Goal: Task Accomplishment & Management: Manage account settings

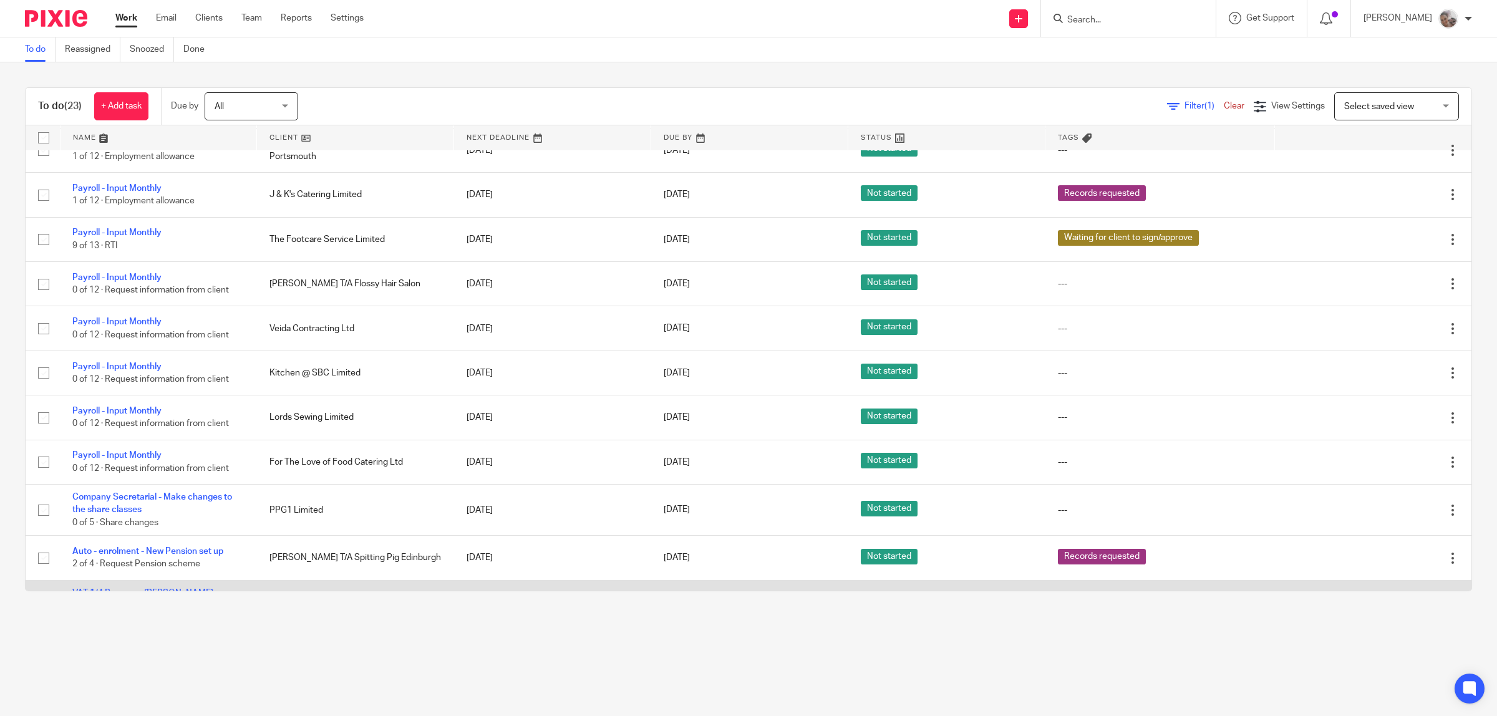
scroll to position [312, 0]
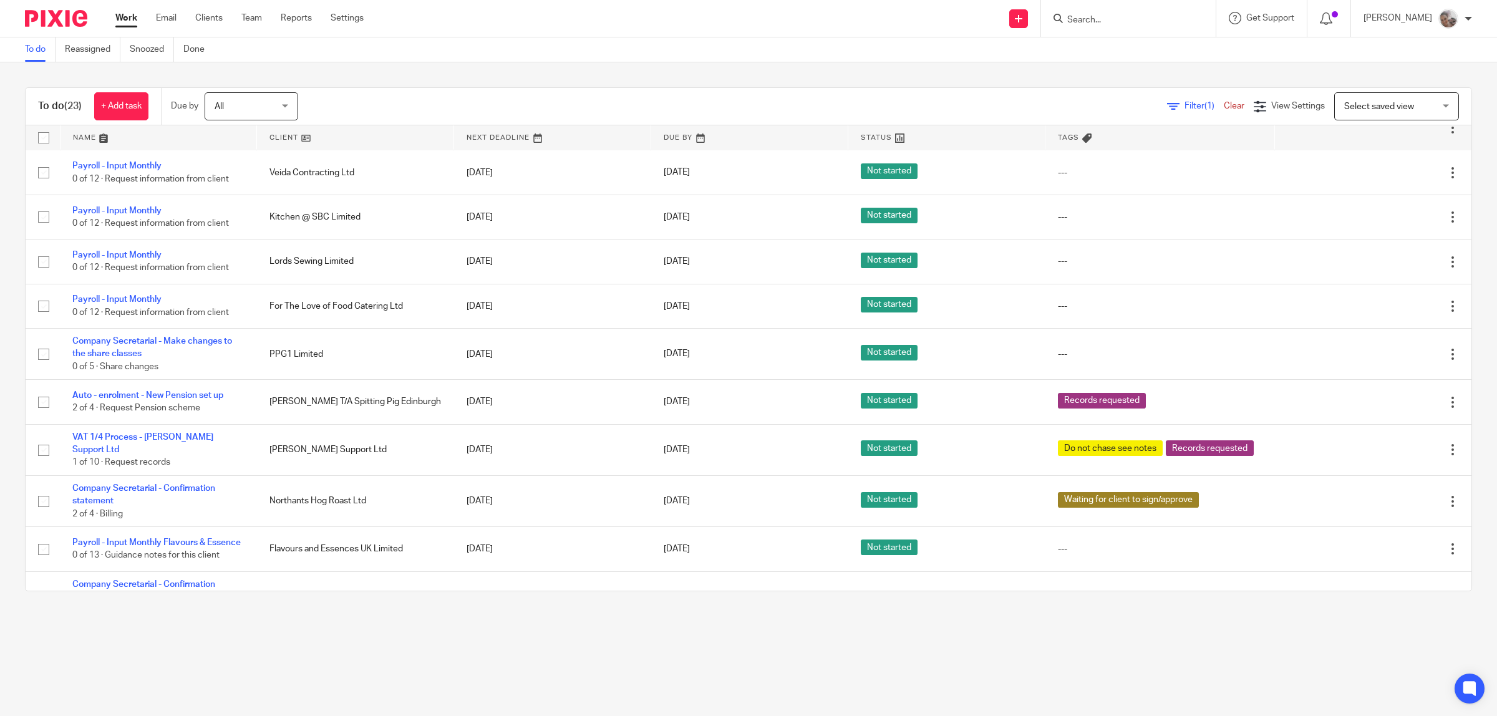
click at [1115, 19] on input "Search" at bounding box center [1122, 20] width 112 height 11
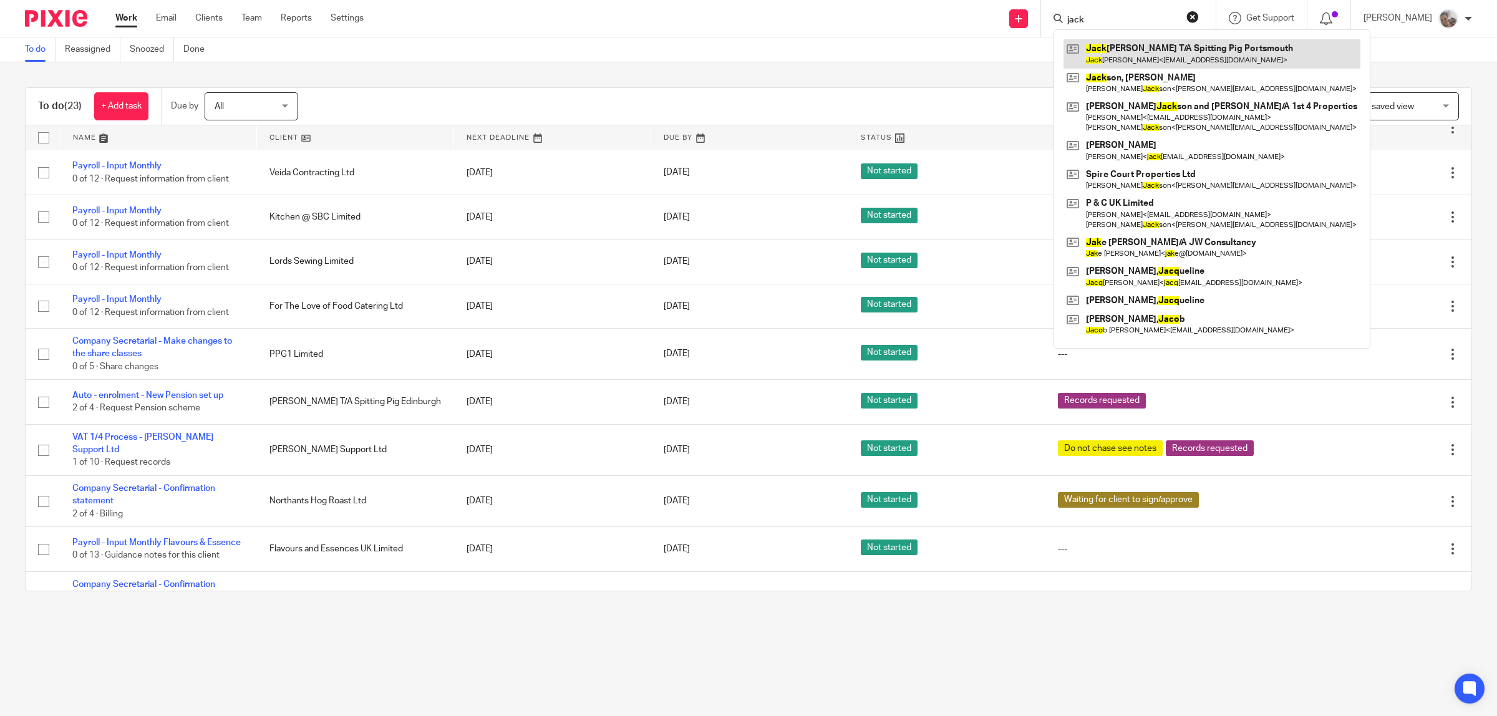
type input "jack"
click at [1140, 55] on link at bounding box center [1212, 53] width 297 height 29
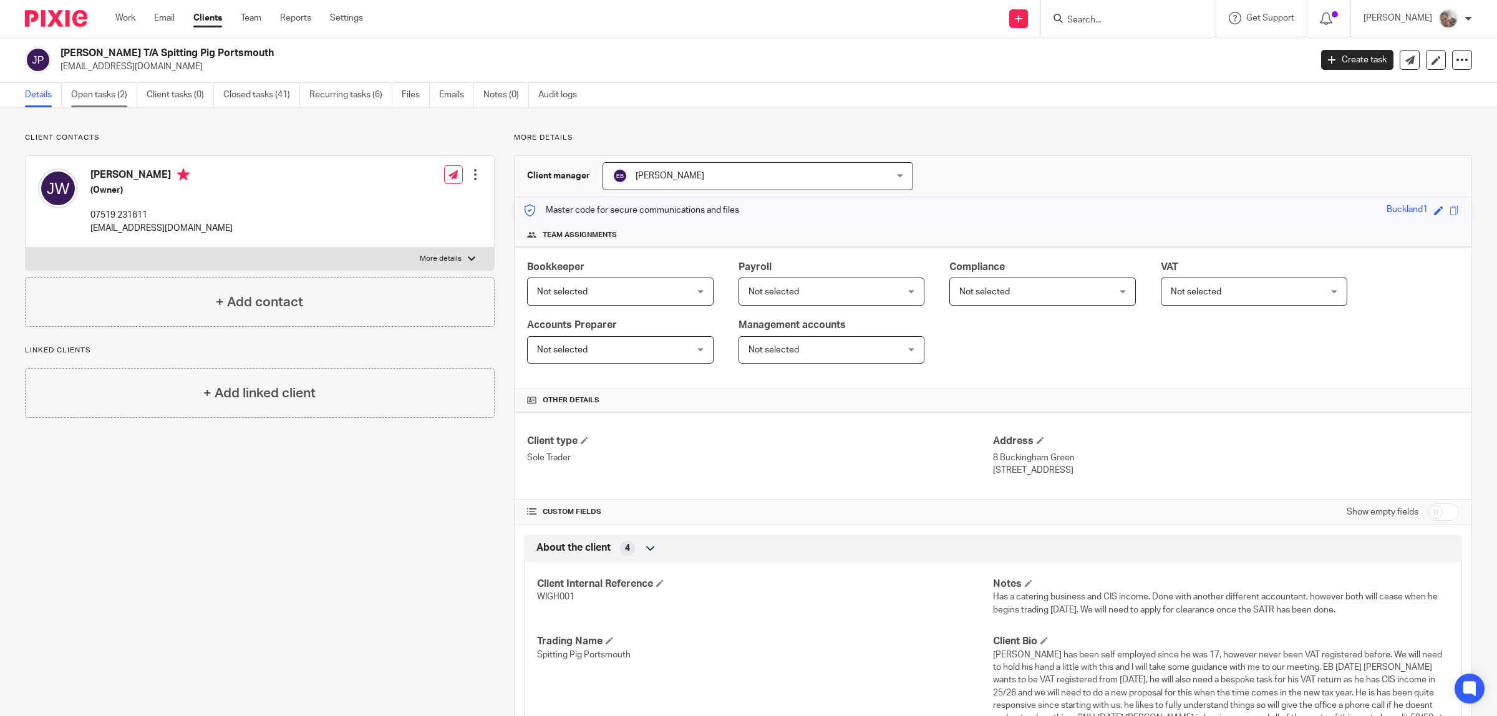
click at [92, 92] on link "Open tasks (2)" at bounding box center [104, 95] width 66 height 24
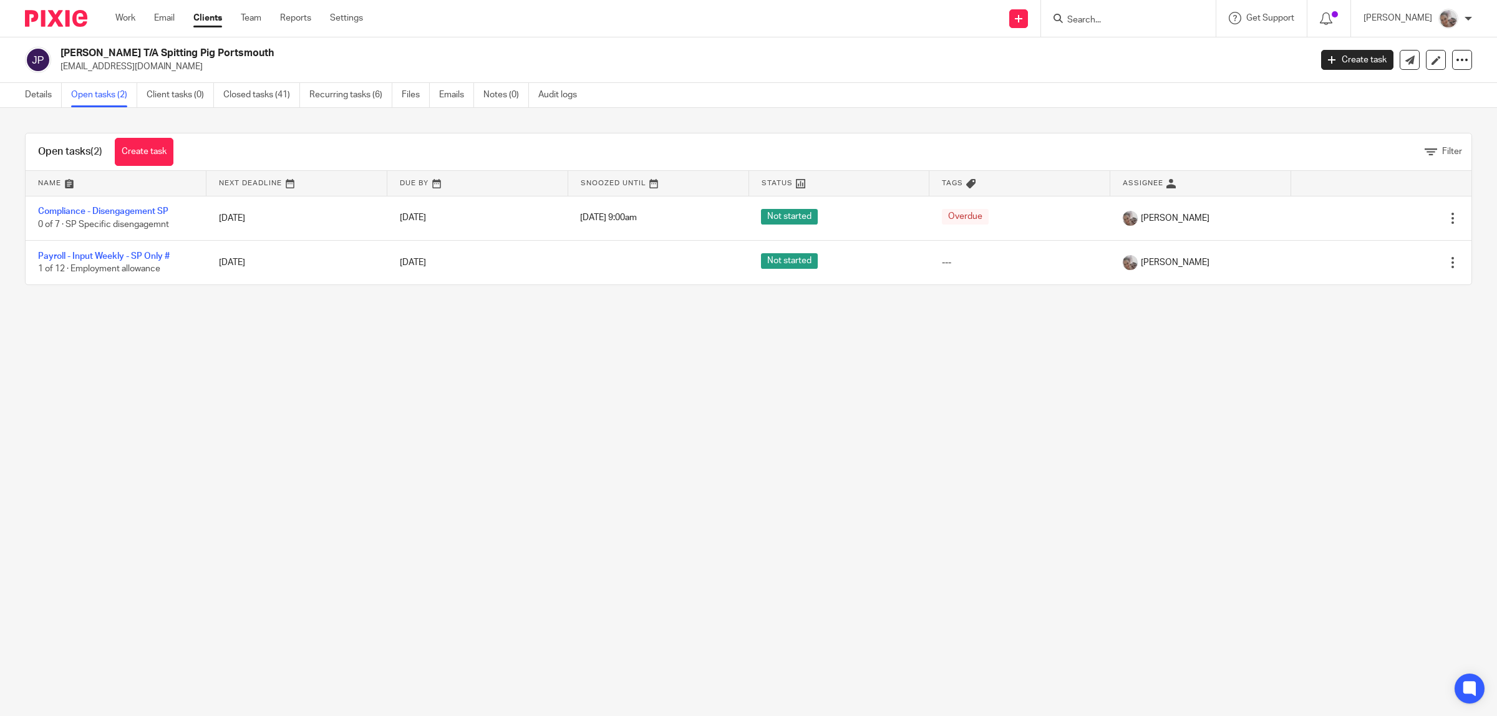
drag, startPoint x: 0, startPoint y: 0, endPoint x: 361, endPoint y: 556, distance: 663.1
click at [361, 556] on main "Jack Wightman T/A Spitting Pig Portsmouth info@spittingpigportsmouth.co.uk Crea…" at bounding box center [748, 358] width 1497 height 716
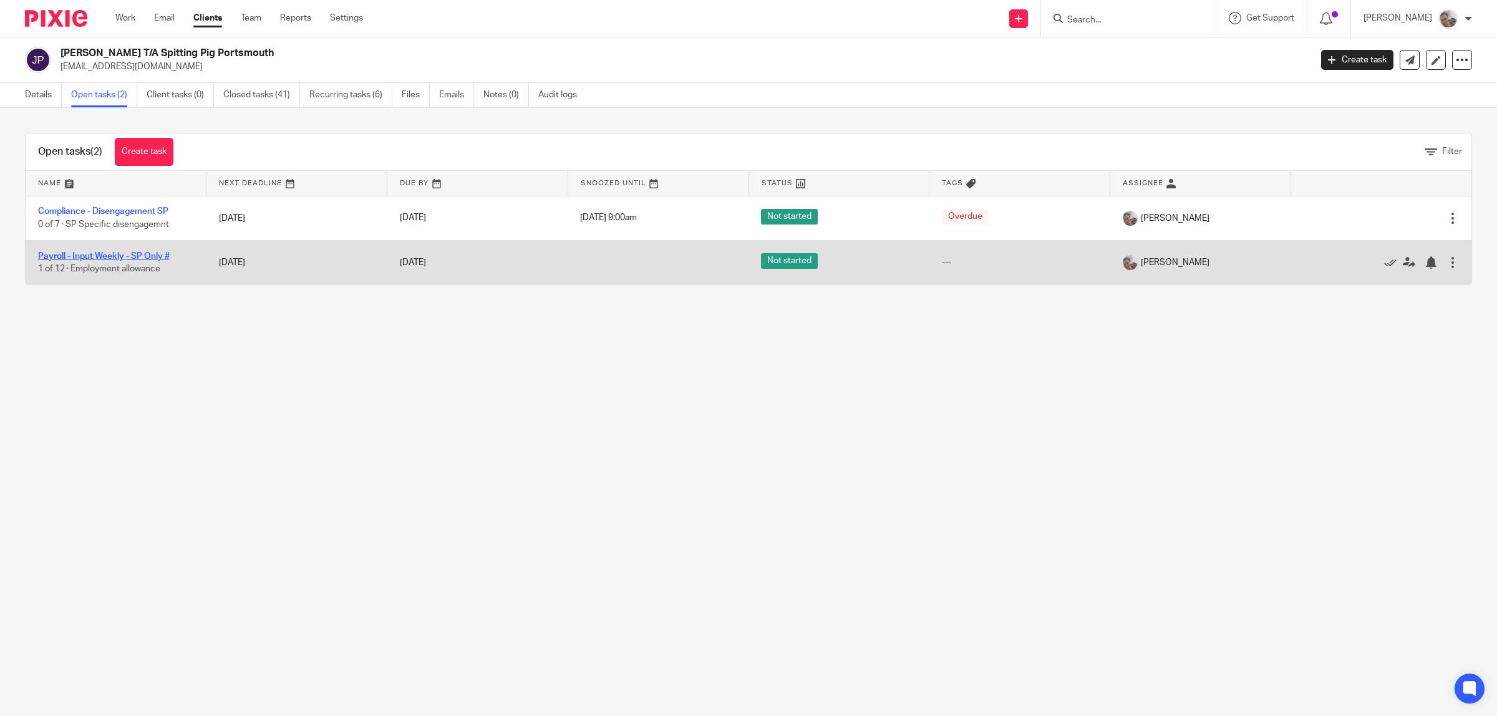
click at [76, 256] on link "Payroll - Input Weekly - SP Only #" at bounding box center [104, 256] width 132 height 9
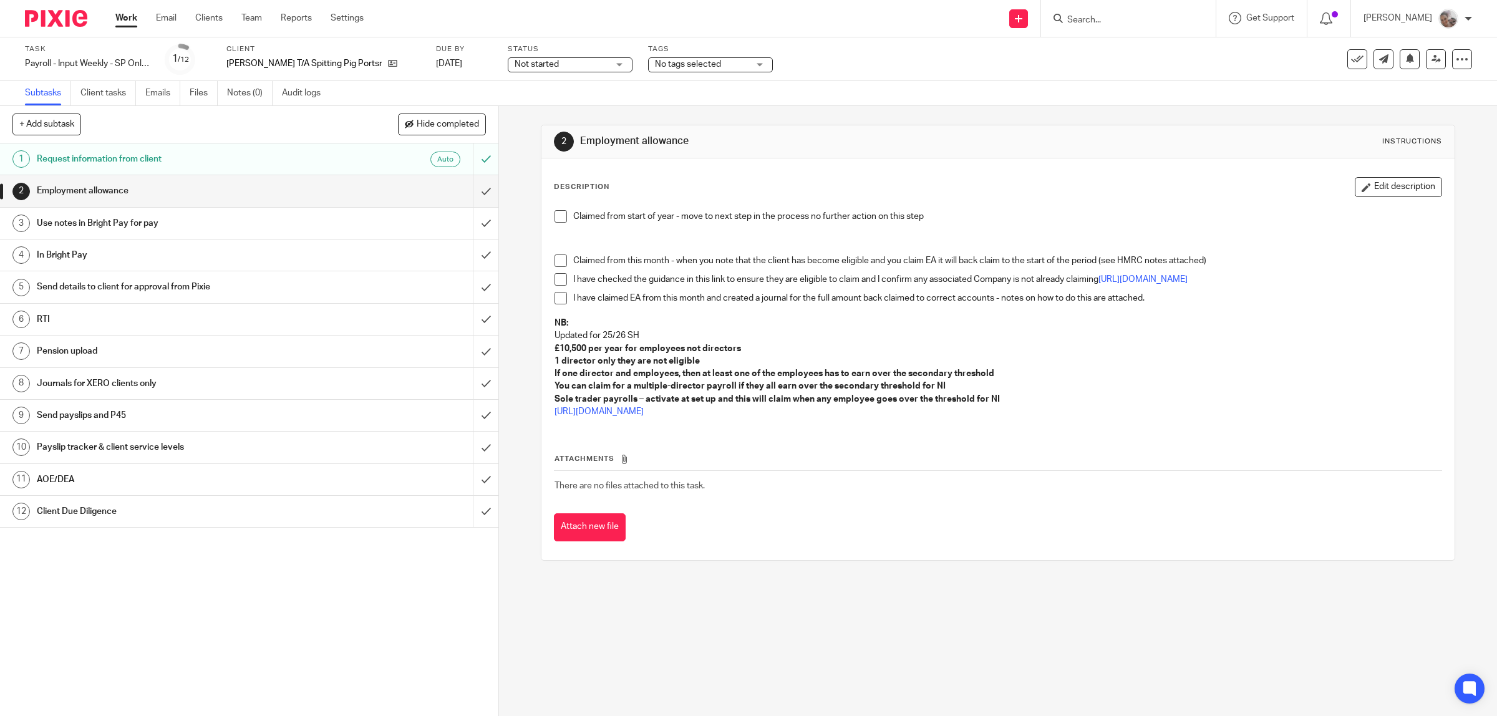
click at [559, 216] on span at bounding box center [561, 216] width 12 height 12
click at [472, 186] on input "submit" at bounding box center [249, 190] width 498 height 31
click at [233, 231] on h1 "Use notes in Bright Pay for pay" at bounding box center [178, 223] width 283 height 19
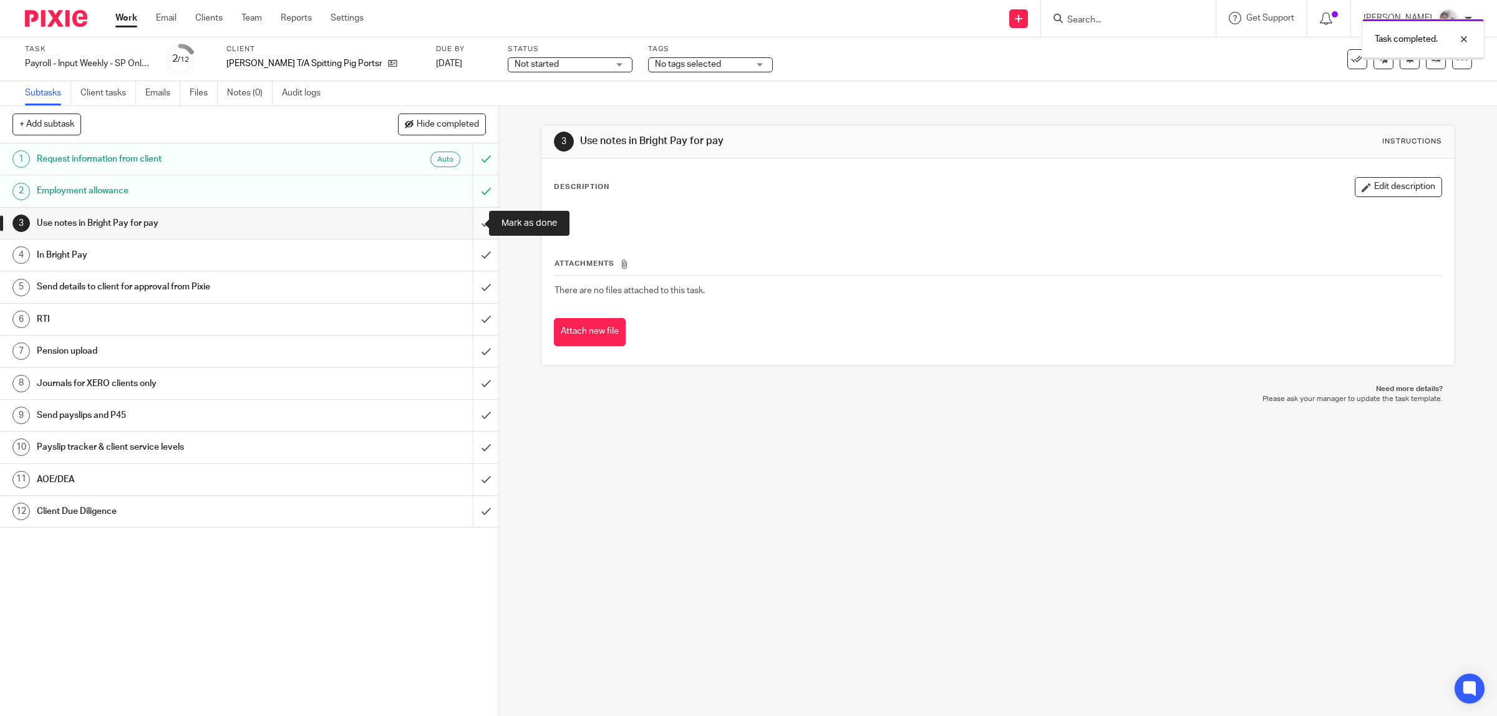
click at [469, 222] on input "submit" at bounding box center [249, 223] width 498 height 31
click at [260, 263] on h1 "In Bright Pay" at bounding box center [178, 255] width 283 height 19
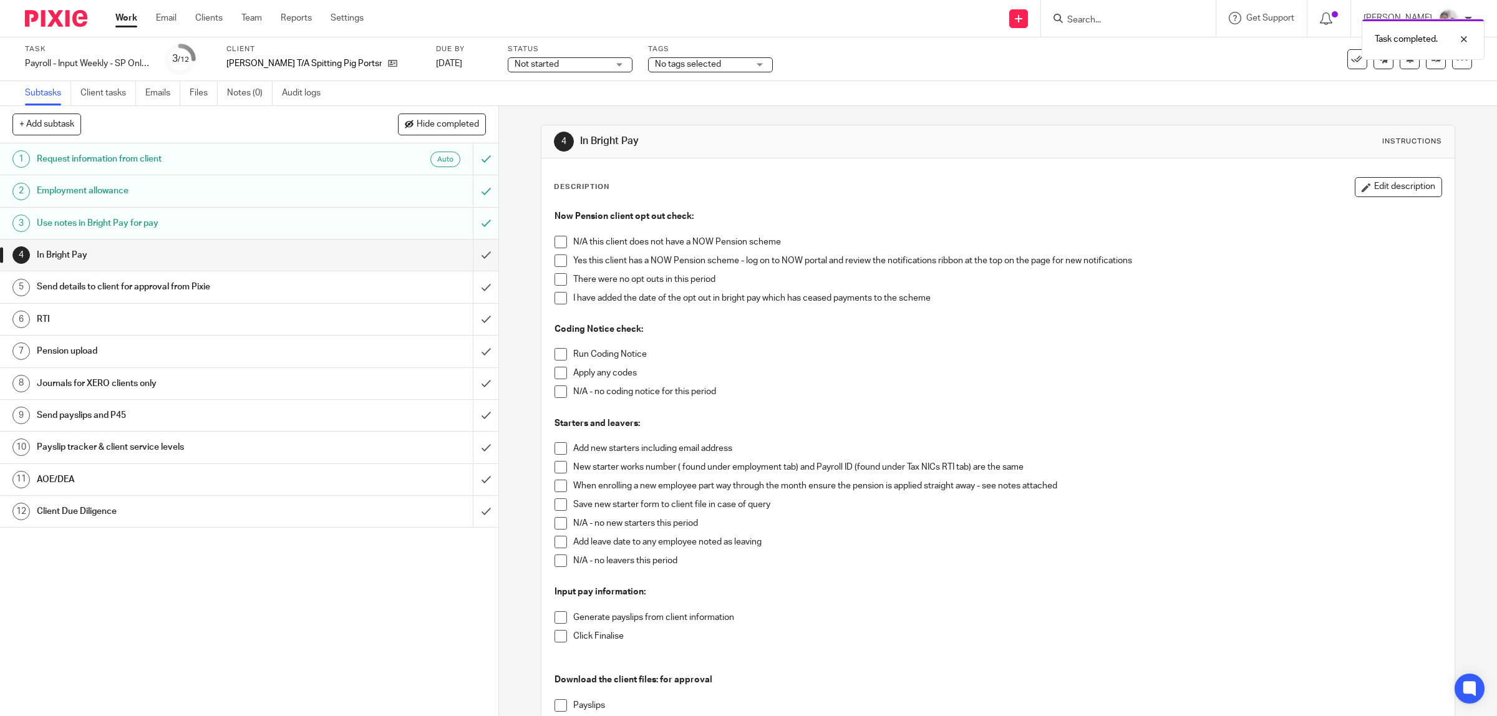
click at [556, 265] on span at bounding box center [561, 261] width 12 height 12
click at [559, 278] on span at bounding box center [561, 279] width 12 height 12
click at [555, 356] on span at bounding box center [561, 354] width 12 height 12
click at [555, 396] on span at bounding box center [561, 392] width 12 height 12
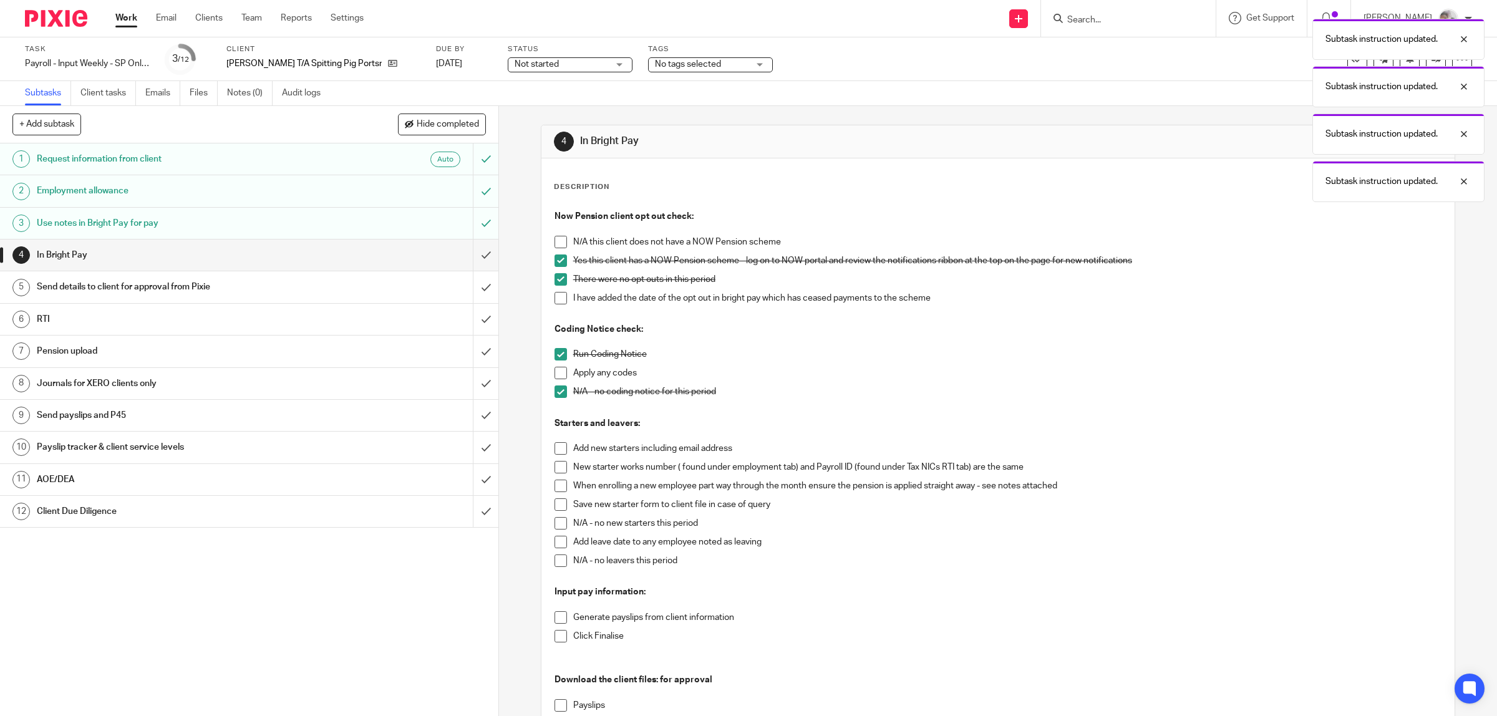
drag, startPoint x: 560, startPoint y: 523, endPoint x: 554, endPoint y: 528, distance: 7.9
click at [559, 523] on span at bounding box center [561, 523] width 12 height 12
click at [559, 560] on span at bounding box center [561, 561] width 12 height 12
drag, startPoint x: 554, startPoint y: 619, endPoint x: 555, endPoint y: 631, distance: 11.9
click at [555, 619] on span at bounding box center [561, 617] width 12 height 12
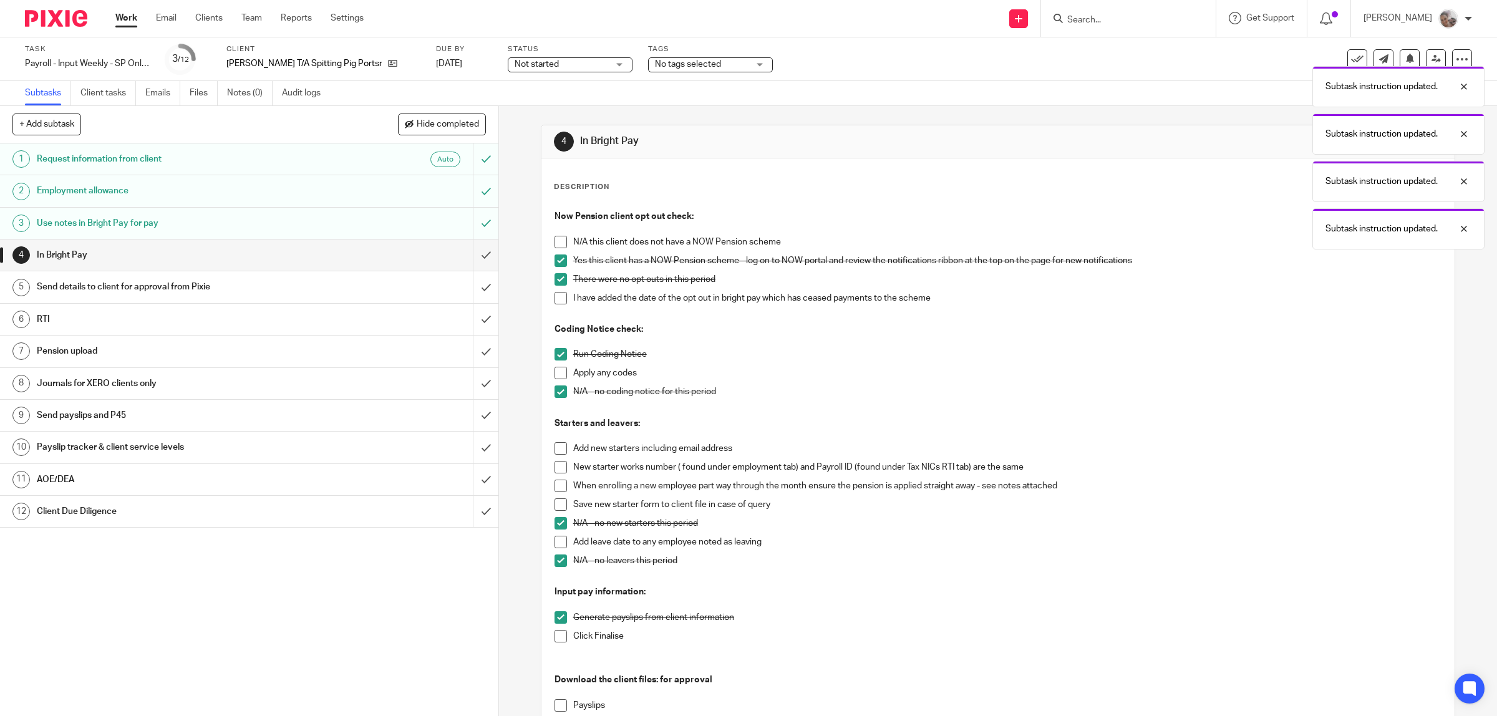
click at [556, 641] on span at bounding box center [561, 636] width 12 height 12
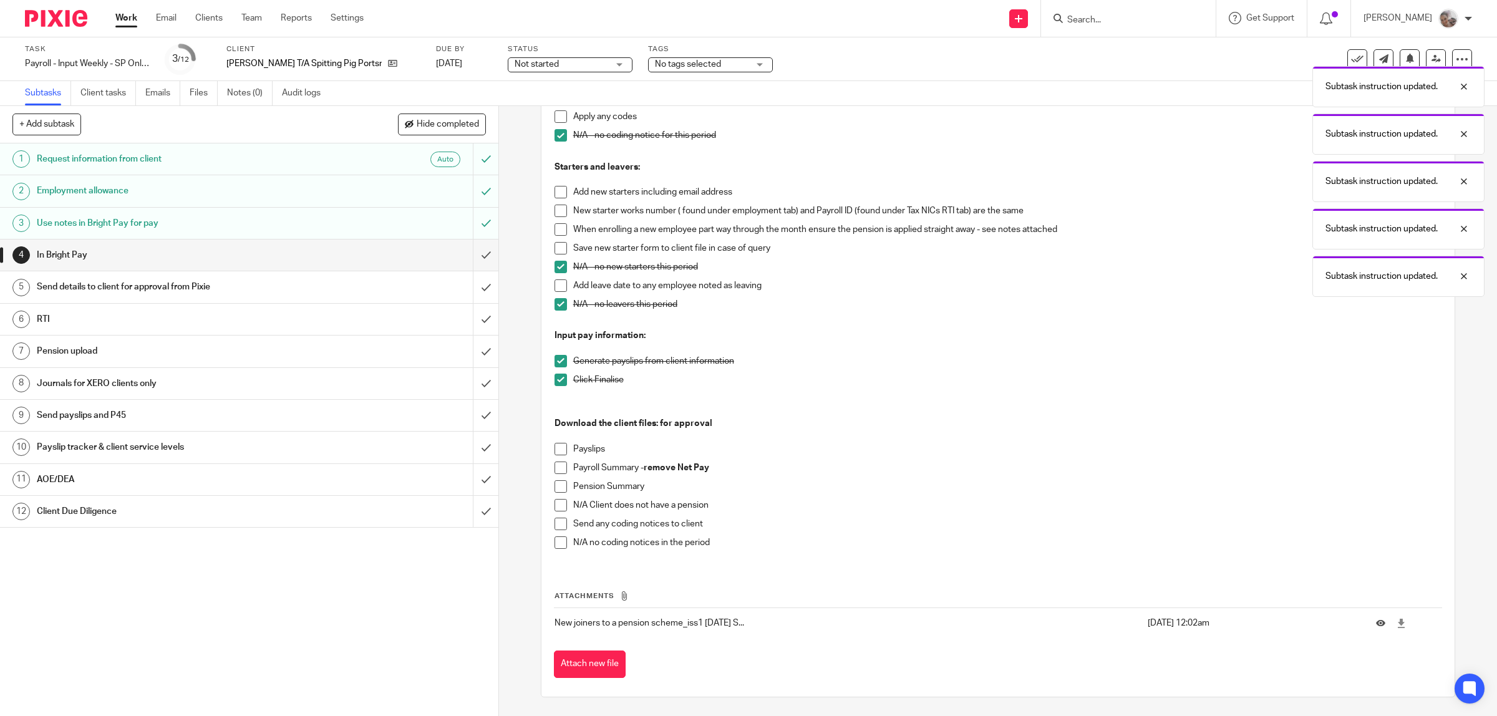
click at [558, 447] on span at bounding box center [561, 449] width 12 height 12
click at [557, 464] on span at bounding box center [561, 468] width 12 height 12
click at [556, 482] on span at bounding box center [561, 486] width 12 height 12
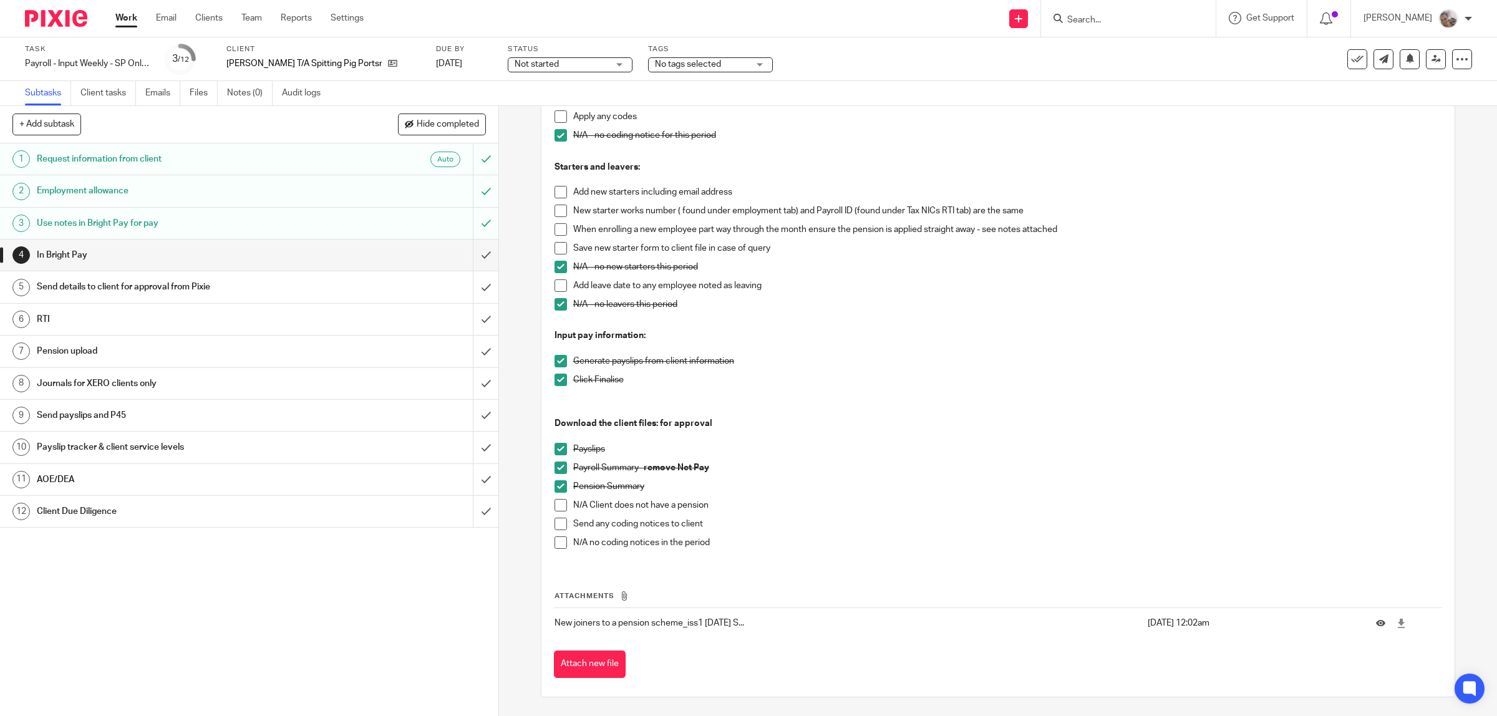
click at [561, 545] on span at bounding box center [561, 543] width 12 height 12
click at [468, 254] on input "submit" at bounding box center [249, 255] width 498 height 31
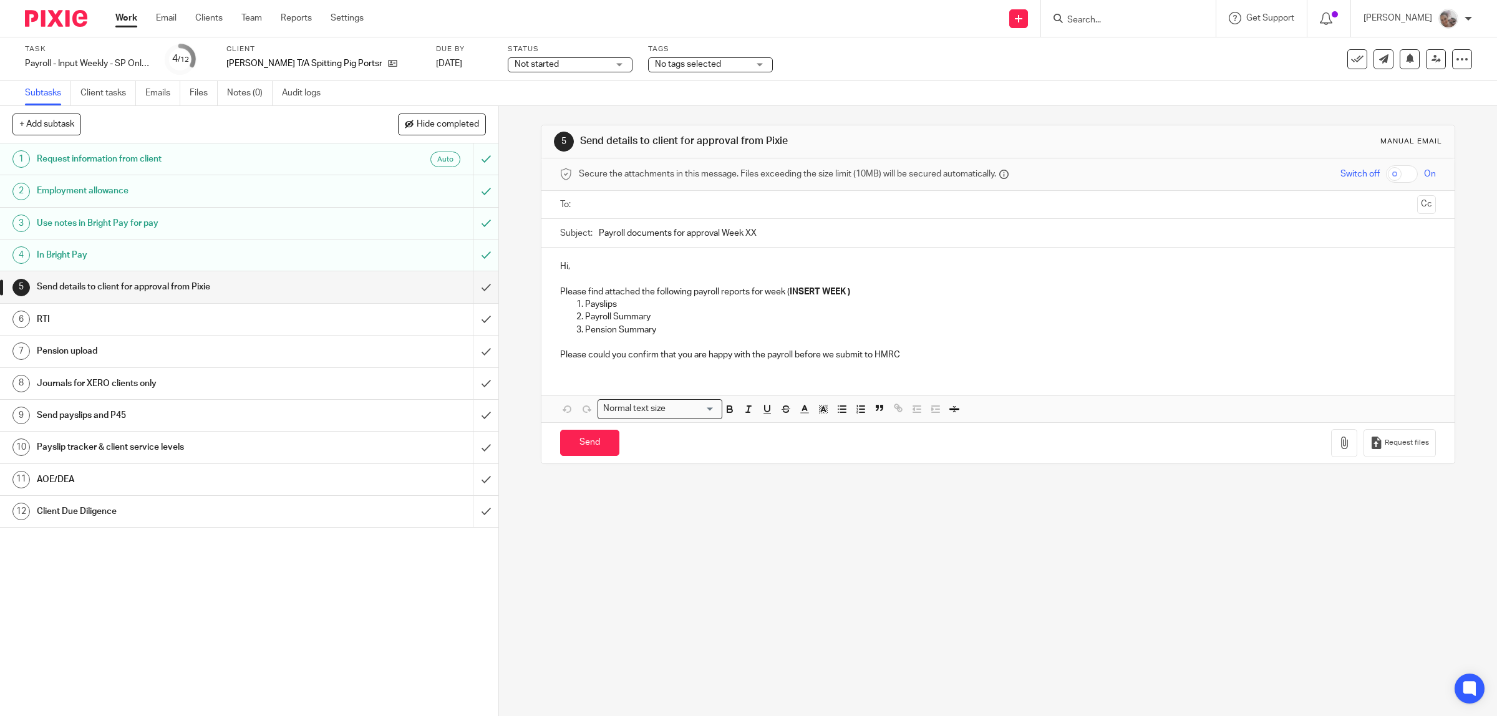
click at [860, 295] on p "Please find attached the following payroll reports for week ( INSERT WEEK )" at bounding box center [998, 292] width 877 height 12
click at [755, 230] on input "Payroll documents for approval Week XX" at bounding box center [1018, 233] width 838 height 28
type input "Payroll documents for approval Week 25"
click at [1338, 439] on icon "button" at bounding box center [1344, 443] width 12 height 12
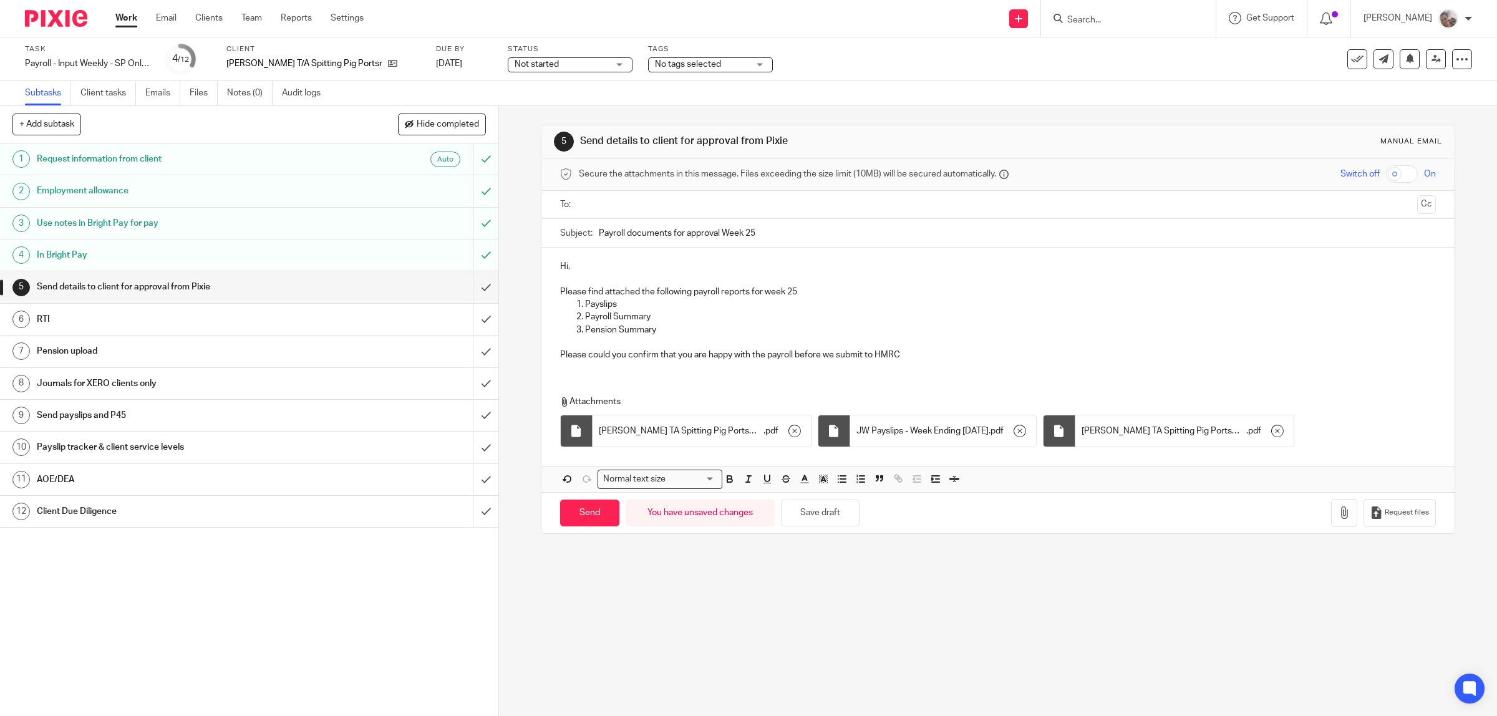
click at [648, 204] on input "text" at bounding box center [997, 205] width 829 height 14
click at [1386, 182] on input "checkbox" at bounding box center [1402, 173] width 32 height 17
checkbox input "true"
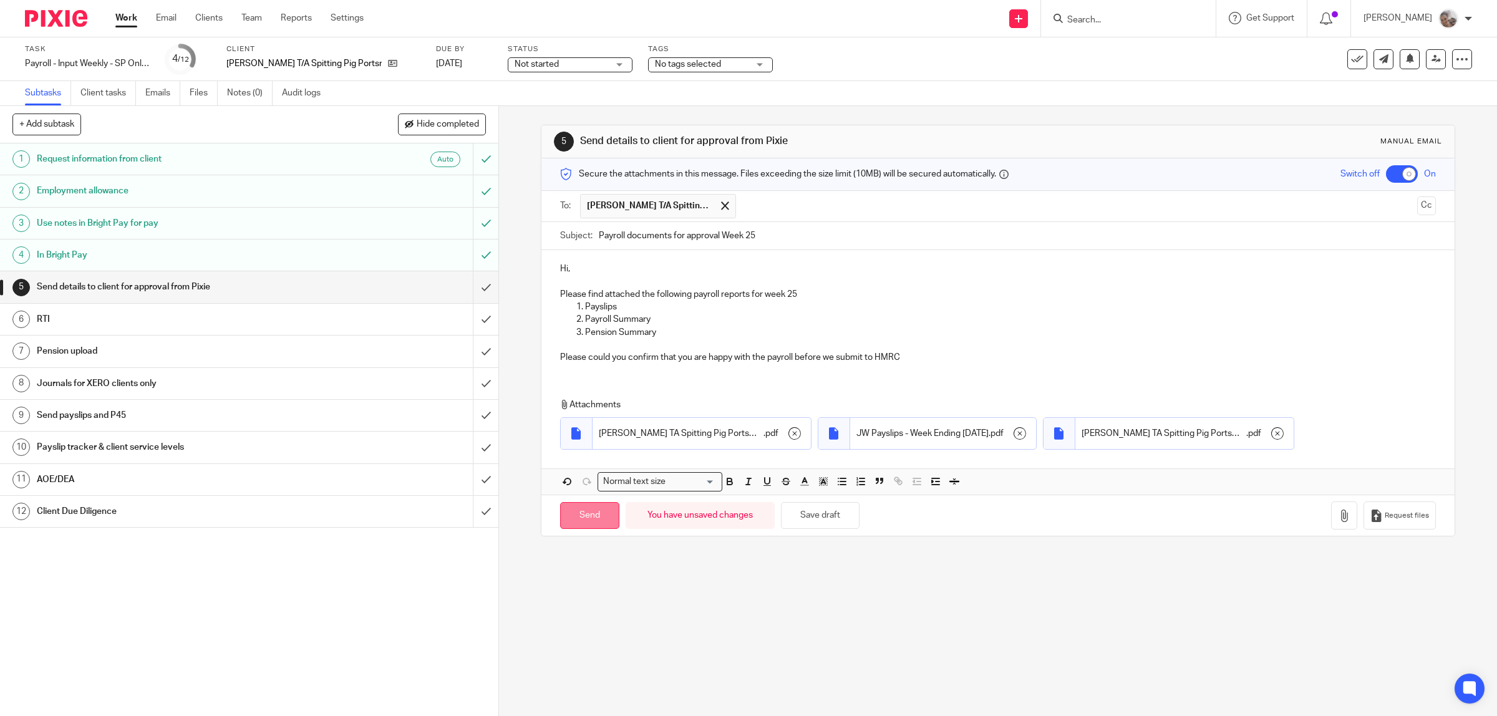
click at [599, 515] on input "Send" at bounding box center [589, 515] width 59 height 27
click at [192, 513] on h1 "Client Due Diligence" at bounding box center [178, 511] width 283 height 19
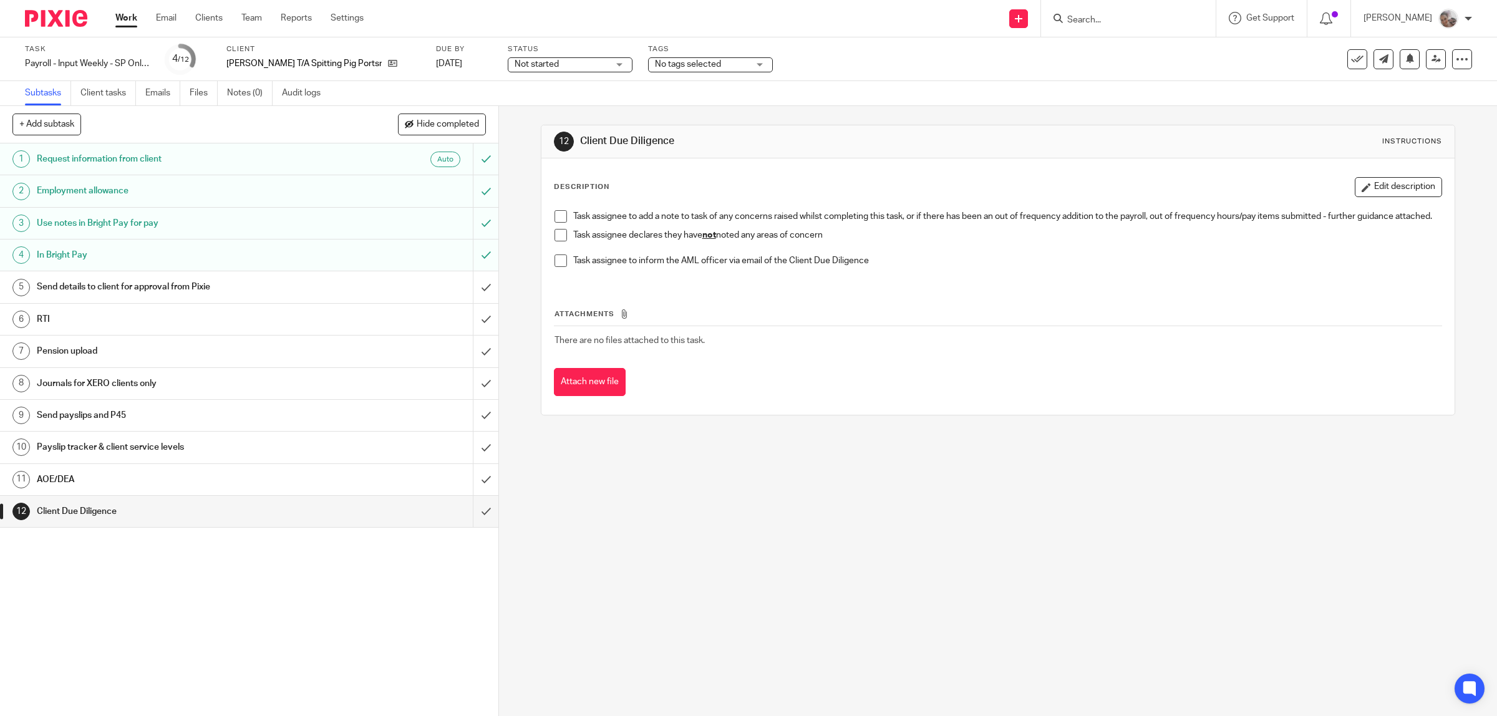
click at [555, 241] on span at bounding box center [561, 235] width 12 height 12
click at [472, 513] on input "submit" at bounding box center [249, 511] width 498 height 31
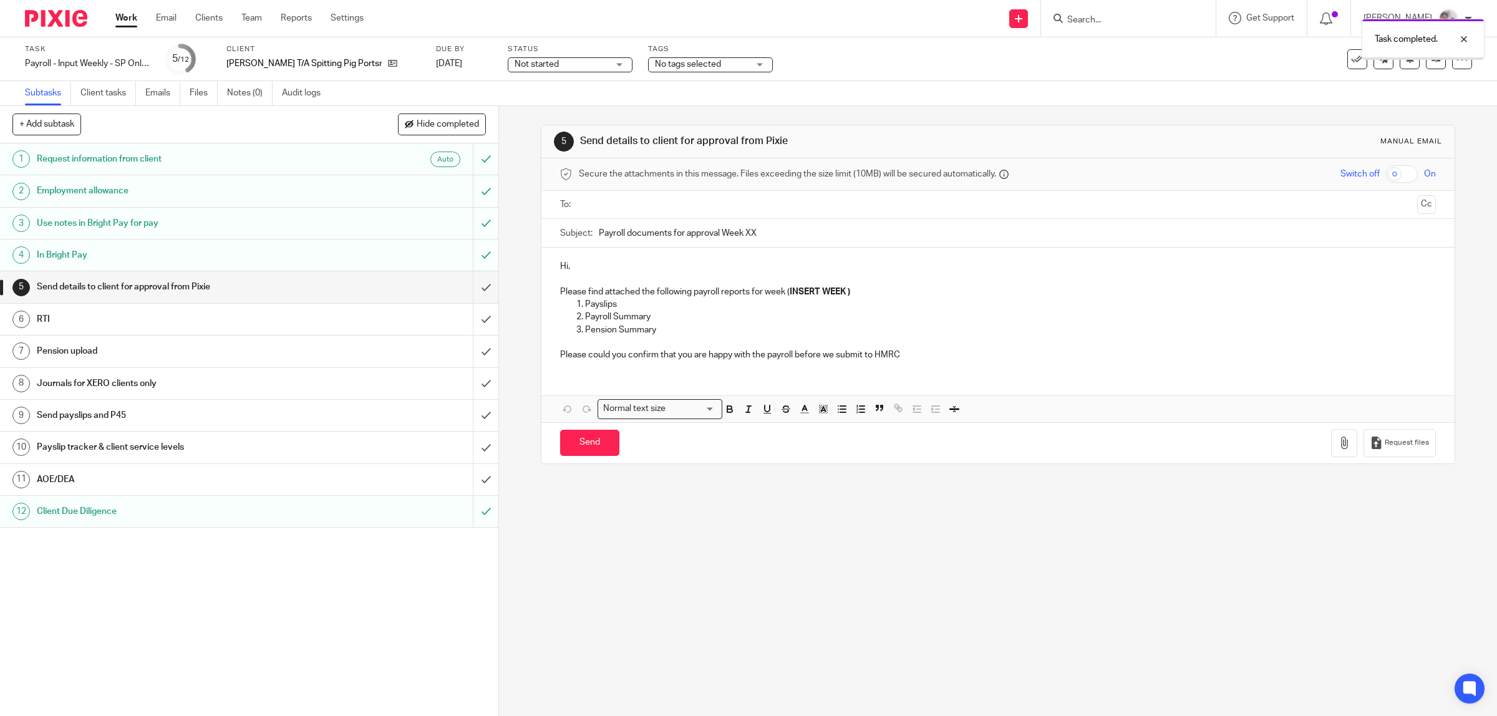
click at [143, 483] on h1 "AOE/DEA" at bounding box center [178, 479] width 283 height 19
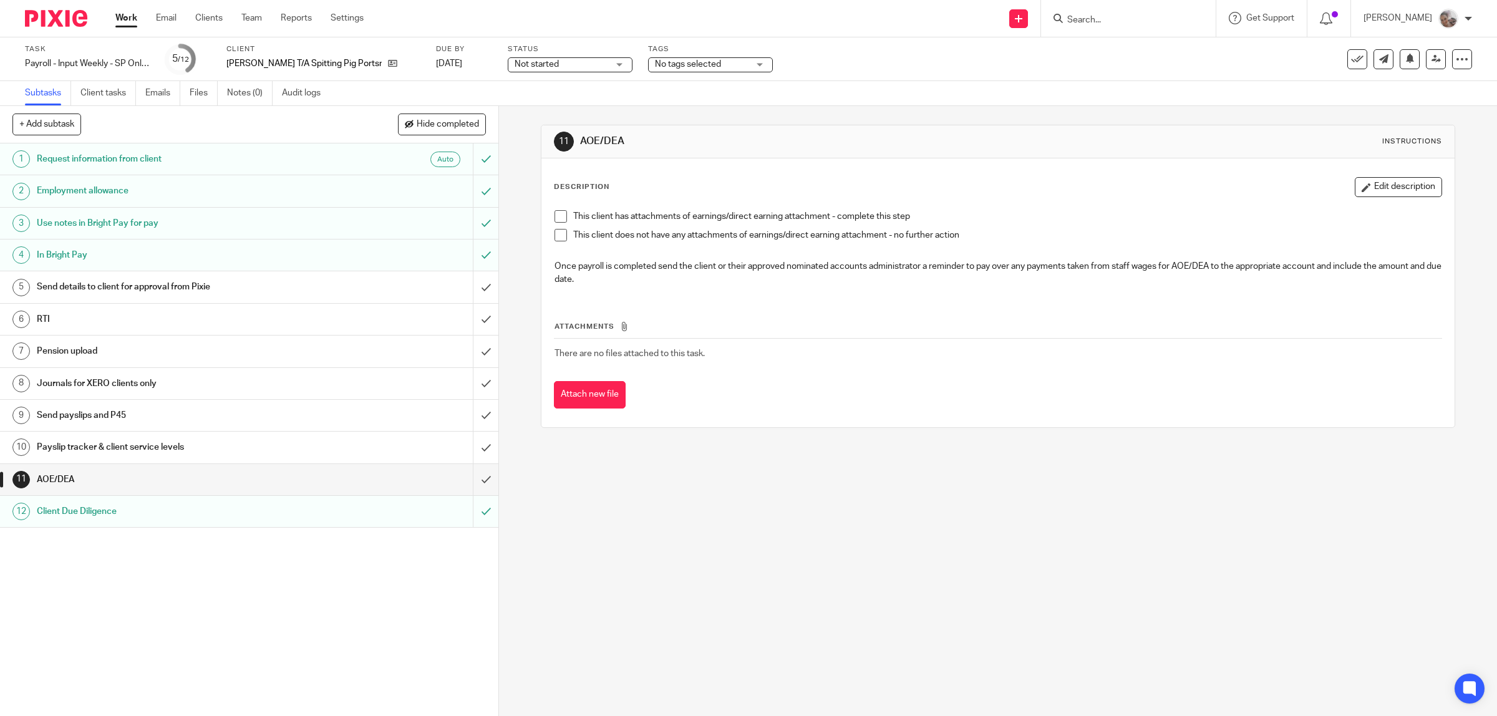
click at [559, 233] on span at bounding box center [561, 235] width 12 height 12
click at [469, 478] on input "submit" at bounding box center [249, 479] width 498 height 31
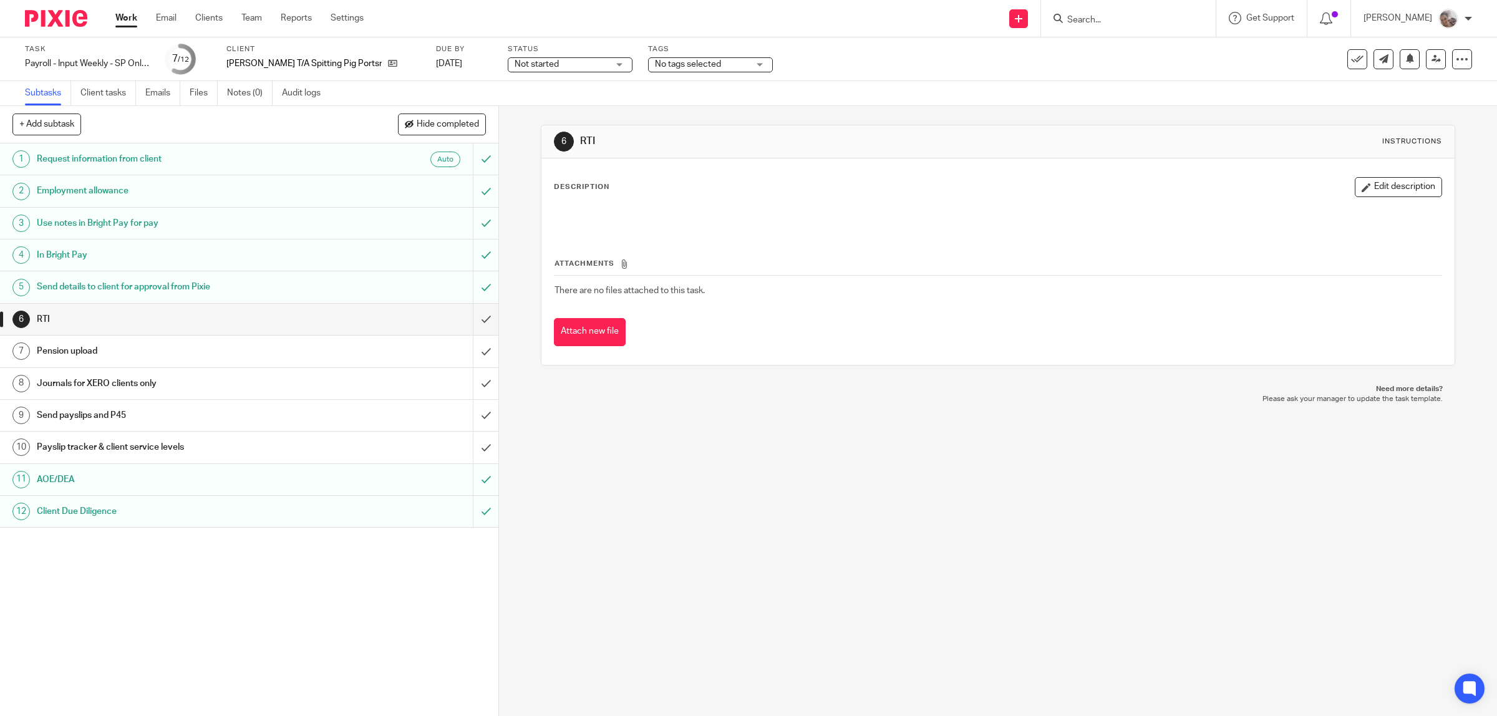
click at [114, 422] on h1 "Send payslips and P45" at bounding box center [178, 415] width 283 height 19
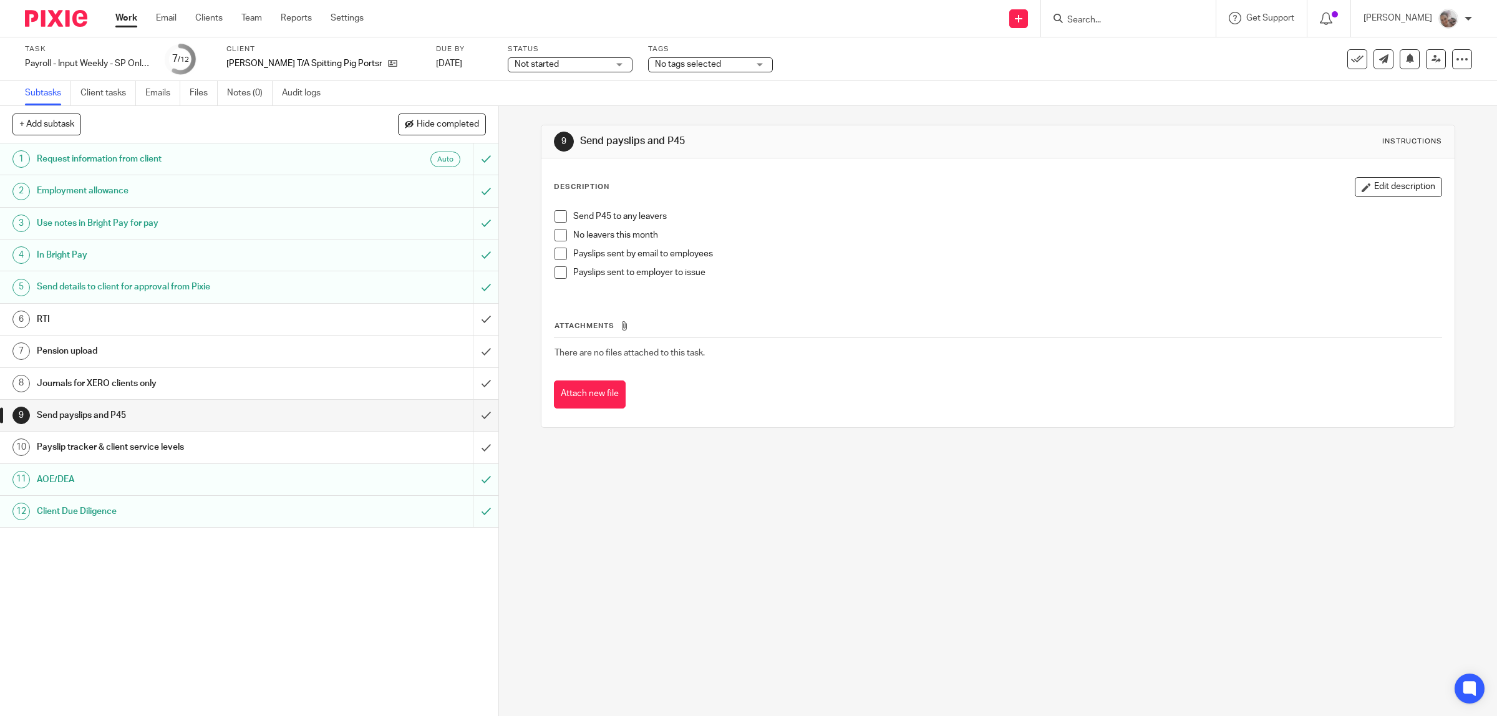
click at [129, 12] on link "Work" at bounding box center [126, 18] width 22 height 12
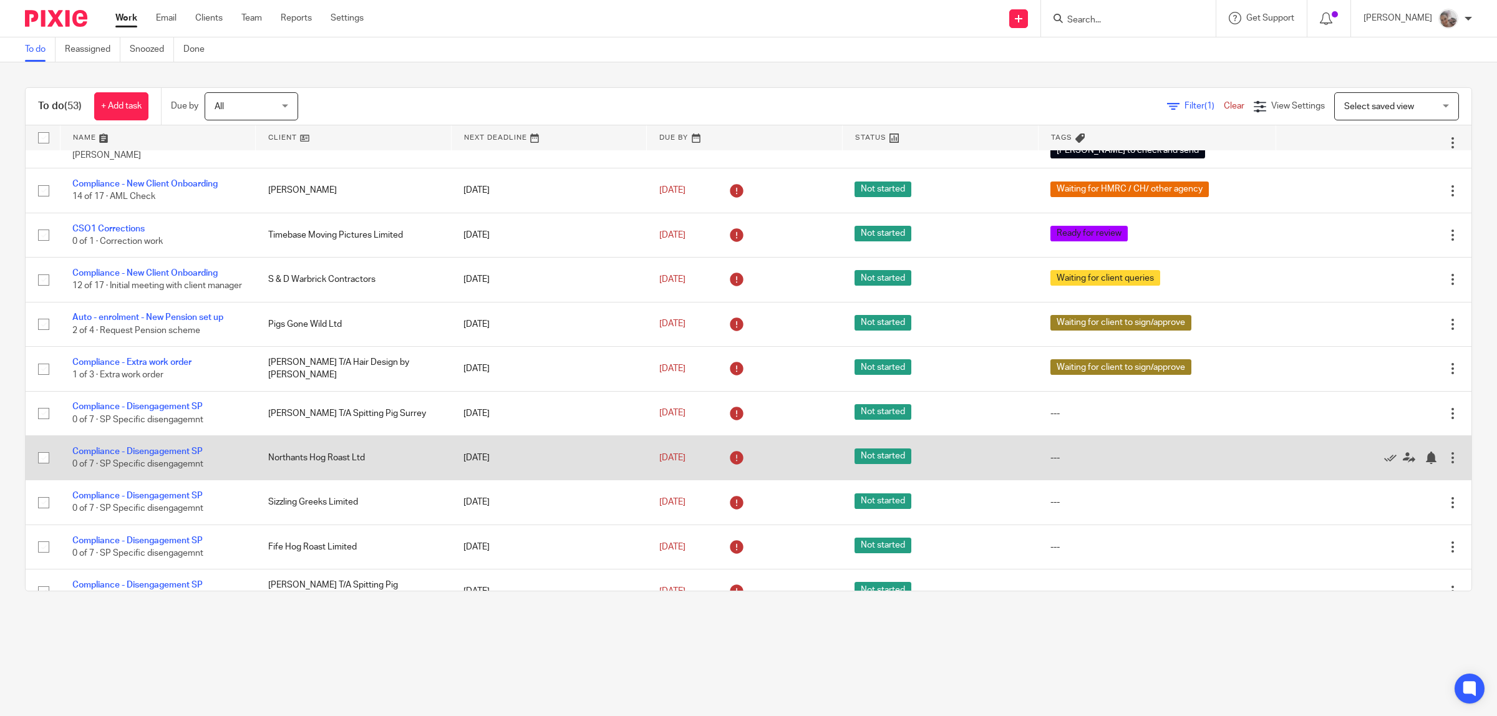
scroll to position [156, 0]
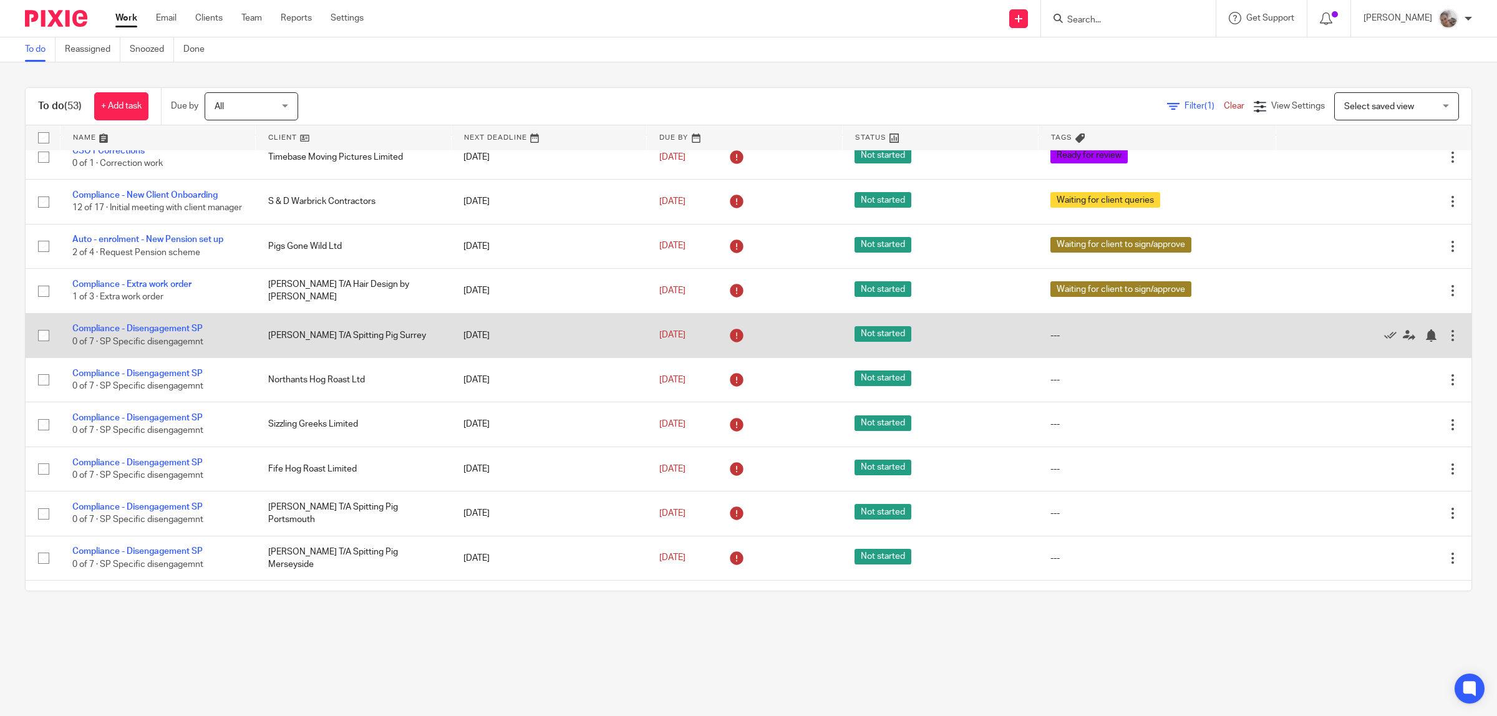
click at [39, 342] on input "checkbox" at bounding box center [44, 336] width 24 height 24
checkbox input "true"
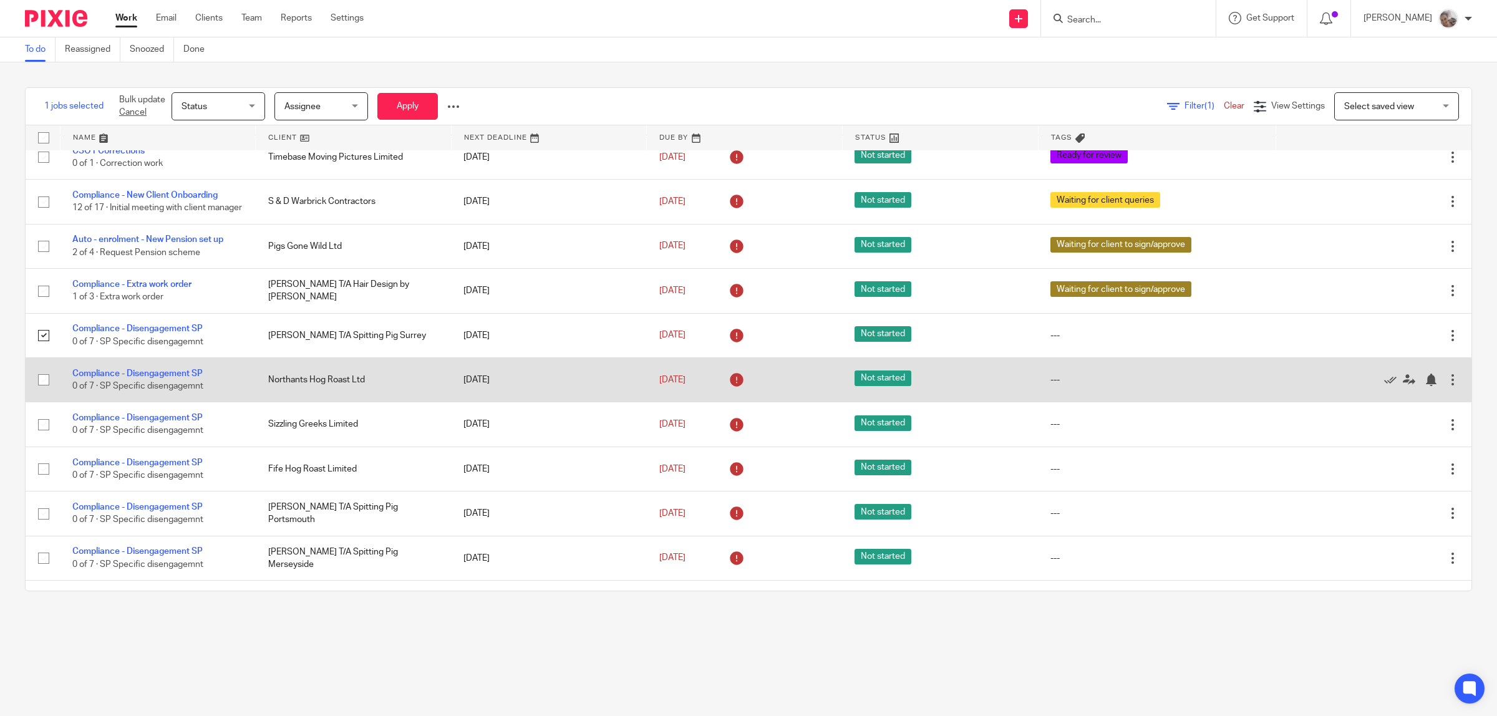
click at [42, 391] on input "checkbox" at bounding box center [44, 380] width 24 height 24
checkbox input "true"
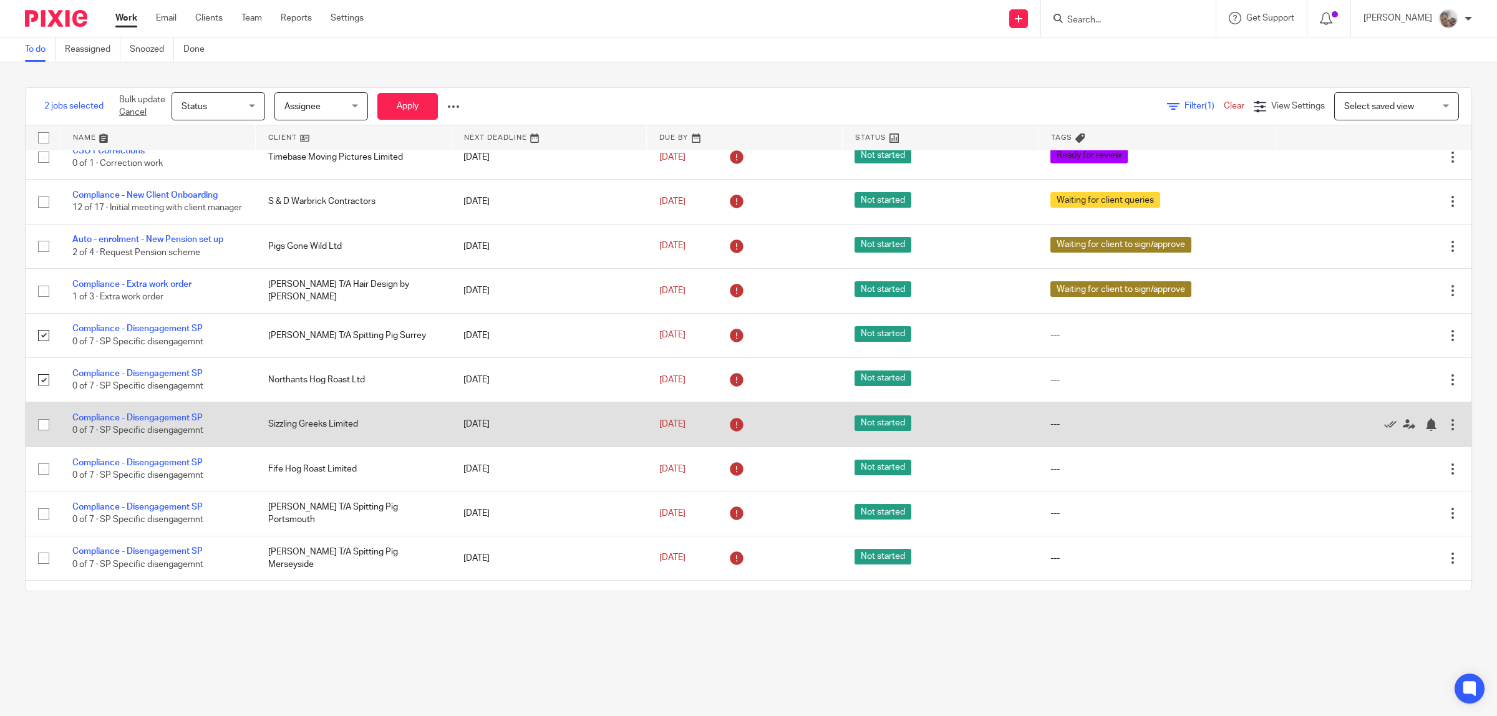
click at [42, 431] on input "checkbox" at bounding box center [44, 425] width 24 height 24
checkbox input "true"
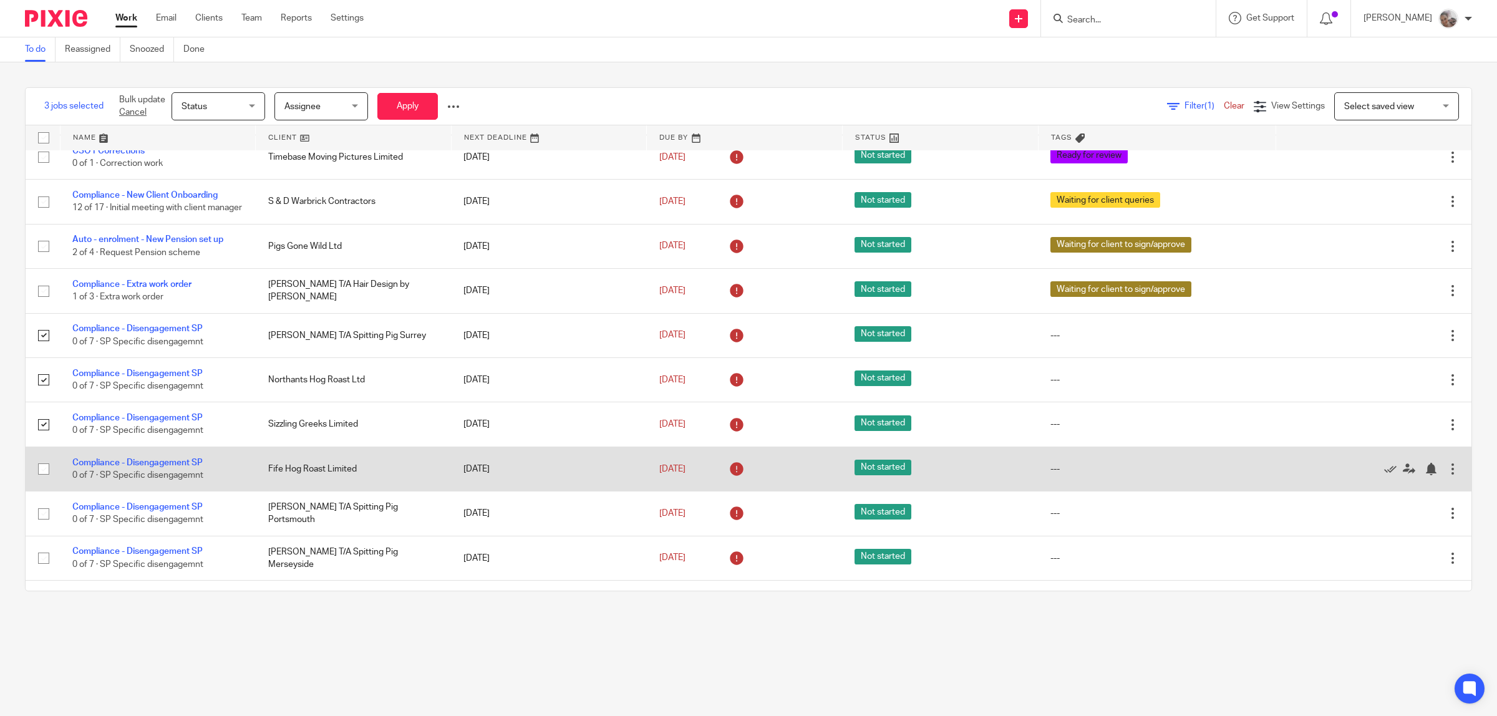
click at [42, 479] on input "checkbox" at bounding box center [44, 469] width 24 height 24
checkbox input "true"
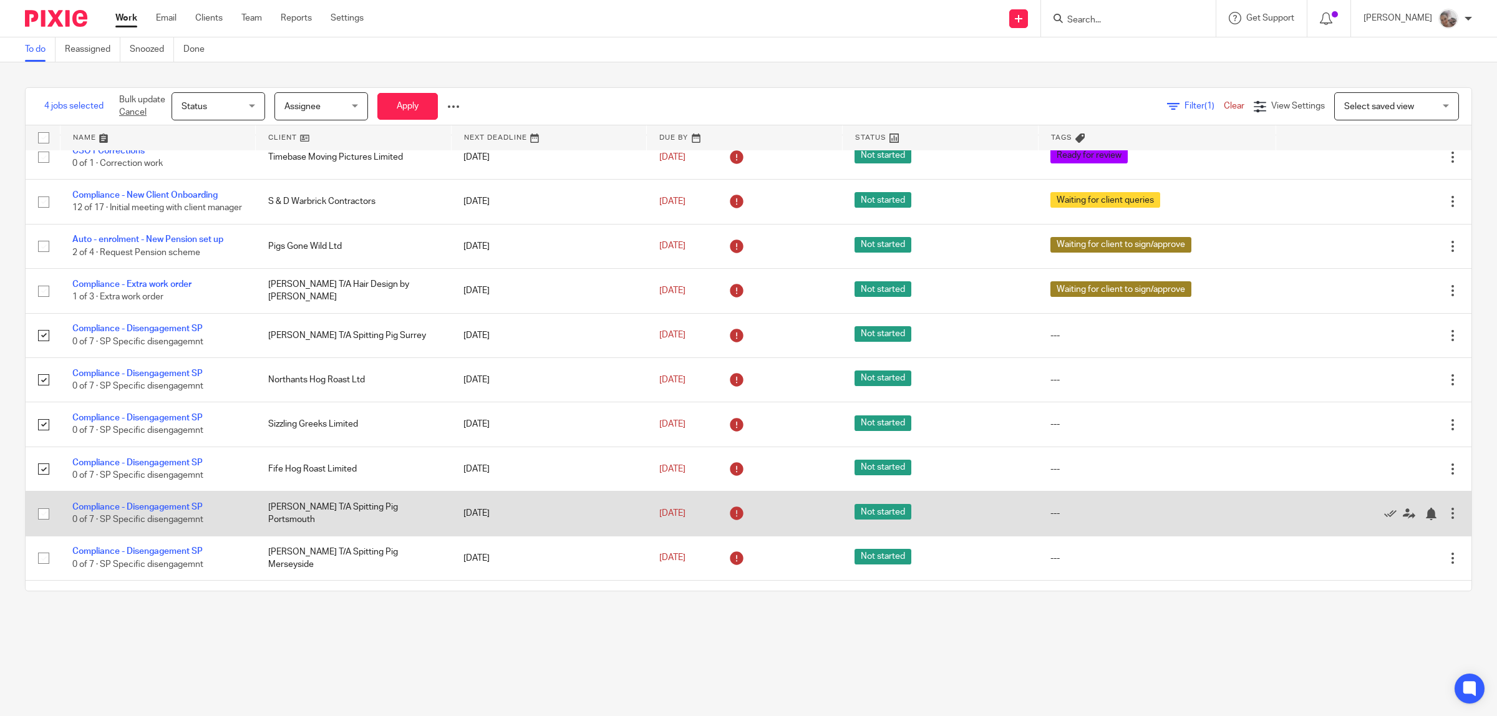
click at [44, 522] on input "checkbox" at bounding box center [44, 514] width 24 height 24
checkbox input "true"
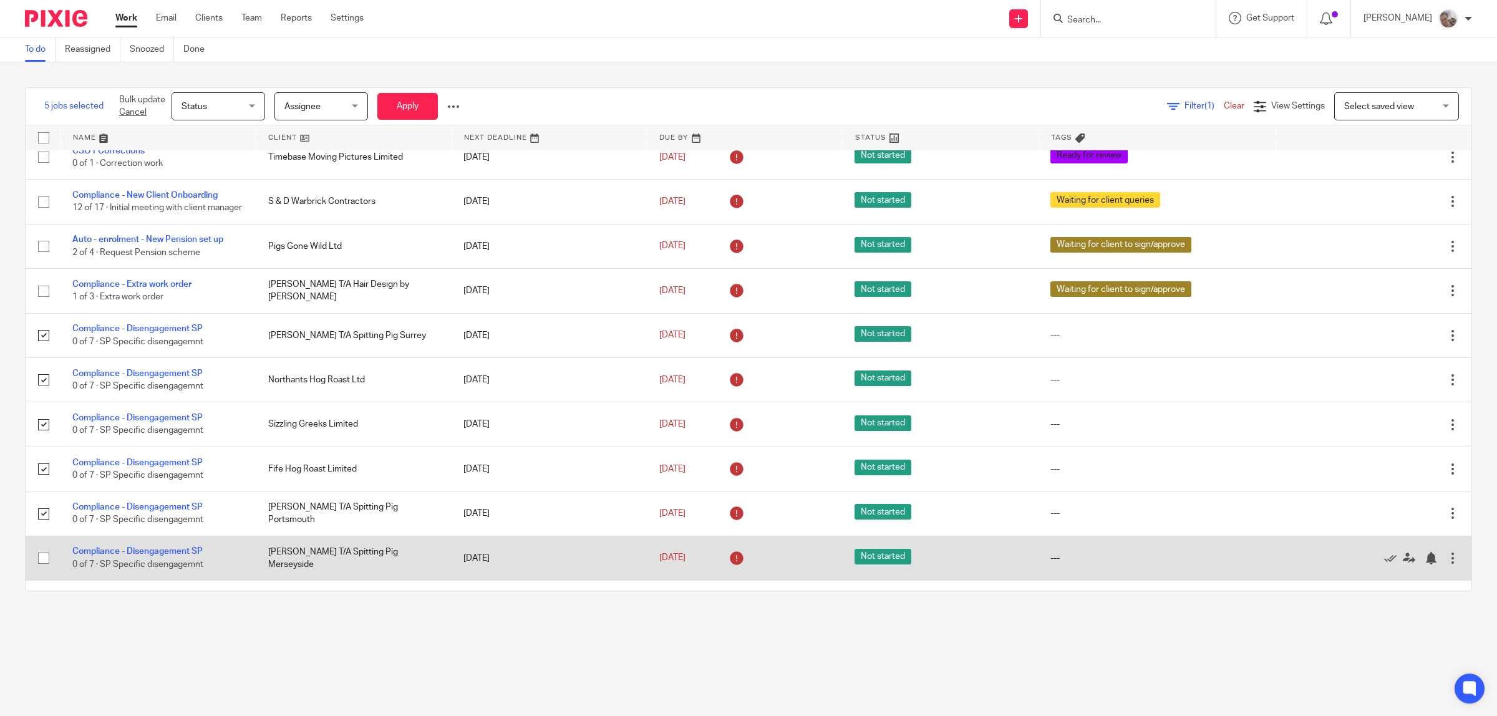
click at [41, 566] on input "checkbox" at bounding box center [44, 558] width 24 height 24
checkbox input "true"
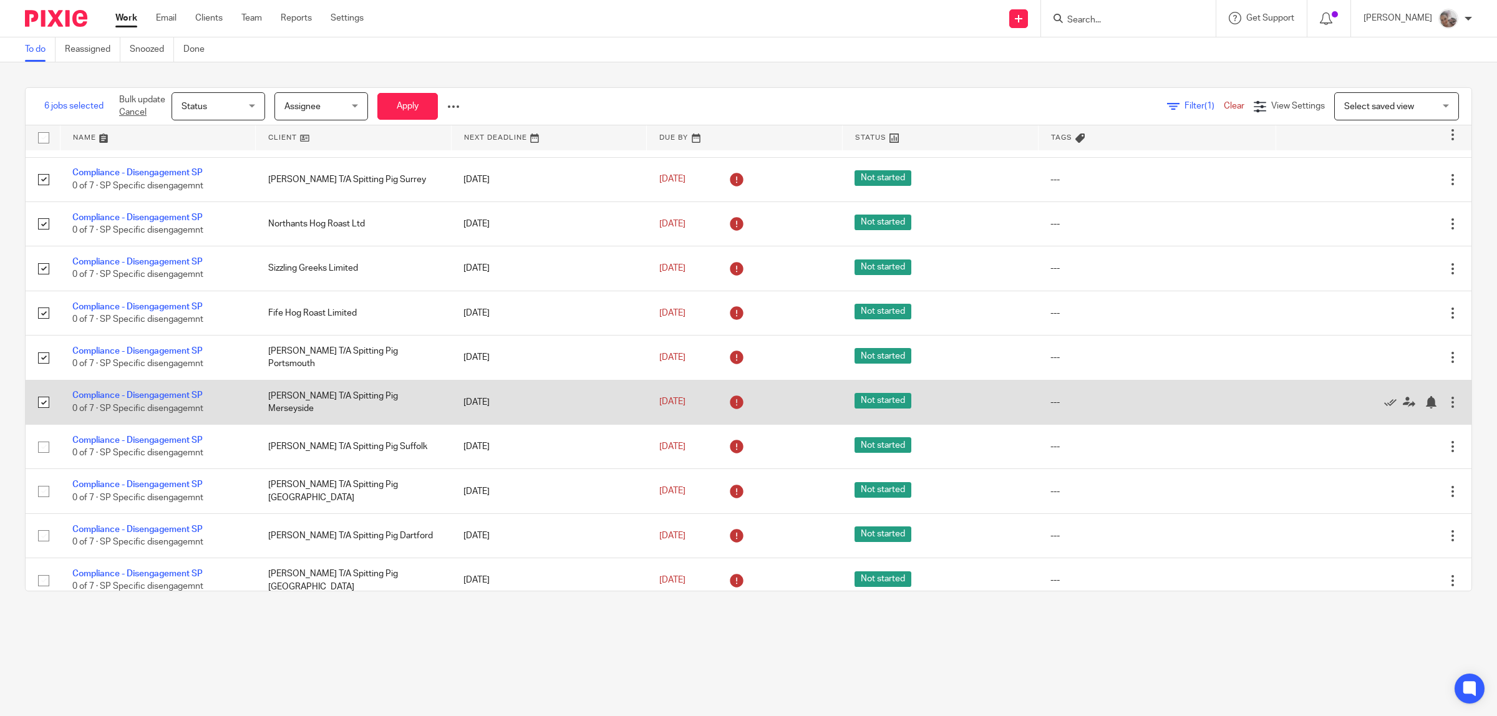
scroll to position [390, 0]
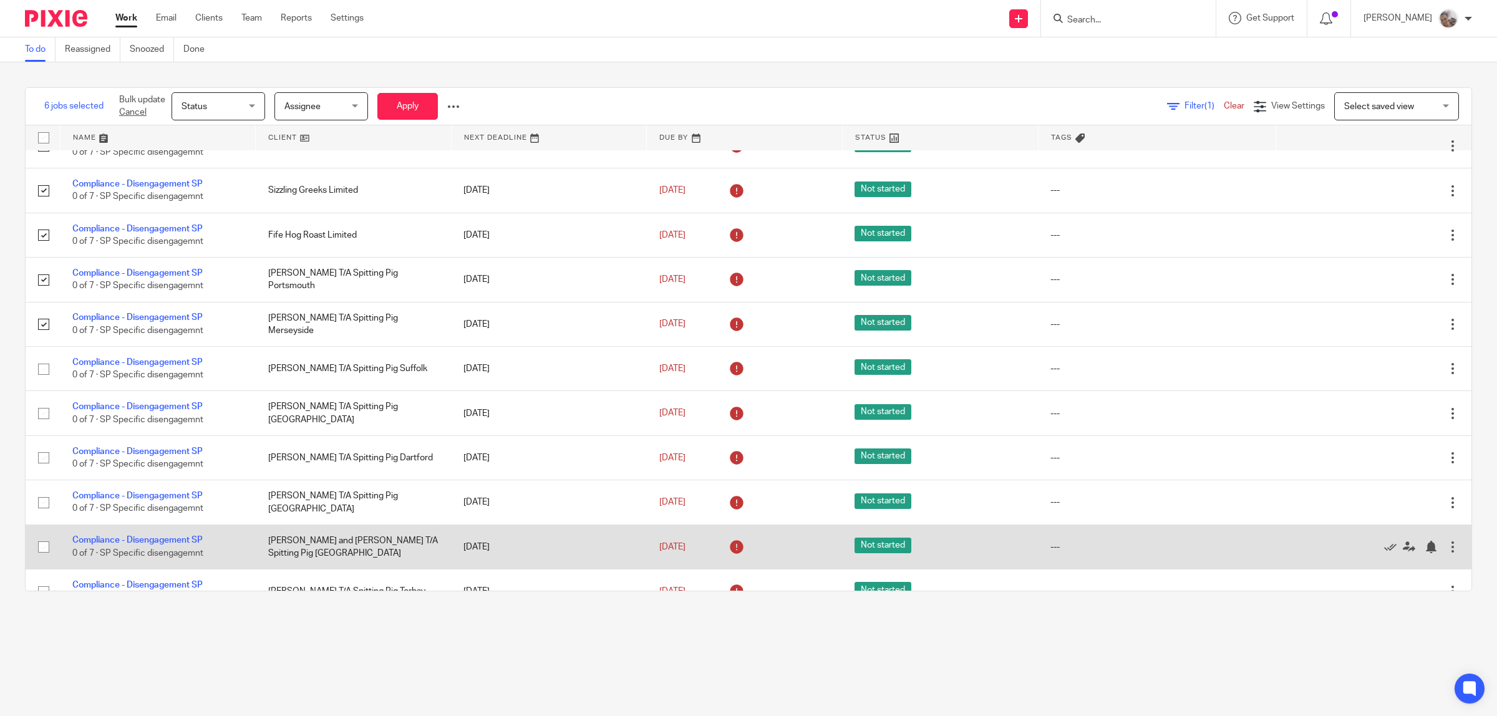
click at [44, 556] on input "checkbox" at bounding box center [44, 547] width 24 height 24
checkbox input "true"
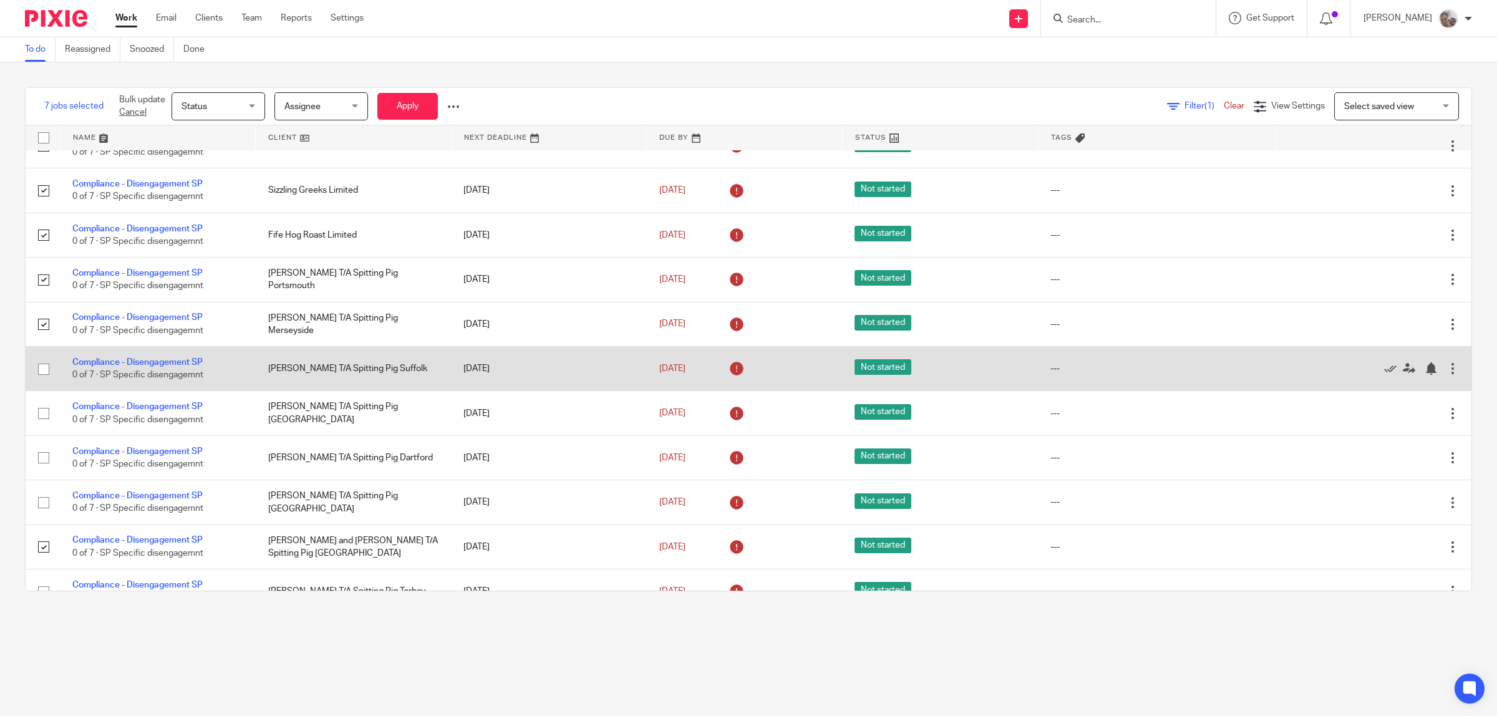
click at [44, 375] on input "checkbox" at bounding box center [44, 369] width 24 height 24
checkbox input "true"
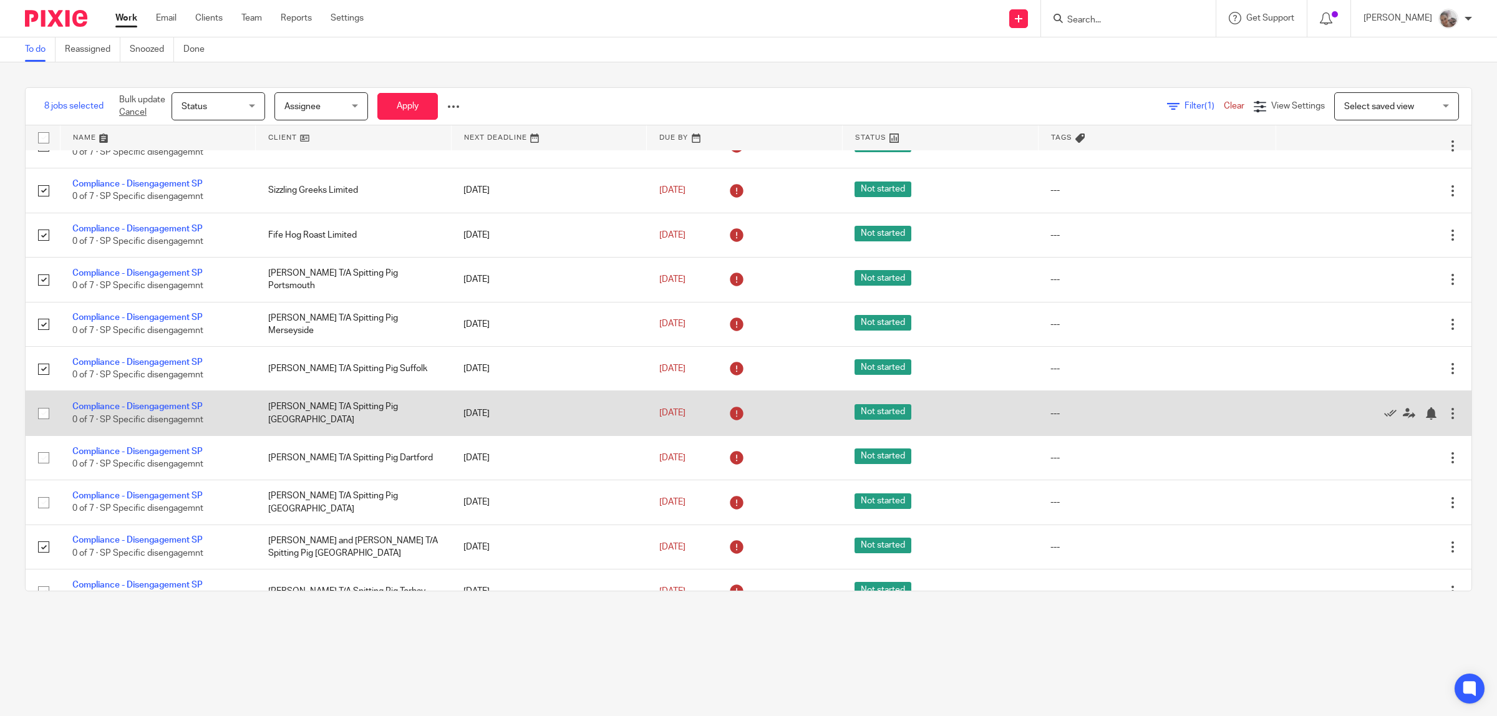
click at [41, 423] on input "checkbox" at bounding box center [44, 414] width 24 height 24
checkbox input "true"
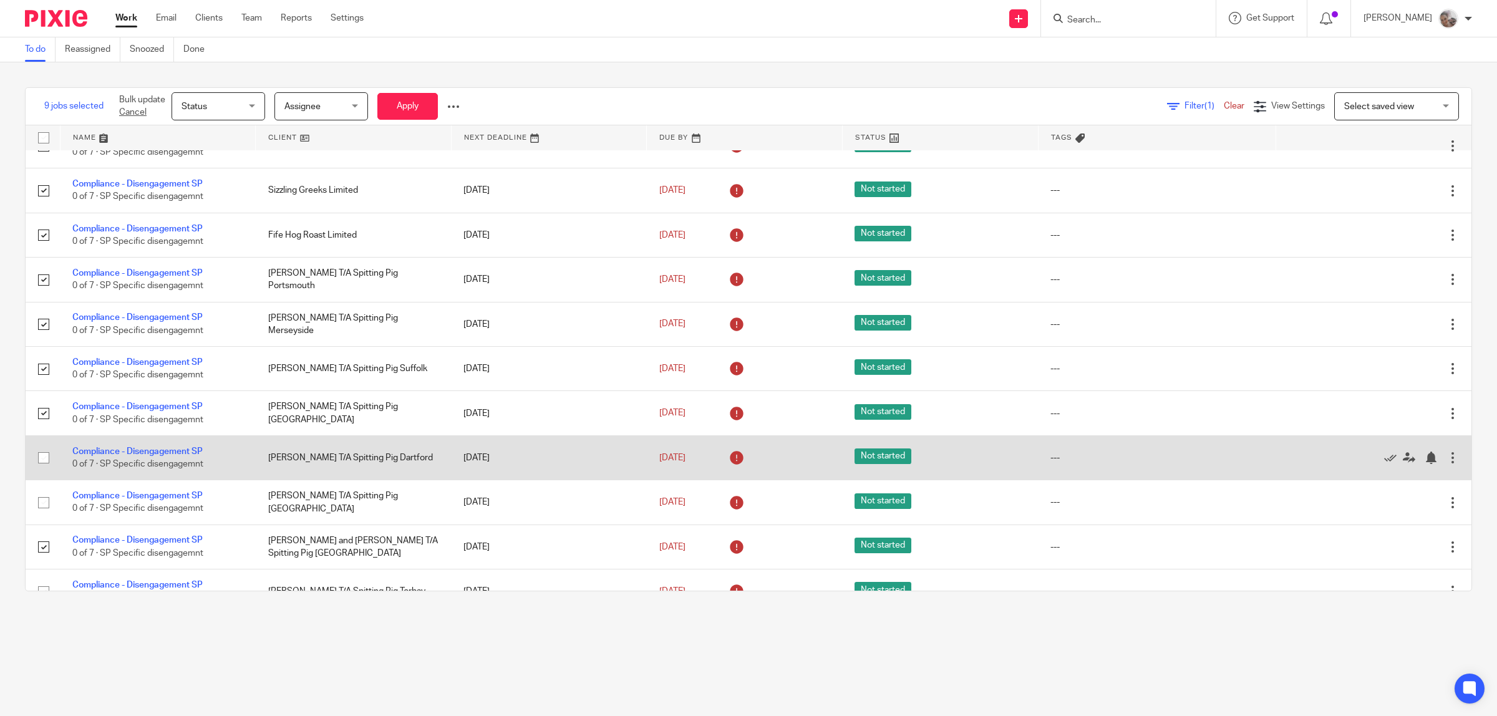
click at [42, 464] on input "checkbox" at bounding box center [44, 458] width 24 height 24
checkbox input "true"
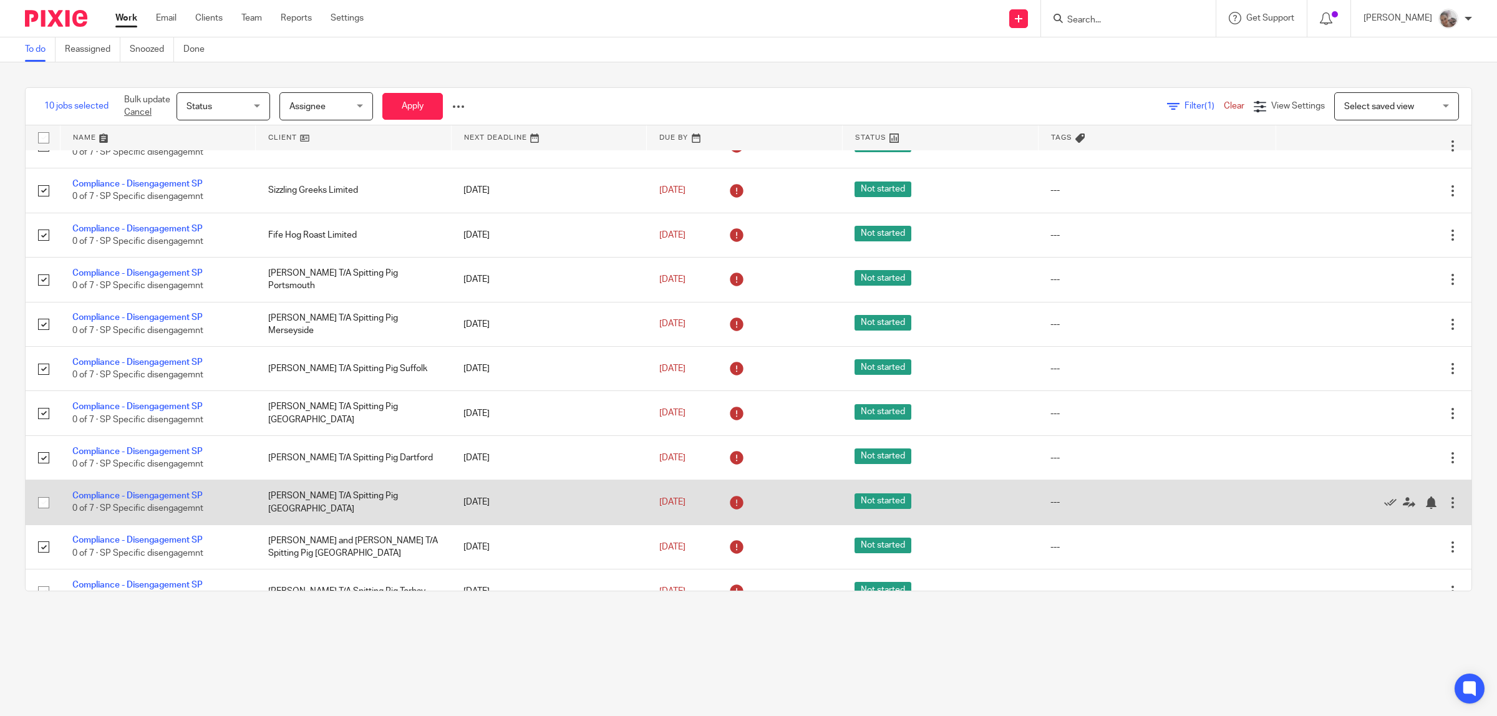
click at [44, 508] on input "checkbox" at bounding box center [44, 503] width 24 height 24
checkbox input "true"
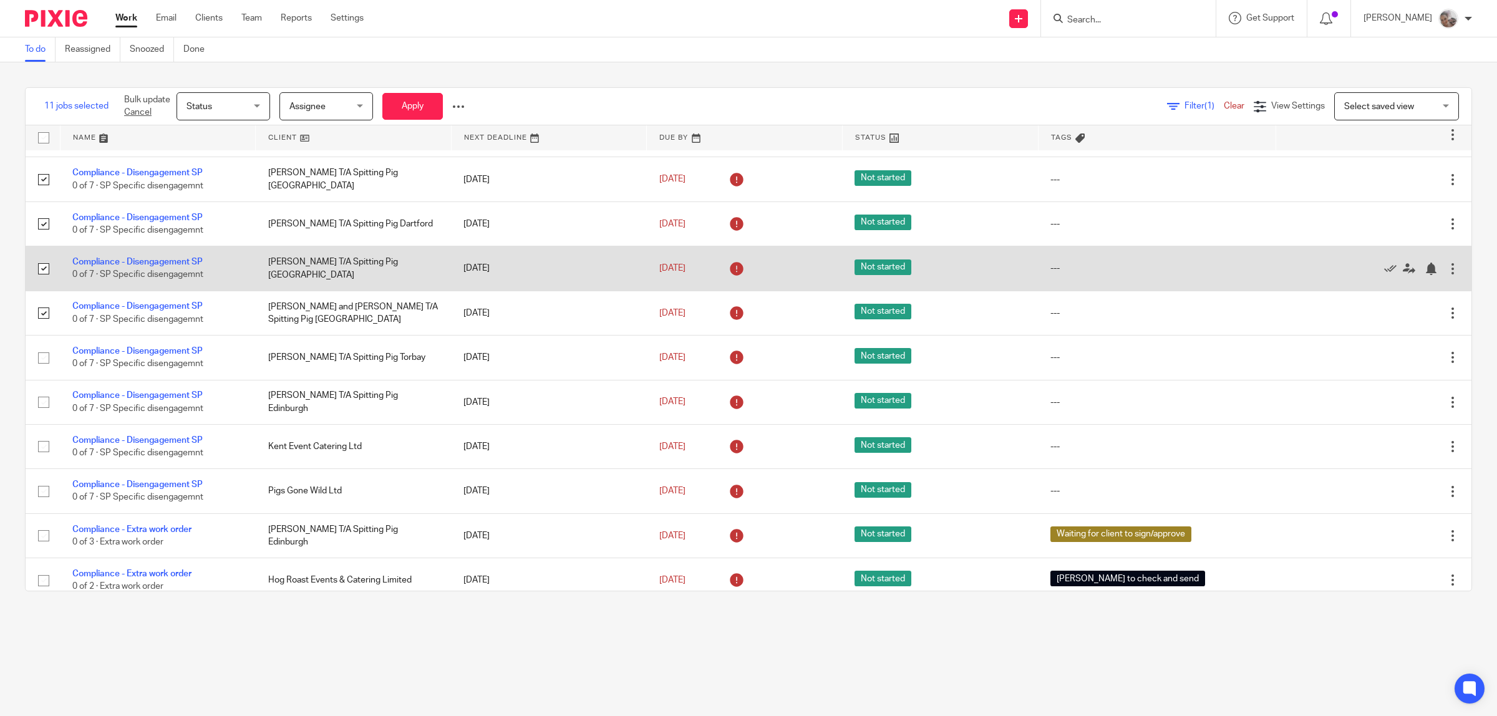
scroll to position [702, 0]
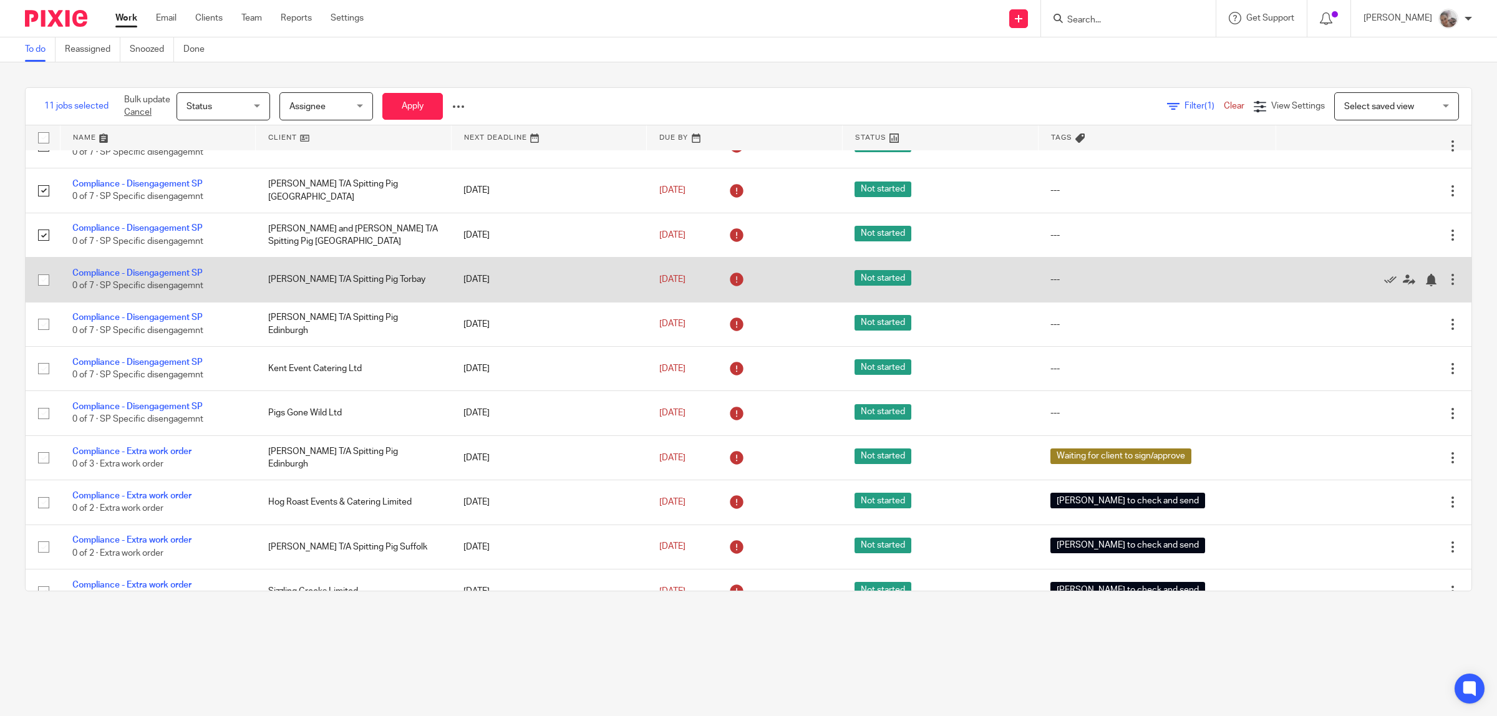
click at [39, 288] on input "checkbox" at bounding box center [44, 280] width 24 height 24
checkbox input "true"
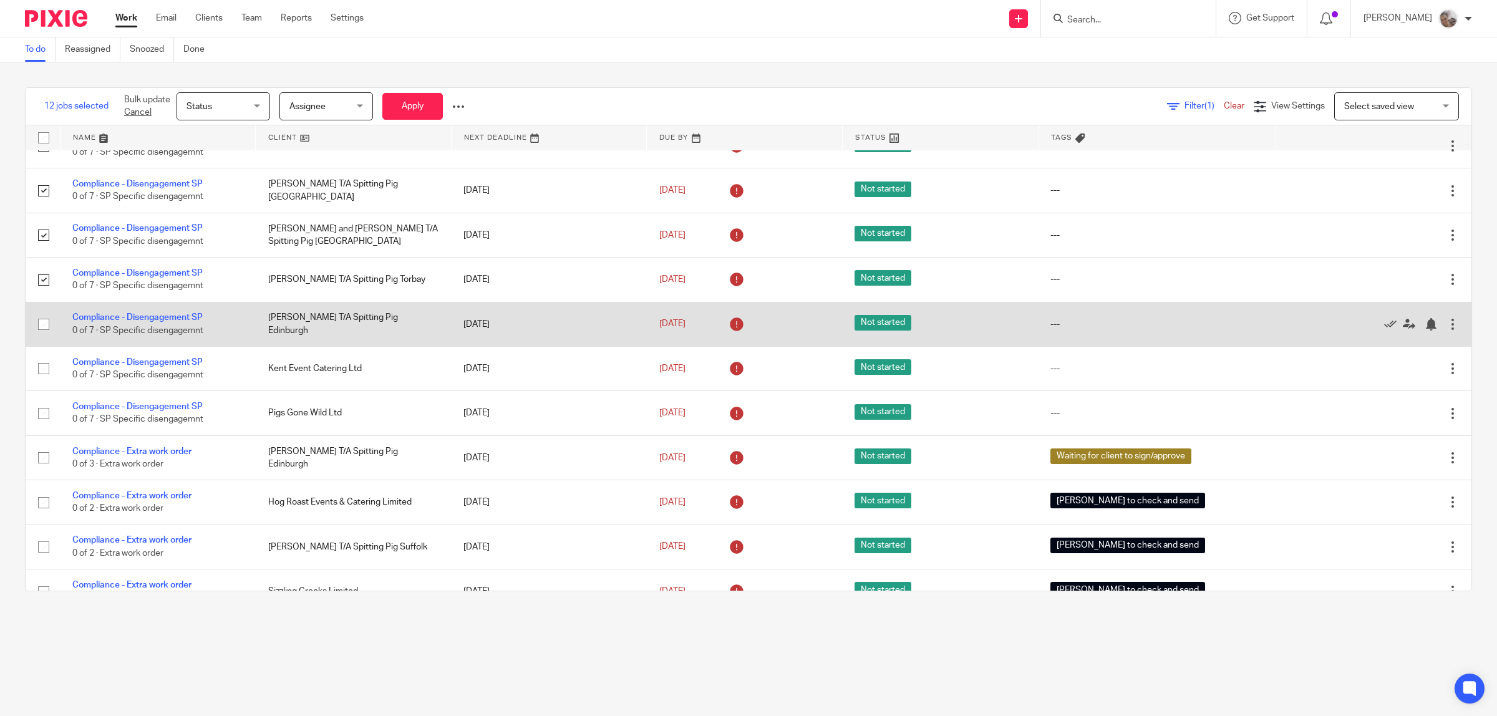
click at [44, 334] on input "checkbox" at bounding box center [44, 325] width 24 height 24
checkbox input "true"
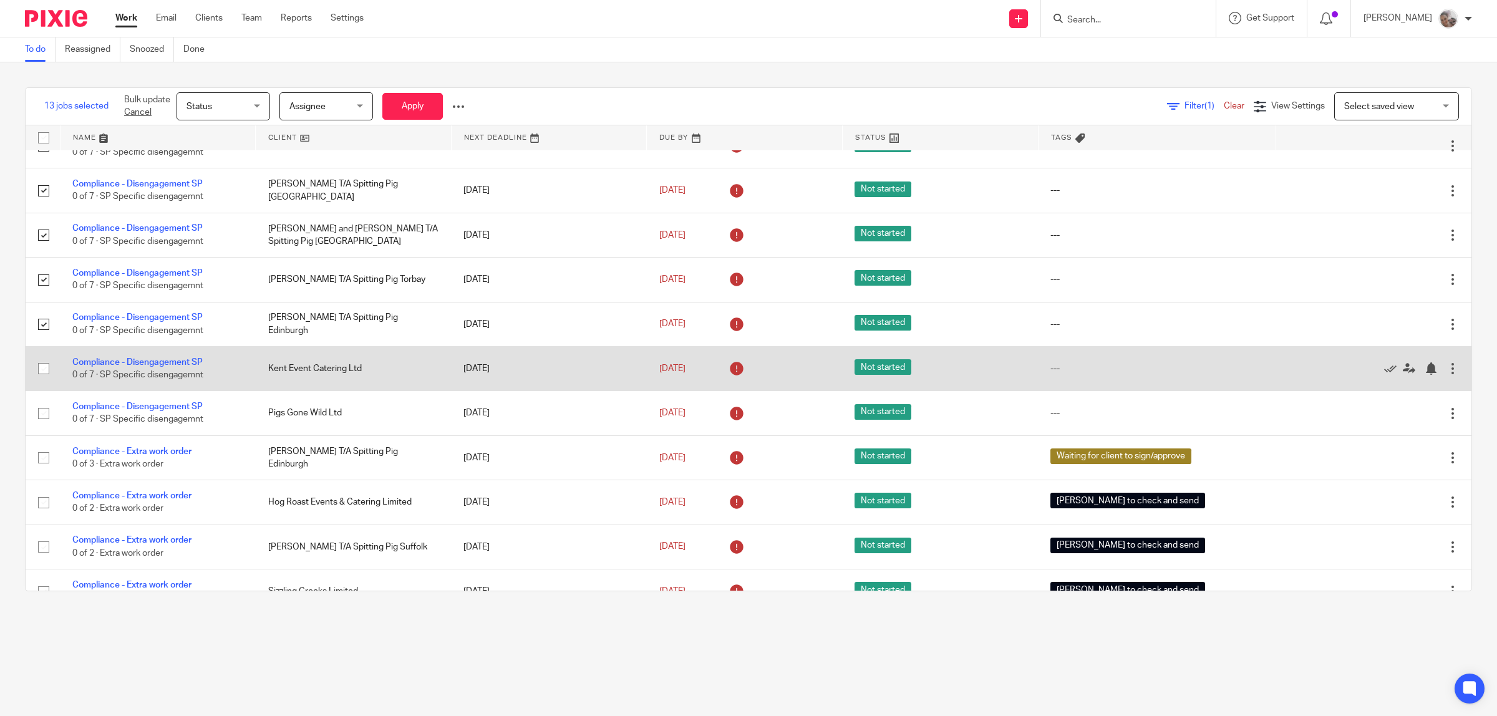
click at [44, 381] on input "checkbox" at bounding box center [44, 369] width 24 height 24
checkbox input "true"
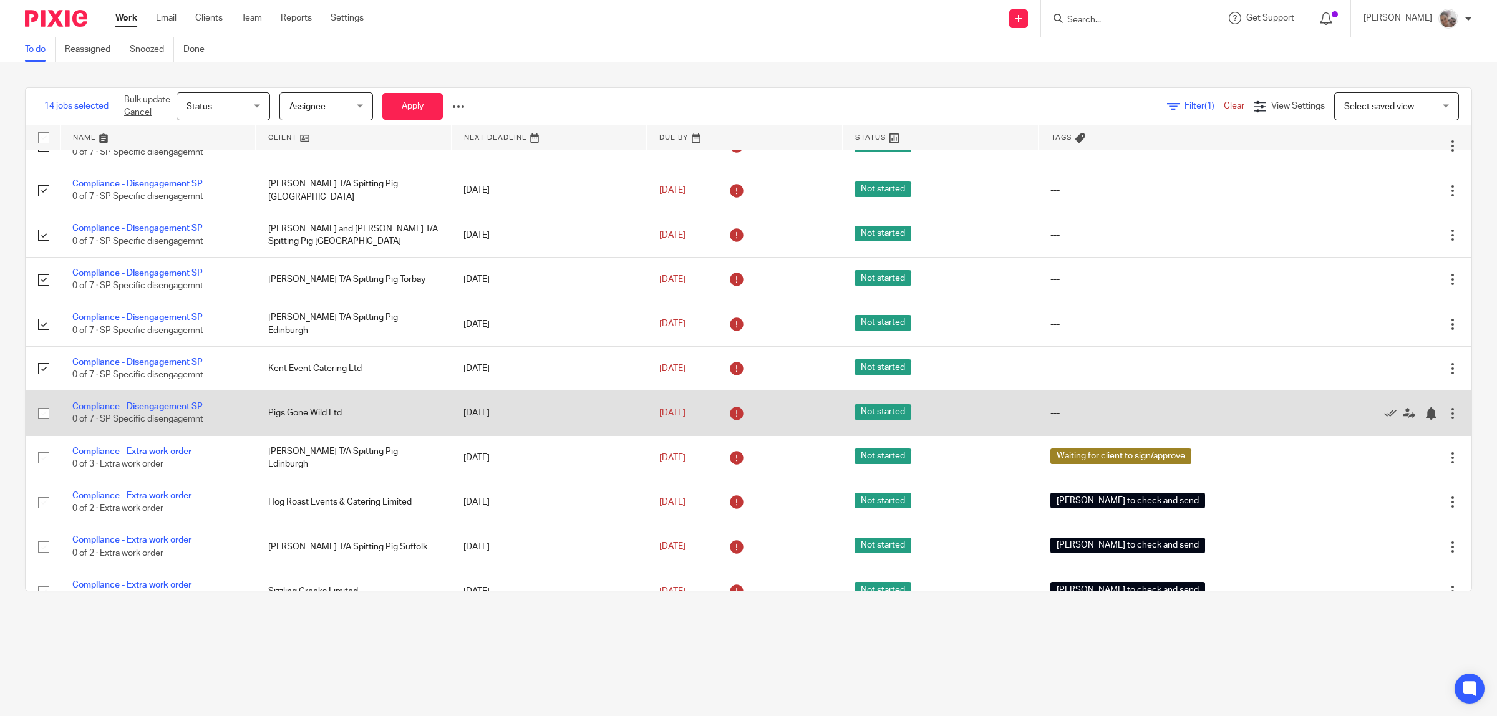
click at [42, 423] on input "checkbox" at bounding box center [44, 414] width 24 height 24
checkbox input "true"
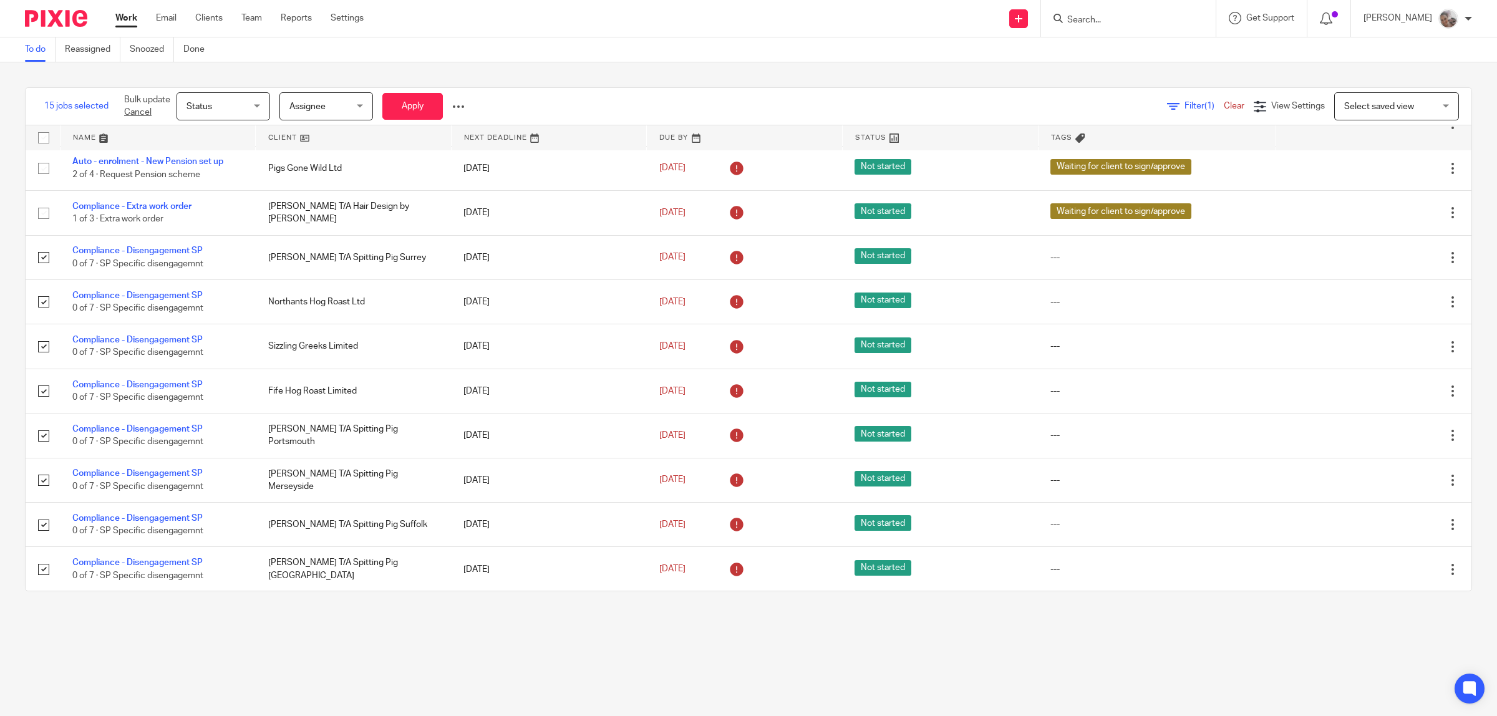
scroll to position [156, 0]
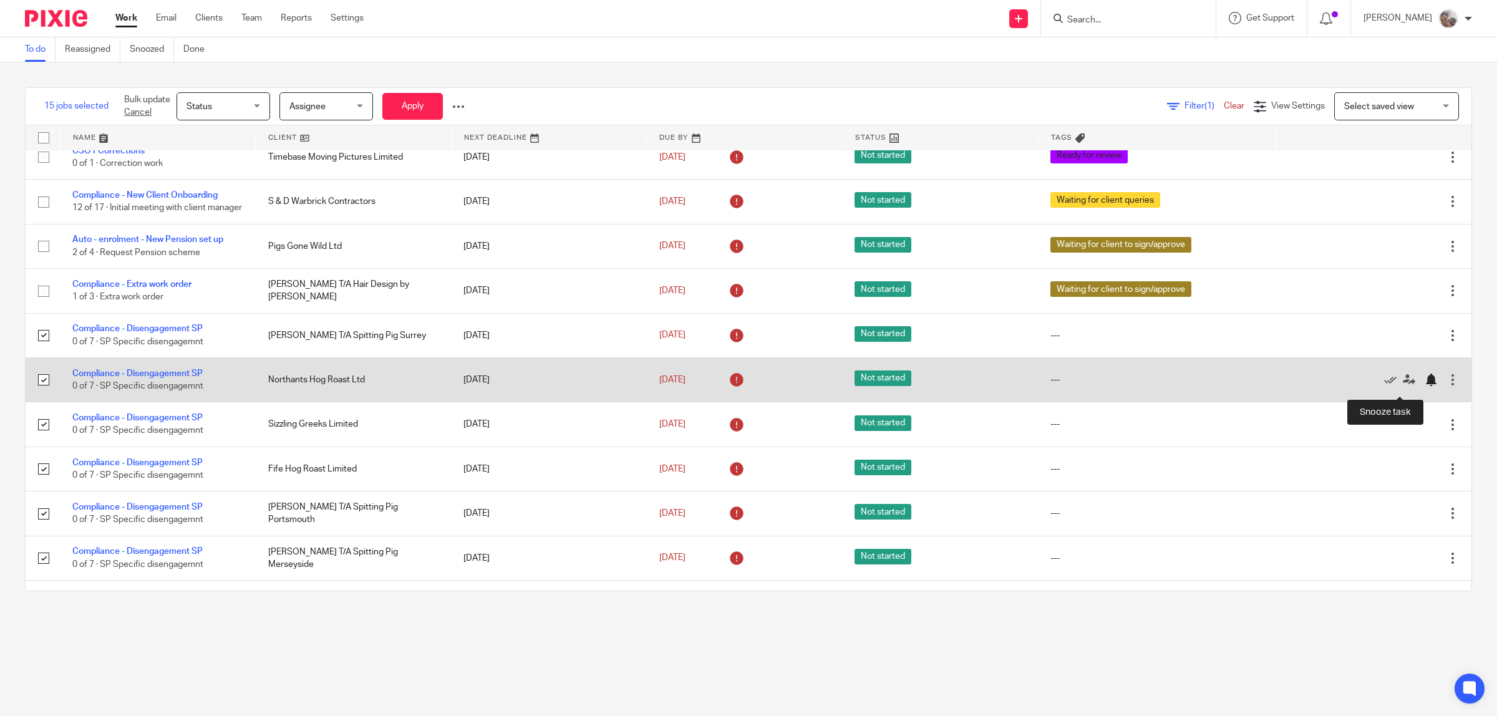
click at [1425, 386] on div at bounding box center [1431, 380] width 12 height 12
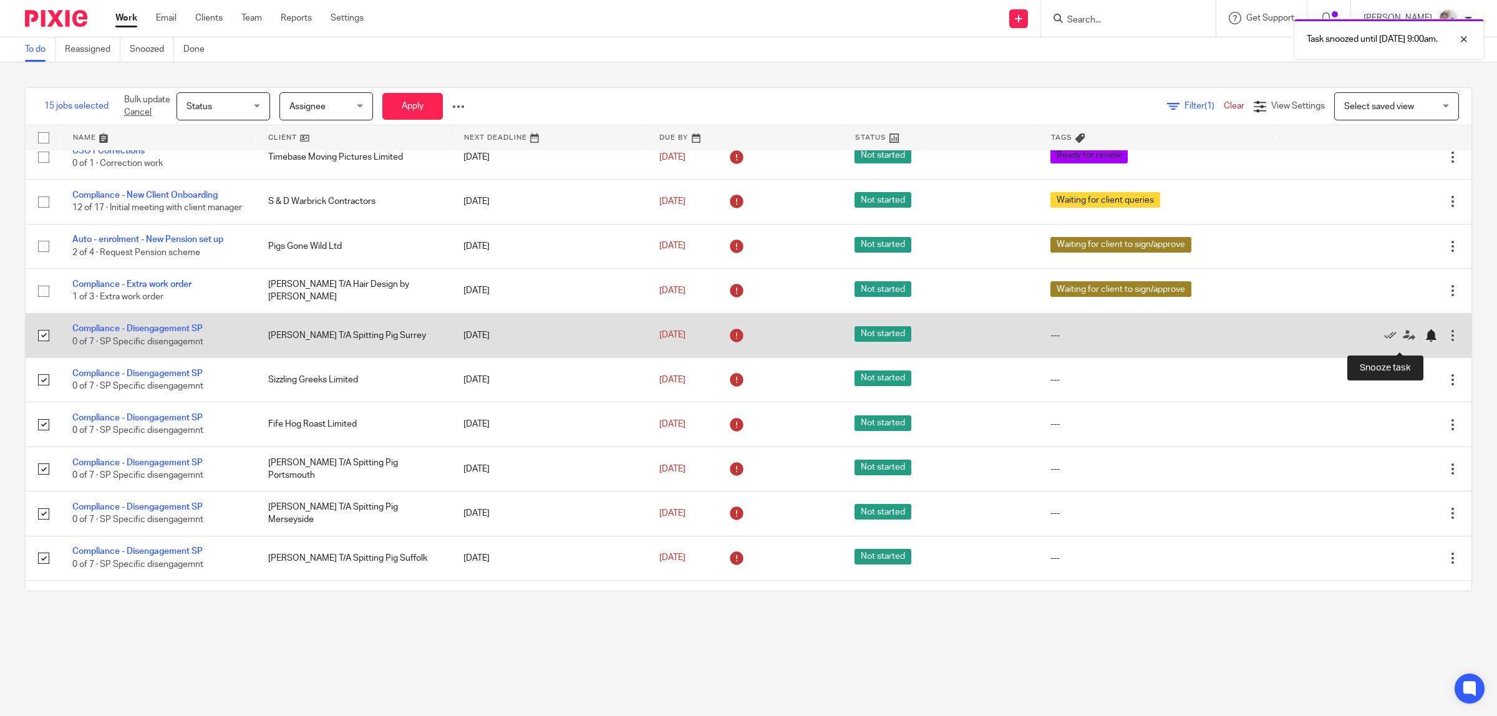
click at [1425, 341] on div at bounding box center [1431, 335] width 12 height 12
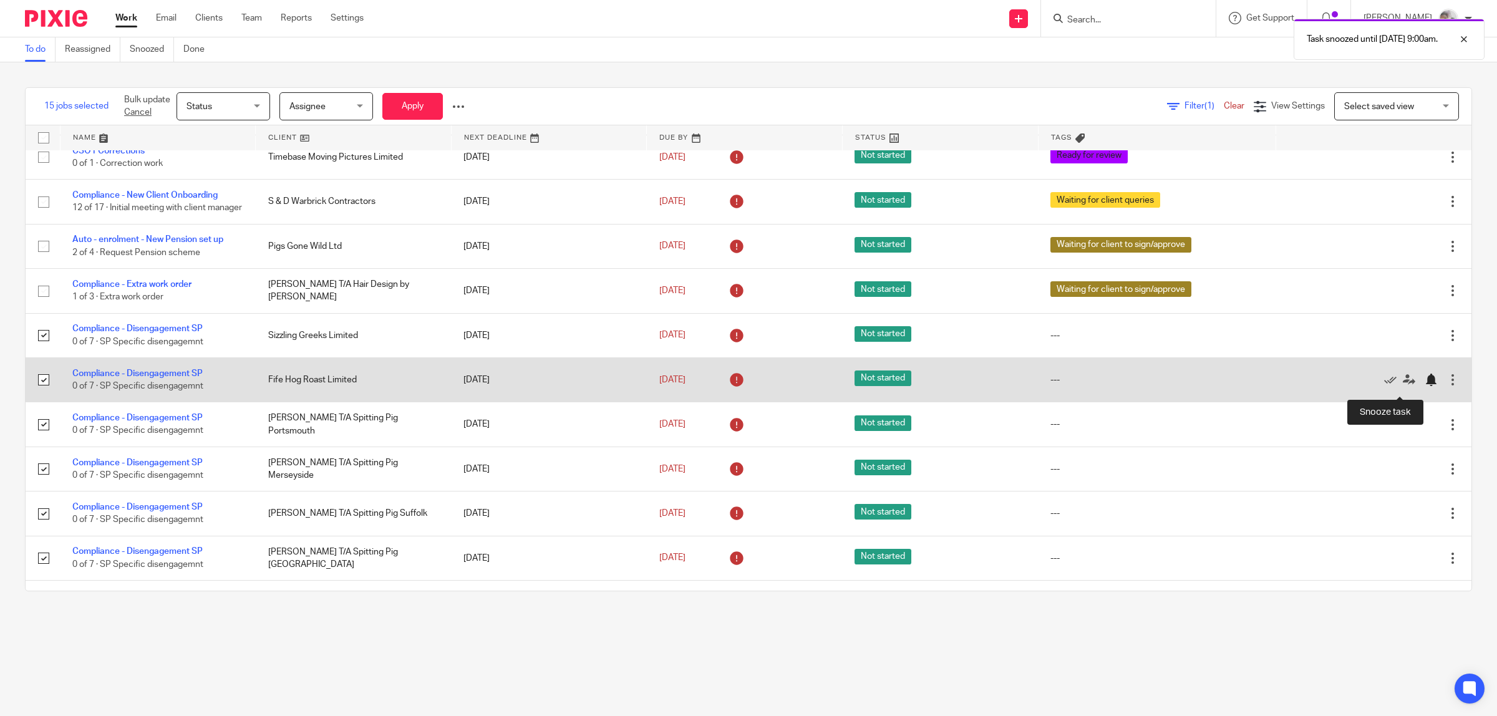
click at [1425, 386] on div at bounding box center [1431, 380] width 12 height 12
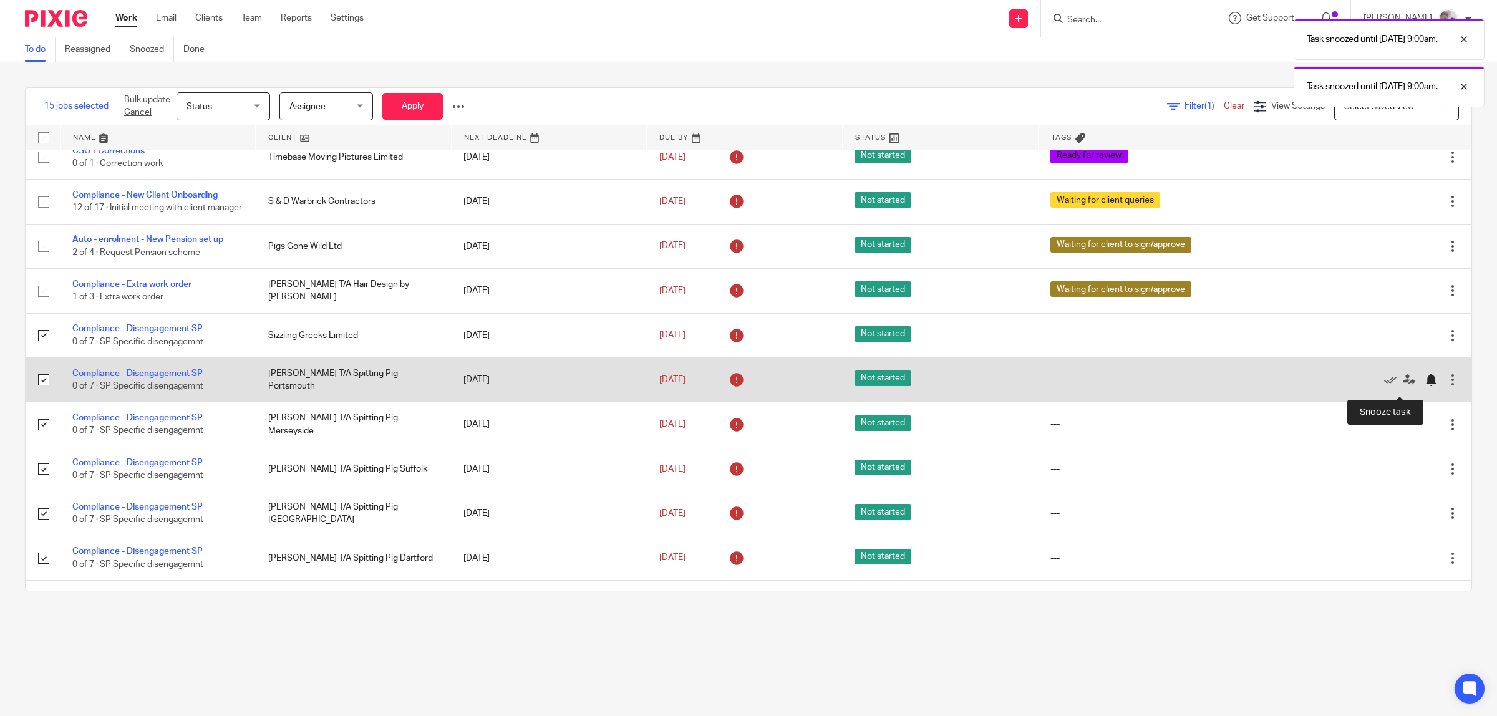
click at [1425, 385] on div at bounding box center [1431, 380] width 12 height 12
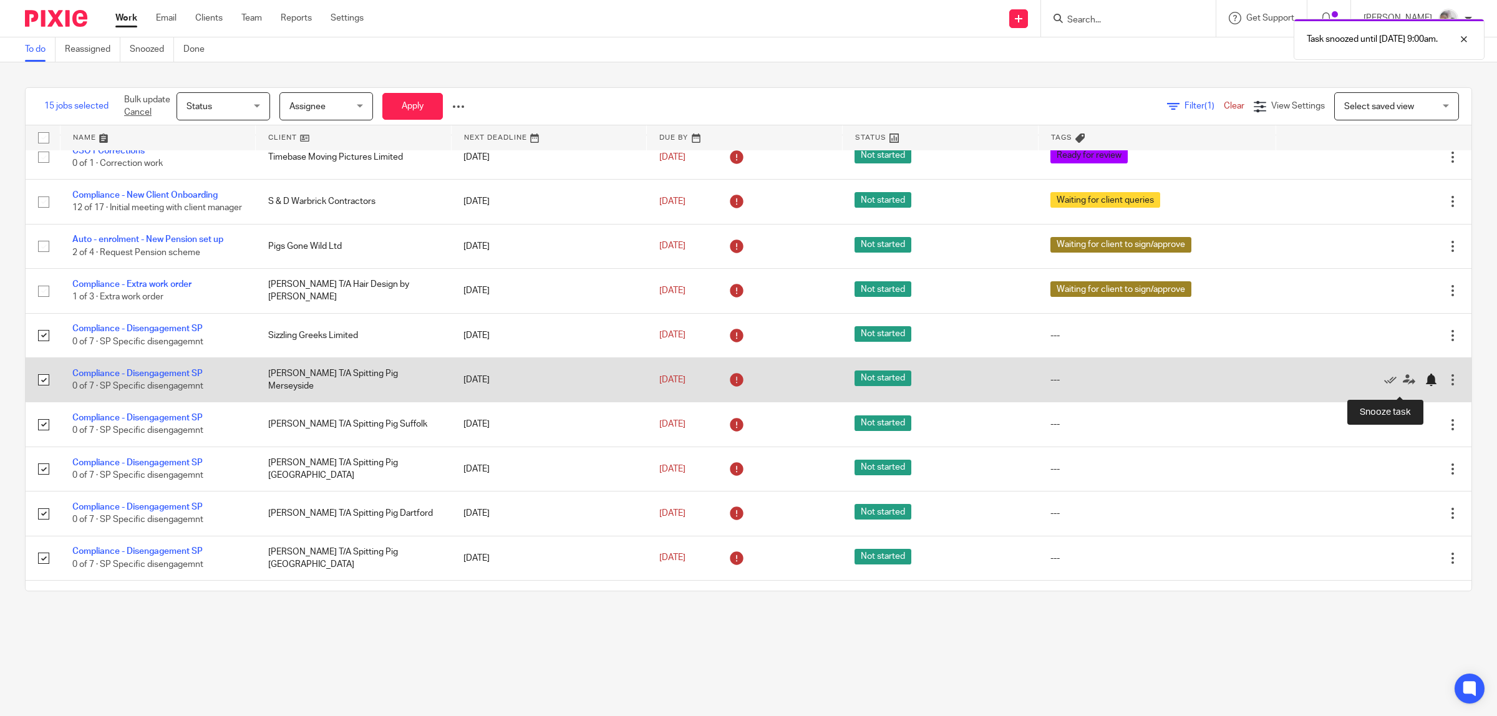
click at [1425, 382] on div at bounding box center [1431, 380] width 12 height 12
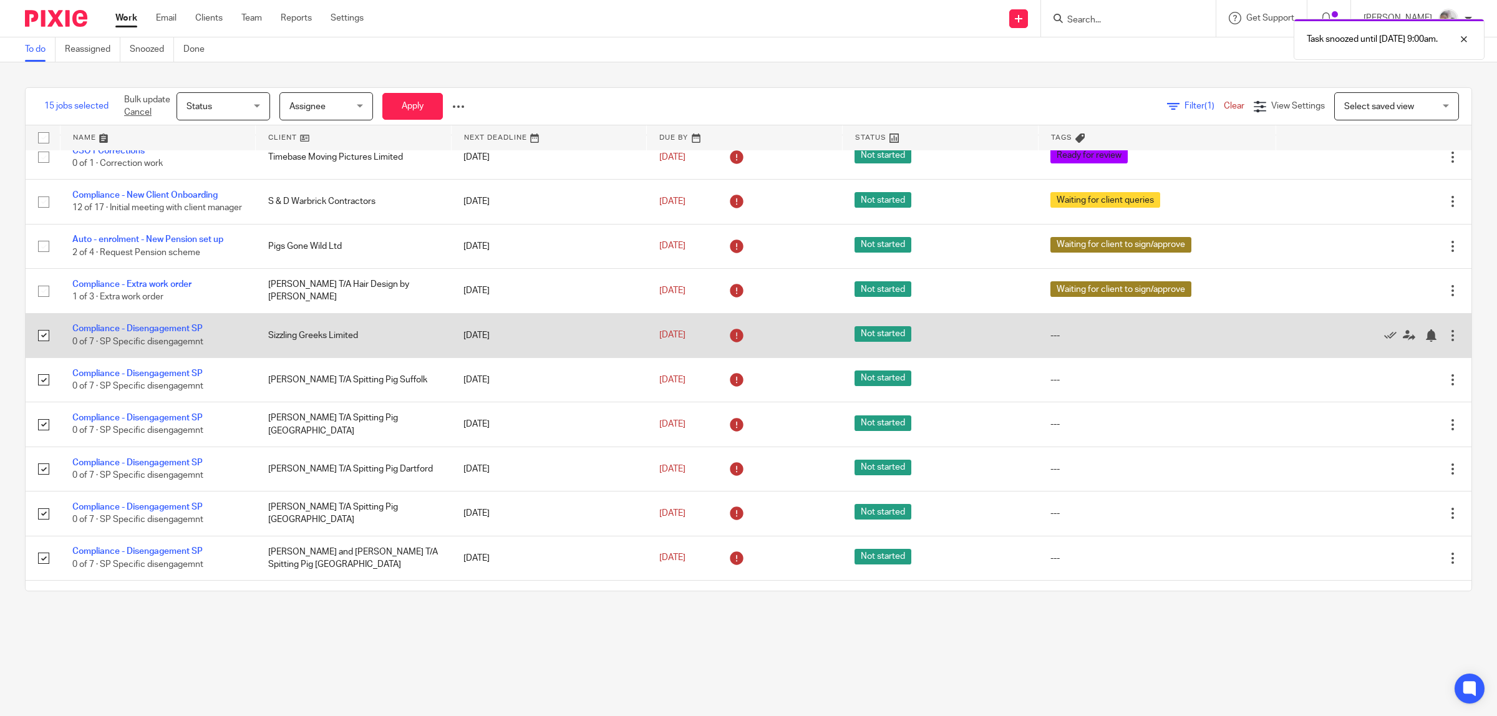
click at [1396, 350] on div "Edit task Delete" at bounding box center [1373, 335] width 171 height 31
click at [1425, 342] on div at bounding box center [1431, 335] width 12 height 12
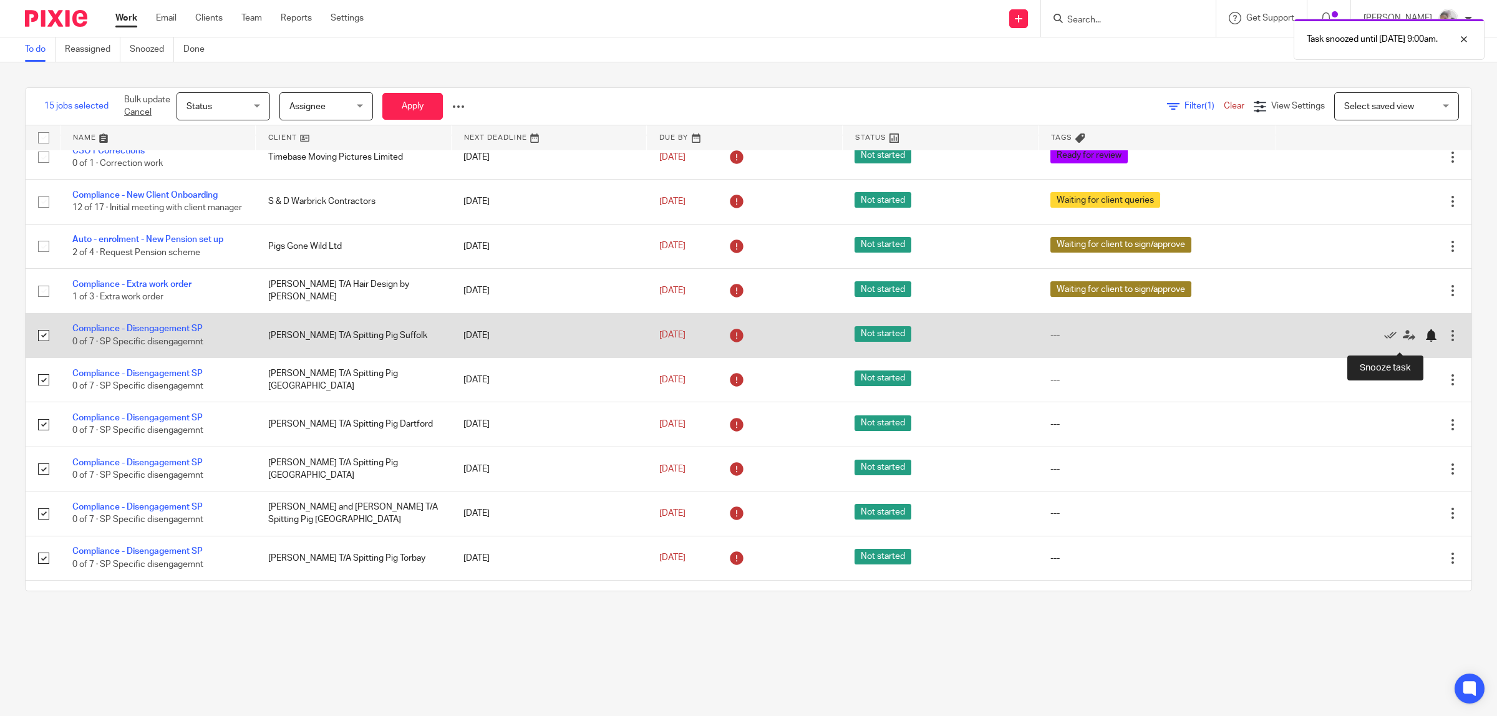
click at [1425, 342] on div at bounding box center [1431, 335] width 12 height 12
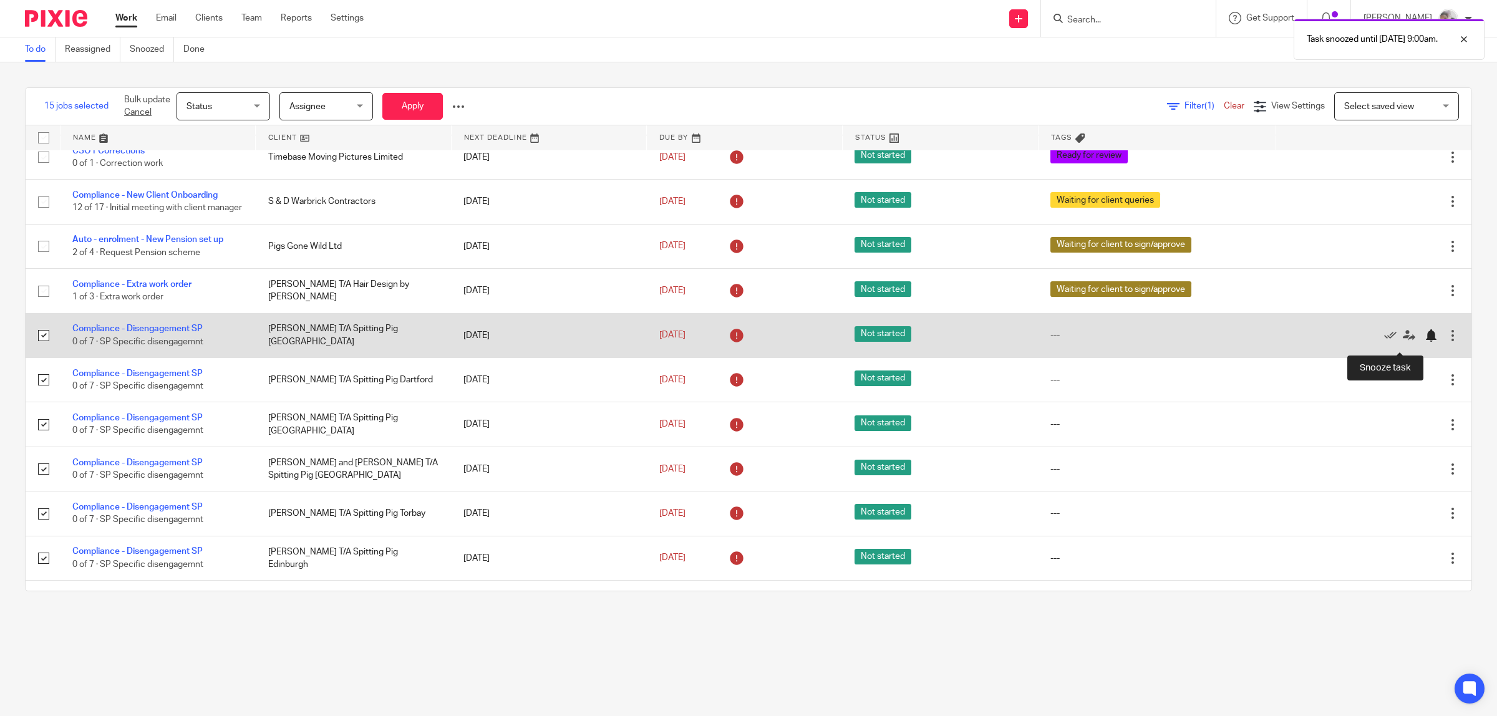
click at [1425, 340] on div at bounding box center [1431, 335] width 12 height 12
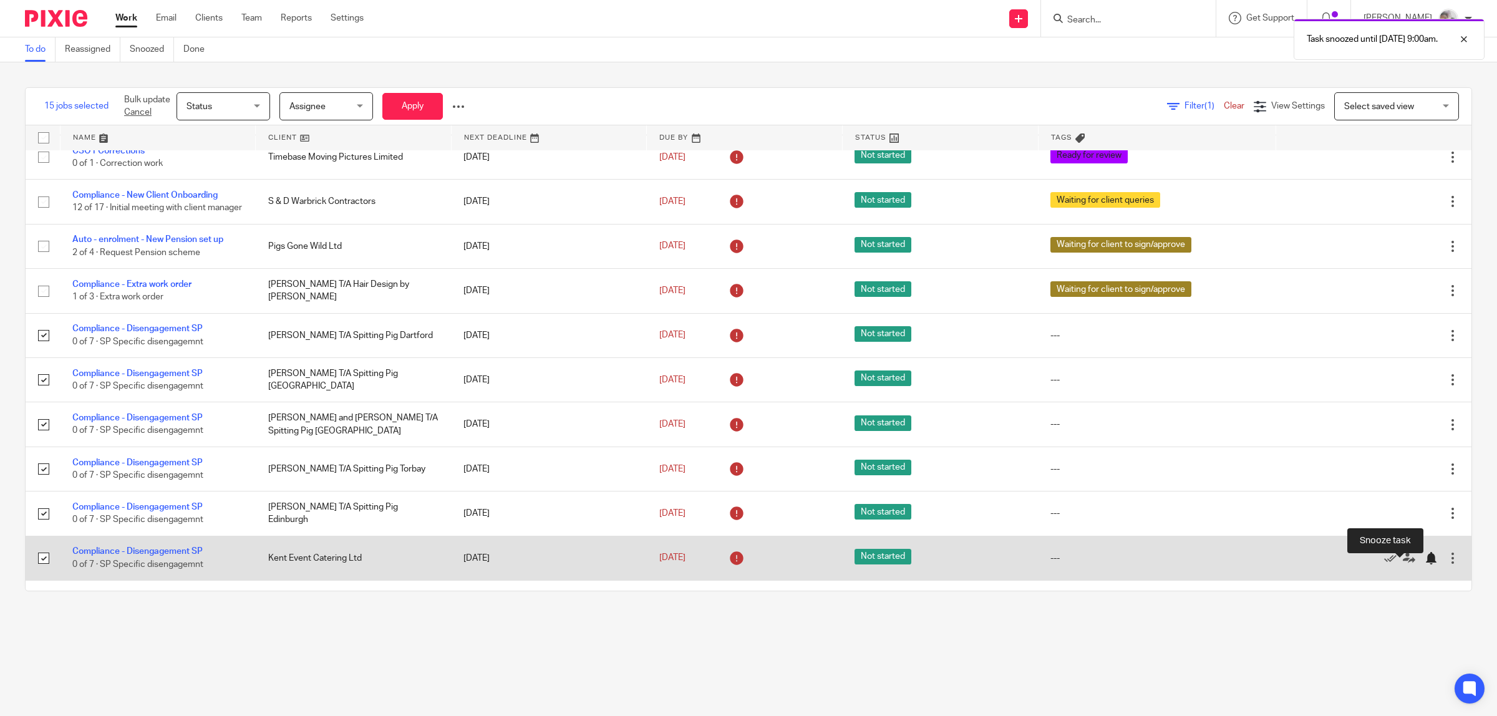
click at [1425, 565] on div at bounding box center [1431, 558] width 12 height 12
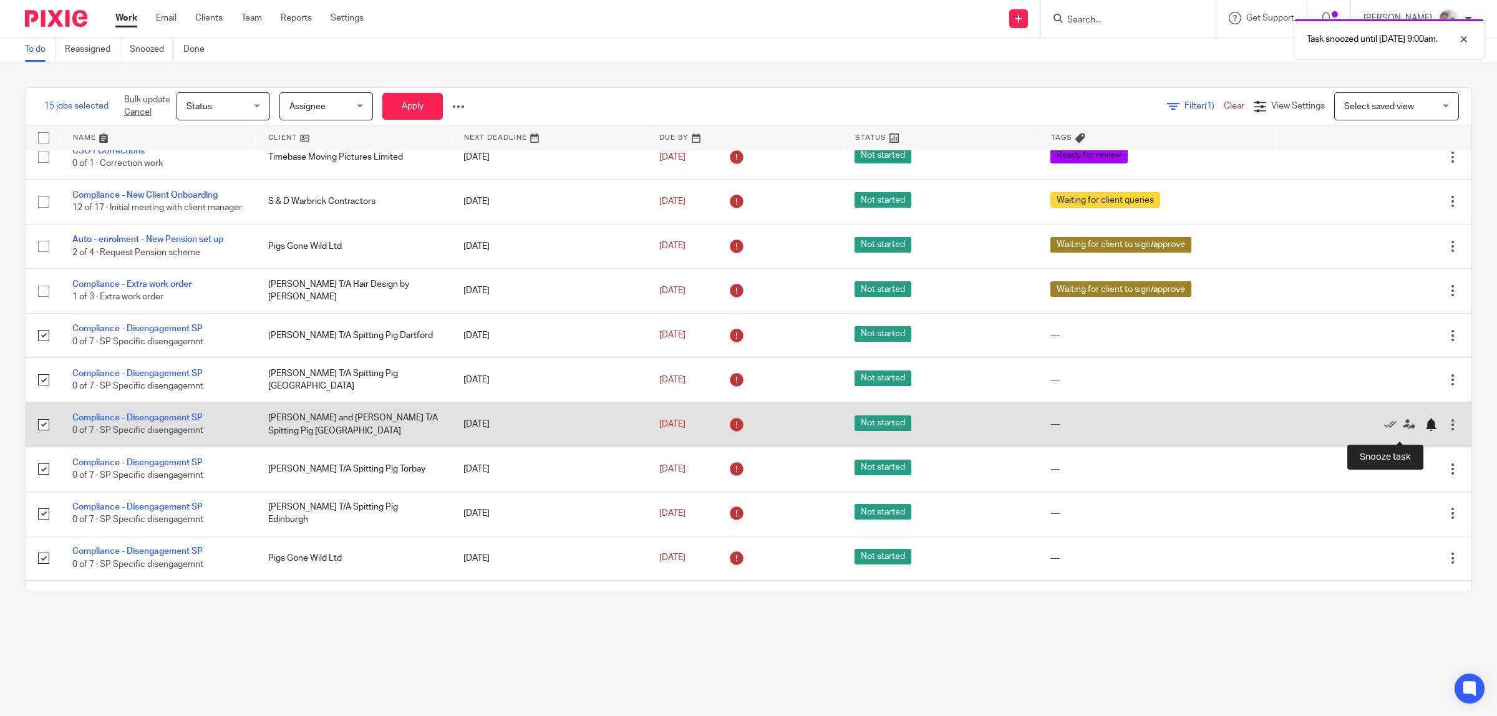
click at [1425, 431] on div at bounding box center [1431, 425] width 12 height 12
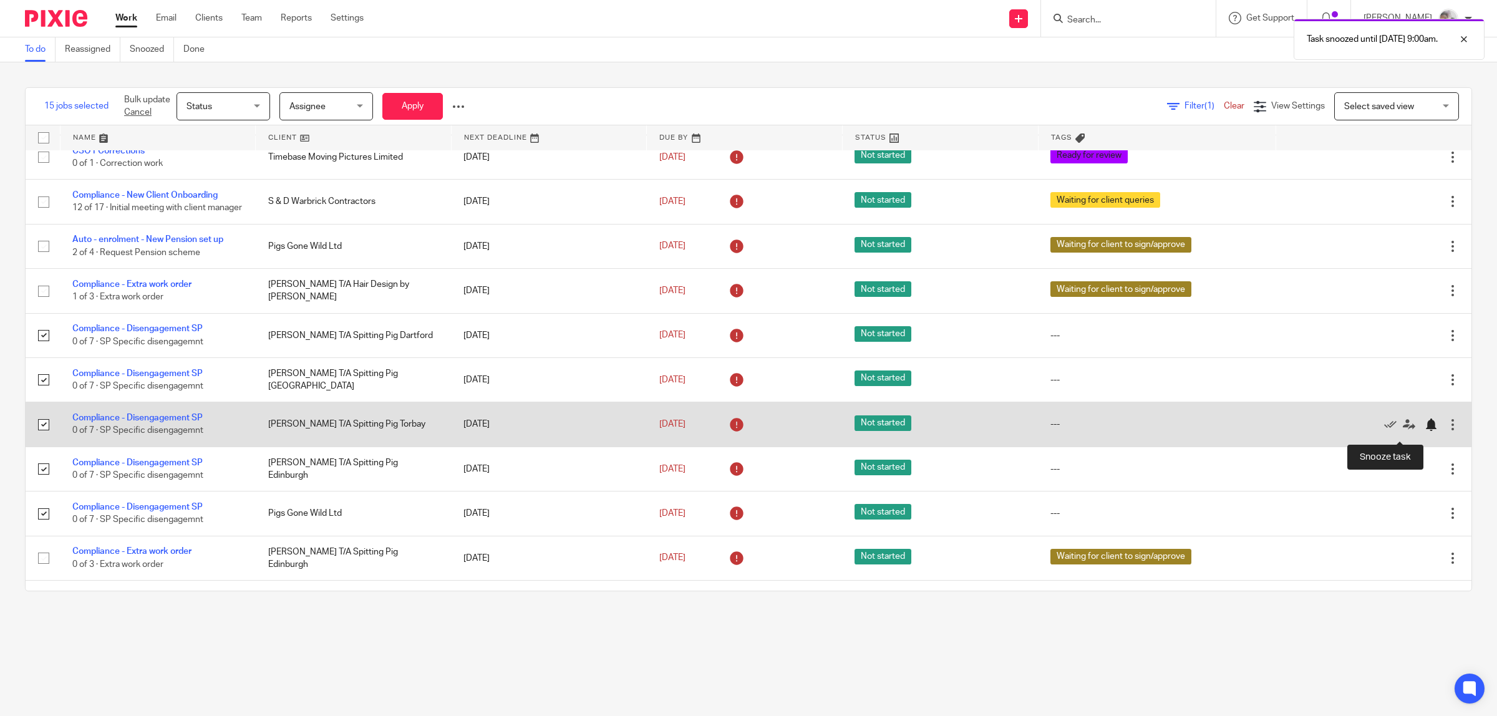
click at [1425, 431] on div at bounding box center [1431, 425] width 12 height 12
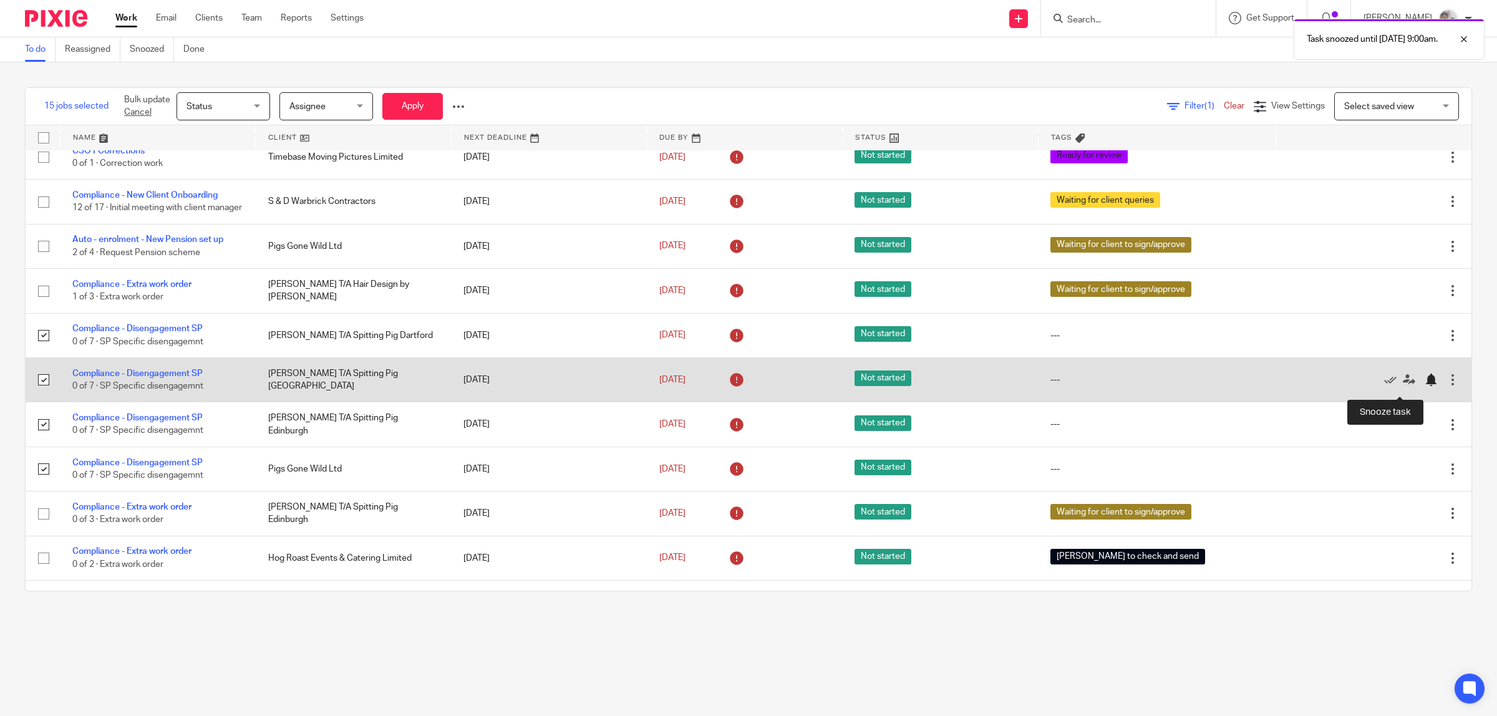
click at [1425, 382] on div at bounding box center [1431, 380] width 12 height 12
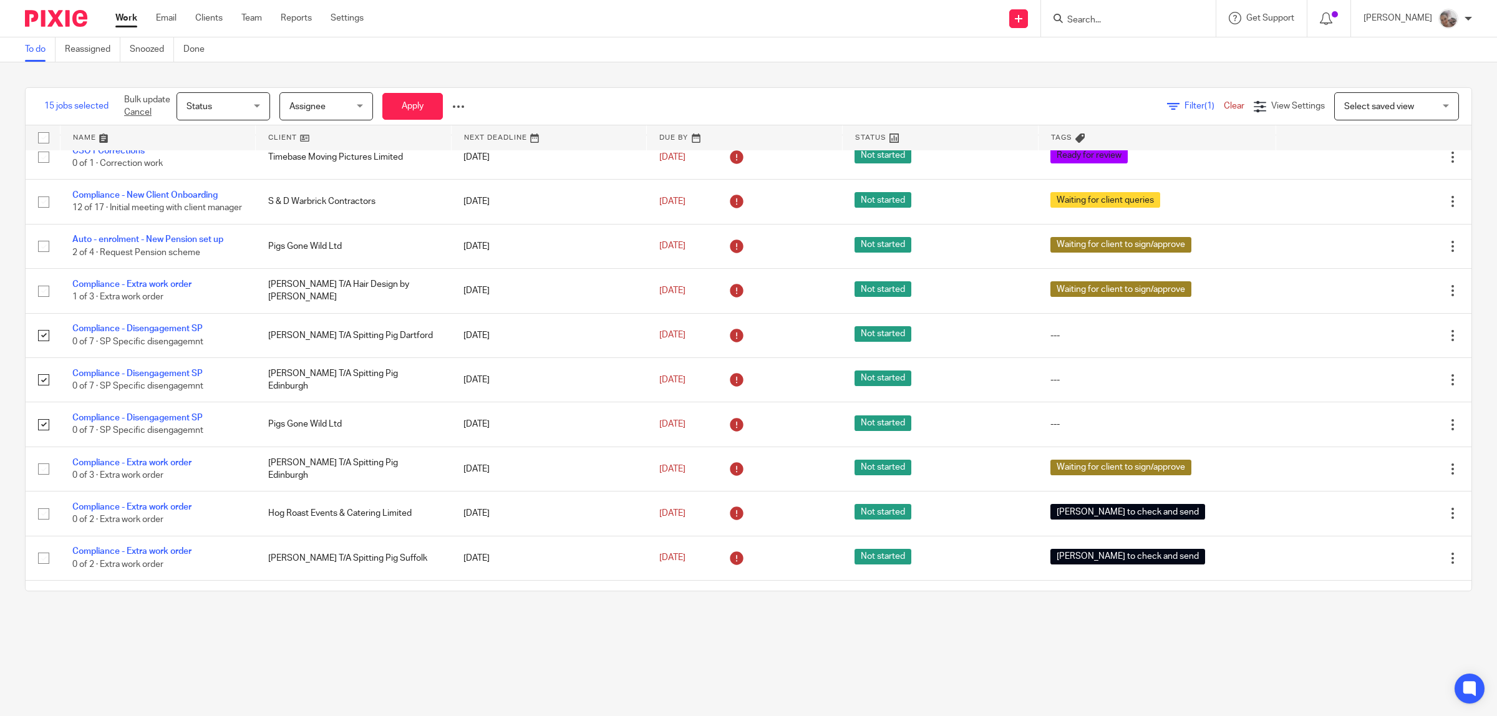
click at [256, 107] on div "Status Status" at bounding box center [224, 106] width 94 height 28
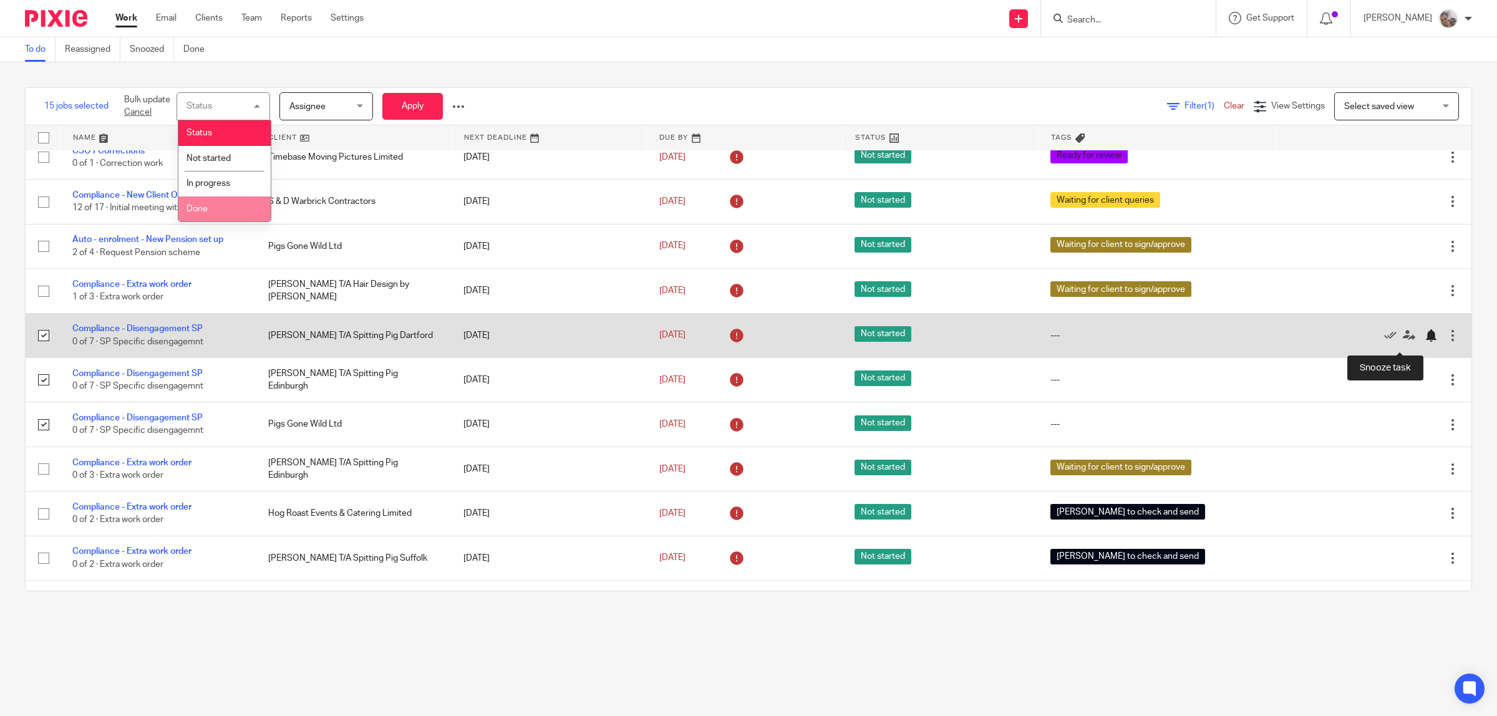
click at [1425, 342] on div at bounding box center [1431, 335] width 12 height 12
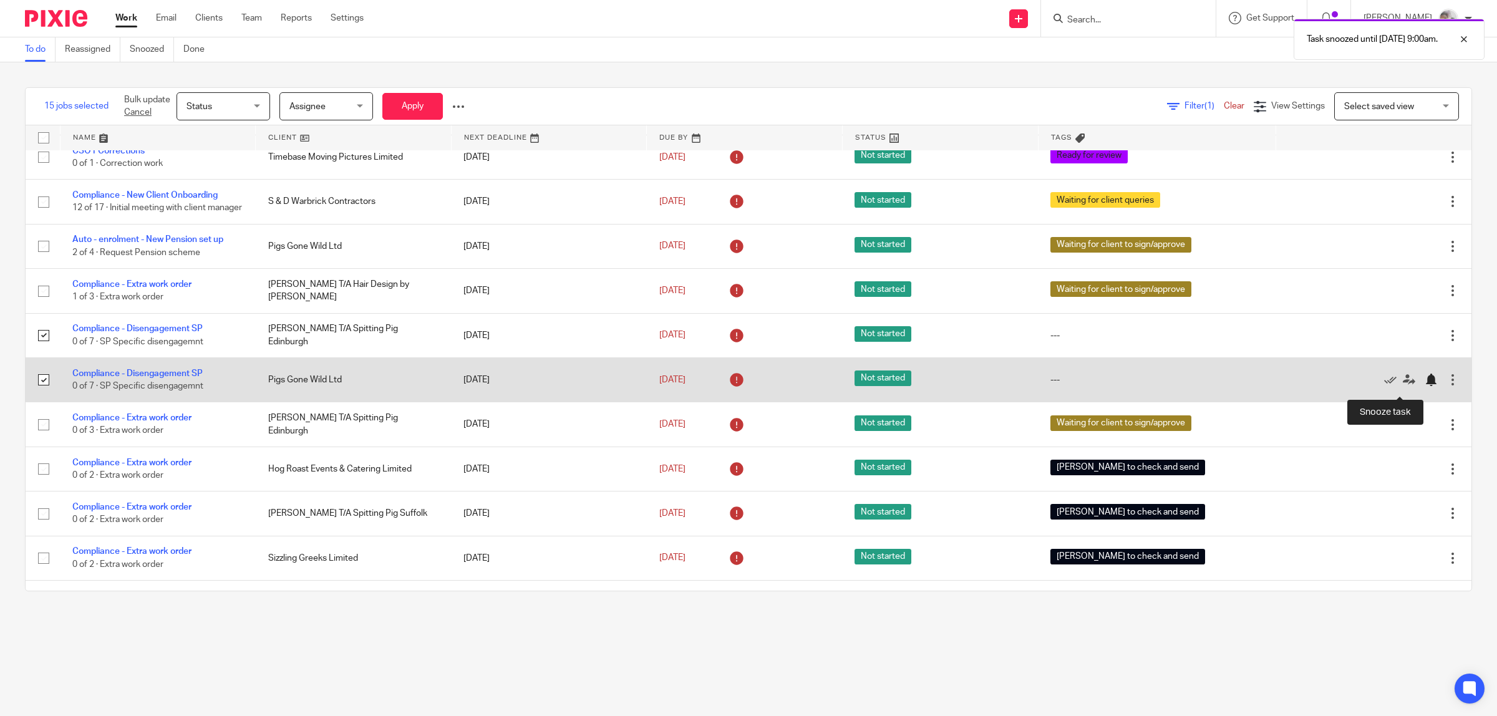
click at [1425, 384] on div at bounding box center [1431, 380] width 12 height 12
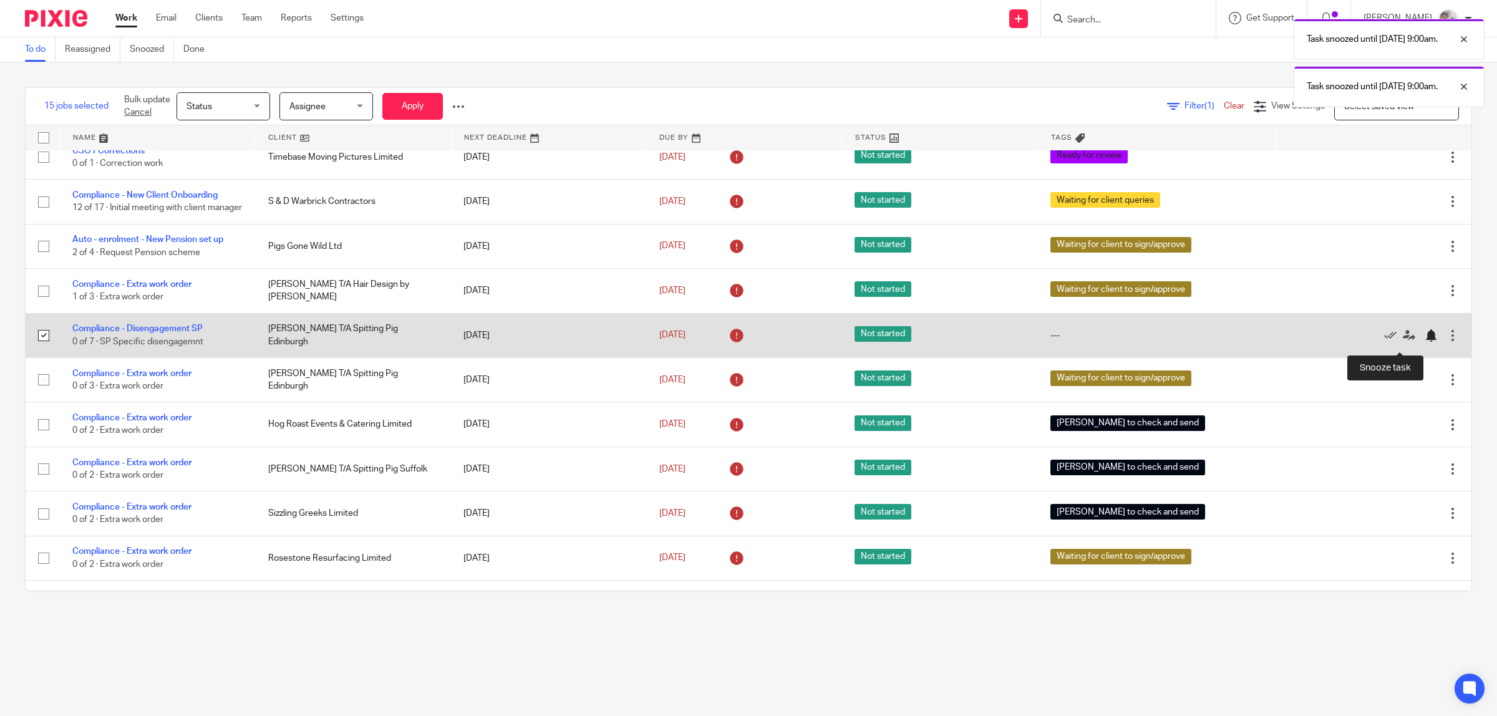
click at [1425, 341] on div at bounding box center [1431, 335] width 12 height 12
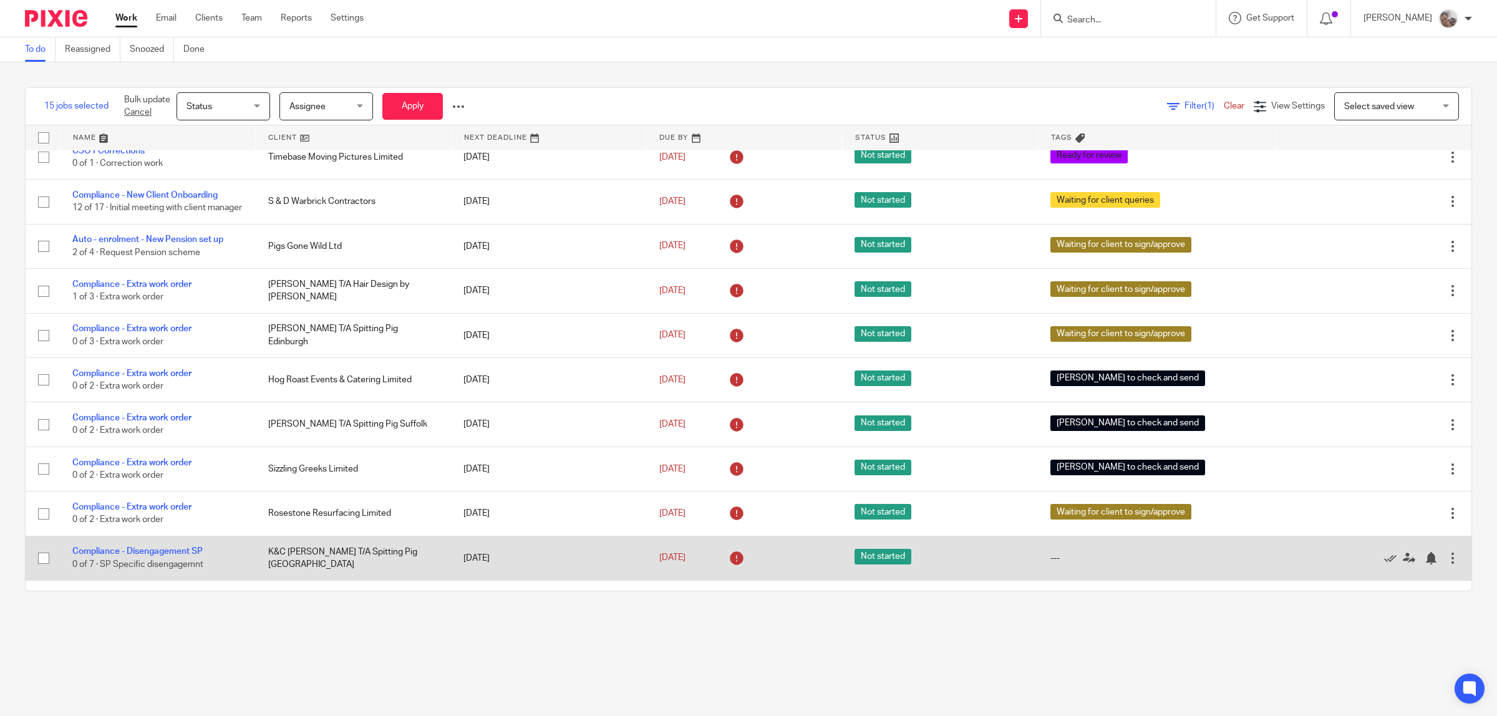
scroll to position [234, 0]
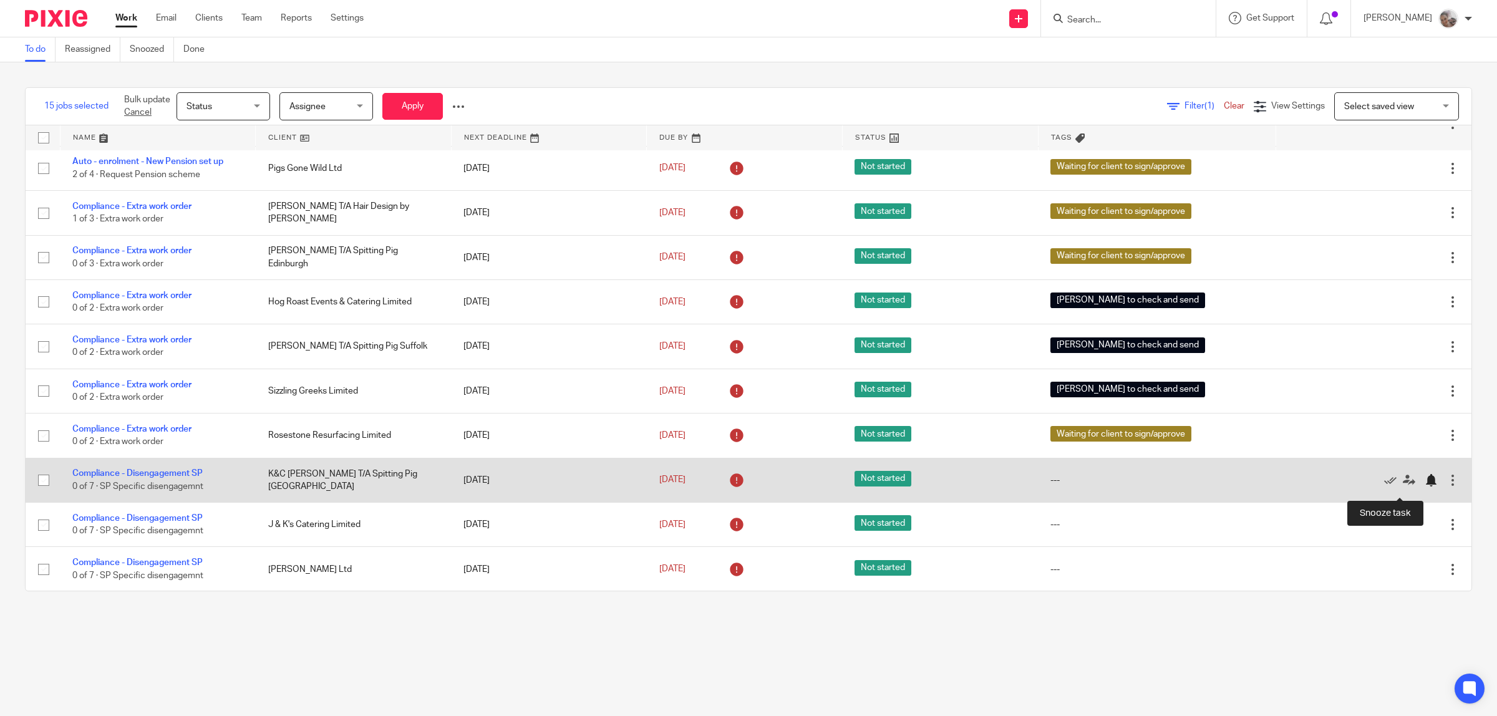
click at [1425, 487] on div at bounding box center [1431, 480] width 12 height 12
click at [1425, 485] on div at bounding box center [1431, 480] width 12 height 12
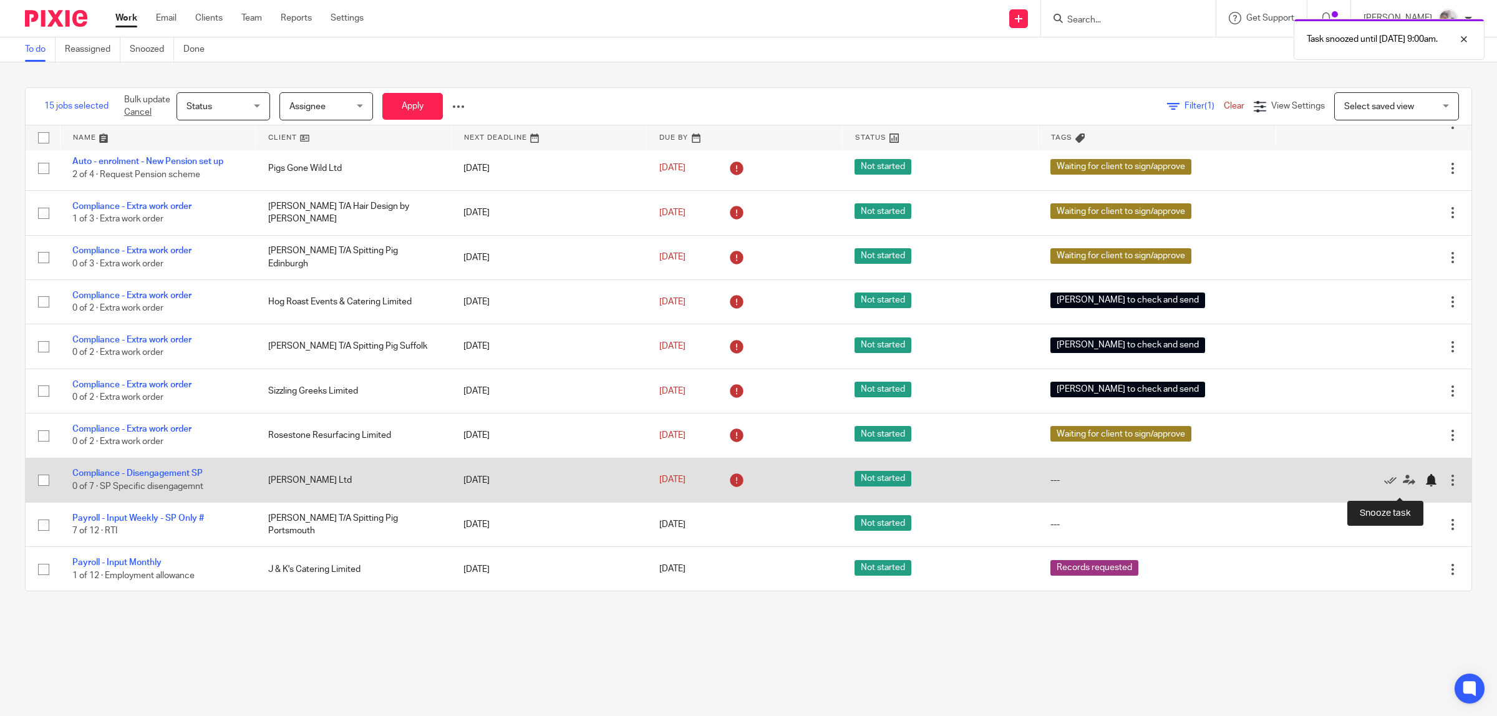
click at [1425, 485] on div at bounding box center [1431, 480] width 12 height 12
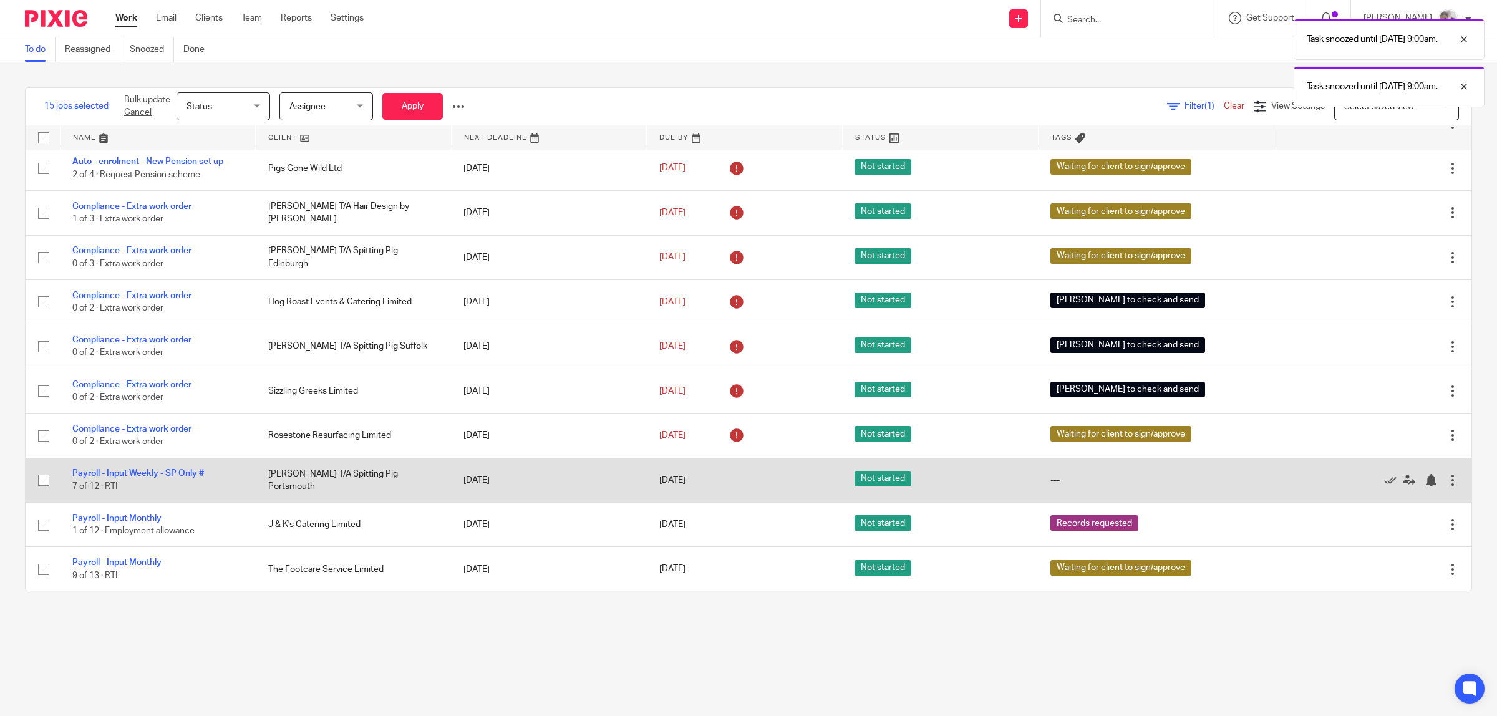
scroll to position [312, 0]
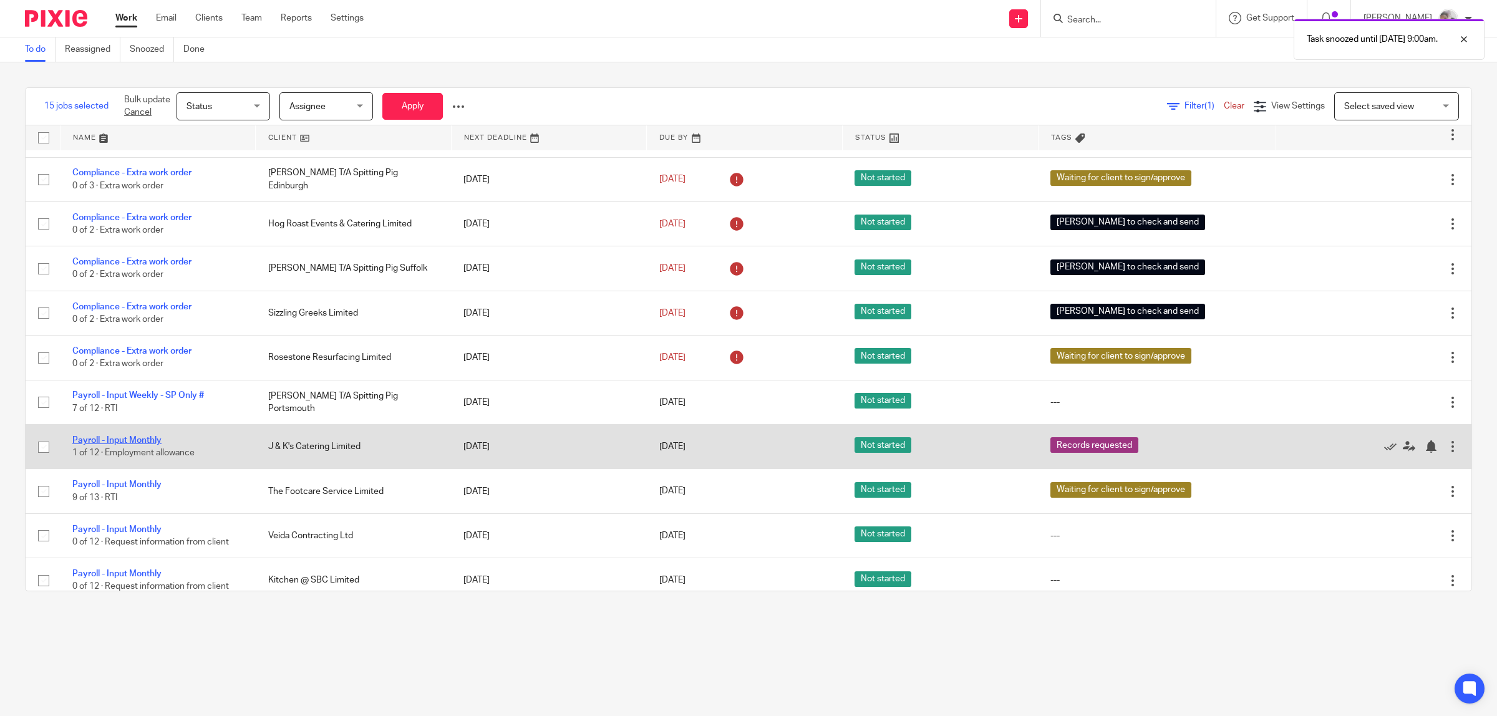
click at [116, 445] on link "Payroll - Input Monthly" at bounding box center [116, 440] width 89 height 9
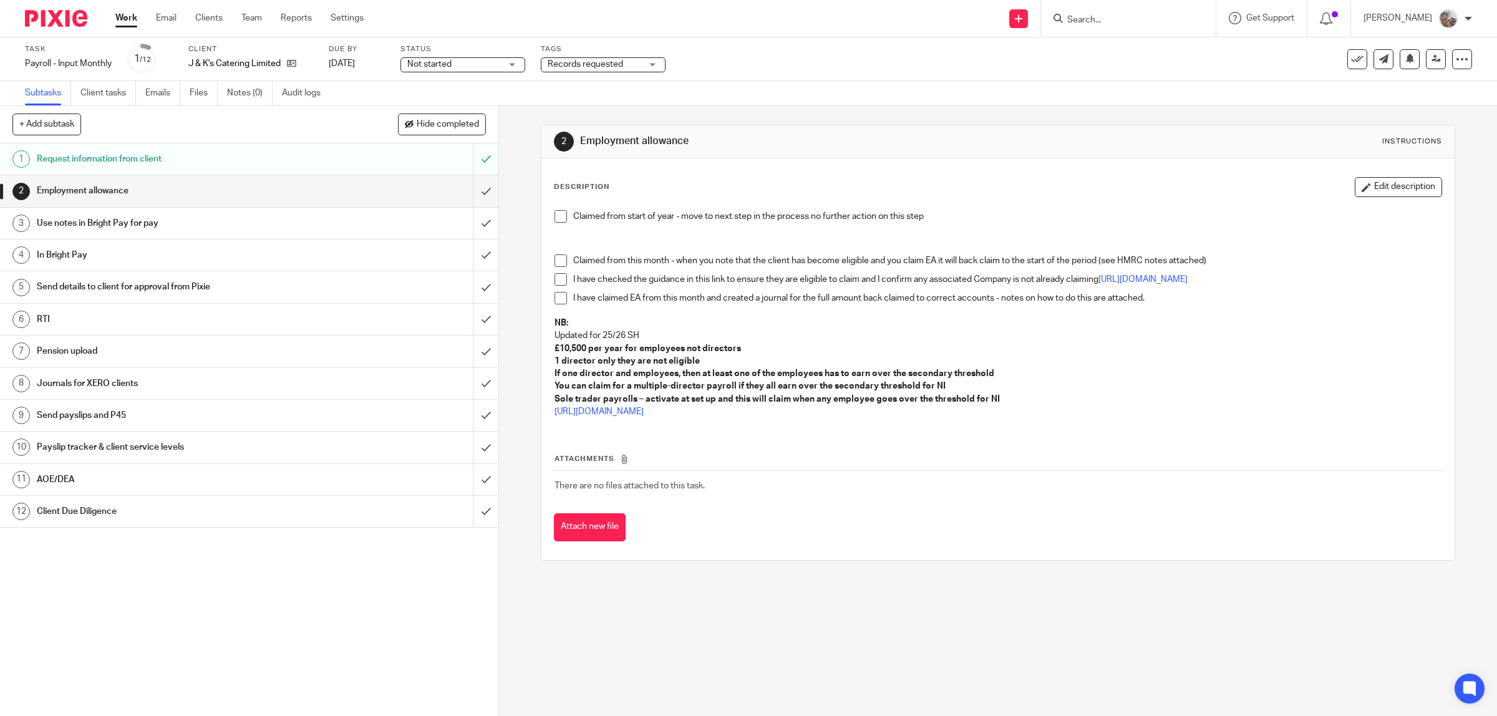
click at [555, 216] on span at bounding box center [561, 216] width 12 height 12
click at [463, 191] on input "submit" at bounding box center [249, 190] width 498 height 31
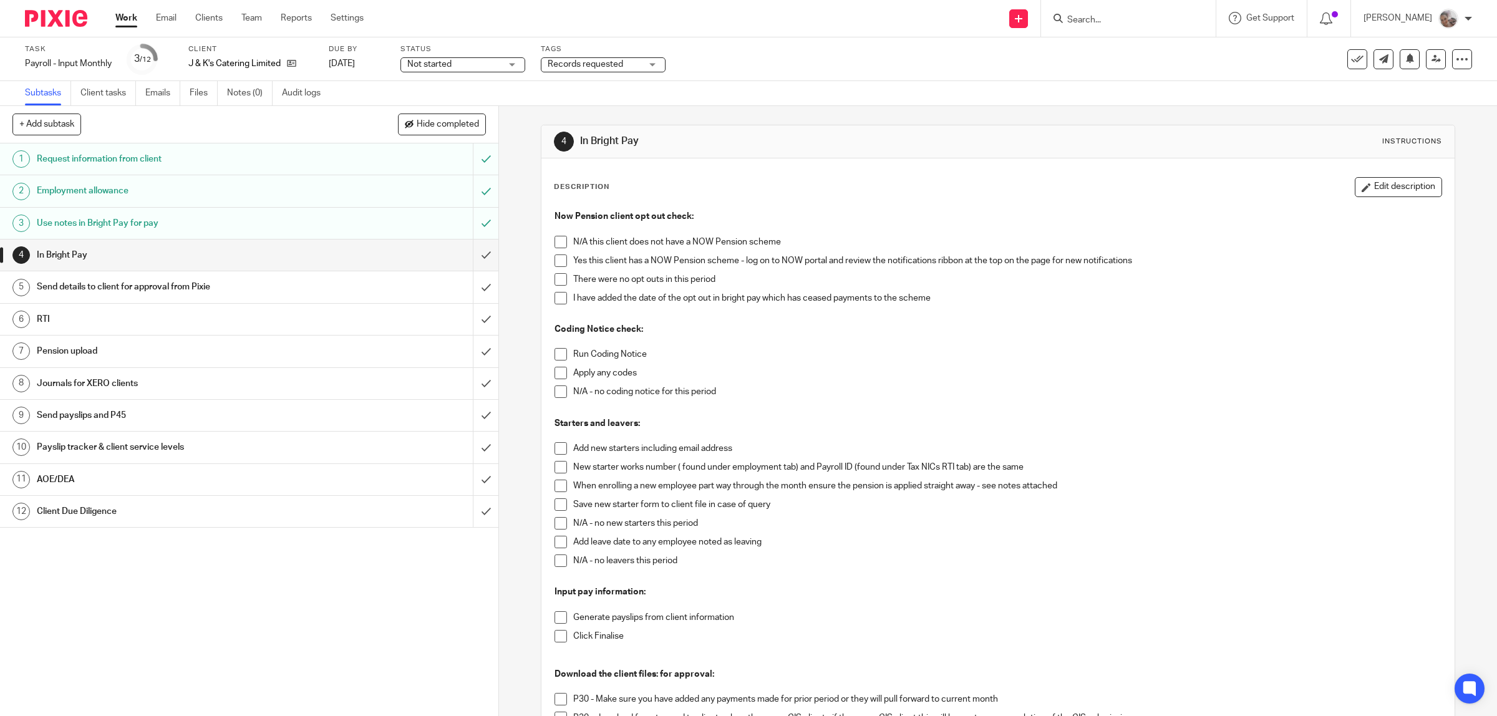
click at [555, 255] on span at bounding box center [561, 261] width 12 height 12
click at [555, 281] on span at bounding box center [561, 279] width 12 height 12
click at [557, 357] on span at bounding box center [561, 354] width 12 height 12
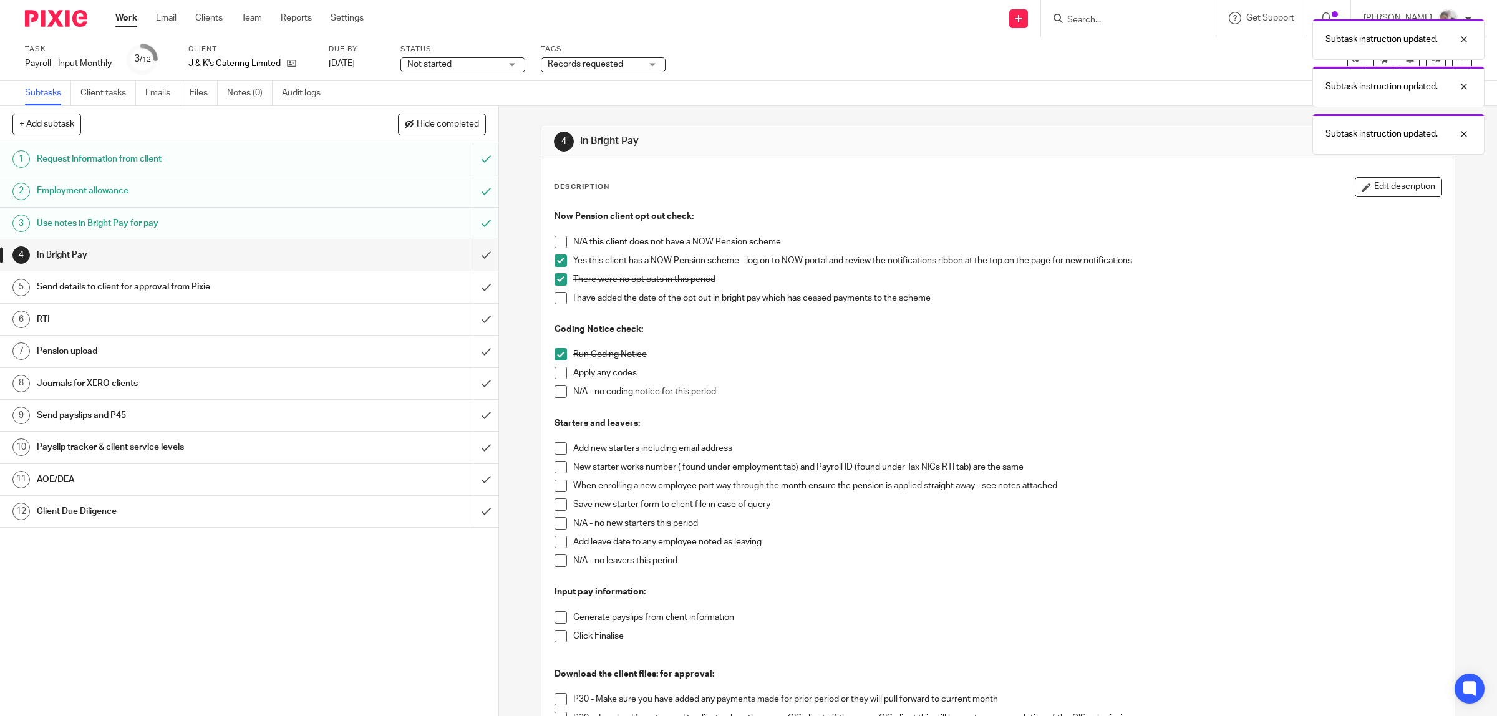
click at [555, 392] on span at bounding box center [561, 392] width 12 height 12
click at [555, 518] on span at bounding box center [561, 523] width 12 height 12
click at [555, 565] on span at bounding box center [561, 561] width 12 height 12
drag, startPoint x: 555, startPoint y: 618, endPoint x: 556, endPoint y: 624, distance: 6.3
click at [556, 619] on span at bounding box center [561, 617] width 12 height 12
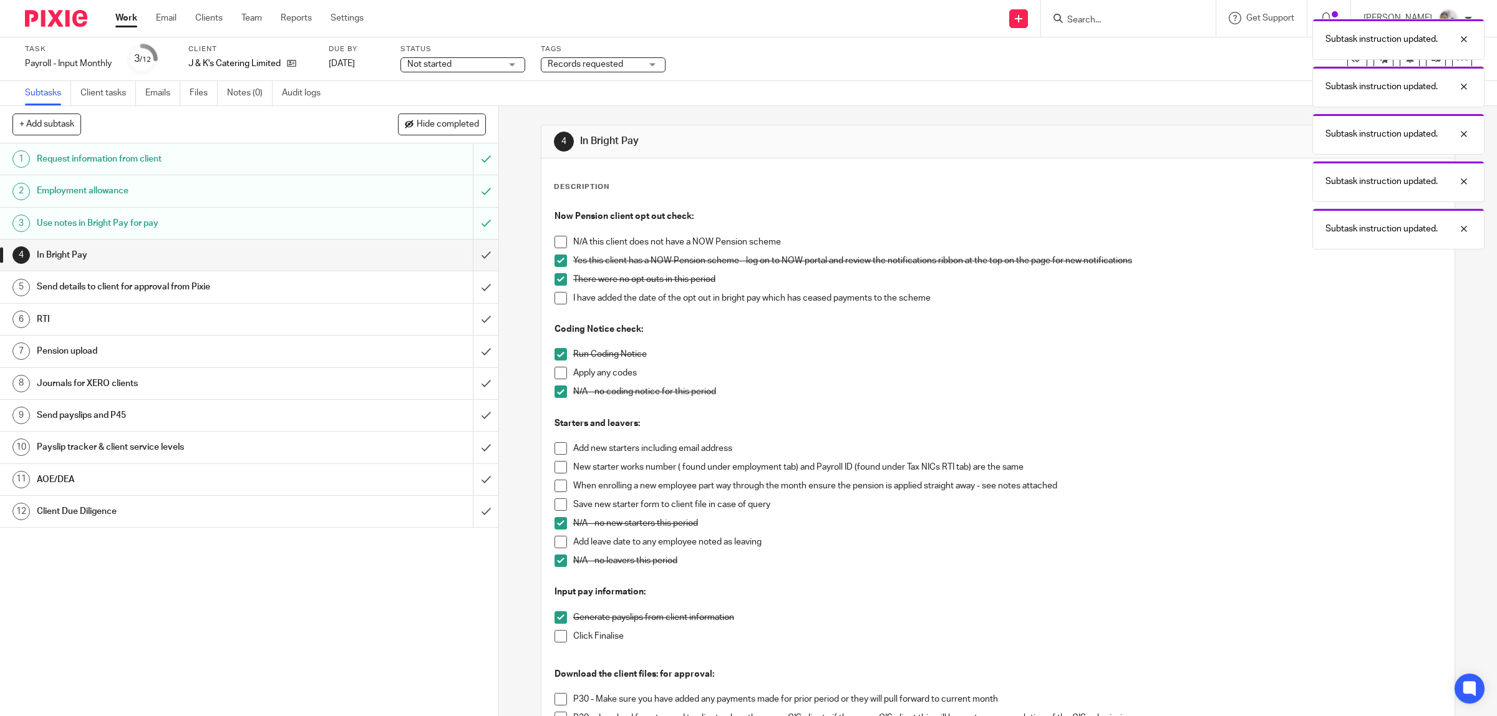
click at [556, 638] on span at bounding box center [561, 636] width 12 height 12
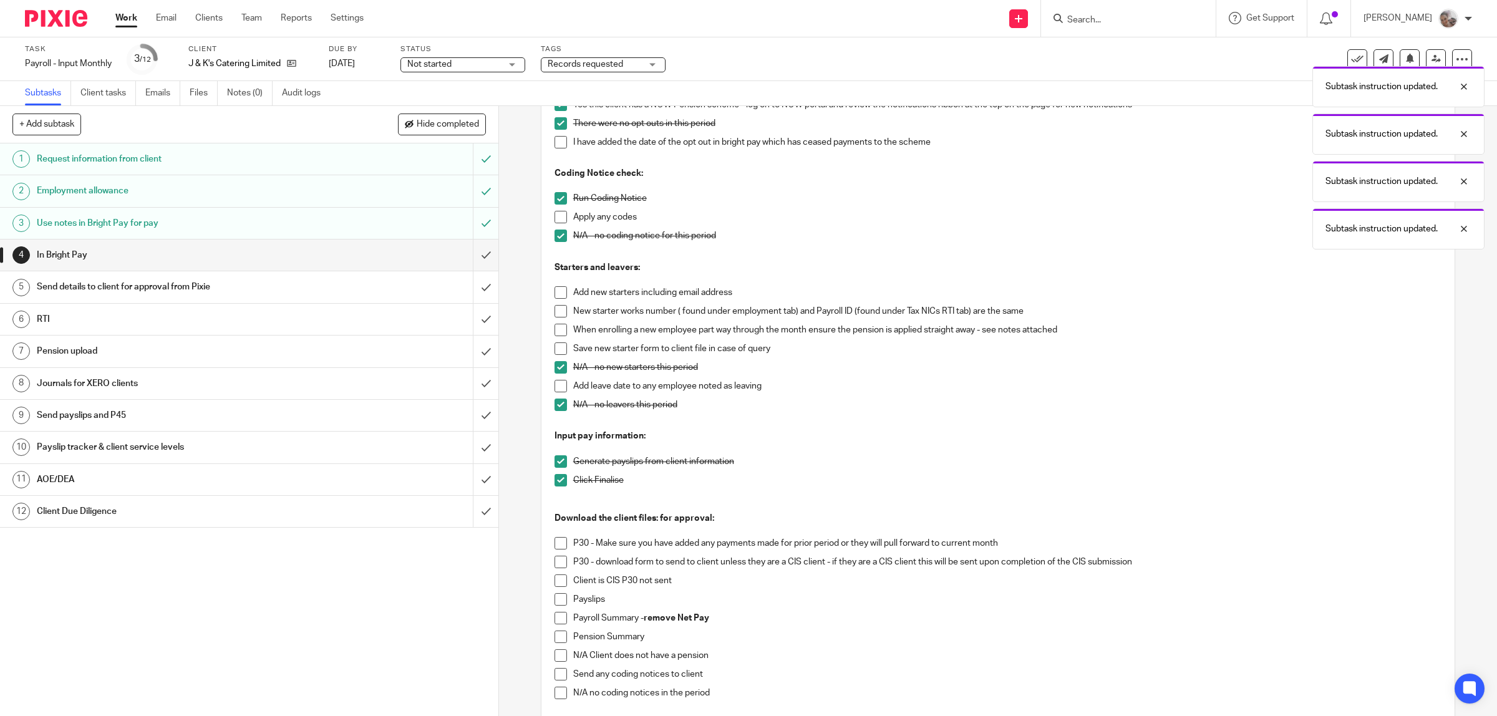
scroll to position [234, 0]
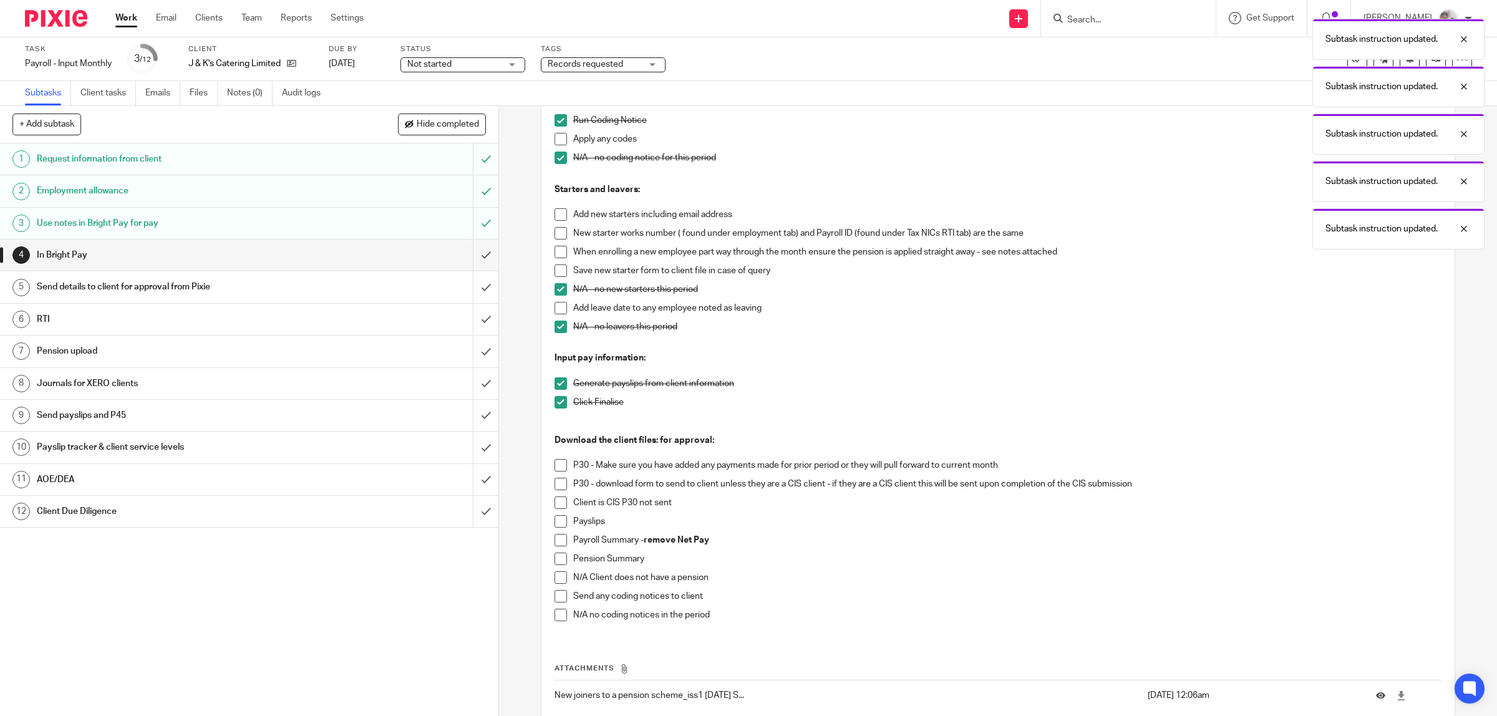
click at [555, 468] on span at bounding box center [561, 465] width 12 height 12
click at [555, 522] on span at bounding box center [561, 521] width 12 height 12
click at [555, 541] on span at bounding box center [561, 540] width 12 height 12
click at [555, 562] on span at bounding box center [561, 559] width 12 height 12
drag, startPoint x: 556, startPoint y: 615, endPoint x: 543, endPoint y: 591, distance: 26.8
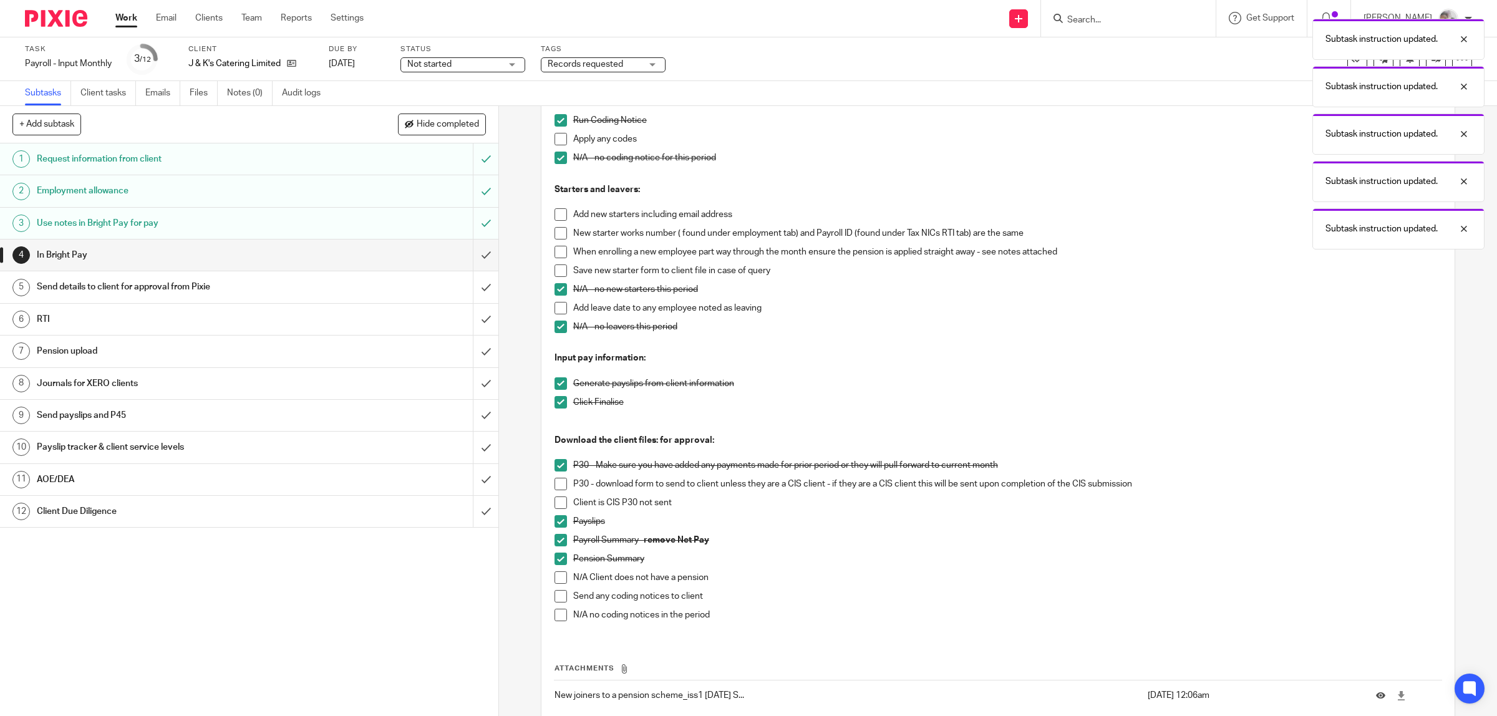
click at [555, 614] on span at bounding box center [561, 615] width 12 height 12
drag, startPoint x: 471, startPoint y: 254, endPoint x: 553, endPoint y: 234, distance: 84.7
click at [472, 254] on input "submit" at bounding box center [249, 255] width 498 height 31
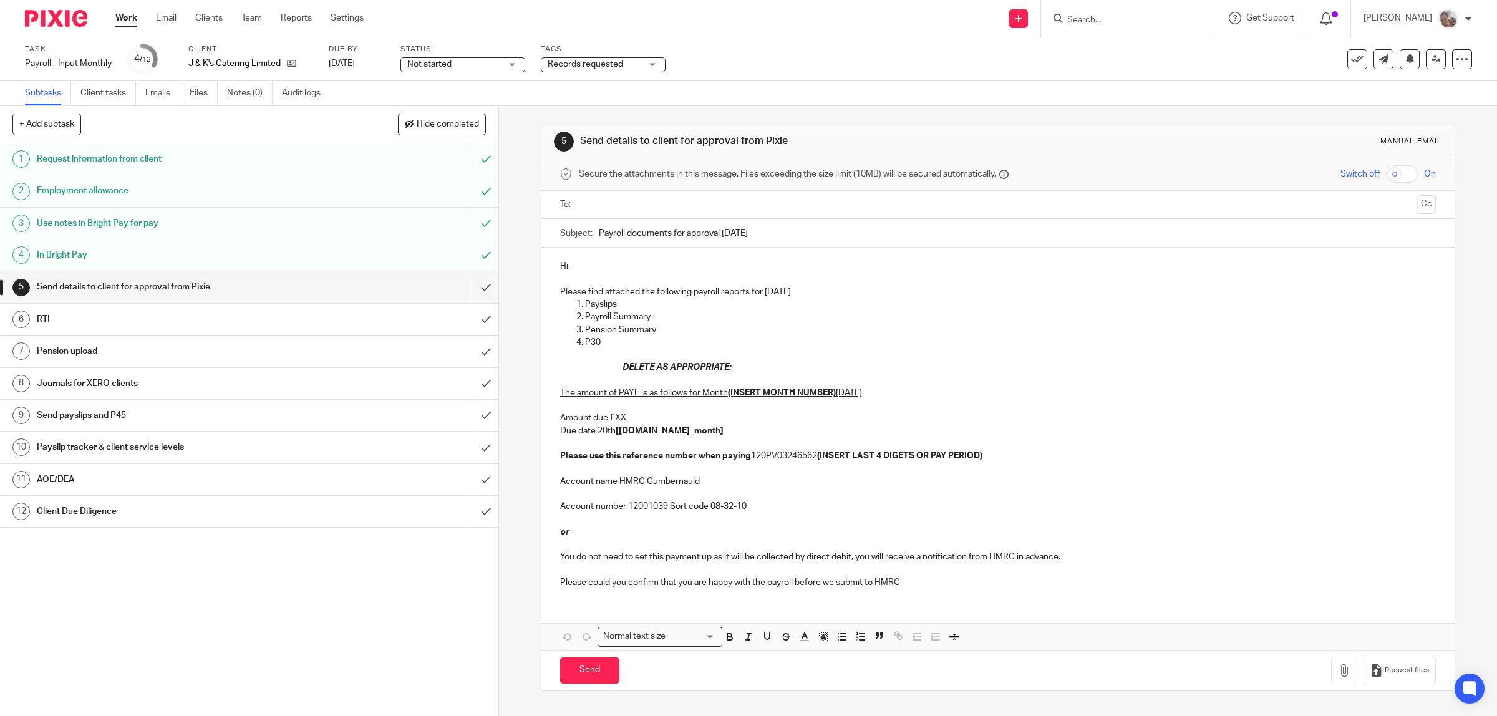
click at [892, 331] on p "Pension Summary" at bounding box center [1011, 330] width 852 height 12
drag, startPoint x: 1020, startPoint y: 553, endPoint x: 546, endPoint y: 394, distance: 500.3
click at [546, 394] on div "Hi, Please find attached the following payroll reports for September 2025 Paysl…" at bounding box center [999, 423] width 914 height 351
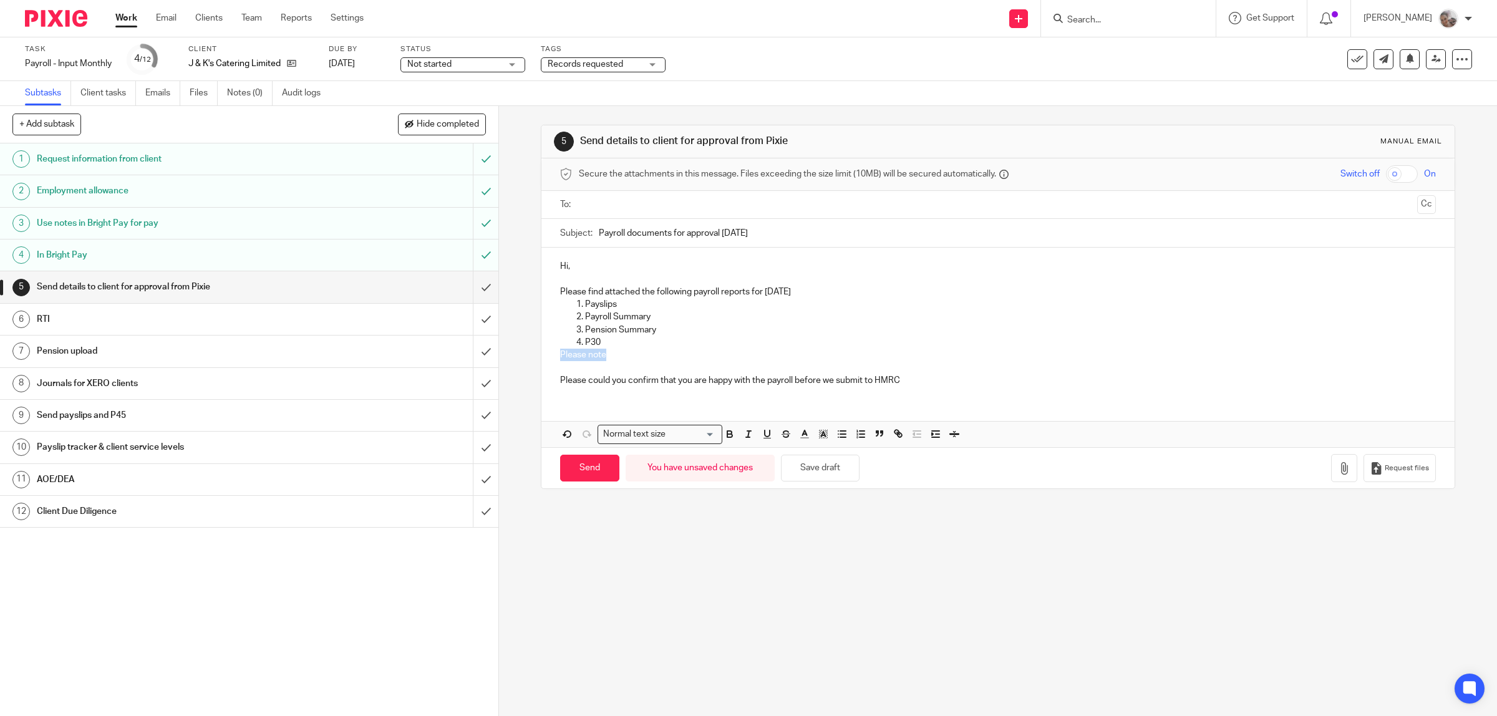
drag, startPoint x: 605, startPoint y: 352, endPoint x: 543, endPoint y: 354, distance: 62.4
click at [543, 354] on div "Hi, Please find attached the following payroll reports for September 2025 Paysl…" at bounding box center [999, 322] width 914 height 148
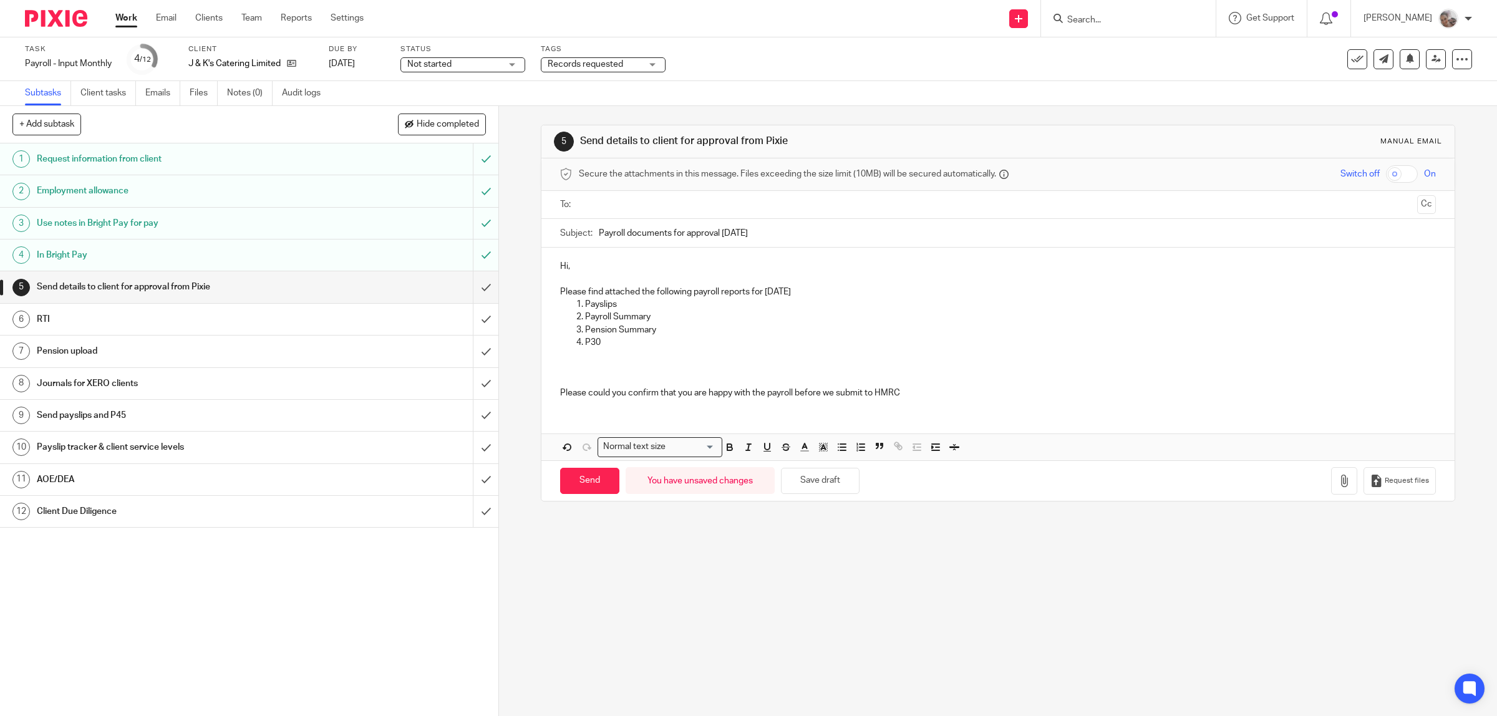
click at [601, 359] on p at bounding box center [998, 355] width 877 height 12
drag, startPoint x: 891, startPoint y: 357, endPoint x: 804, endPoint y: 335, distance: 90.0
click at [796, 352] on p "Please note the tax refunds have been refecte in your PAYE ADUE FOR THE QUARTER" at bounding box center [998, 355] width 877 height 12
click at [560, 356] on p "Please note the tax refunds have been reflected in your PAYE due for the quarte…" at bounding box center [998, 355] width 877 height 12
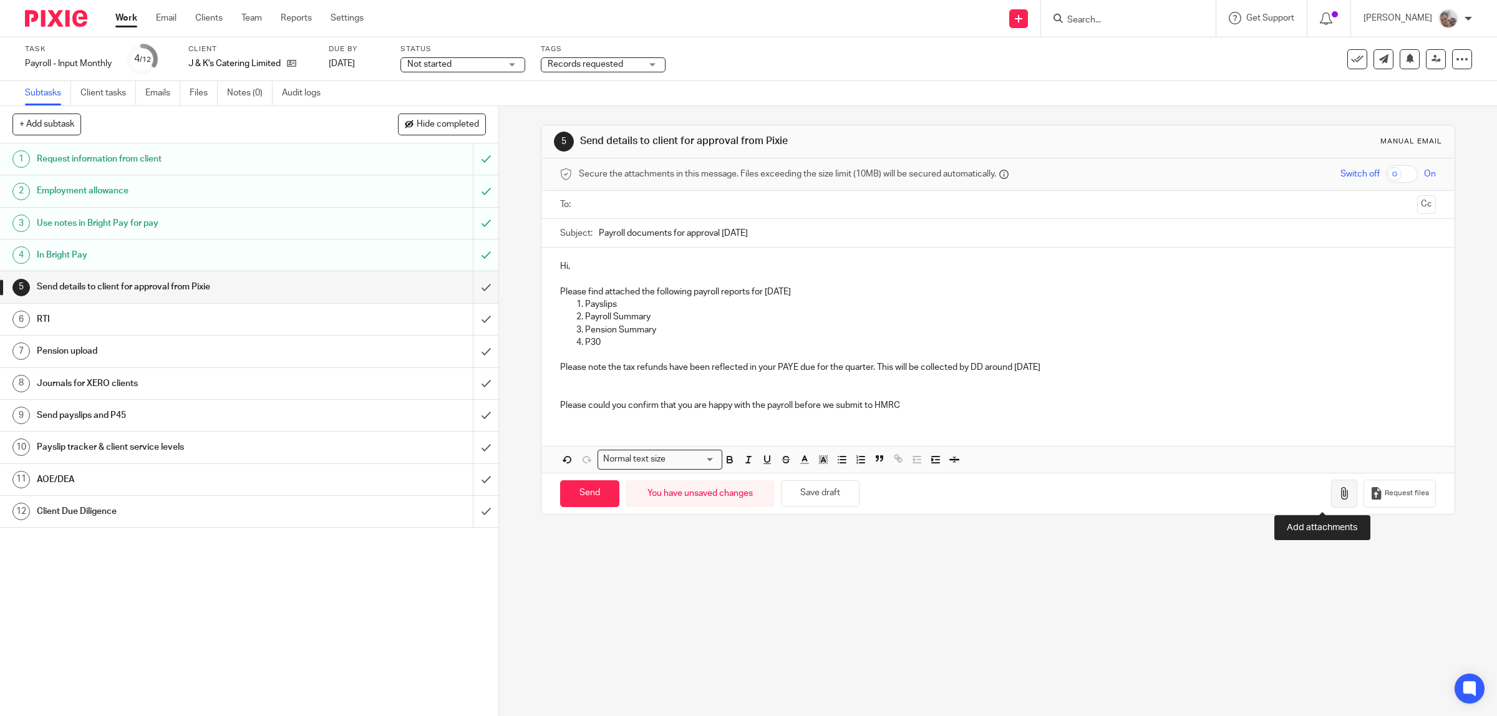
click at [1338, 490] on icon "button" at bounding box center [1344, 493] width 12 height 12
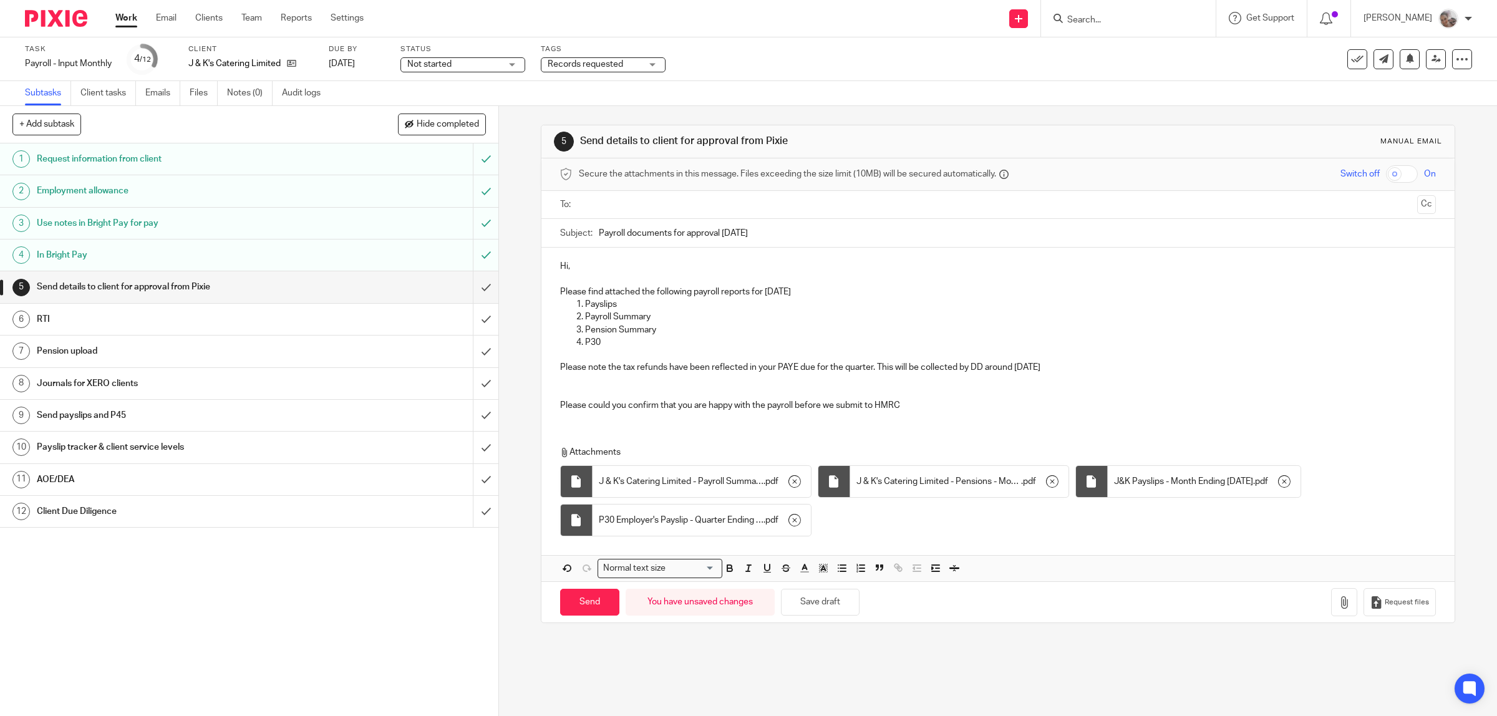
click at [636, 195] on ul at bounding box center [999, 205] width 838 height 21
click at [634, 206] on input "text" at bounding box center [997, 205] width 829 height 14
click at [1386, 175] on input "checkbox" at bounding box center [1402, 173] width 32 height 17
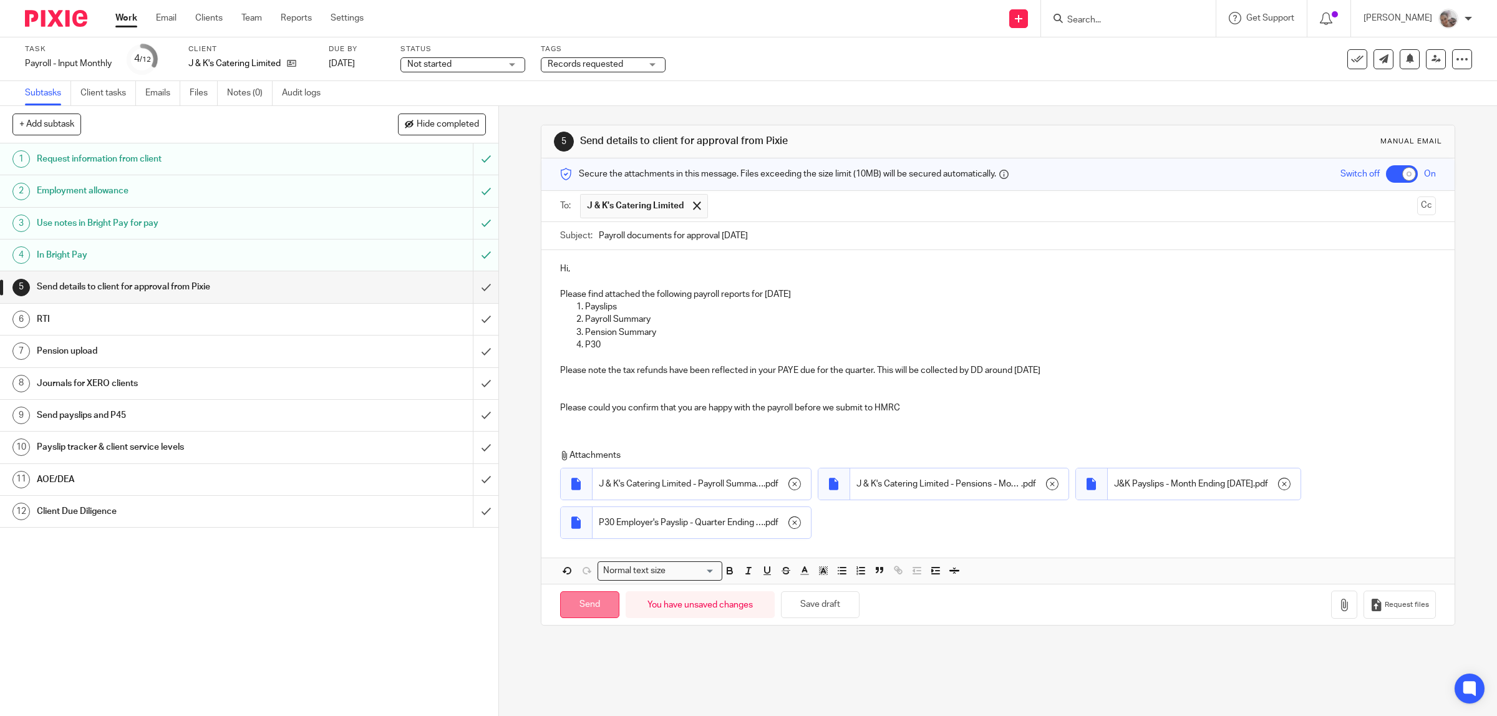
click at [583, 606] on input "Send" at bounding box center [589, 604] width 59 height 27
checkbox input "false"
type input "Sent"
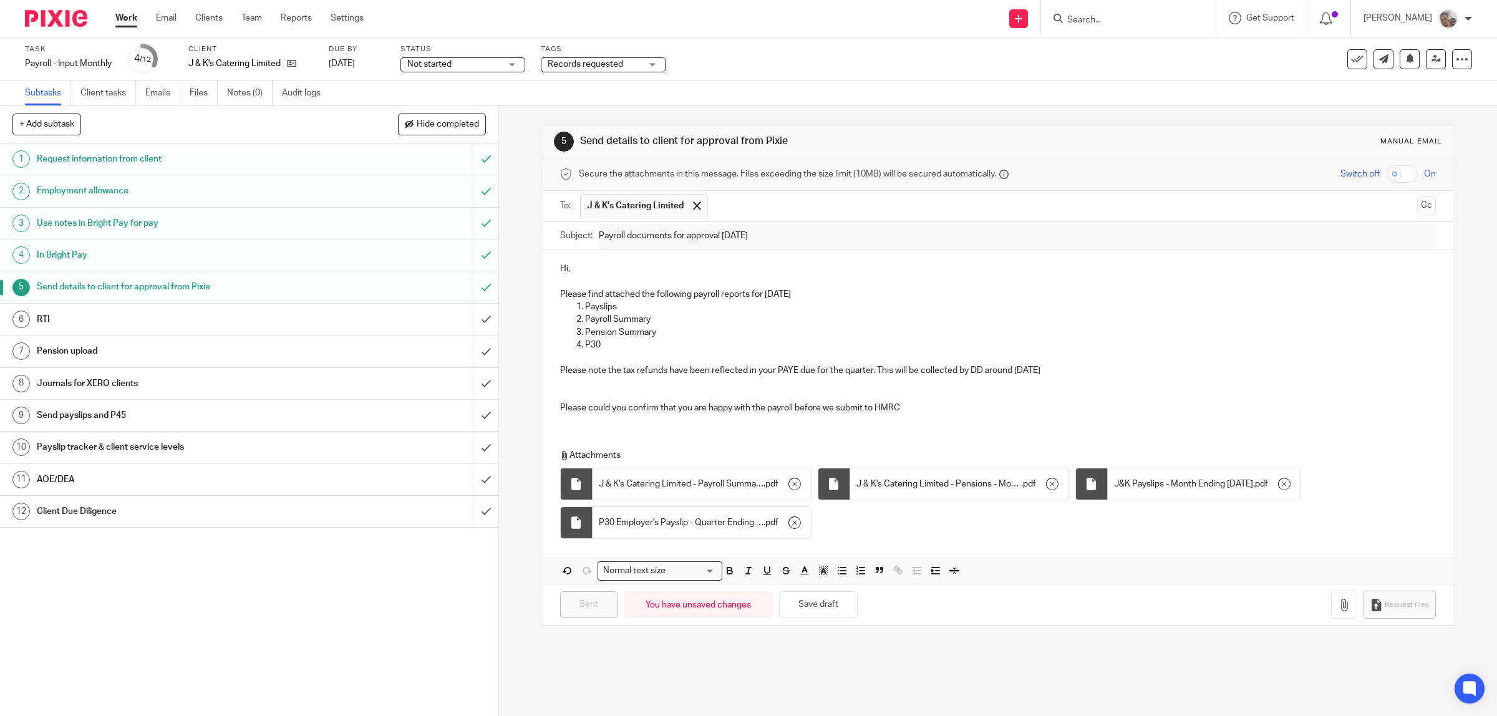
click at [600, 63] on span "Records requested" at bounding box center [585, 64] width 75 height 9
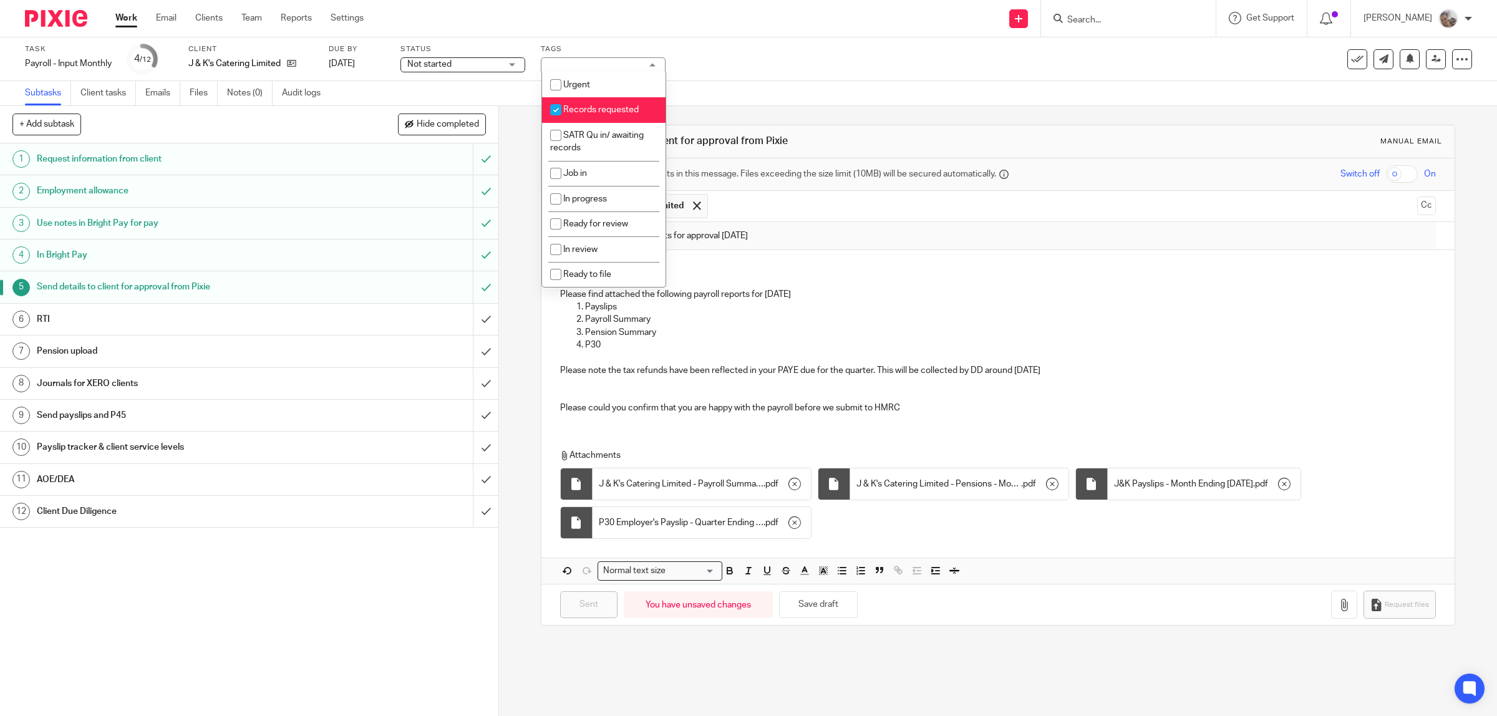
click at [606, 108] on span "Records requested" at bounding box center [600, 109] width 75 height 9
checkbox input "false"
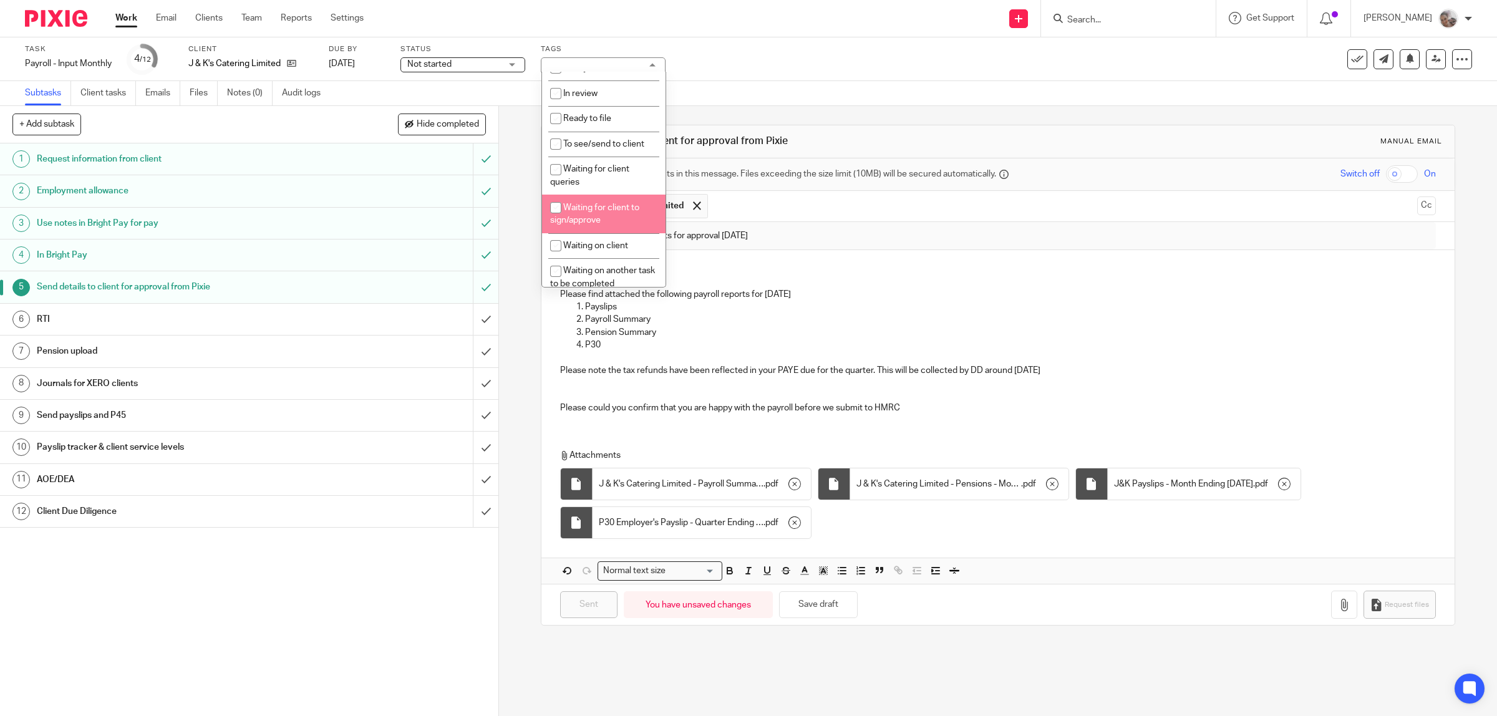
click at [623, 215] on li "Waiting for client to sign/approve" at bounding box center [604, 214] width 124 height 38
checkbox input "true"
click at [242, 618] on div "1 Request information from client 2 Employment allowance 3 Use notes in Bright …" at bounding box center [249, 429] width 498 height 573
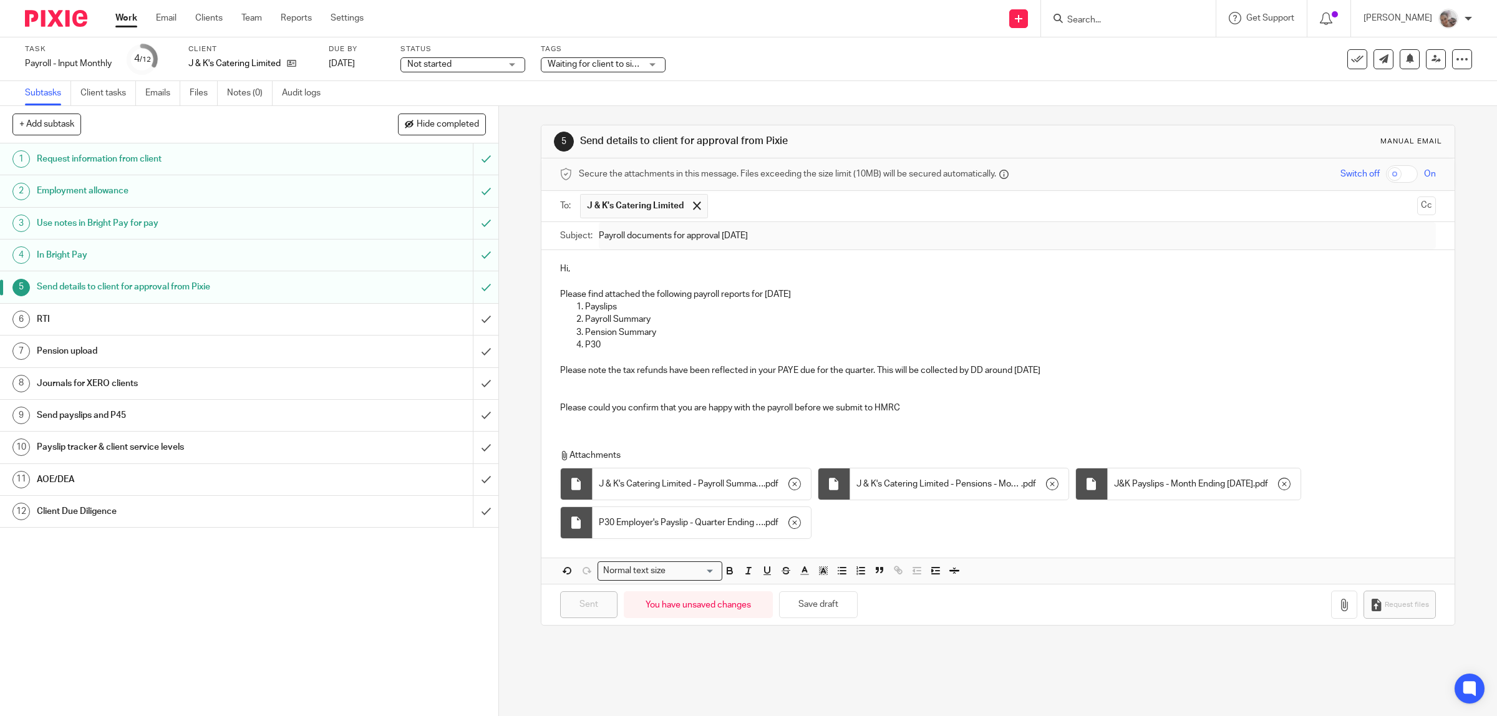
click at [264, 518] on h1 "Client Due Diligence" at bounding box center [178, 511] width 283 height 19
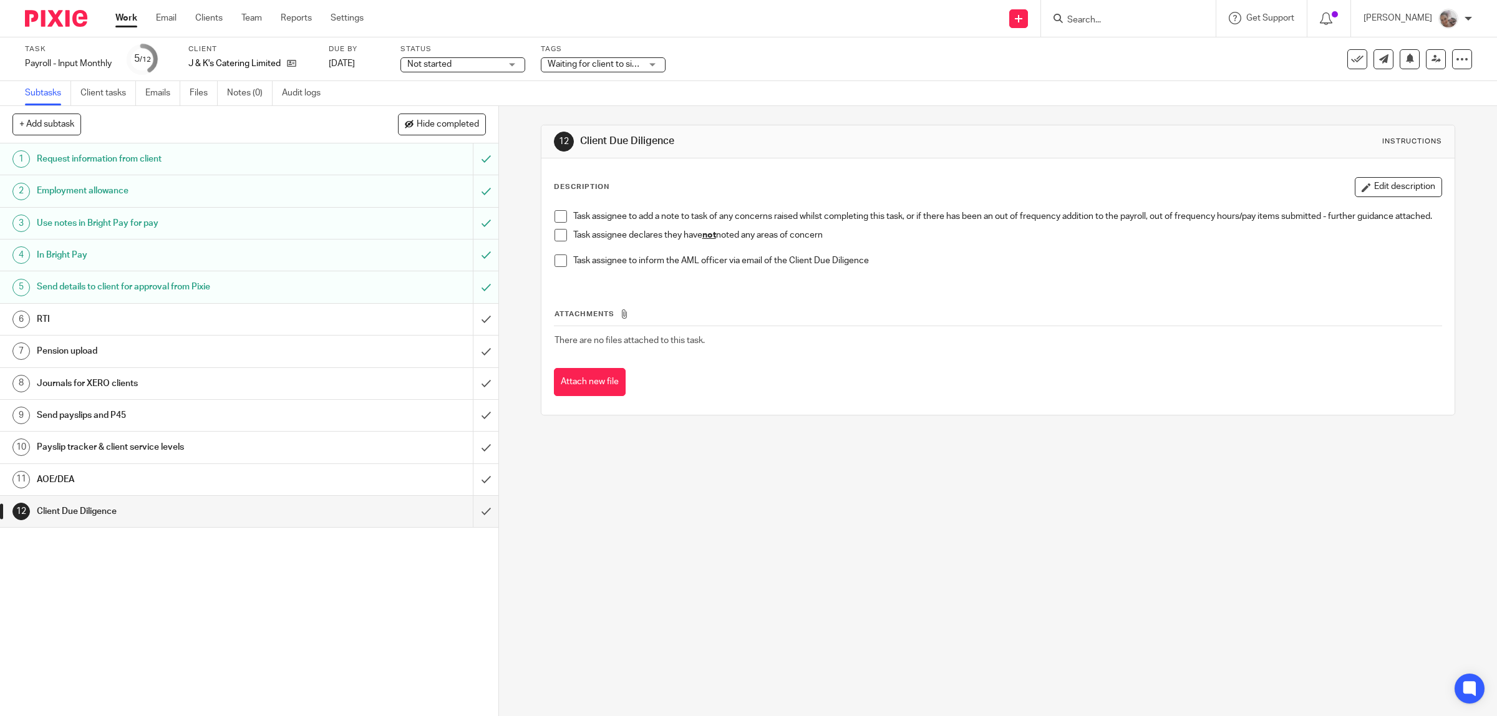
click at [555, 241] on span at bounding box center [561, 235] width 12 height 12
click at [466, 512] on input "submit" at bounding box center [249, 511] width 498 height 31
click at [219, 474] on h1 "AOE/DEA" at bounding box center [178, 479] width 283 height 19
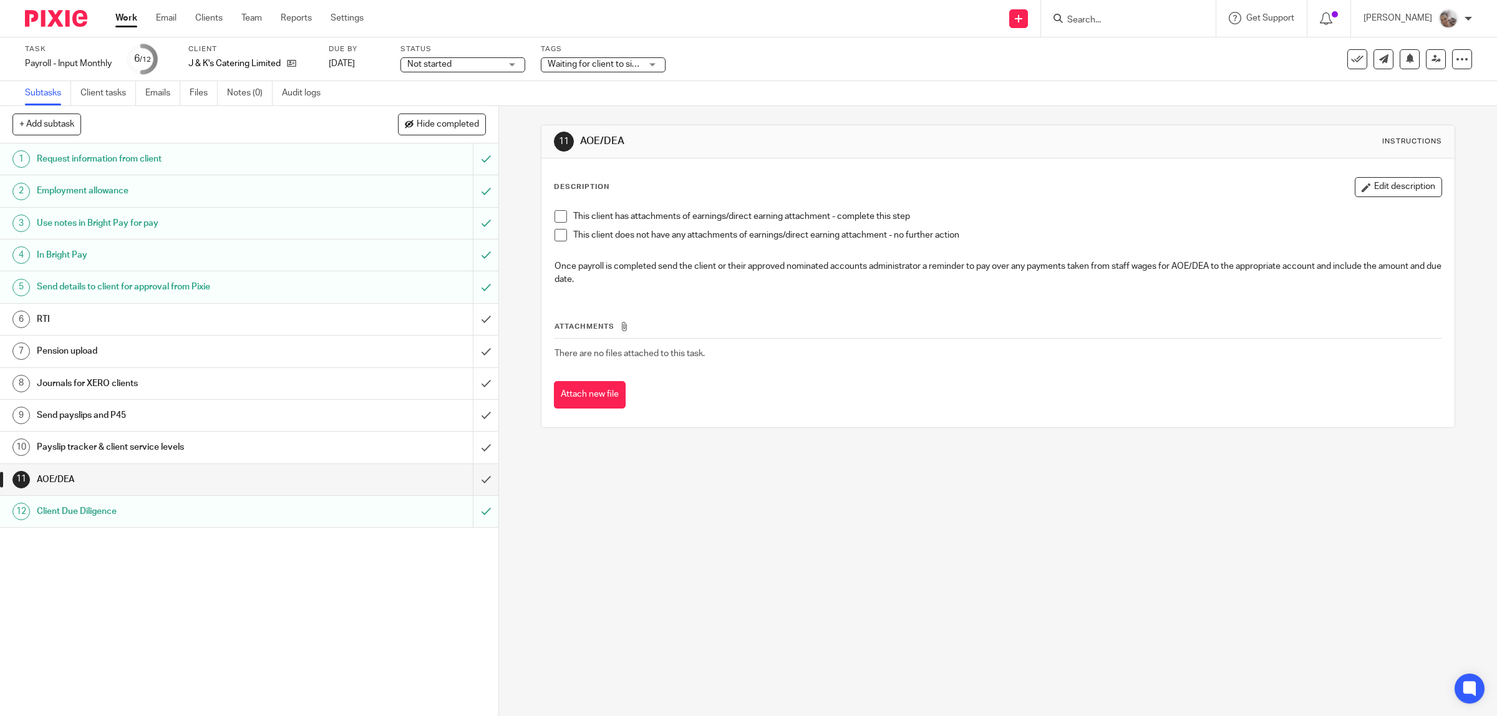
click at [555, 239] on span at bounding box center [561, 235] width 12 height 12
click at [469, 481] on input "submit" at bounding box center [249, 479] width 498 height 31
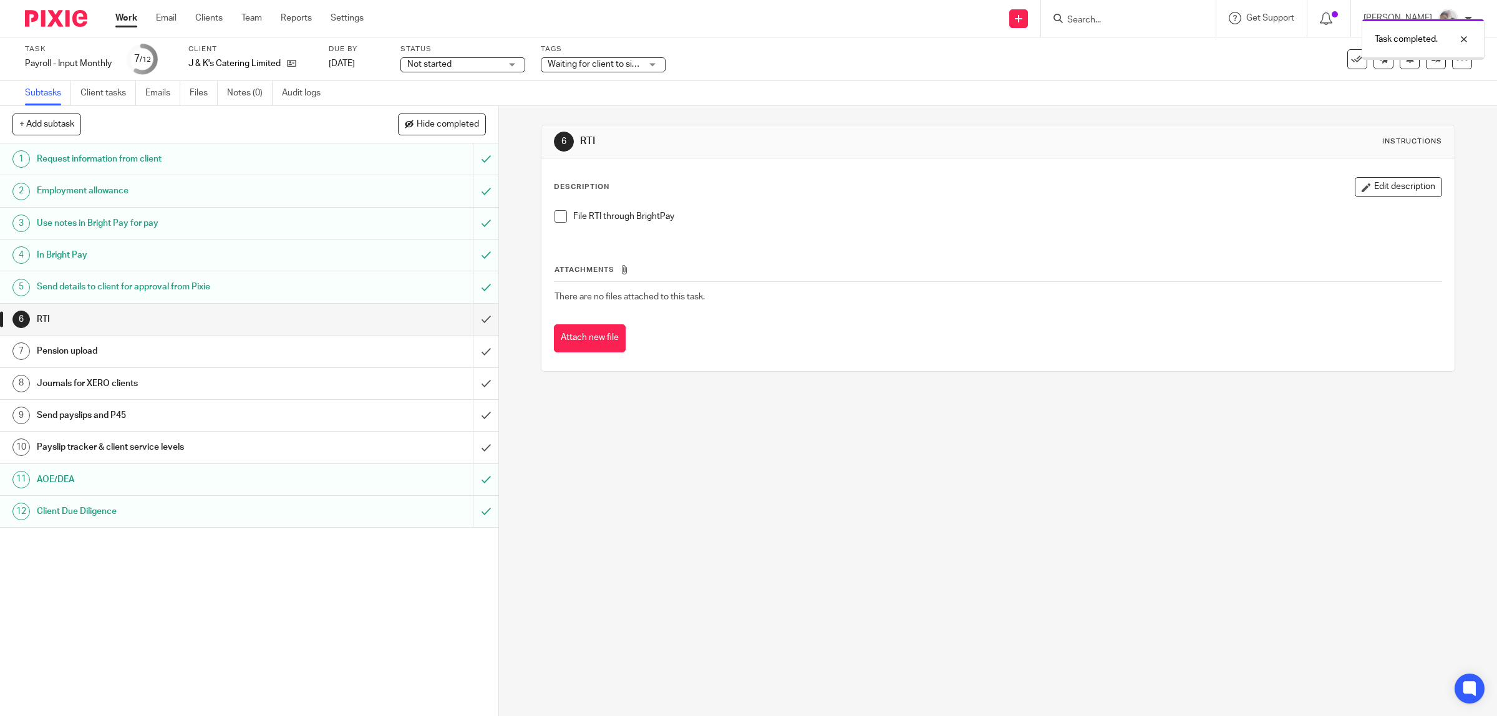
click at [170, 412] on h1 "Send payslips and P45" at bounding box center [178, 415] width 283 height 19
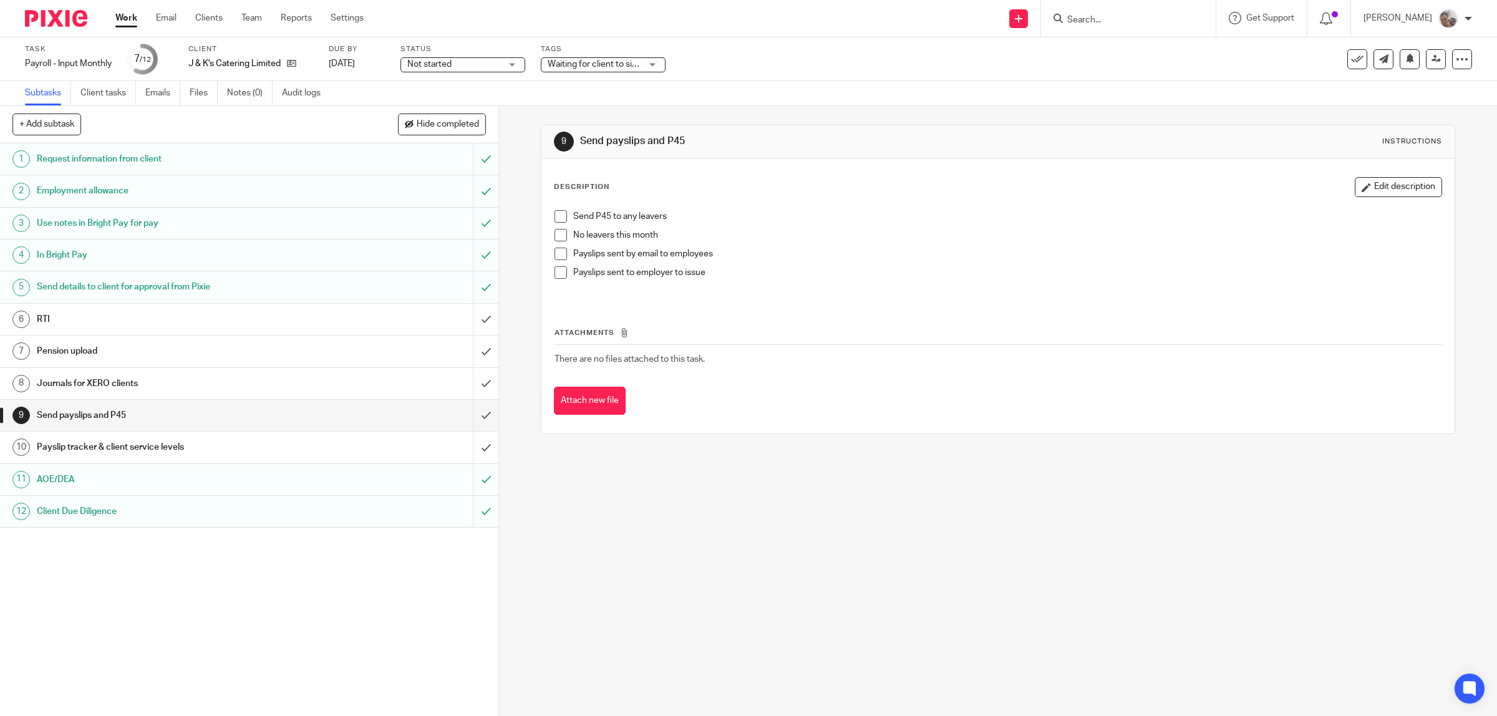
click at [558, 238] on span at bounding box center [561, 235] width 12 height 12
click at [540, 571] on div "9 Send payslips and P45 Instructions Description Edit description Send P45 to a…" at bounding box center [998, 411] width 998 height 610
click at [256, 21] on link "Team" at bounding box center [251, 18] width 21 height 12
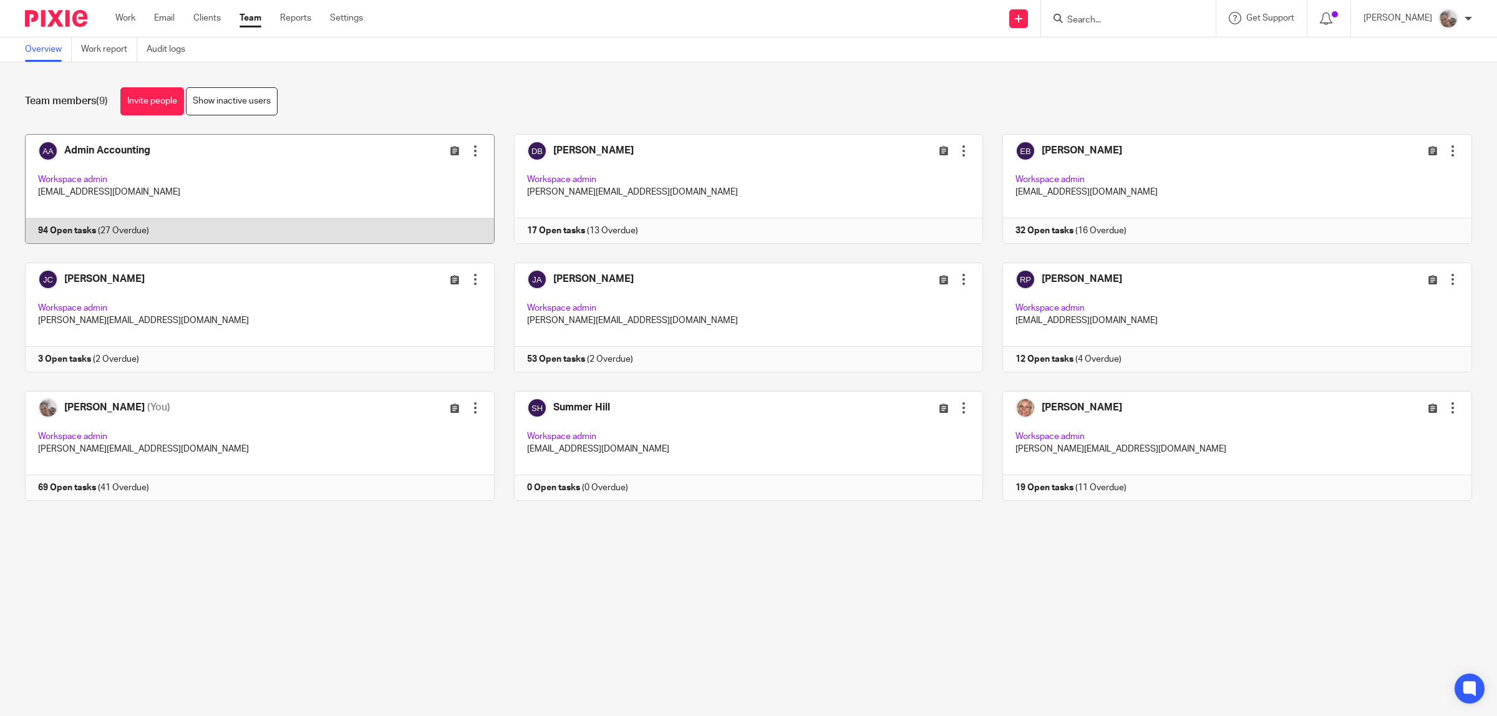
click at [94, 147] on link at bounding box center [250, 189] width 489 height 110
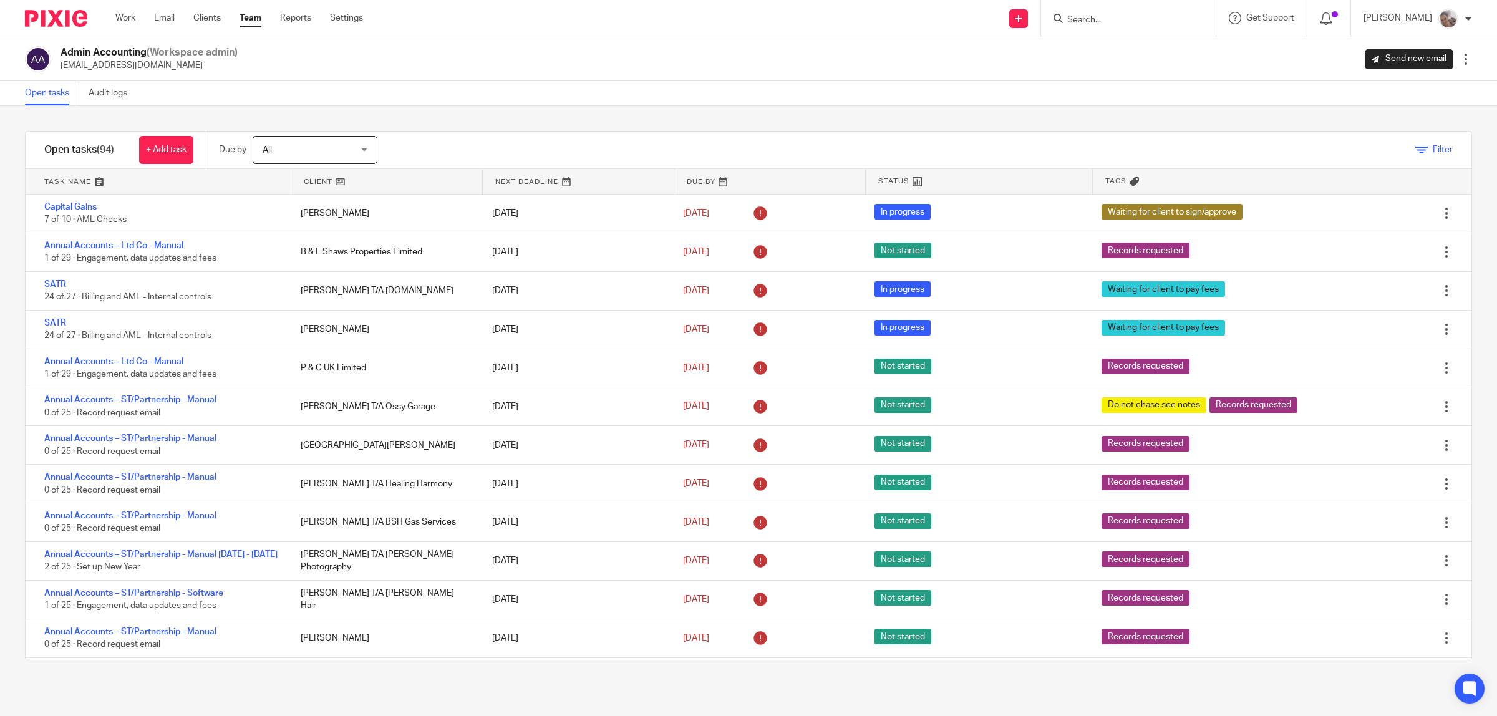
click at [1416, 153] on icon at bounding box center [1422, 150] width 12 height 12
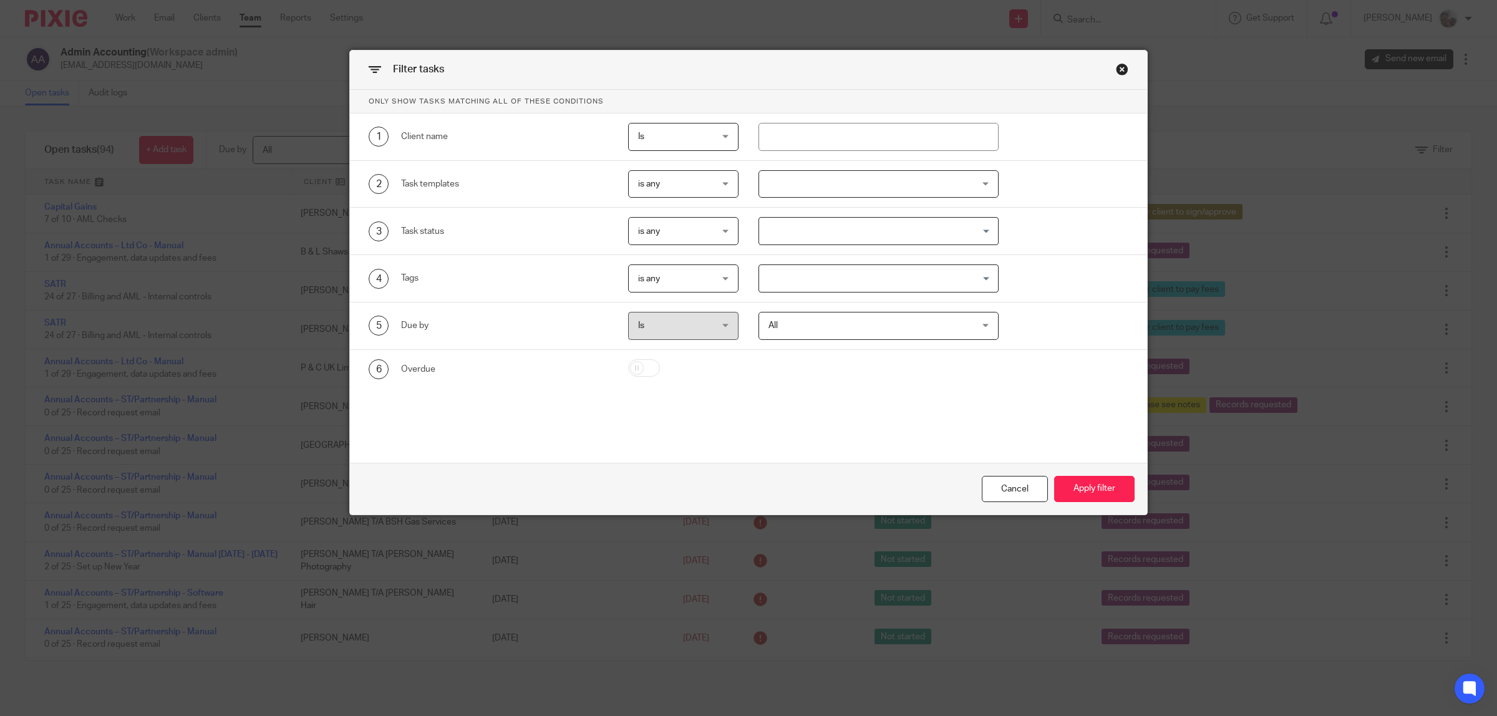
click at [684, 276] on span "is any" at bounding box center [678, 278] width 80 height 26
drag, startPoint x: 687, startPoint y: 323, endPoint x: 759, endPoint y: 294, distance: 77.0
click at [687, 322] on li "is all" at bounding box center [677, 332] width 109 height 26
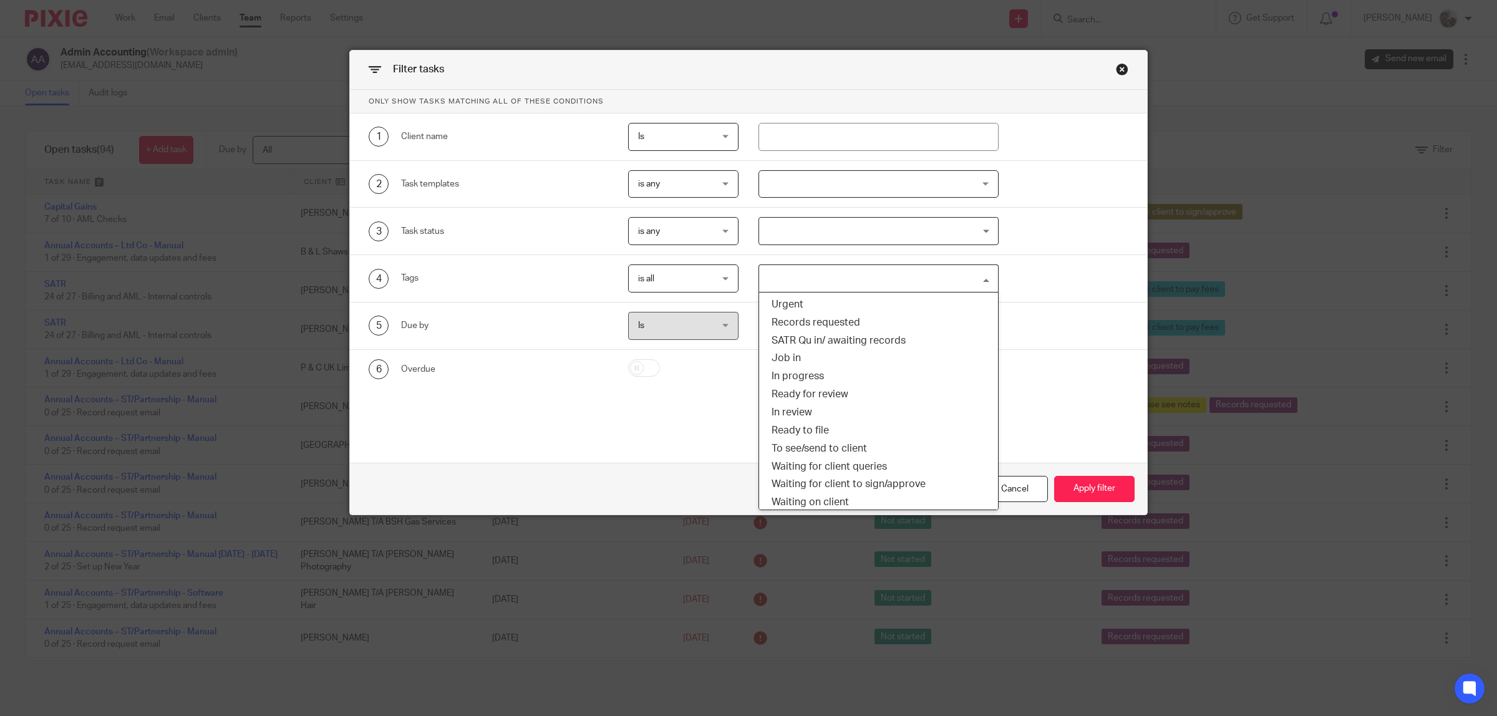
click at [802, 284] on input "Search for option" at bounding box center [875, 279] width 231 height 22
click at [802, 361] on li "Job in" at bounding box center [878, 358] width 239 height 18
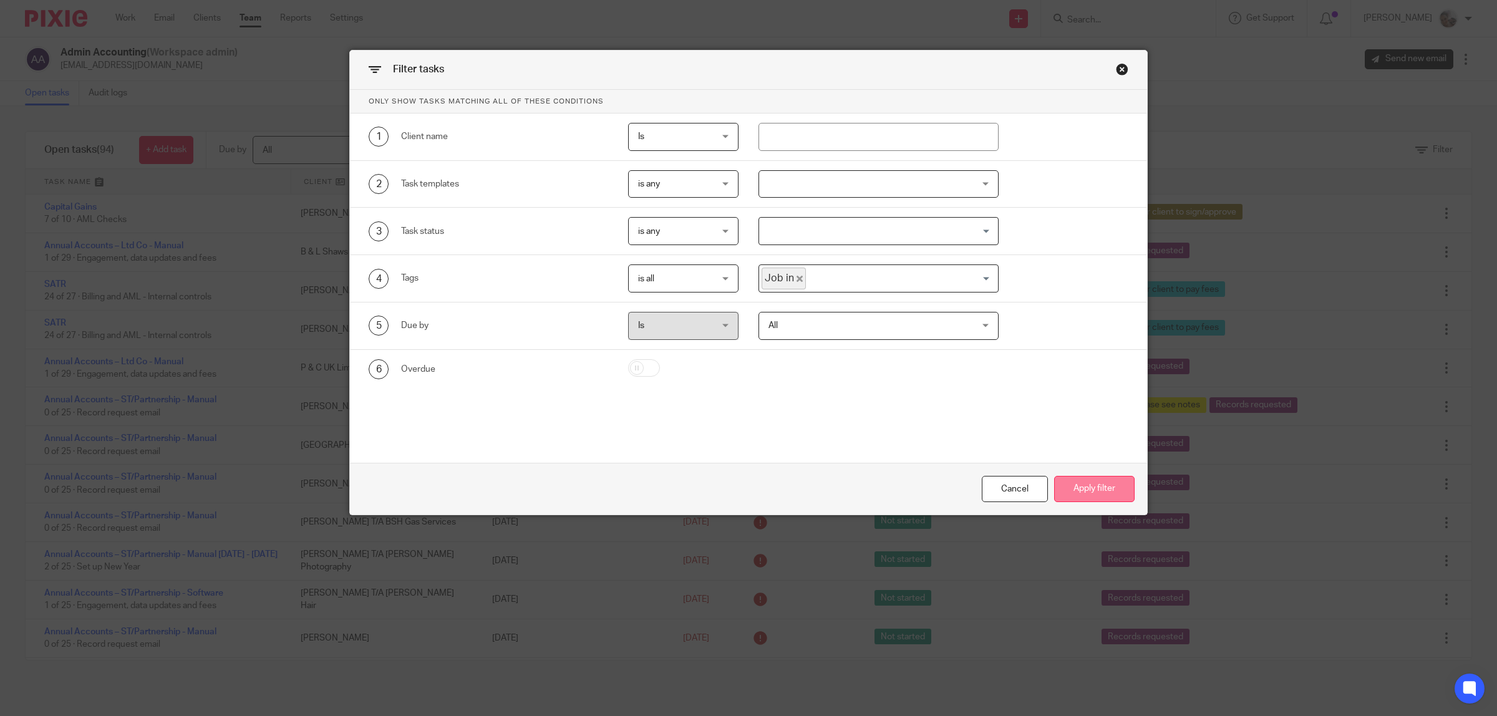
click at [1110, 490] on button "Apply filter" at bounding box center [1094, 489] width 80 height 27
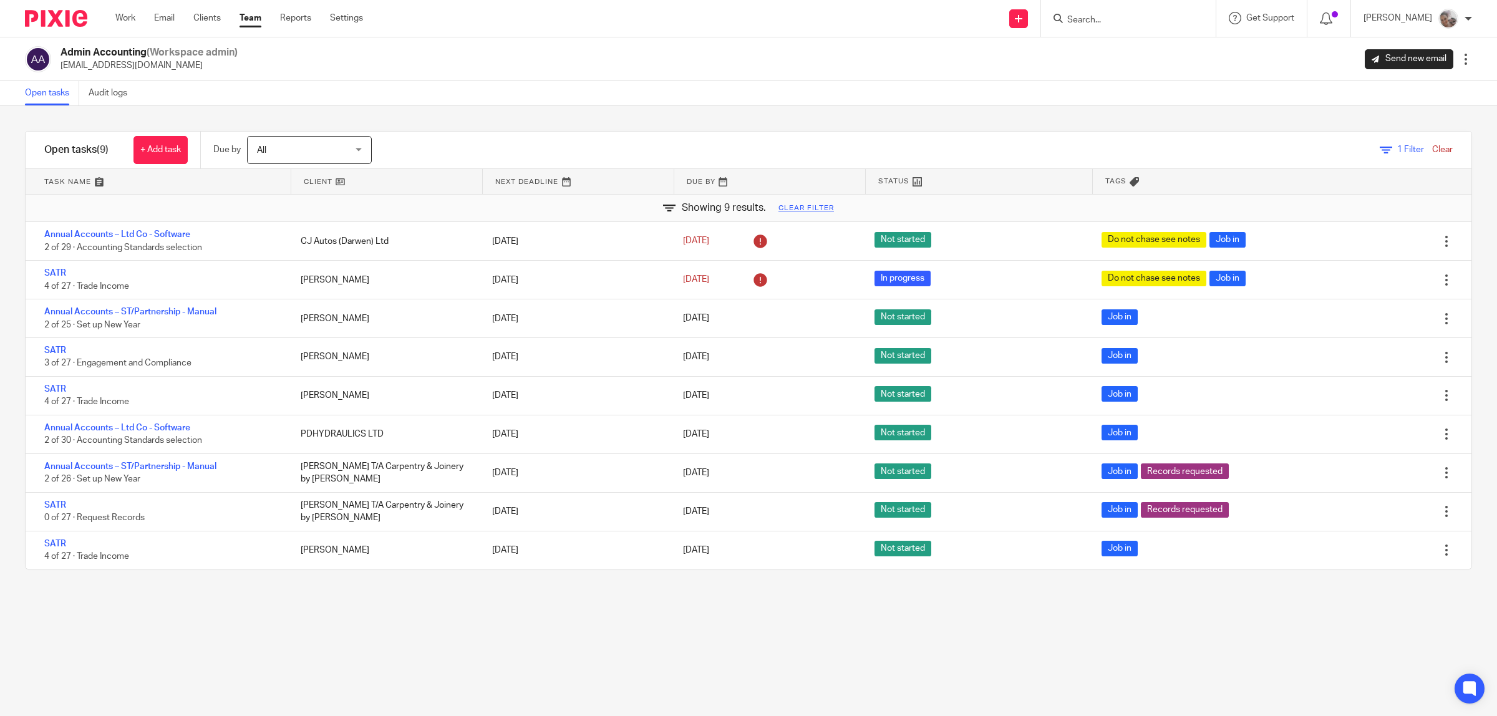
click at [1160, 26] on form at bounding box center [1132, 19] width 133 height 16
click at [1159, 16] on input "Search" at bounding box center [1122, 20] width 112 height 11
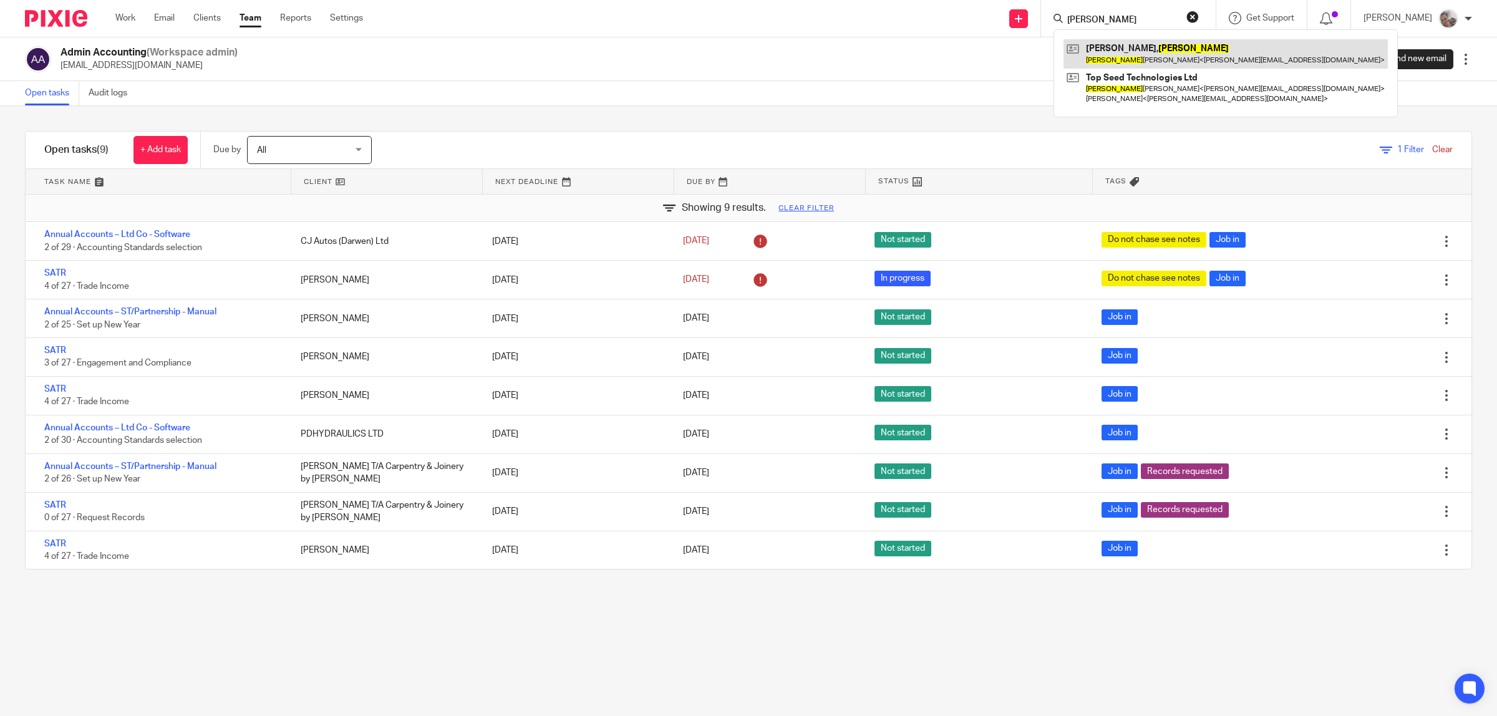
type input "nathan"
click at [1155, 56] on link at bounding box center [1226, 53] width 324 height 29
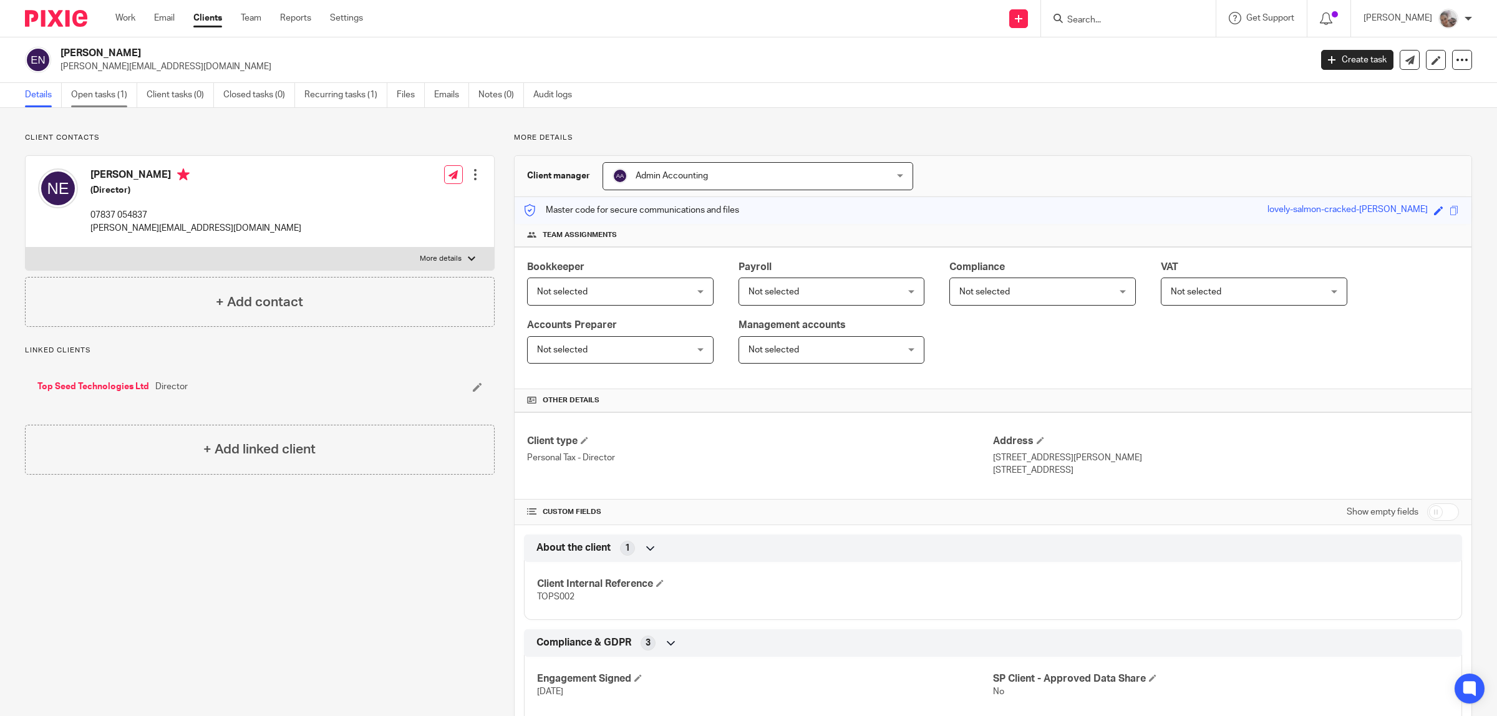
click at [95, 92] on link "Open tasks (1)" at bounding box center [104, 95] width 66 height 24
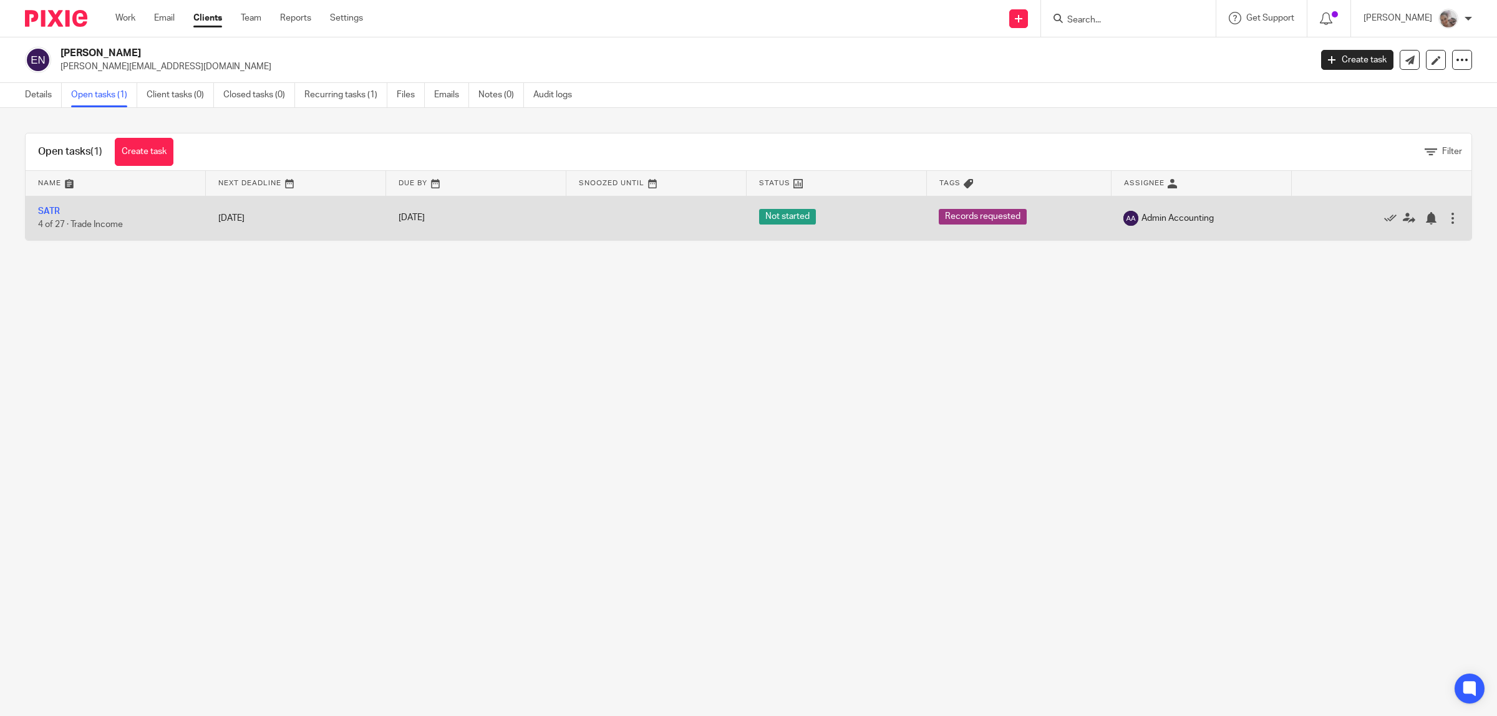
click at [51, 203] on td "SATR 4 of 27 · Trade Income" at bounding box center [116, 218] width 180 height 44
click at [51, 213] on link "SATR" at bounding box center [49, 211] width 22 height 9
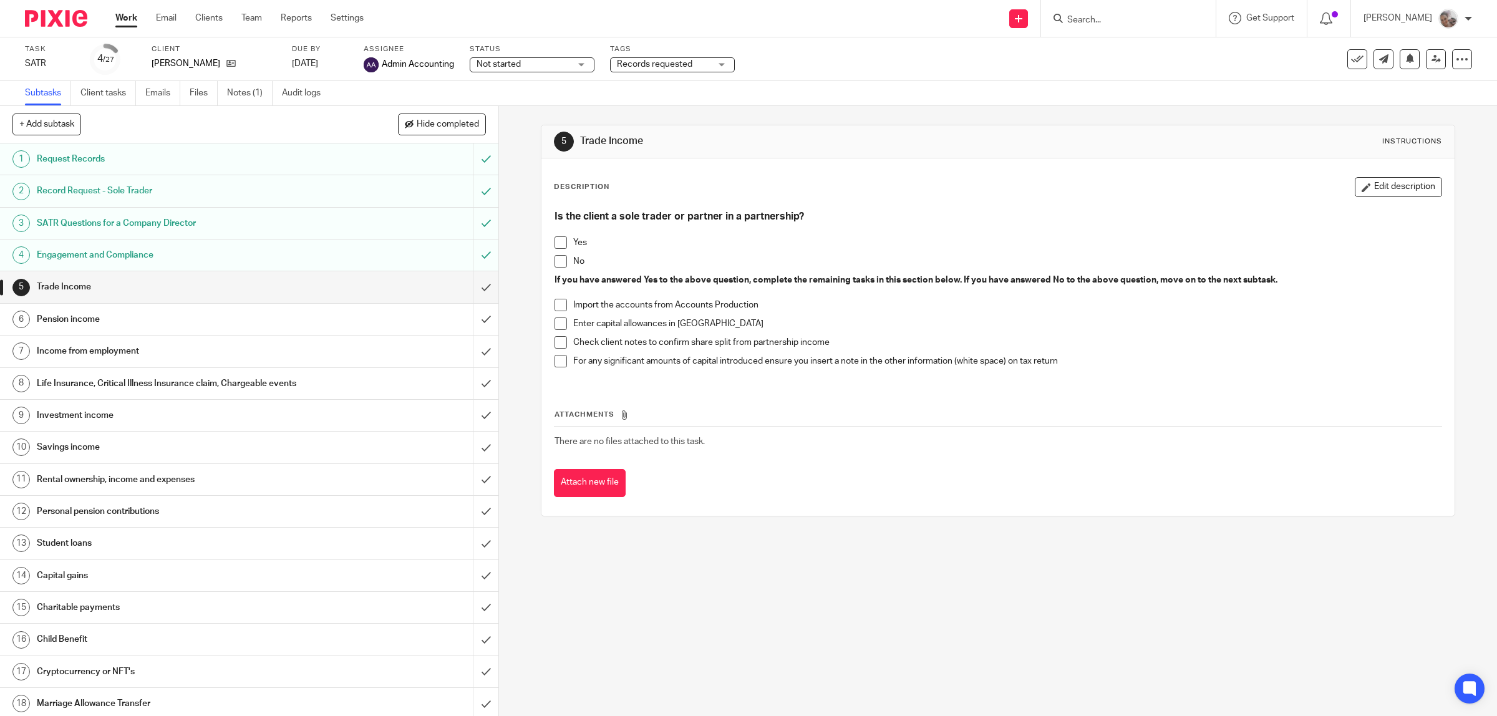
click at [649, 62] on span "Records requested" at bounding box center [654, 64] width 75 height 9
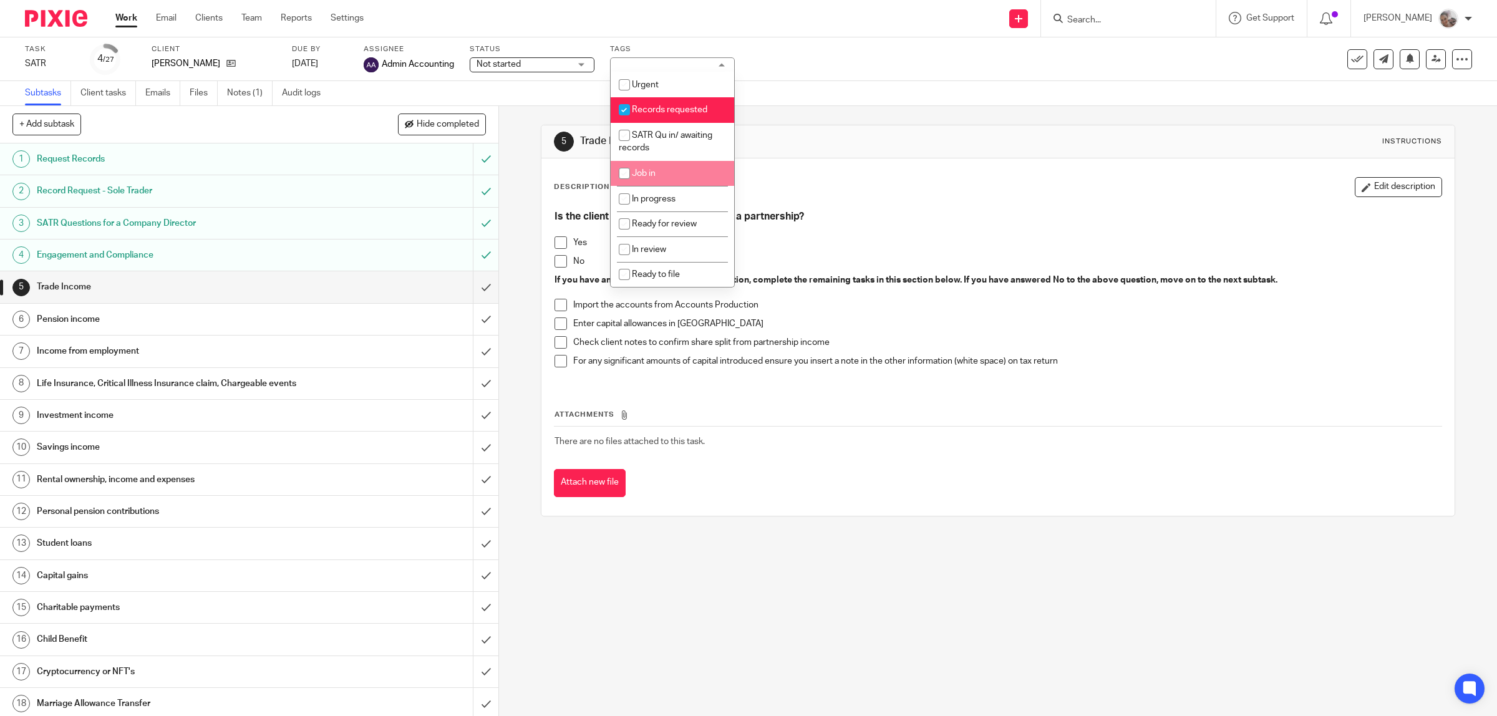
drag, startPoint x: 660, startPoint y: 161, endPoint x: 654, endPoint y: 148, distance: 13.9
click at [660, 162] on li "Job in" at bounding box center [673, 174] width 124 height 26
checkbox input "true"
click at [647, 112] on span "Records requested" at bounding box center [669, 109] width 75 height 9
checkbox input "false"
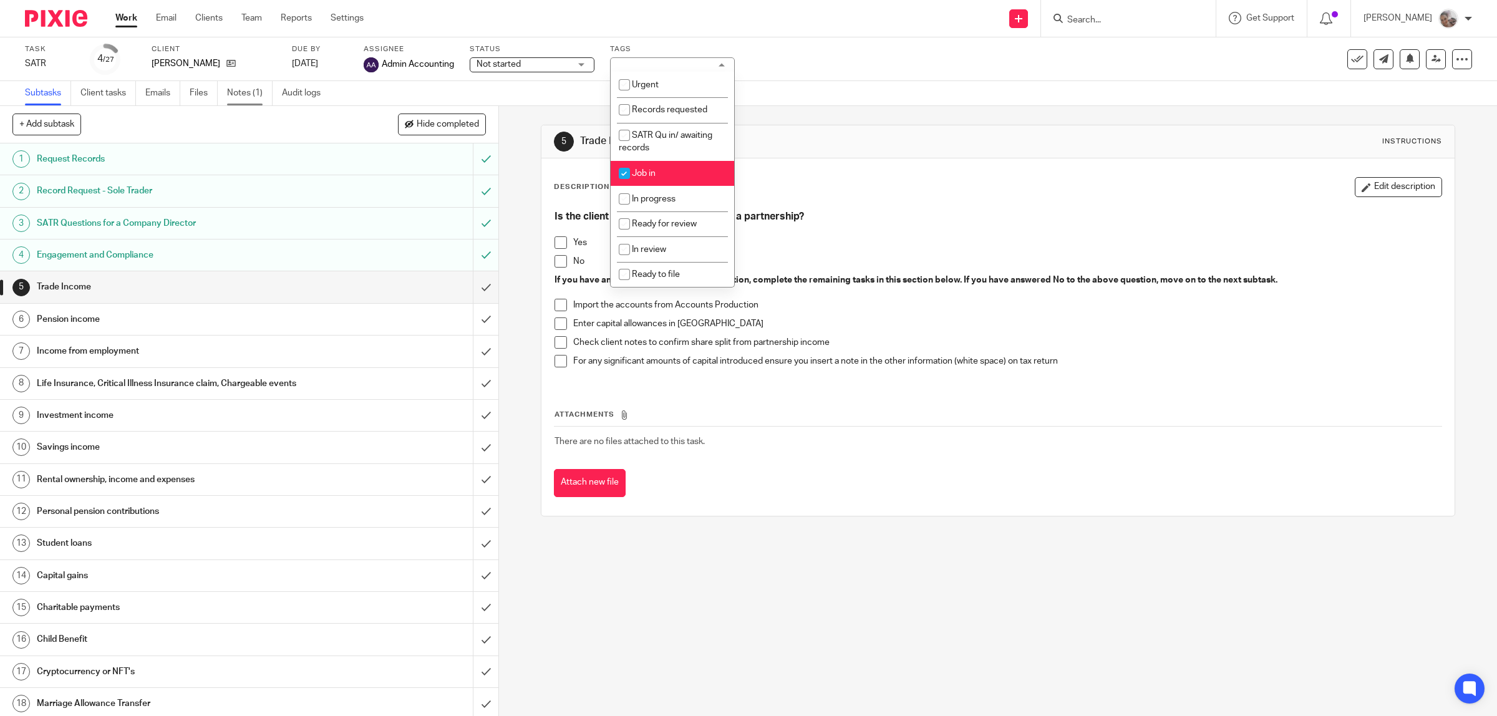
click at [238, 97] on link "Notes (1)" at bounding box center [250, 93] width 46 height 24
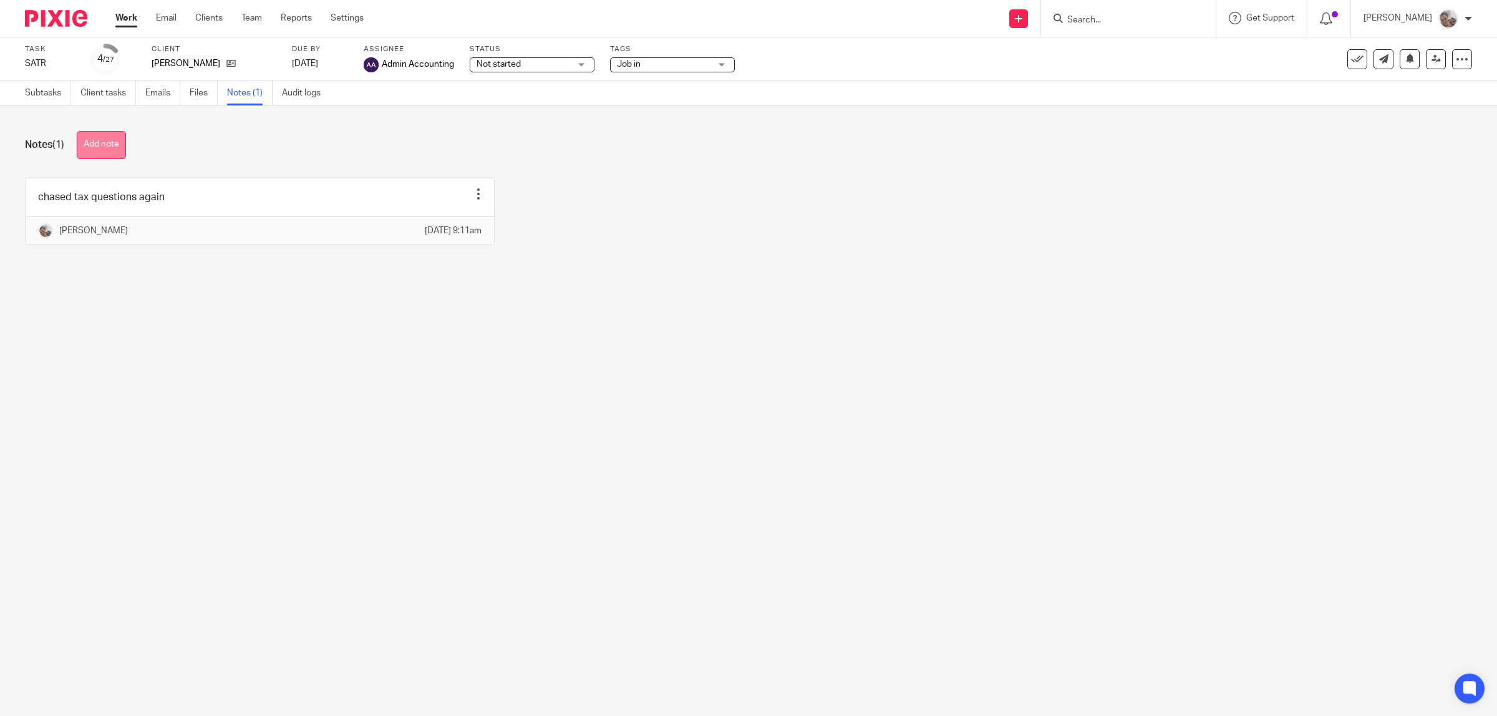
click at [107, 143] on button "Add note" at bounding box center [101, 145] width 49 height 28
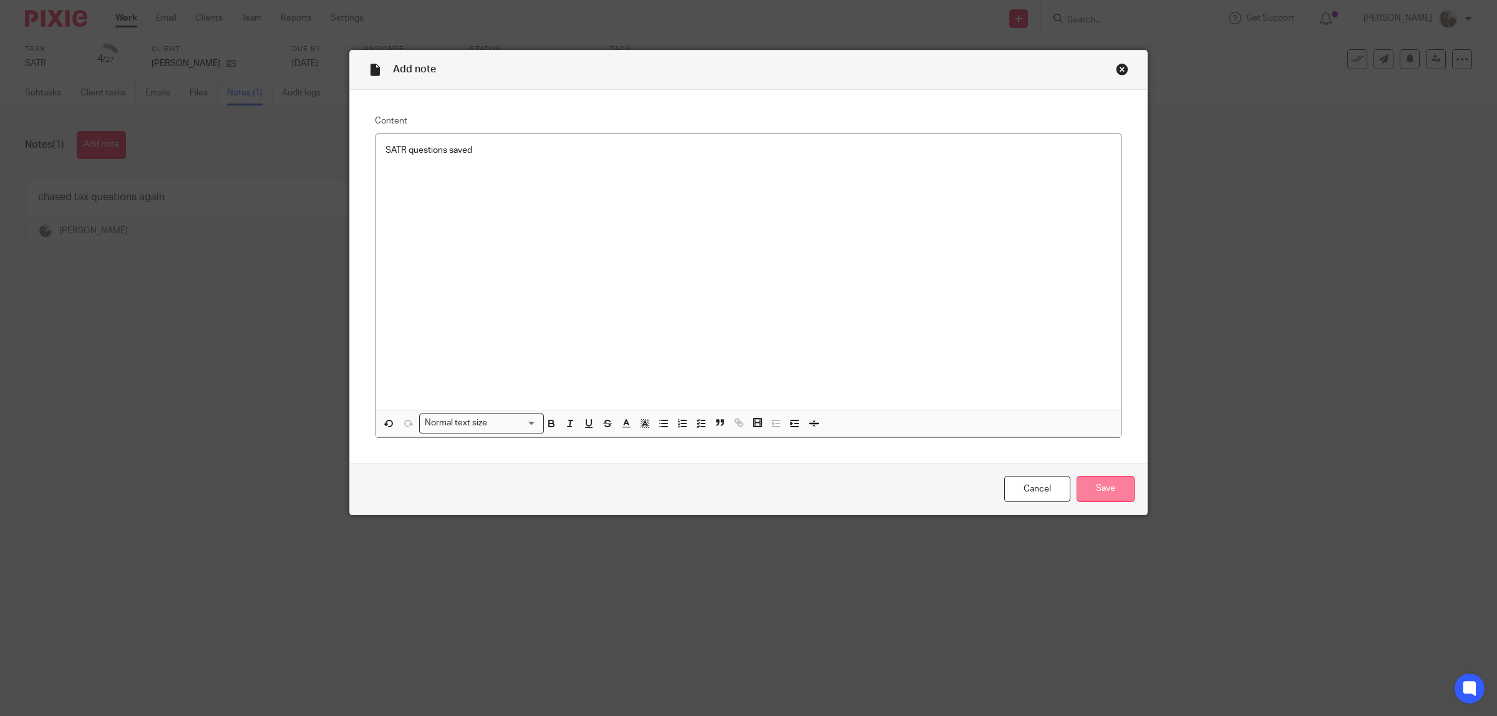
click at [1110, 492] on input "Save" at bounding box center [1106, 489] width 58 height 27
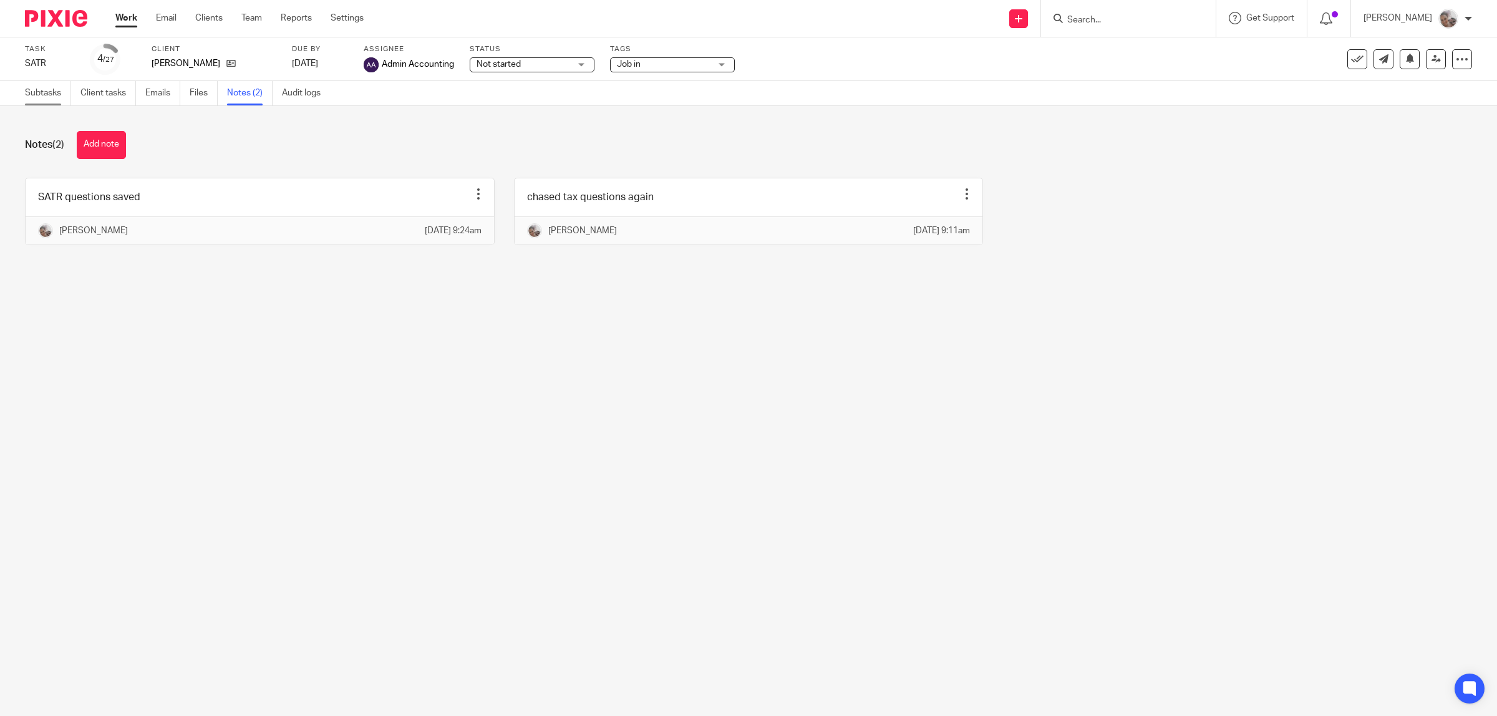
click at [29, 94] on link "Subtasks" at bounding box center [48, 93] width 46 height 24
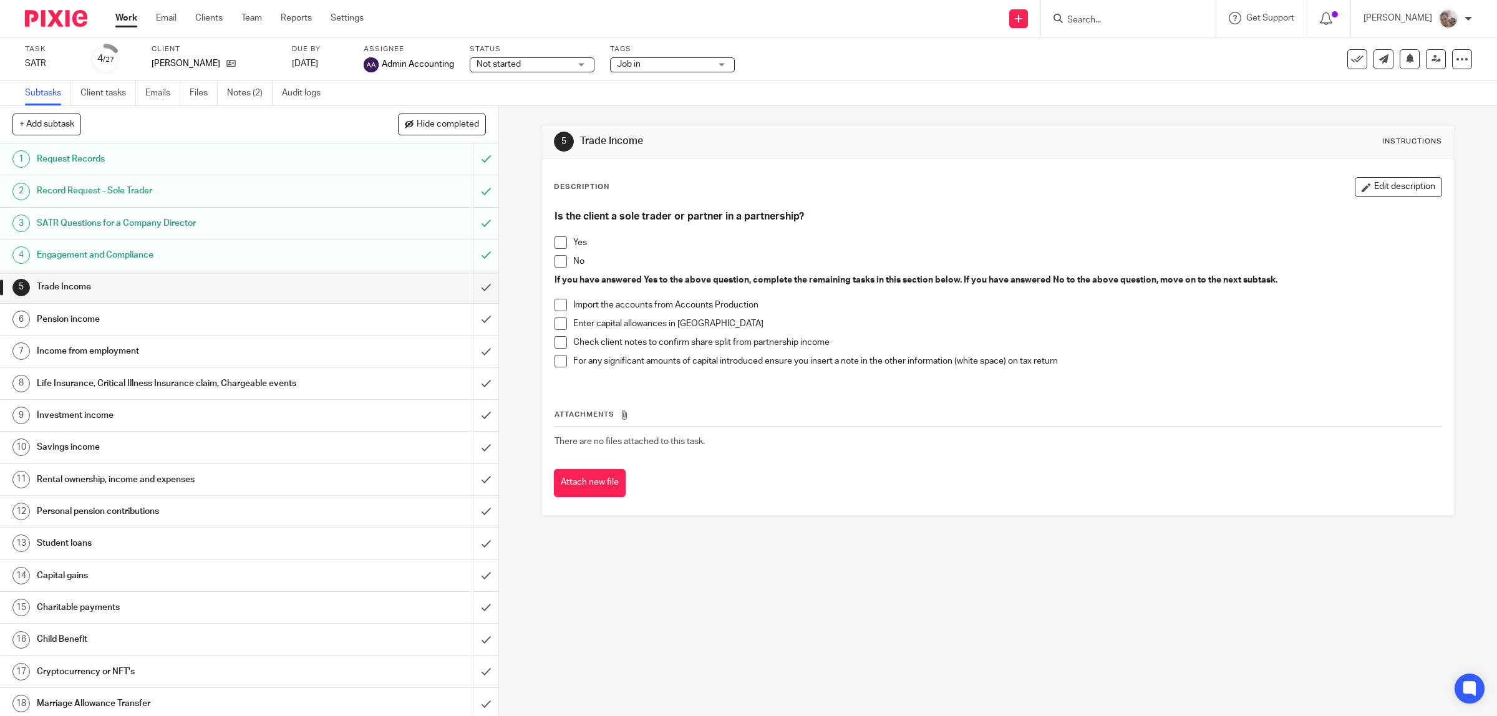
click at [226, 64] on icon at bounding box center [230, 63] width 9 height 9
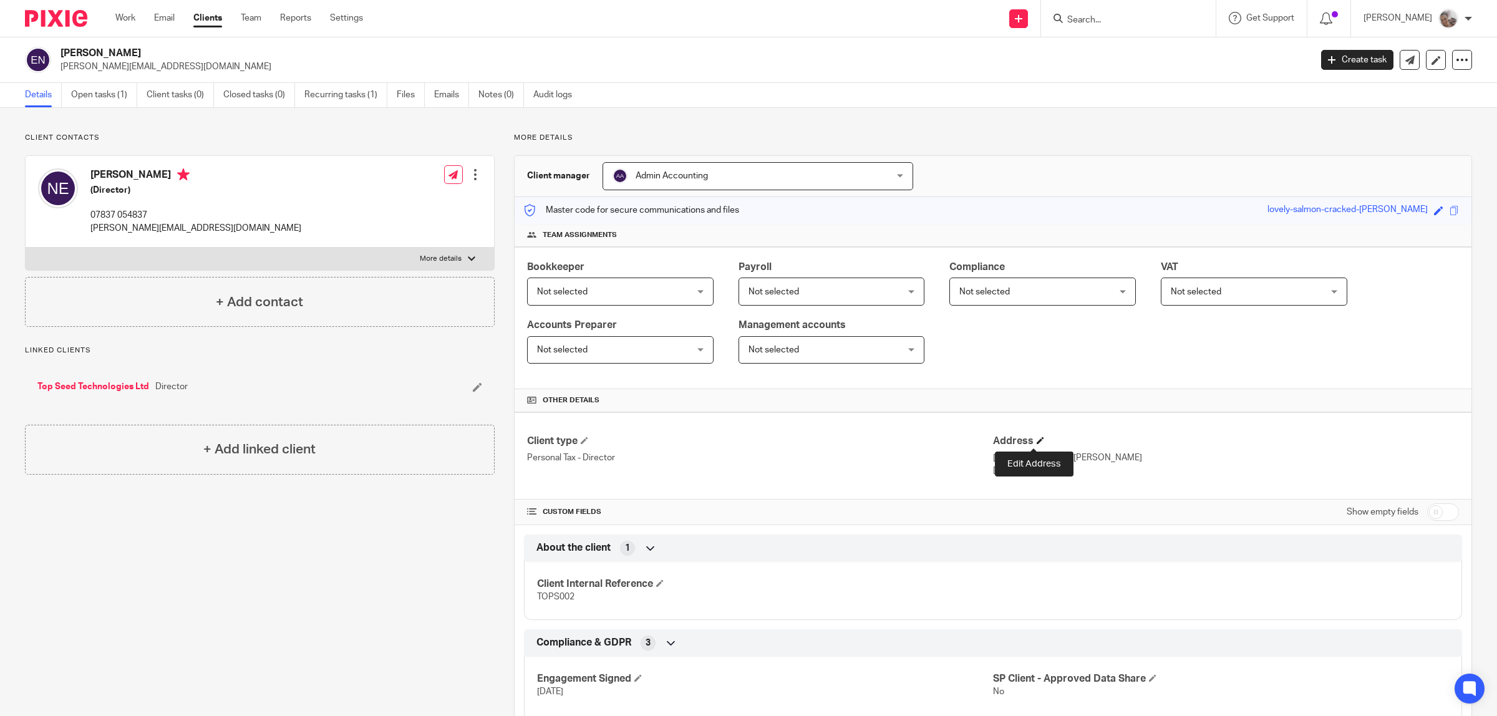
click at [1037, 442] on span at bounding box center [1040, 440] width 7 height 7
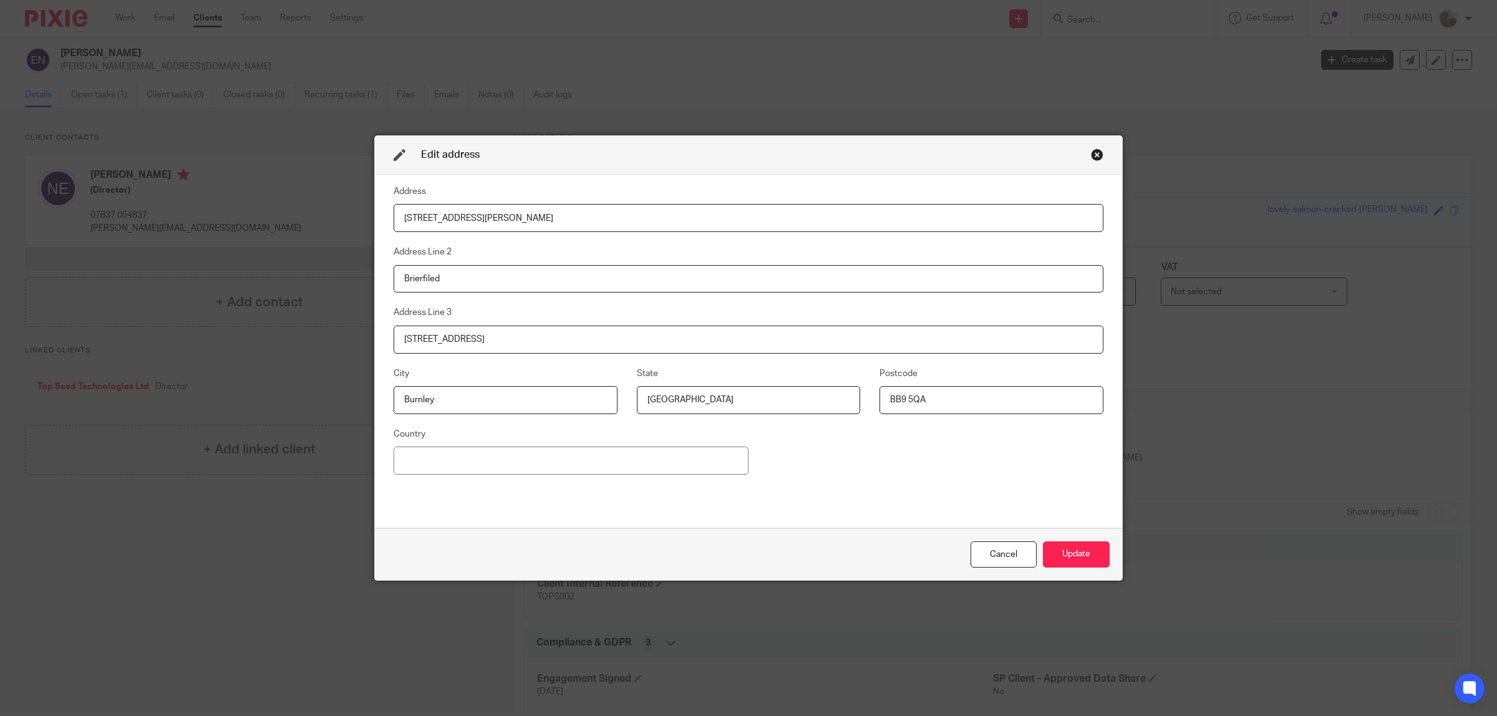
drag, startPoint x: 520, startPoint y: 341, endPoint x: 263, endPoint y: 317, distance: 258.1
click at [257, 344] on div "Edit address Address 4 Chatburn Park Drive Address Line 2 Brierfiled Address Li…" at bounding box center [748, 358] width 1497 height 716
click at [1057, 556] on button "Update" at bounding box center [1076, 555] width 67 height 27
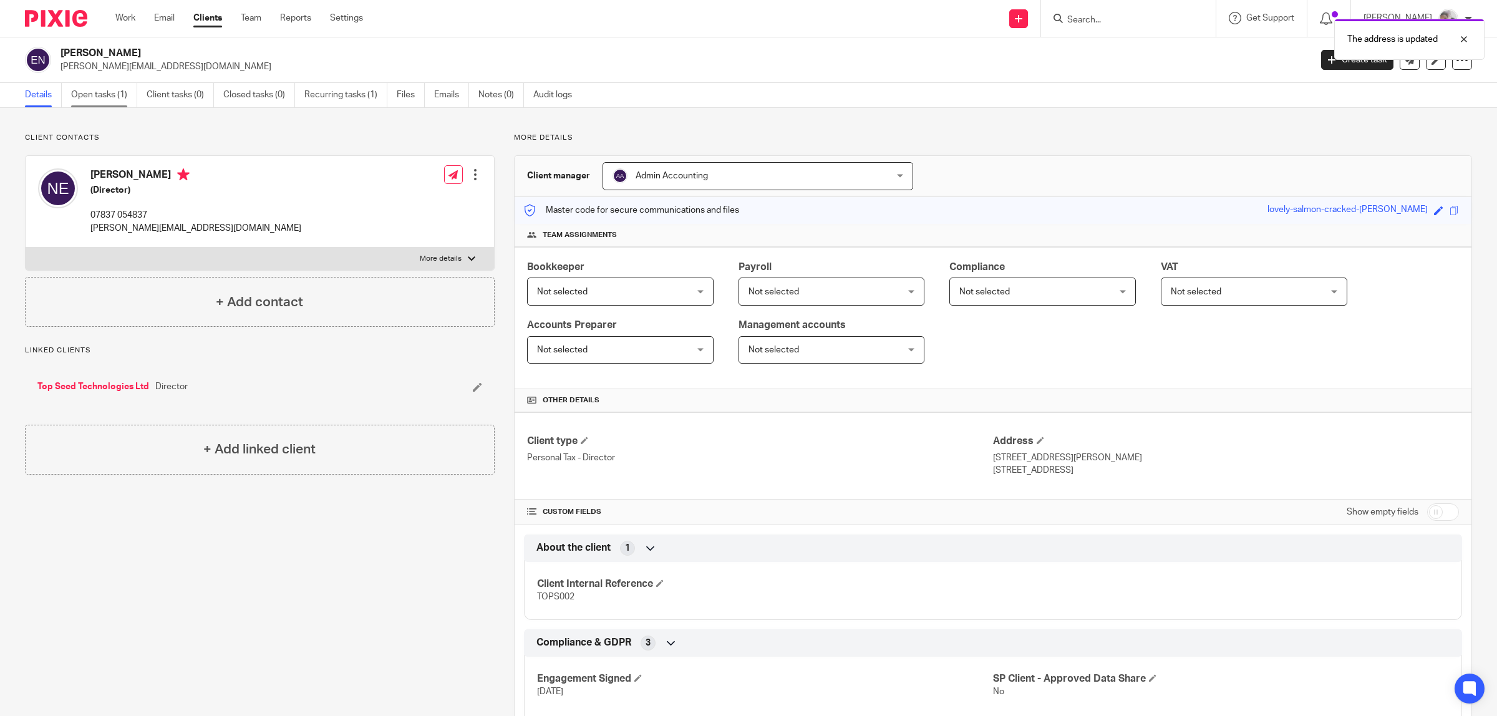
click at [104, 99] on link "Open tasks (1)" at bounding box center [104, 95] width 66 height 24
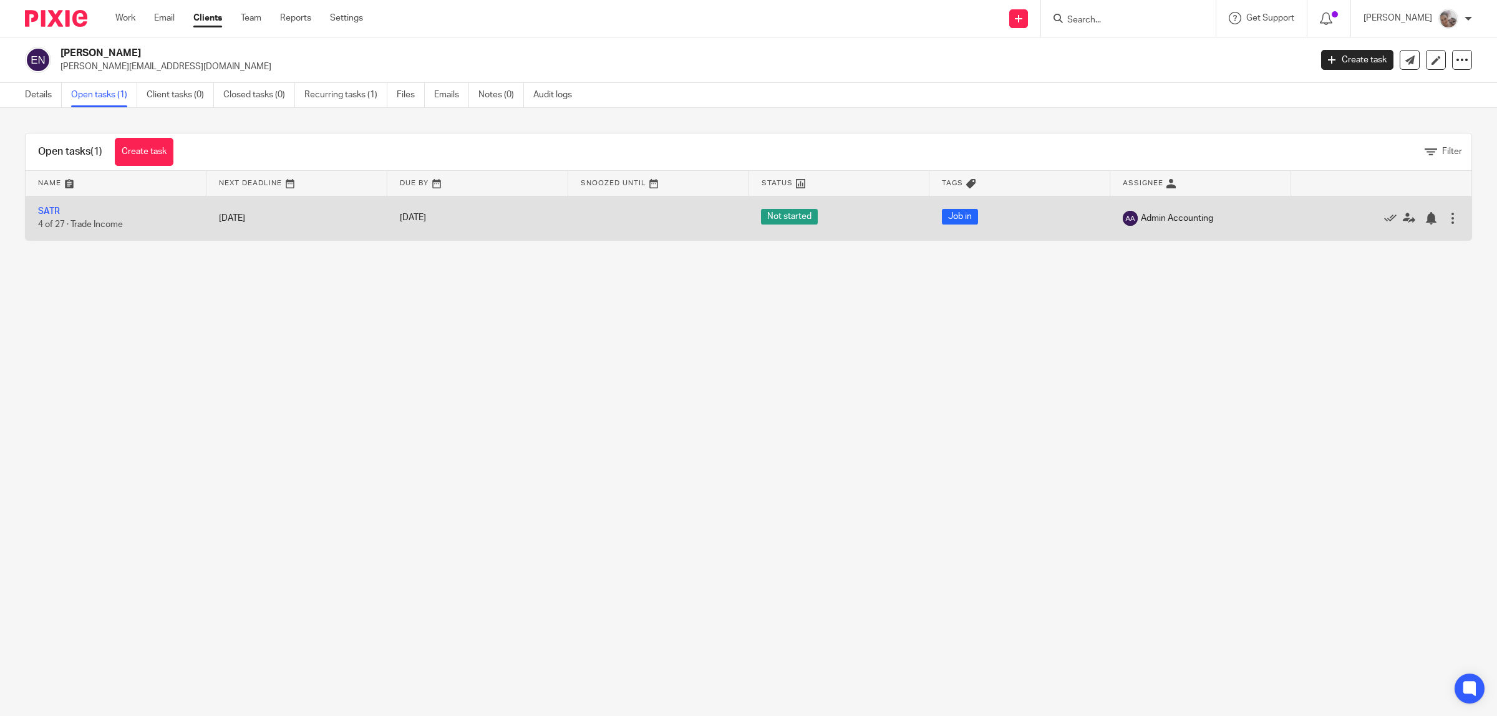
click at [62, 210] on td "SATR 4 of 27 · Trade Income" at bounding box center [116, 218] width 181 height 44
click at [47, 210] on link "SATR" at bounding box center [49, 211] width 22 height 9
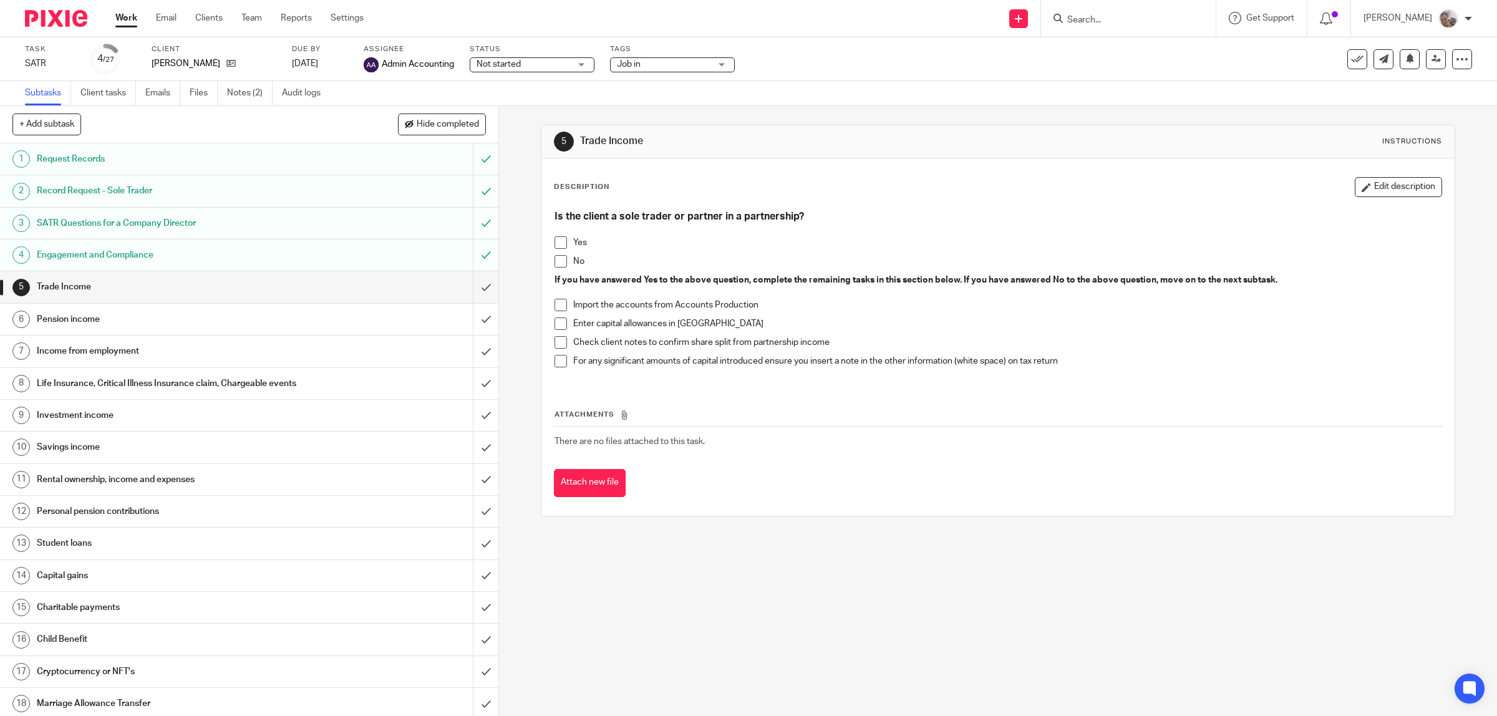
click at [306, 70] on div "Due by [DATE]" at bounding box center [320, 59] width 56 height 30
click at [306, 61] on link "[DATE]" at bounding box center [320, 63] width 56 height 13
click at [808, 92] on div "Subtasks Client tasks Emails Files Notes (2) Audit logs" at bounding box center [748, 93] width 1497 height 25
click at [1427, 64] on link at bounding box center [1436, 59] width 20 height 20
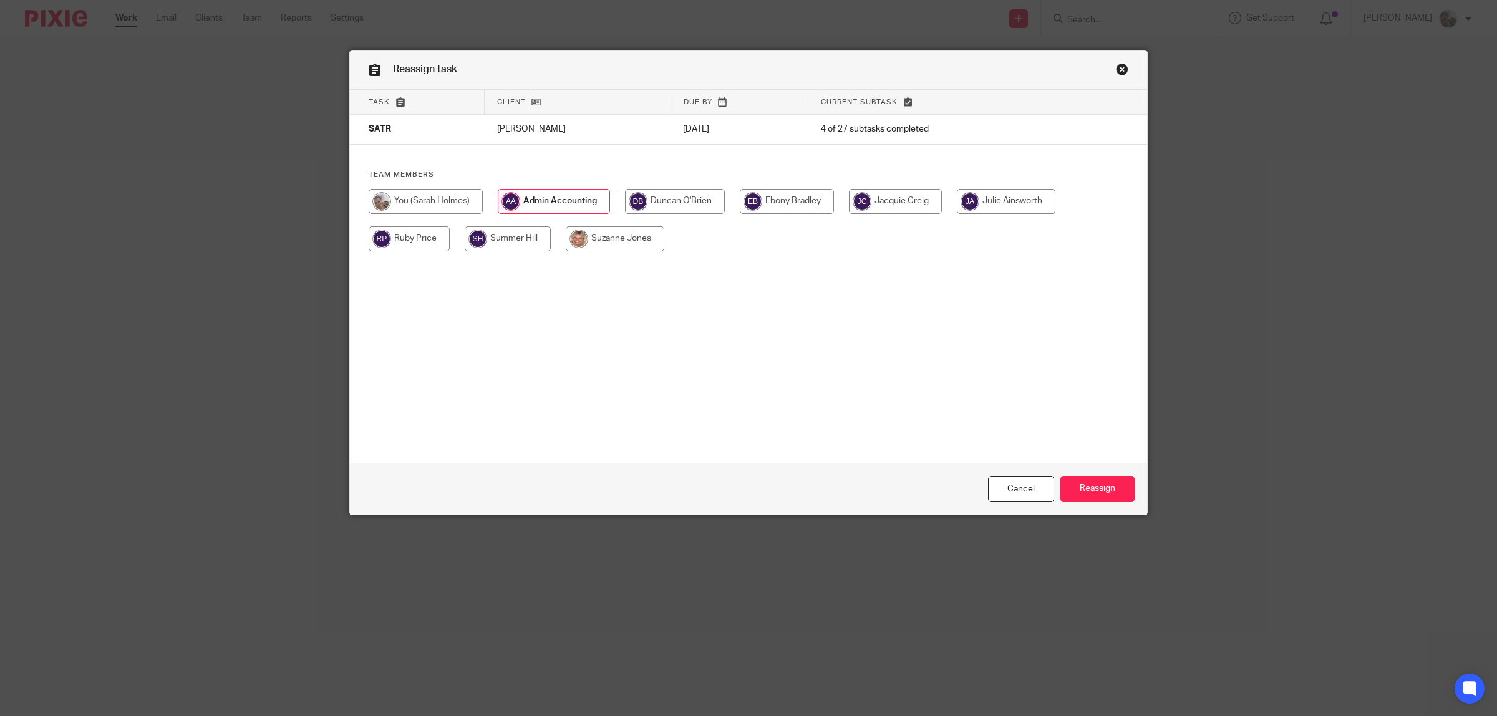
click at [687, 202] on input "radio" at bounding box center [675, 201] width 100 height 25
radio input "true"
click at [1107, 487] on input "Reassign" at bounding box center [1098, 489] width 74 height 27
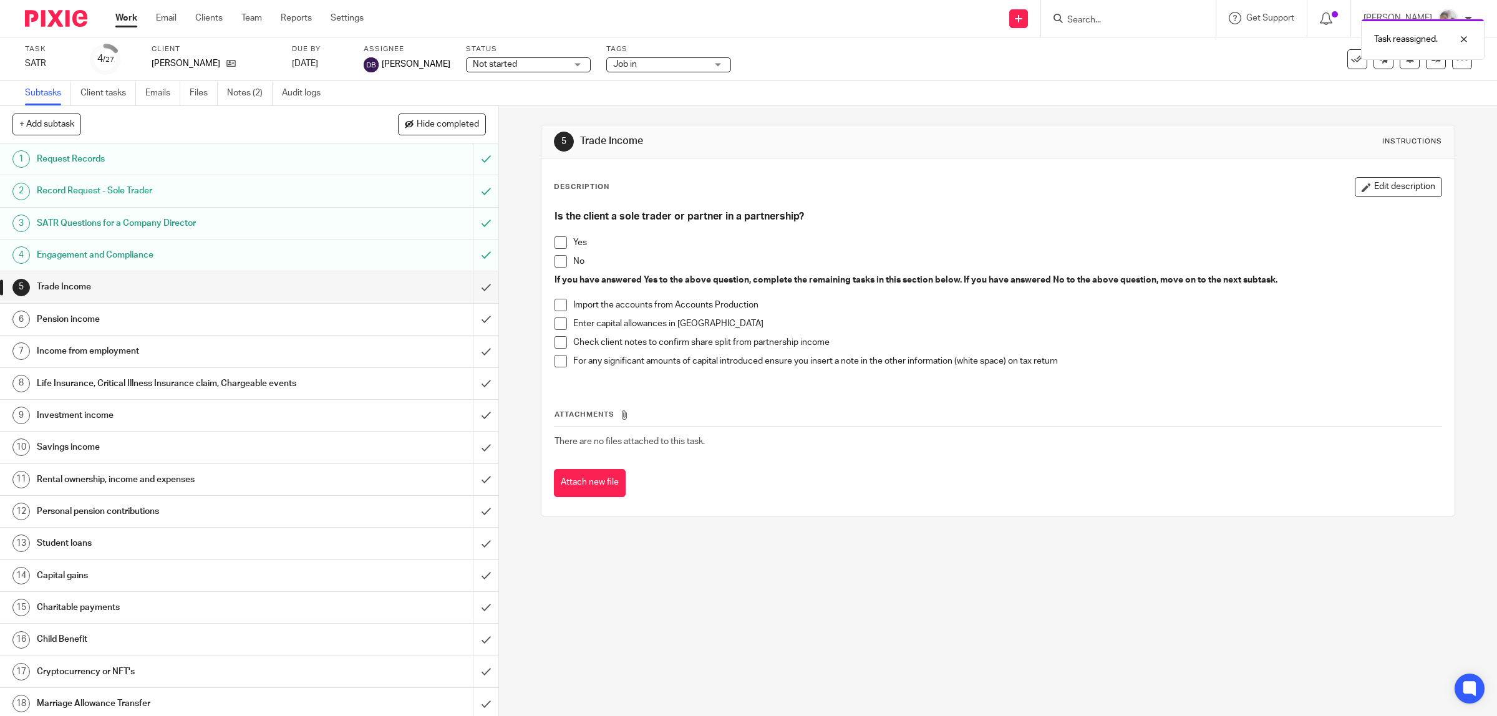
click at [135, 16] on link "Work" at bounding box center [126, 18] width 22 height 12
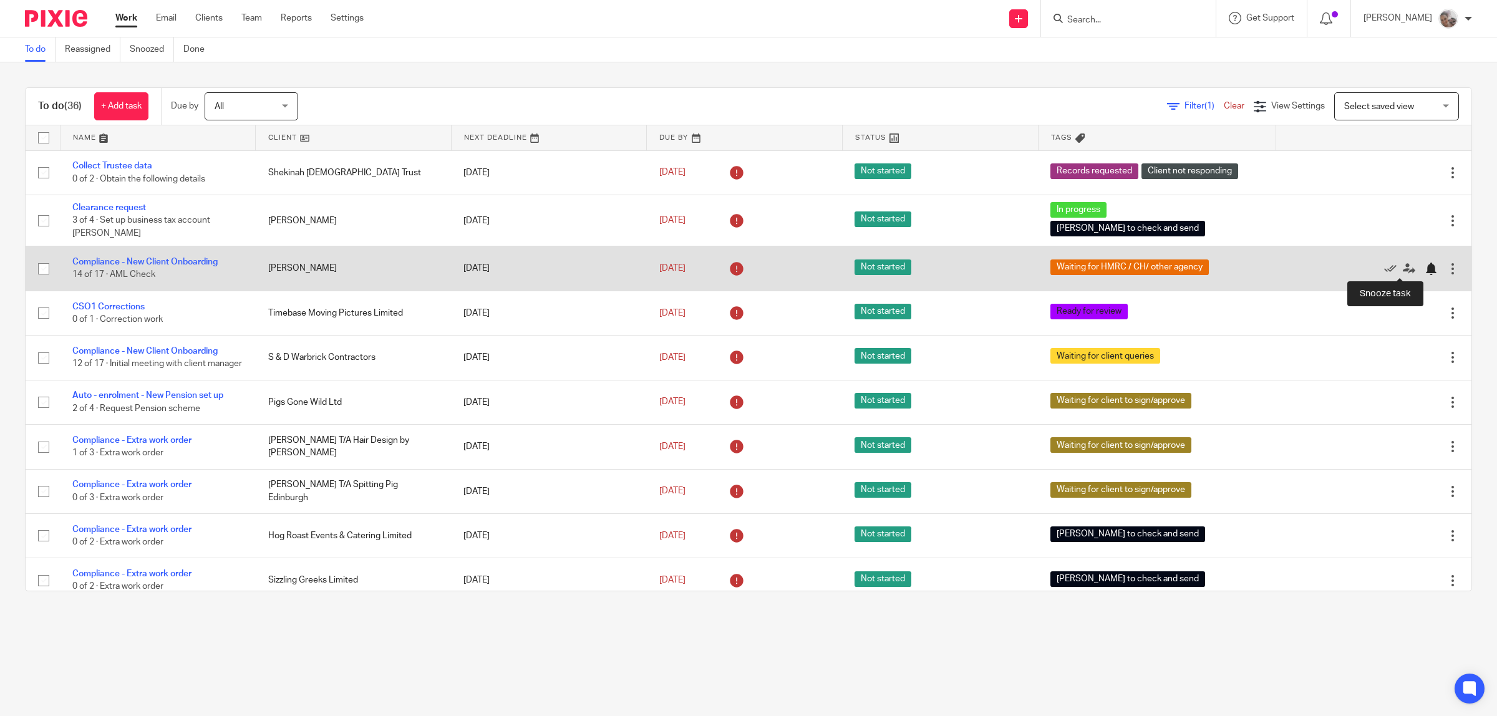
click at [1425, 268] on div at bounding box center [1431, 269] width 12 height 12
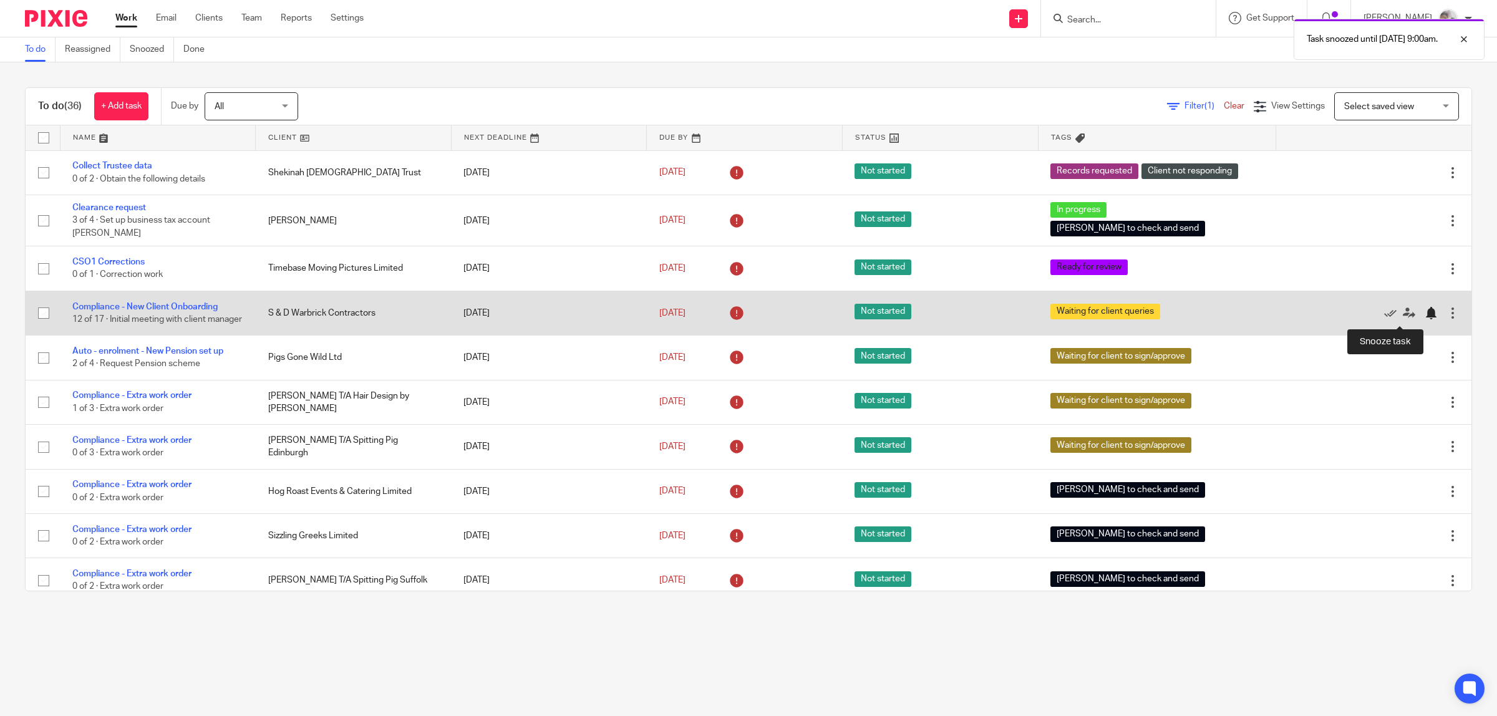
click at [1425, 318] on div at bounding box center [1431, 313] width 12 height 12
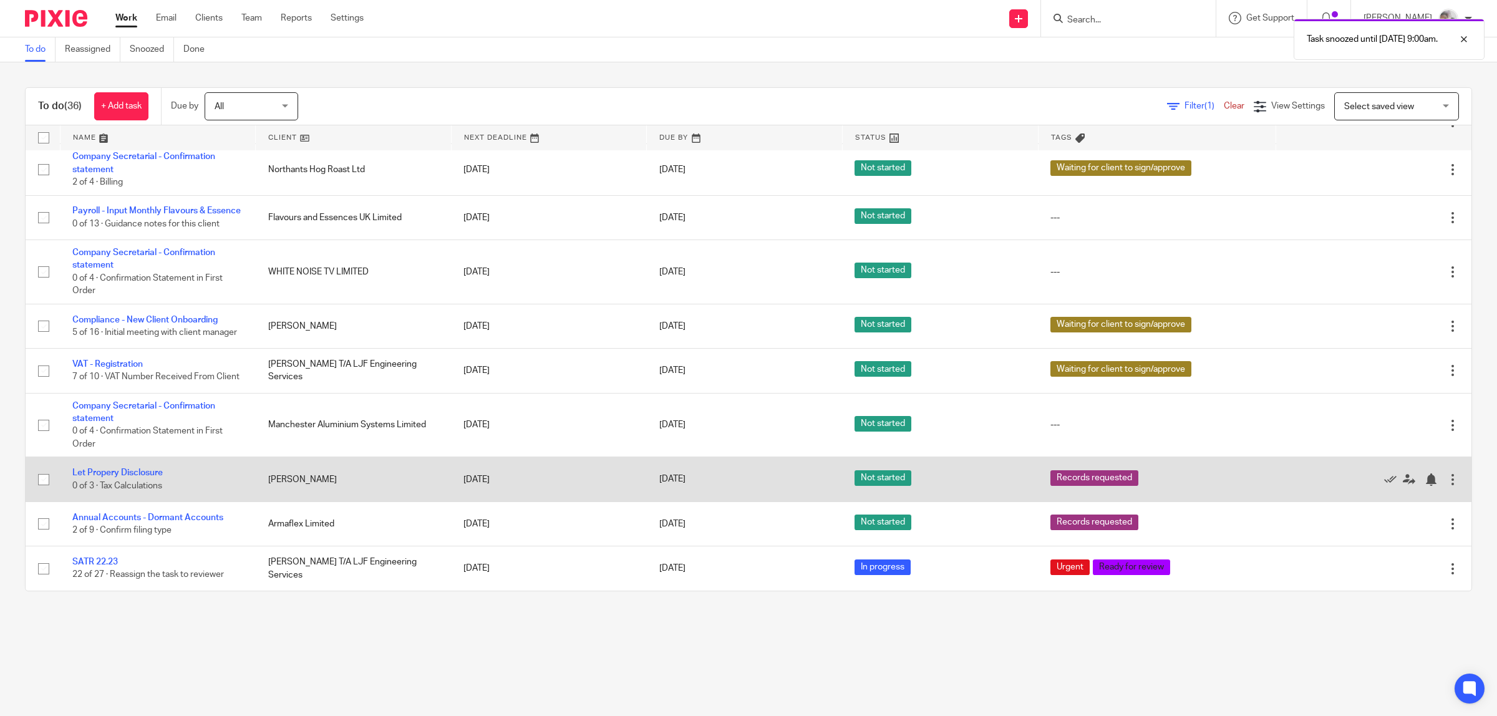
scroll to position [1176, 0]
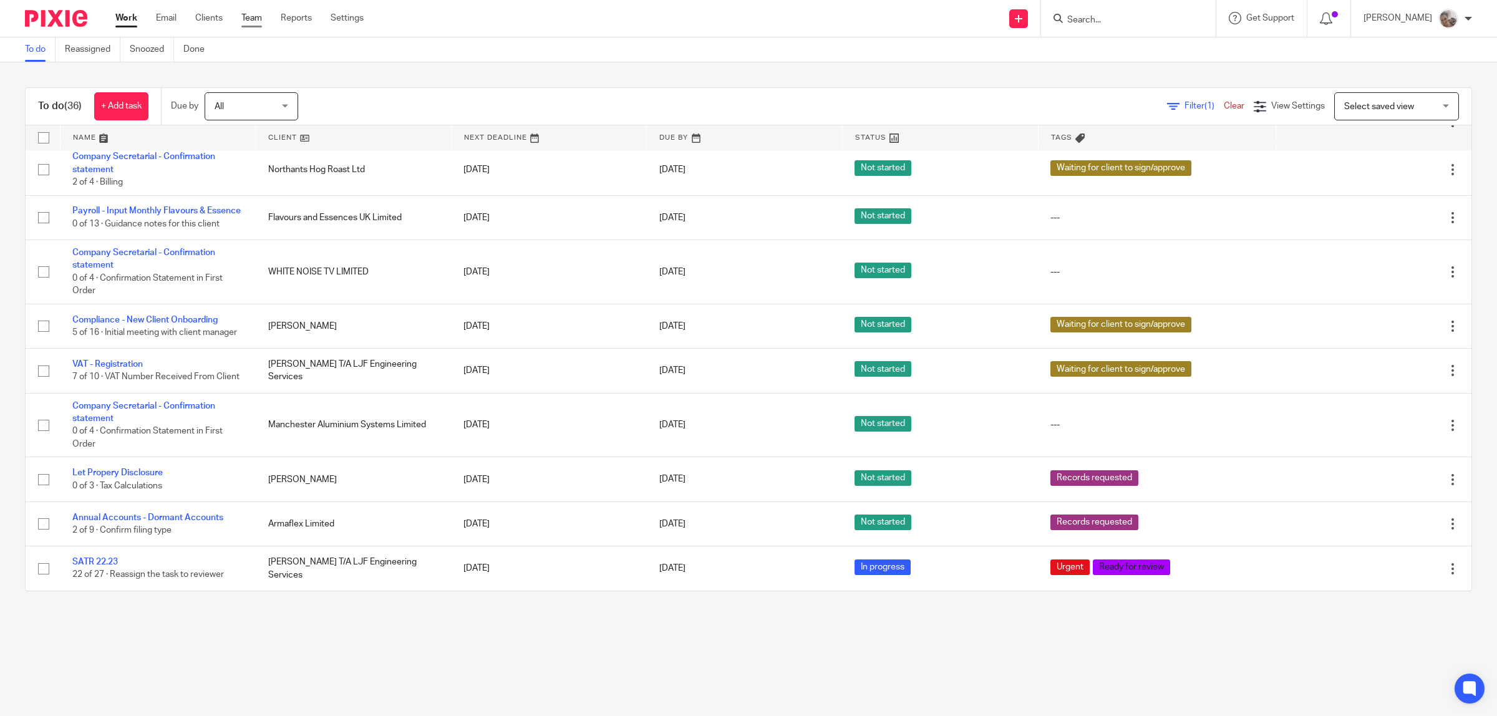
click at [244, 17] on link "Team" at bounding box center [251, 18] width 21 height 12
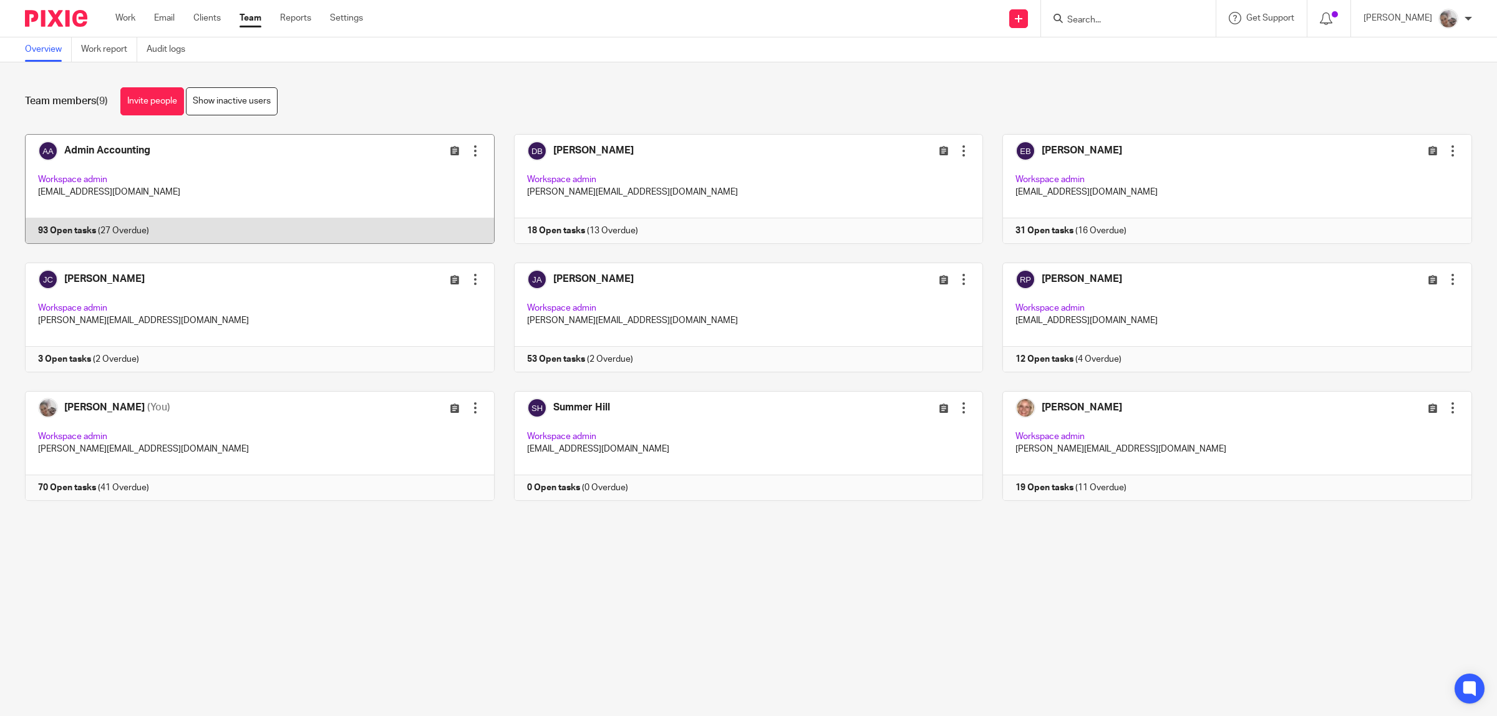
click at [125, 153] on link at bounding box center [250, 189] width 489 height 110
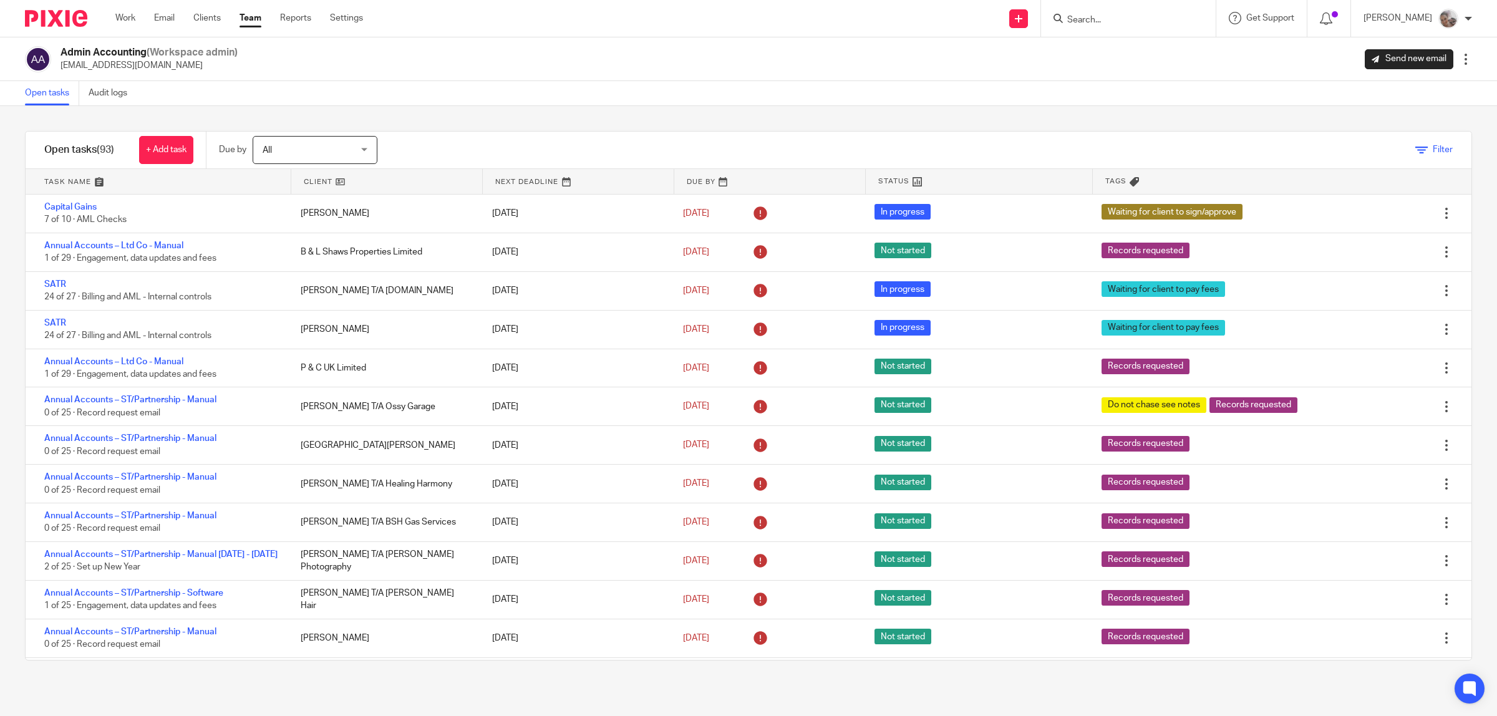
click at [1416, 150] on icon at bounding box center [1422, 150] width 12 height 12
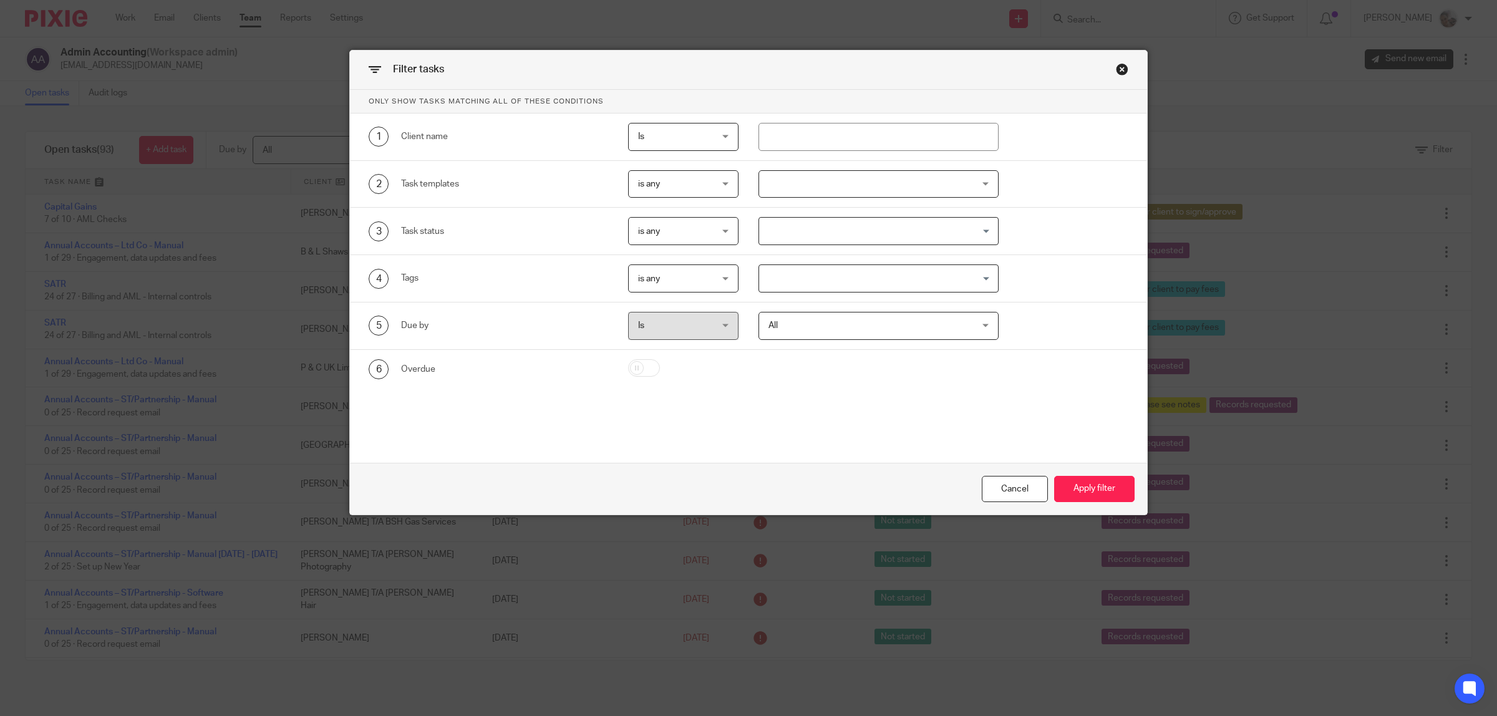
click at [691, 281] on span "is any" at bounding box center [678, 278] width 80 height 26
click at [696, 322] on li "is all" at bounding box center [677, 332] width 109 height 26
click at [799, 272] on input "Search for option" at bounding box center [875, 279] width 231 height 22
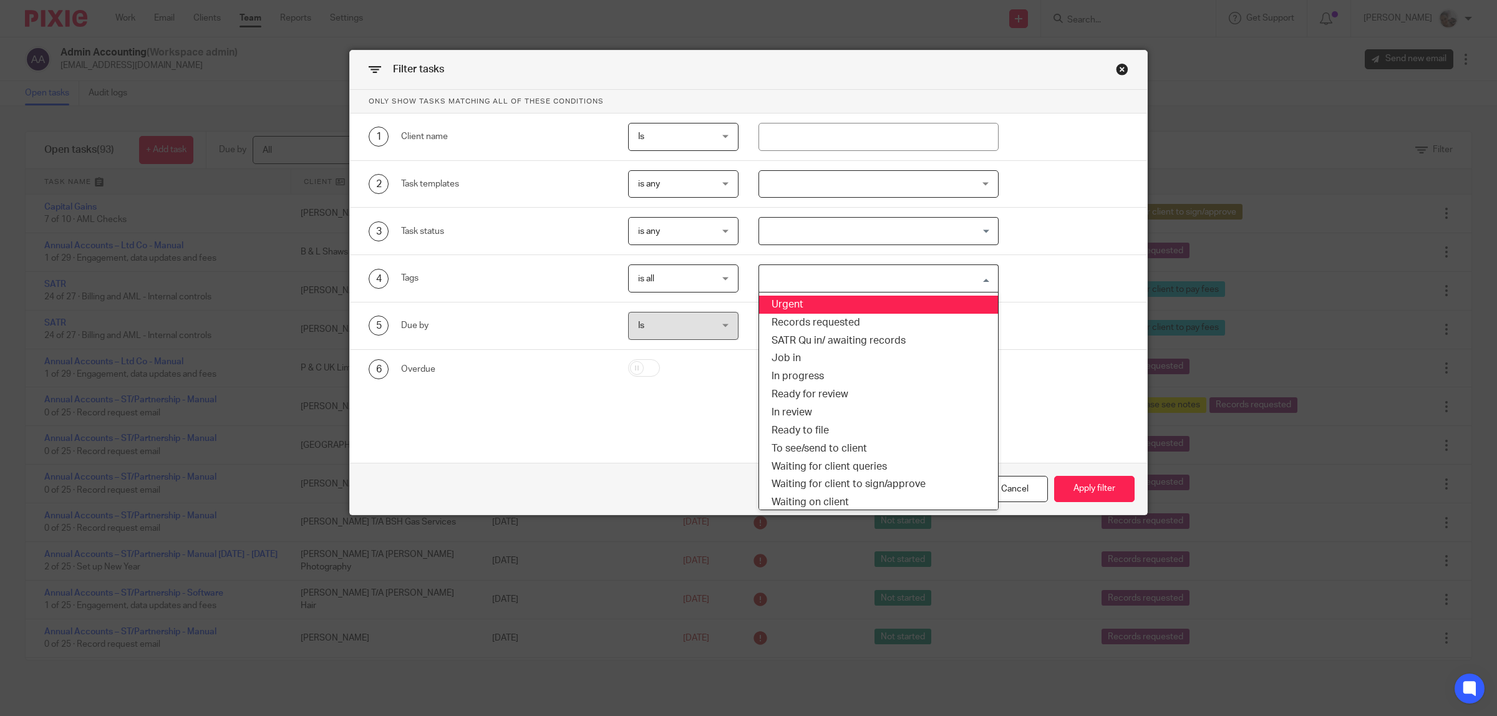
click at [681, 274] on span "is all" at bounding box center [678, 278] width 80 height 26
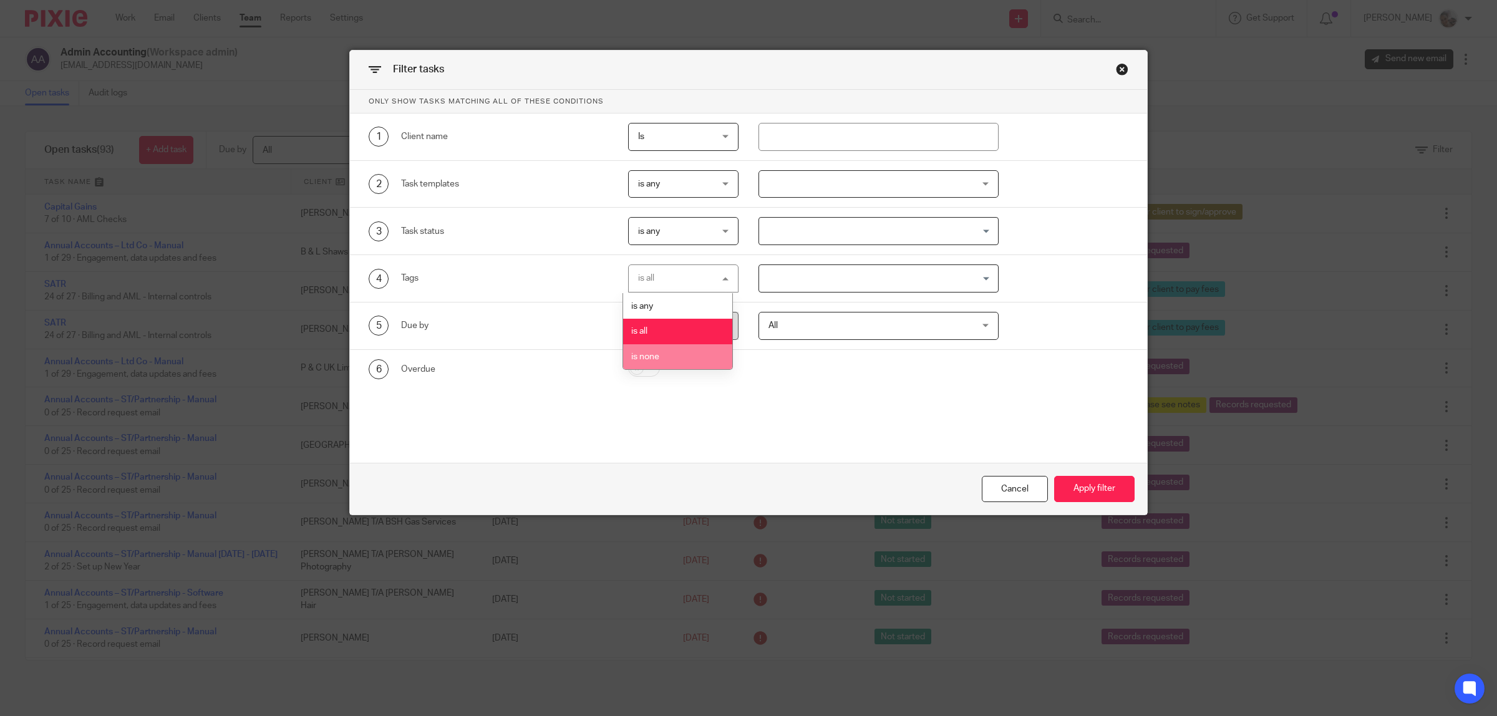
click at [680, 352] on li "is none" at bounding box center [677, 357] width 109 height 26
click at [793, 281] on input "Search for option" at bounding box center [875, 279] width 231 height 22
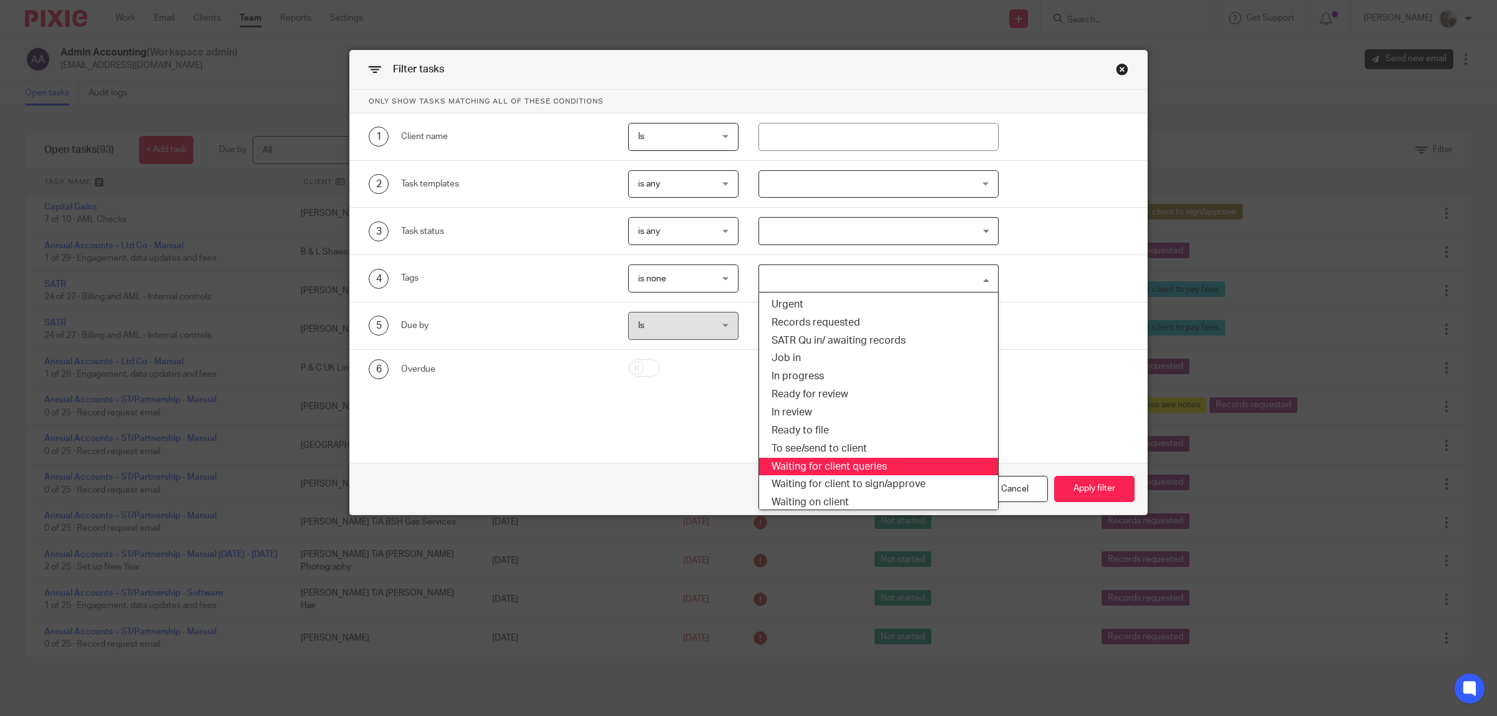
scroll to position [78, 0]
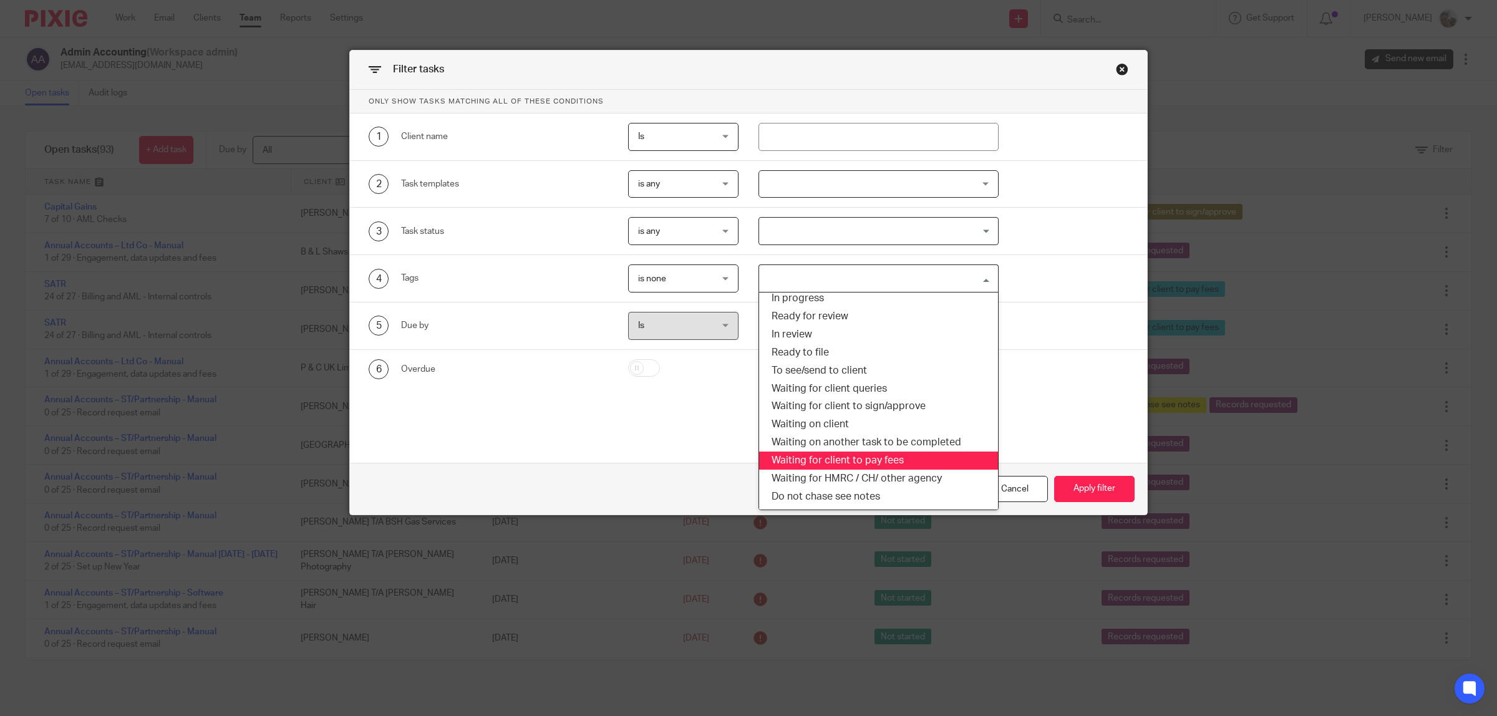
click at [875, 462] on li "Waiting for client to pay fees" at bounding box center [878, 461] width 239 height 18
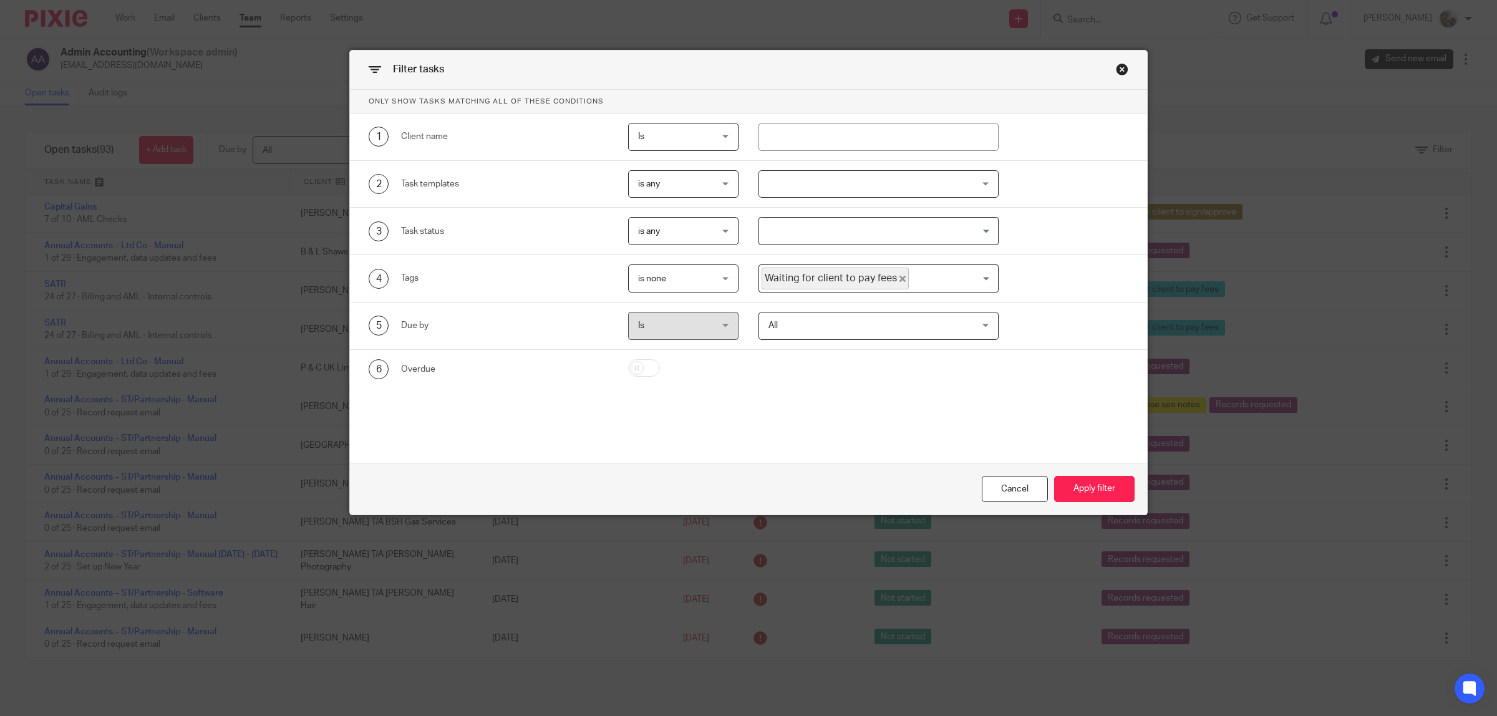
click at [951, 279] on input "Search for option" at bounding box center [950, 279] width 81 height 22
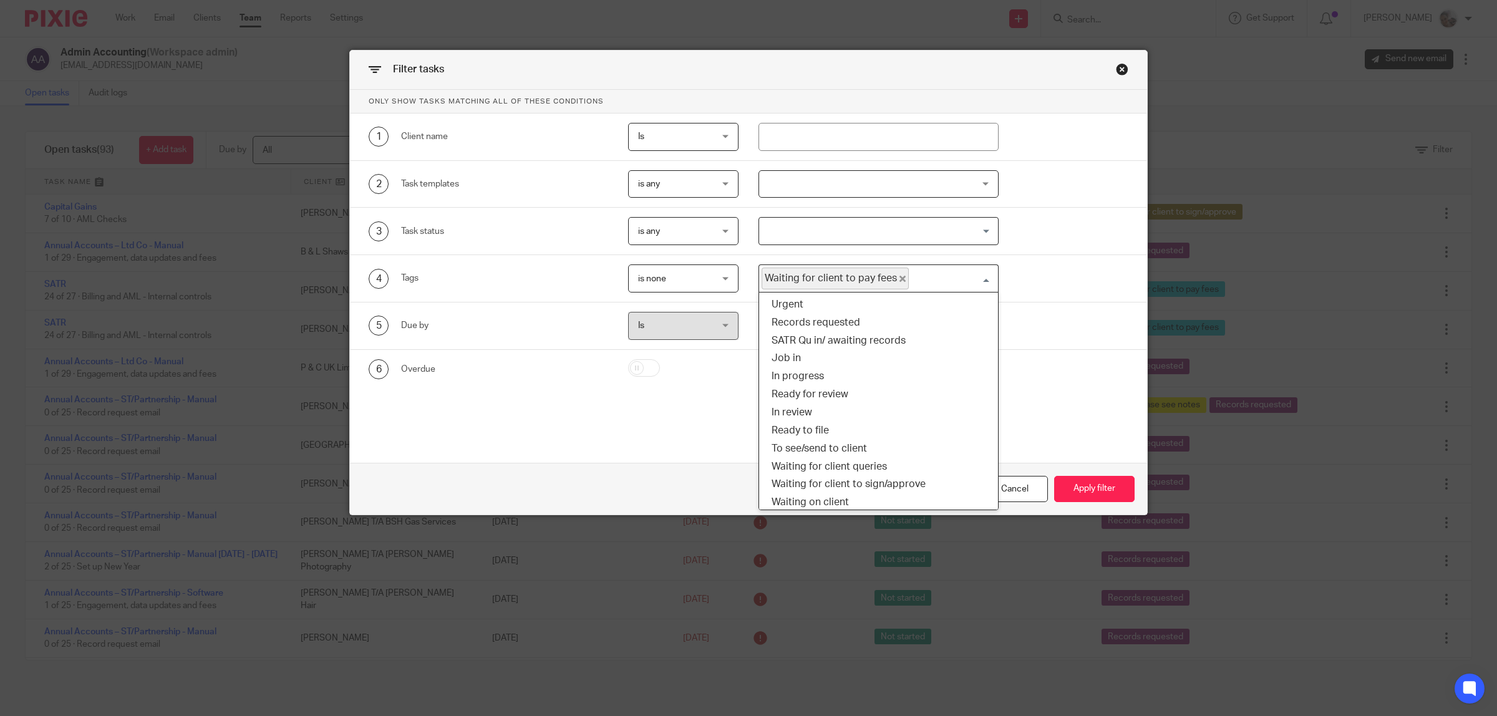
scroll to position [36, 0]
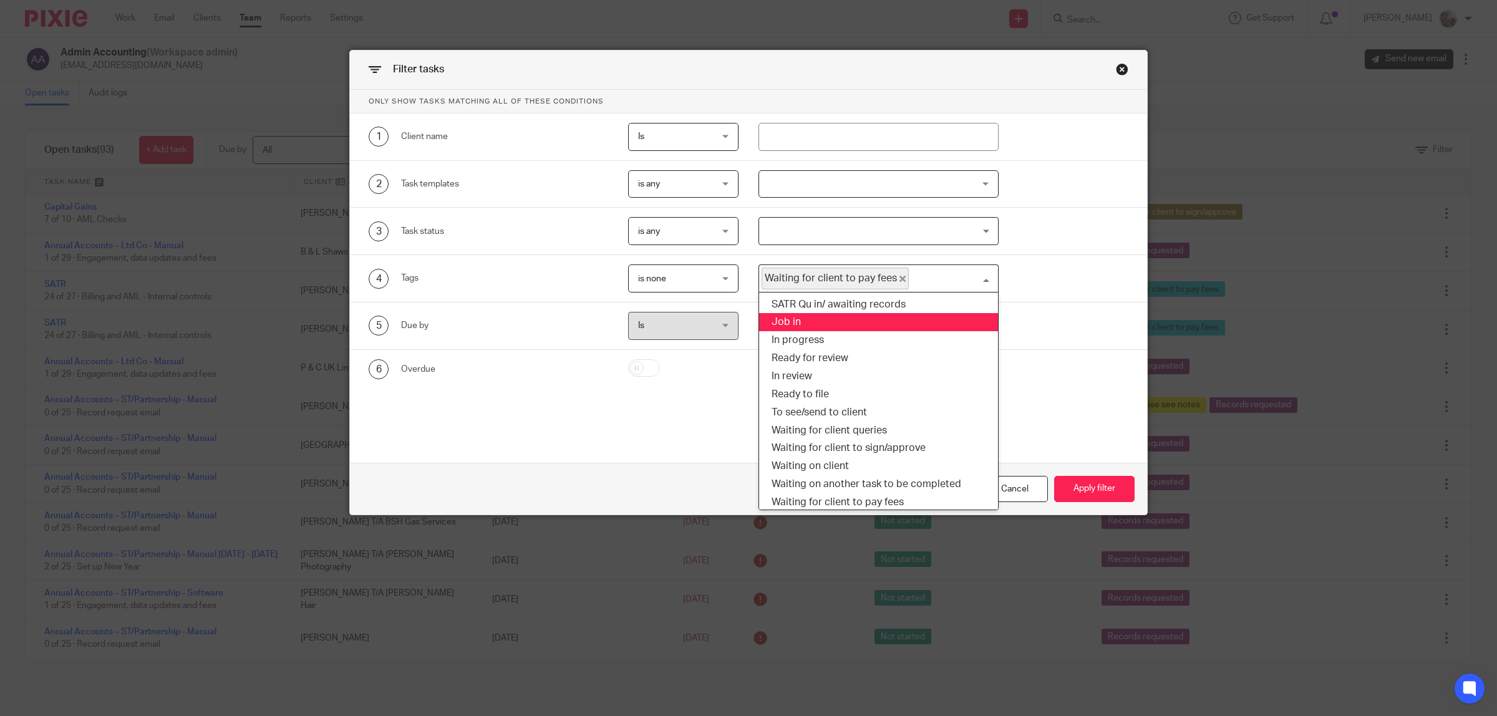
click at [862, 328] on li "Job in" at bounding box center [878, 322] width 239 height 18
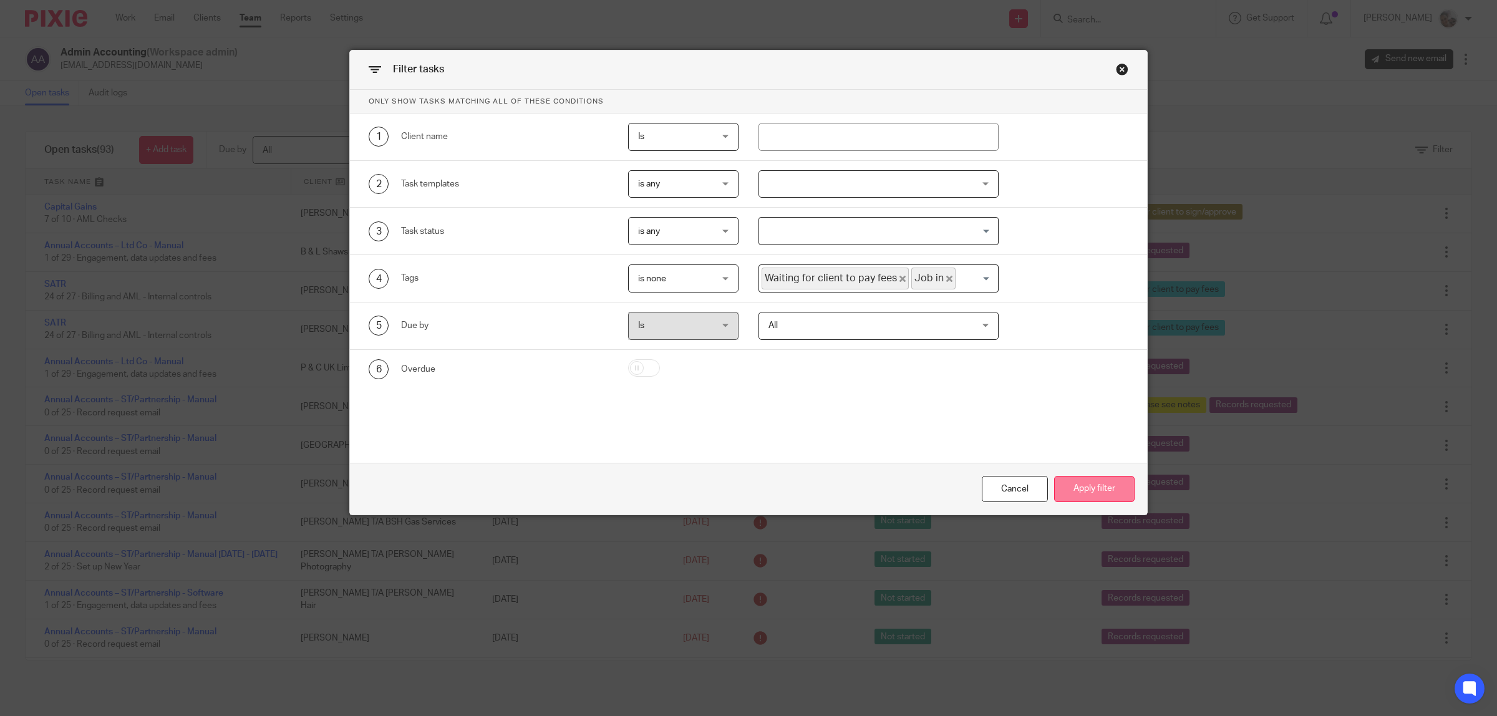
click at [1095, 484] on button "Apply filter" at bounding box center [1094, 489] width 80 height 27
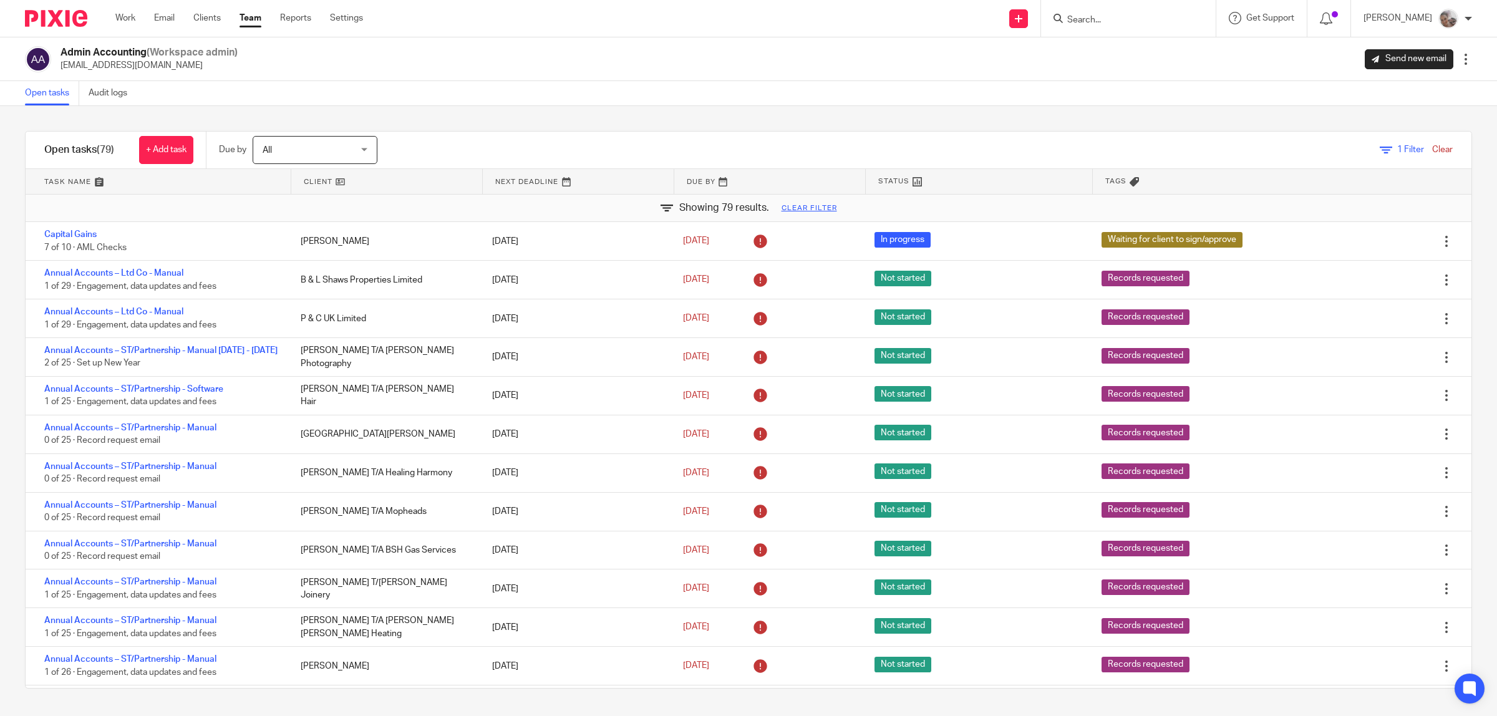
click at [1397, 148] on span "1" at bounding box center [1399, 149] width 5 height 9
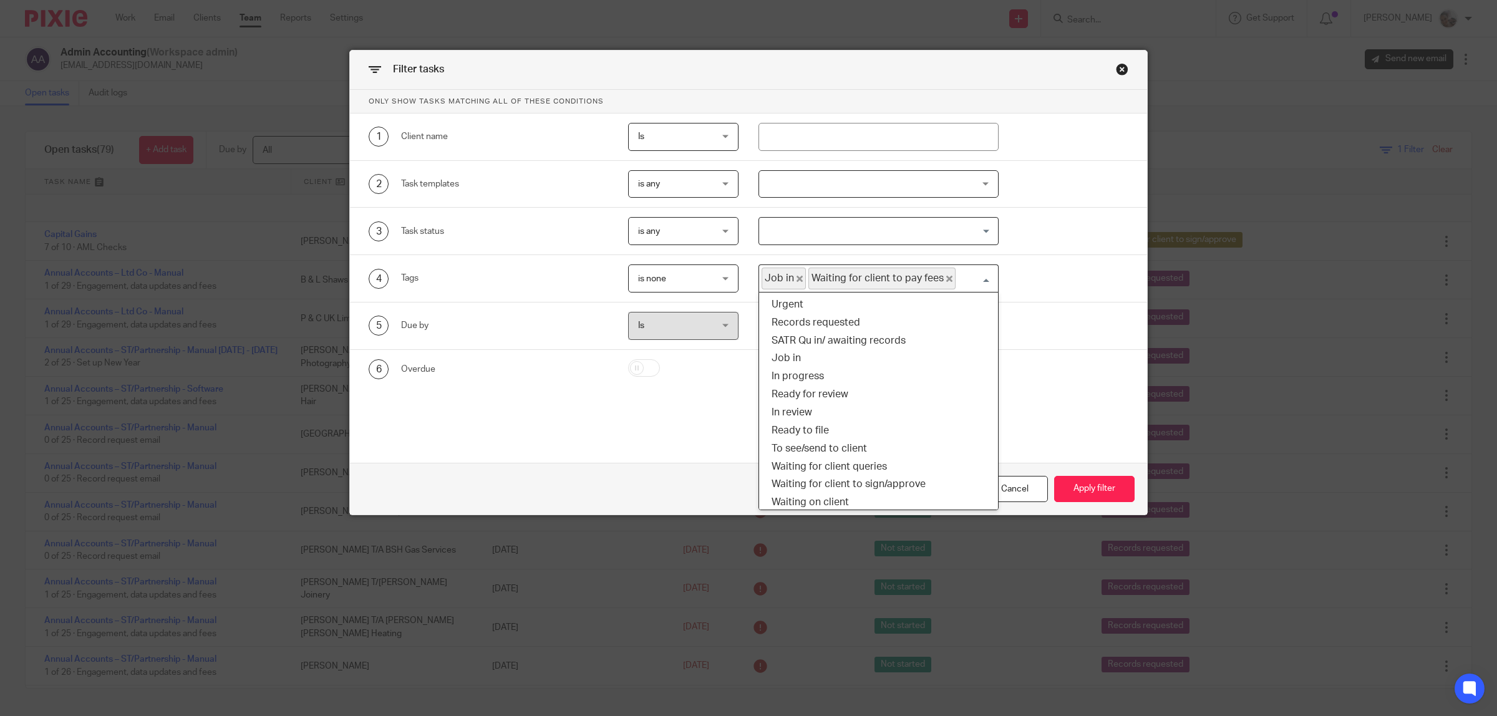
click at [969, 278] on input "Search for option" at bounding box center [974, 279] width 34 height 22
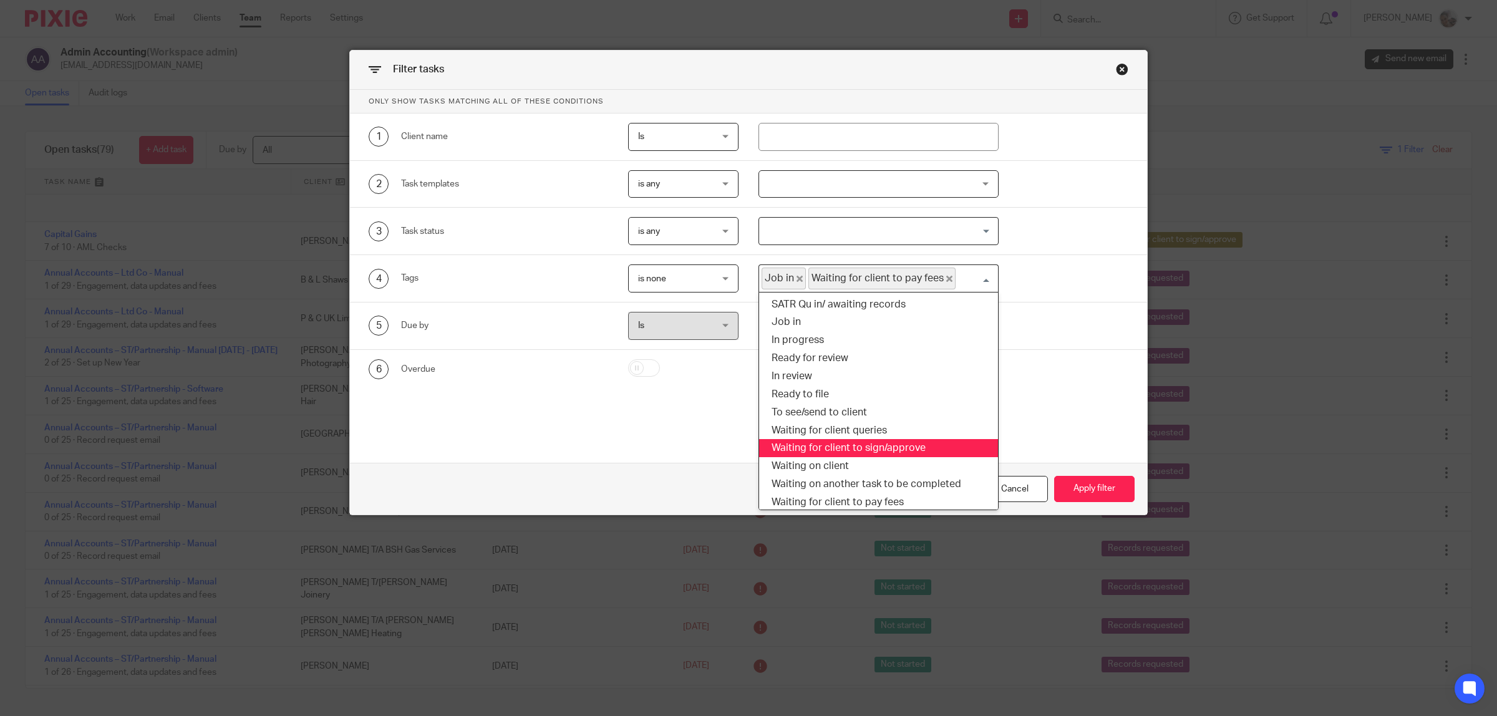
click at [936, 447] on li "Waiting for client to sign/approve" at bounding box center [878, 448] width 239 height 18
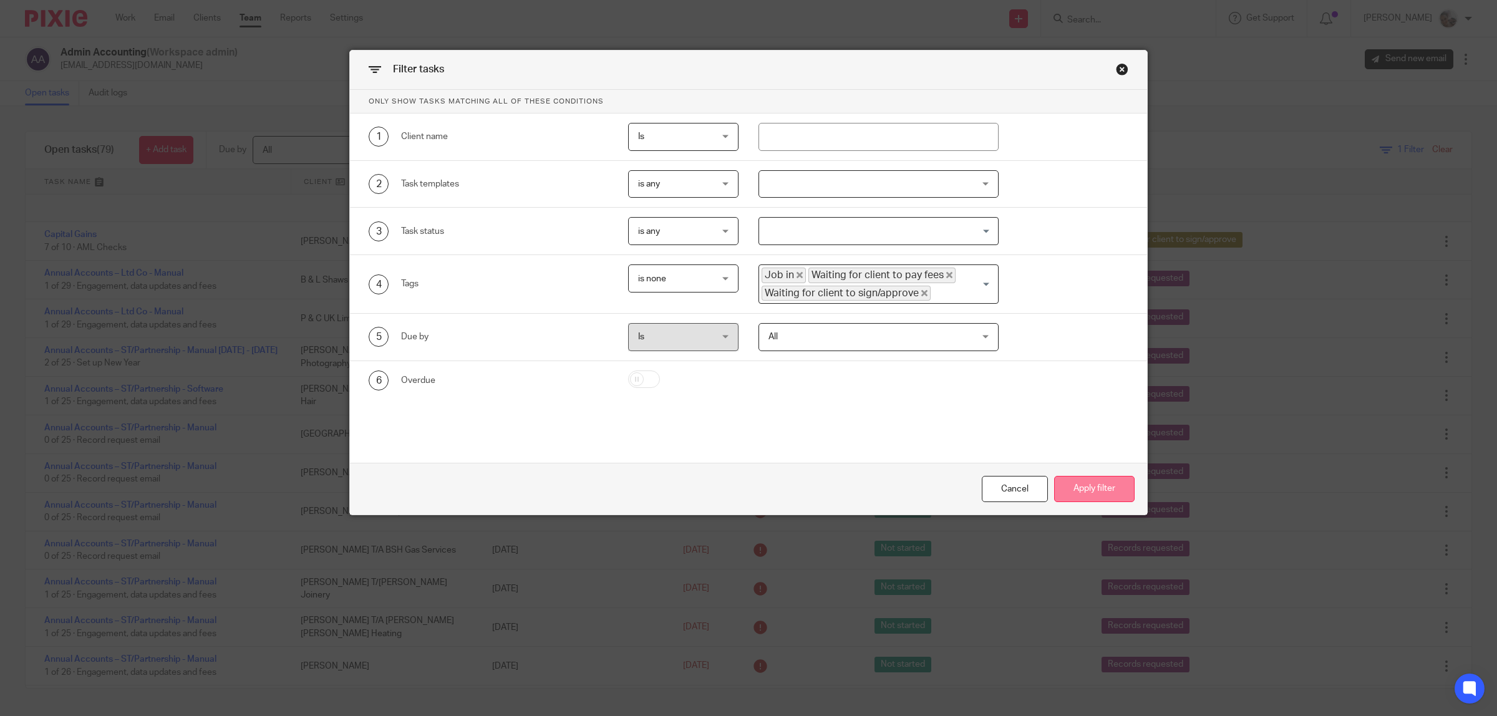
click at [1080, 492] on button "Apply filter" at bounding box center [1094, 489] width 80 height 27
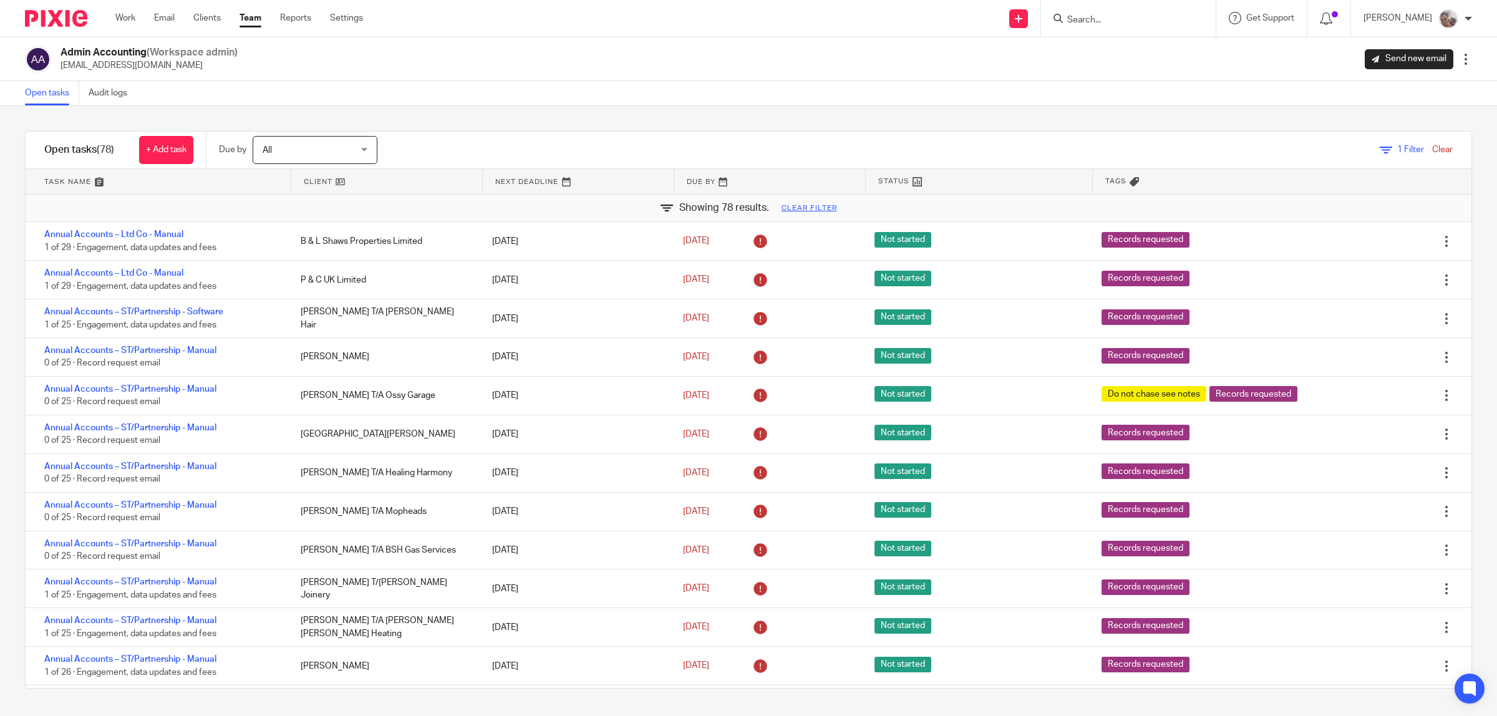
click at [313, 181] on link at bounding box center [386, 181] width 191 height 25
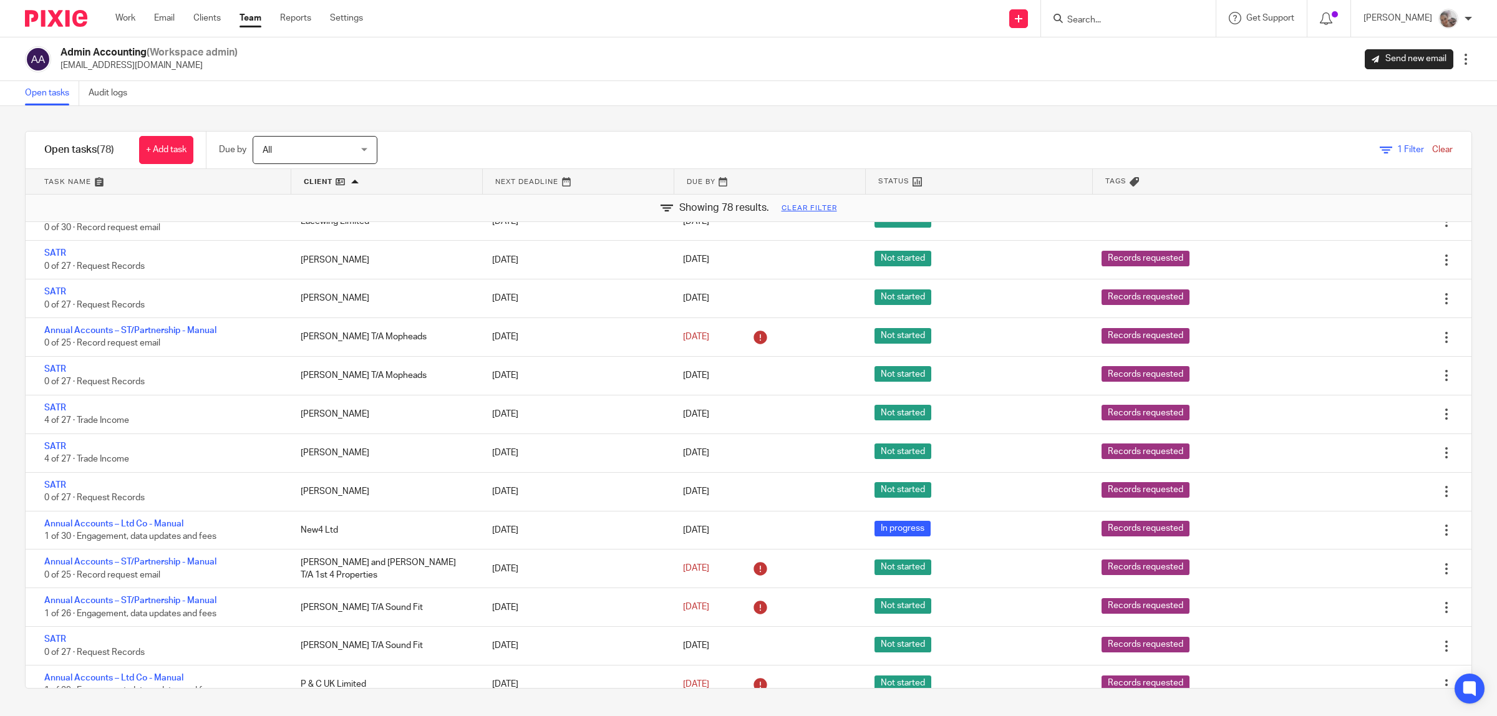
scroll to position [903, 0]
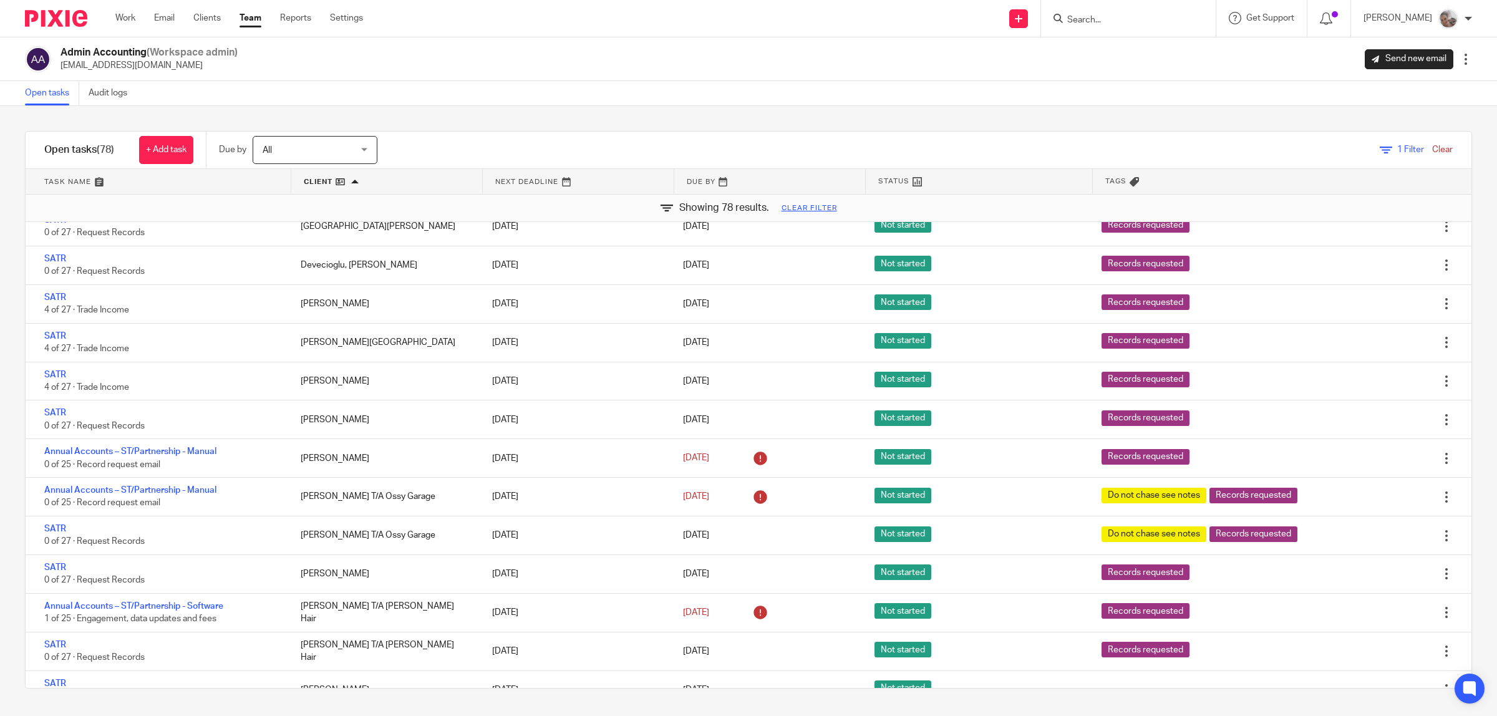
click at [1154, 28] on div at bounding box center [1128, 18] width 175 height 37
click at [1146, 23] on input "Search" at bounding box center [1122, 20] width 112 height 11
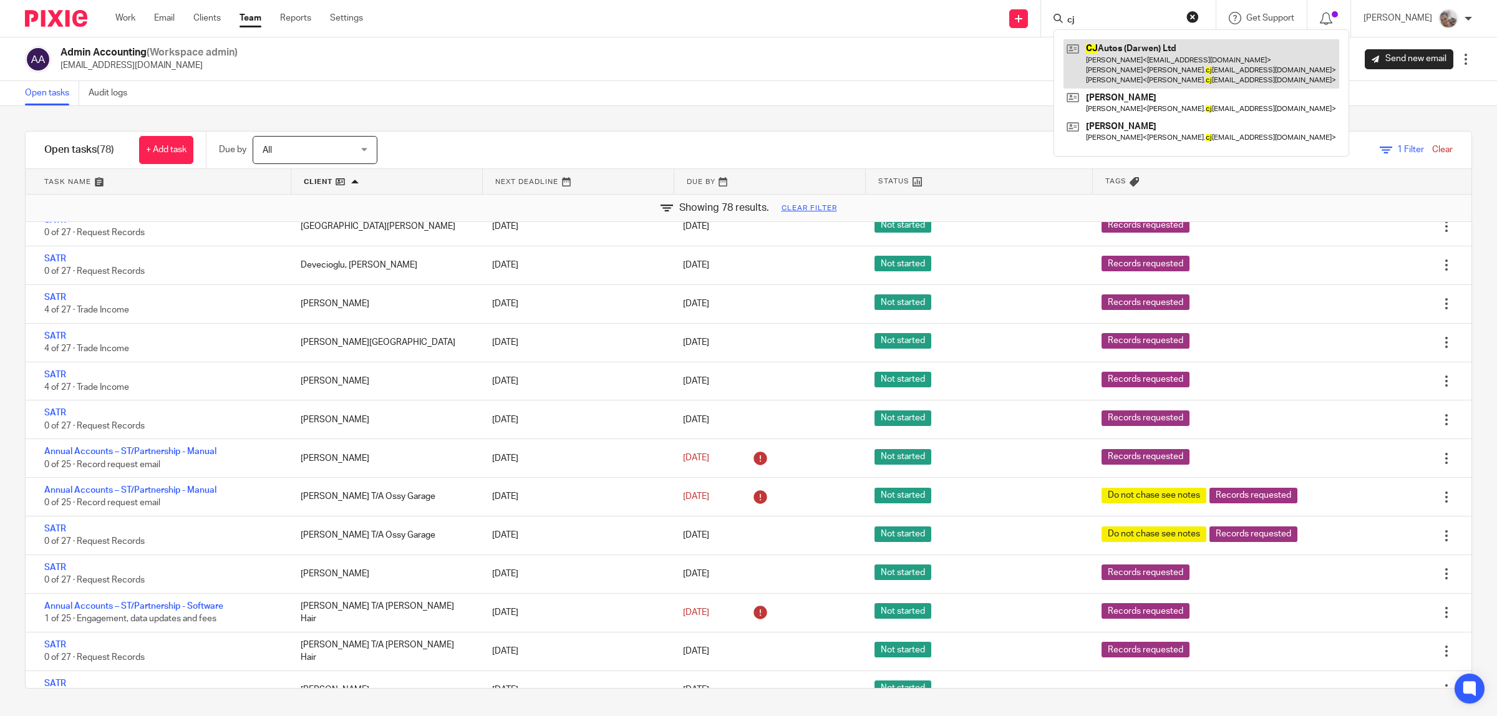
type input "cj"
click at [1139, 50] on link at bounding box center [1202, 63] width 276 height 49
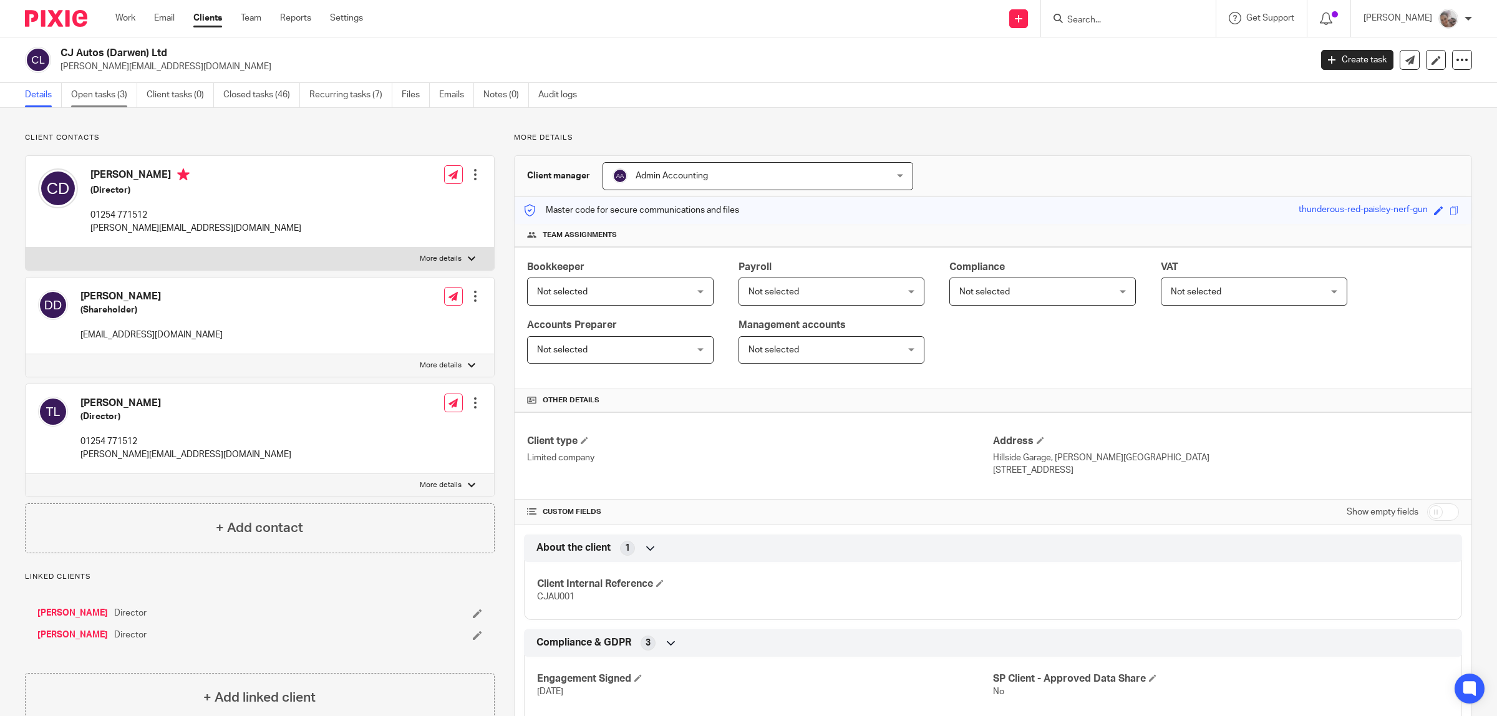
click at [102, 94] on link "Open tasks (3)" at bounding box center [104, 95] width 66 height 24
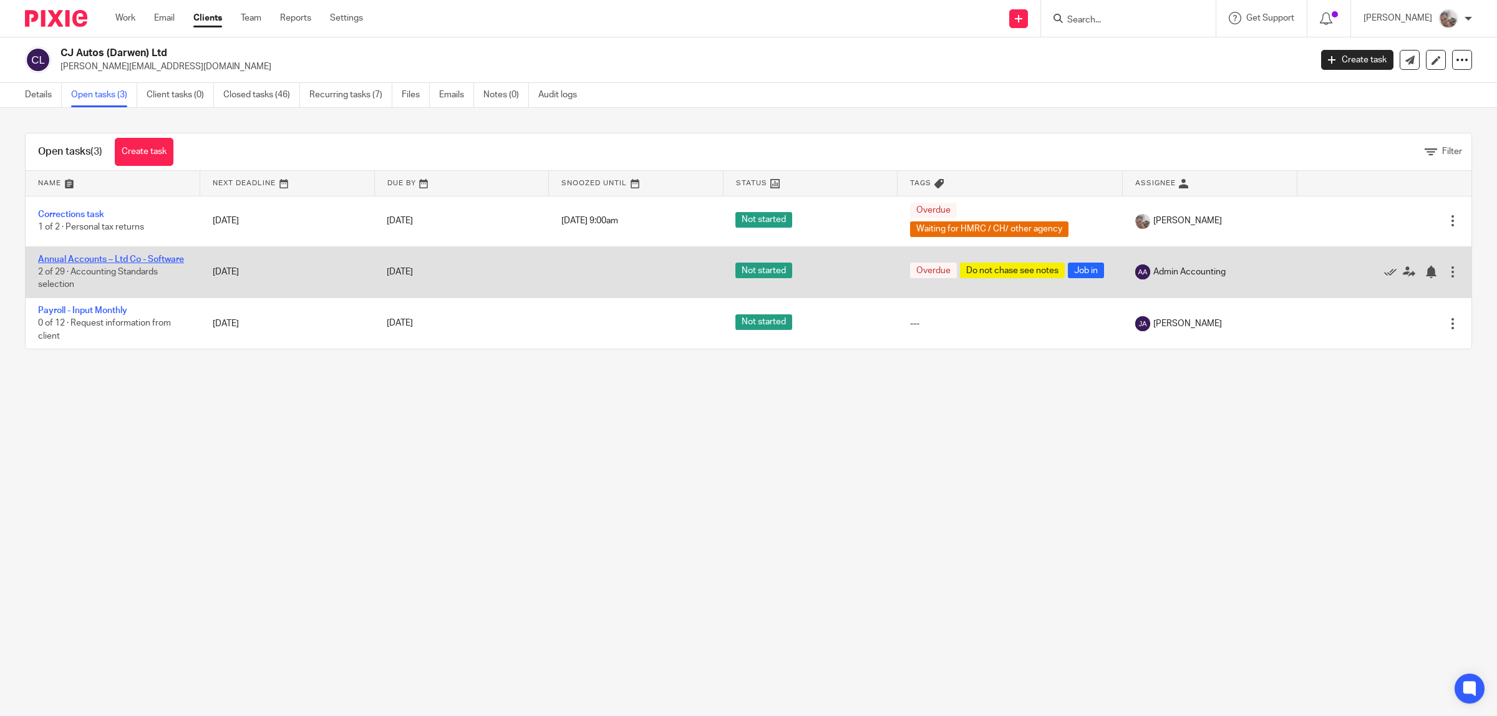
click at [79, 260] on link "Annual Accounts – Ltd Co - Software" at bounding box center [111, 259] width 146 height 9
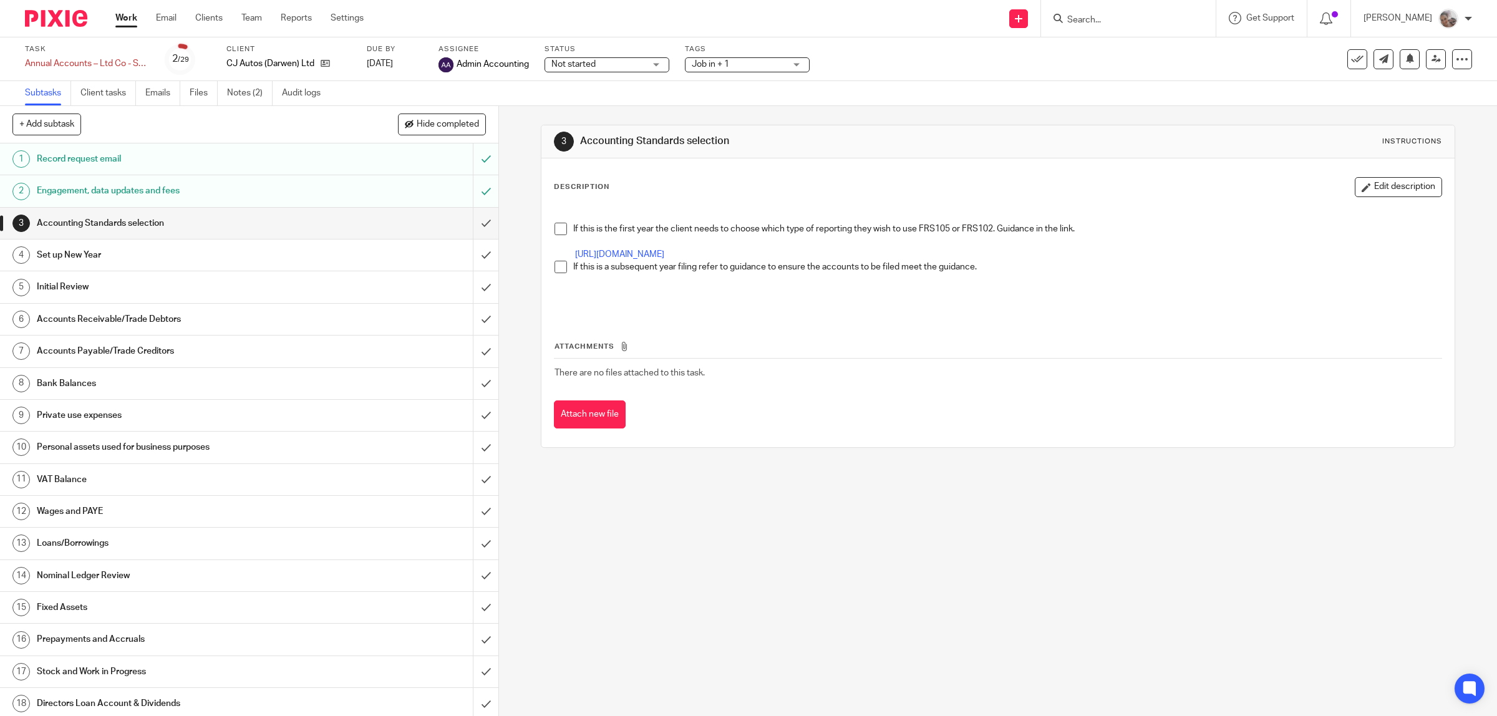
click at [766, 64] on span "Job in + 1" at bounding box center [739, 64] width 94 height 13
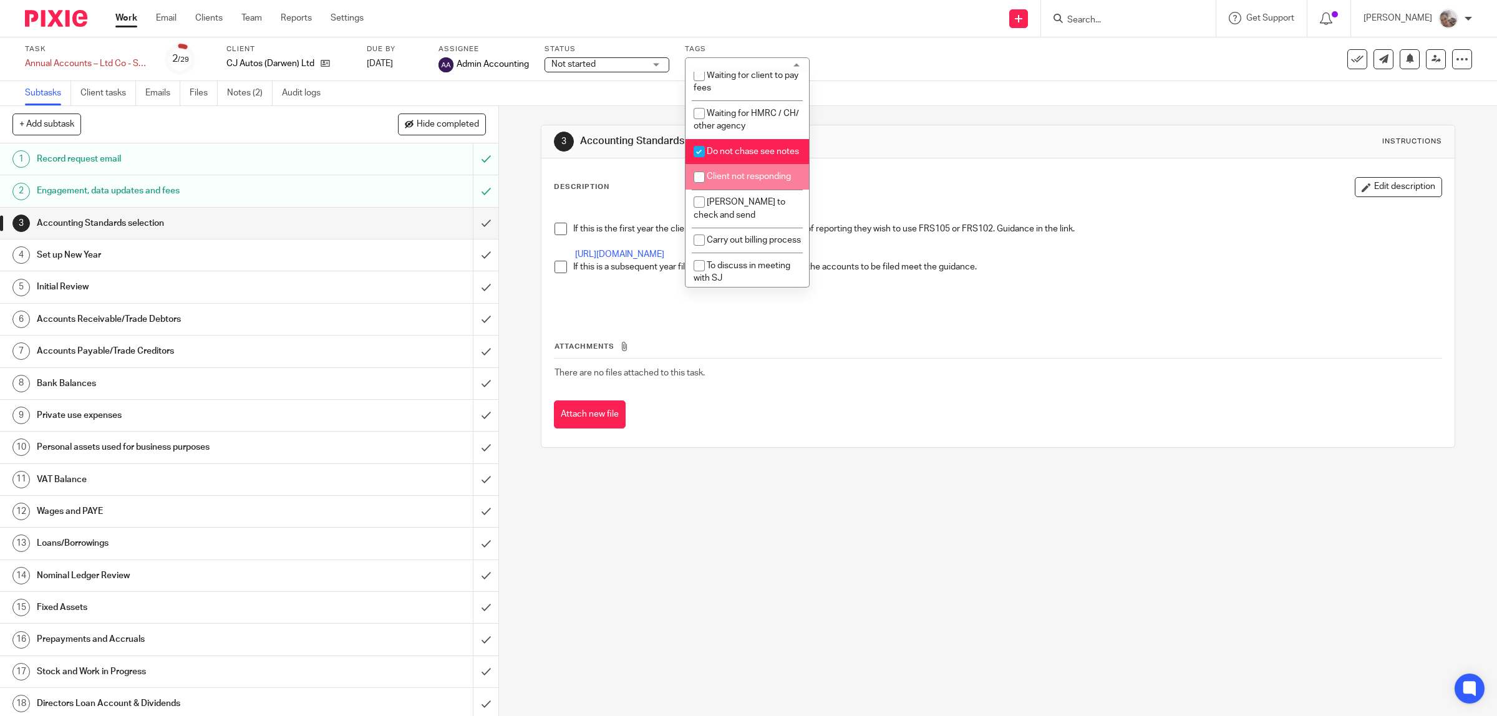
scroll to position [312, 0]
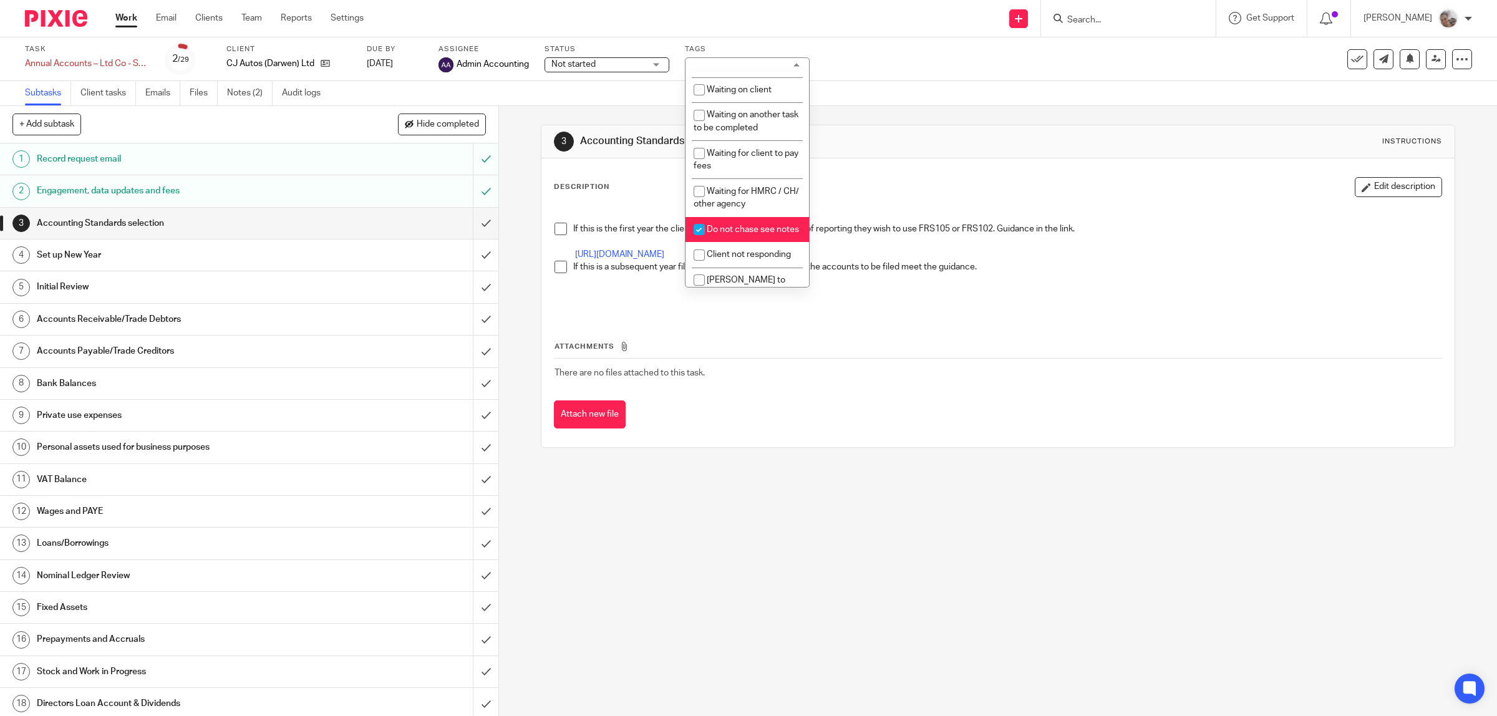
click at [770, 226] on span "Do not chase see notes" at bounding box center [753, 229] width 92 height 9
checkbox input "false"
click at [866, 490] on div "3 Accounting Standards selection Instructions Description Edit description If t…" at bounding box center [998, 411] width 998 height 610
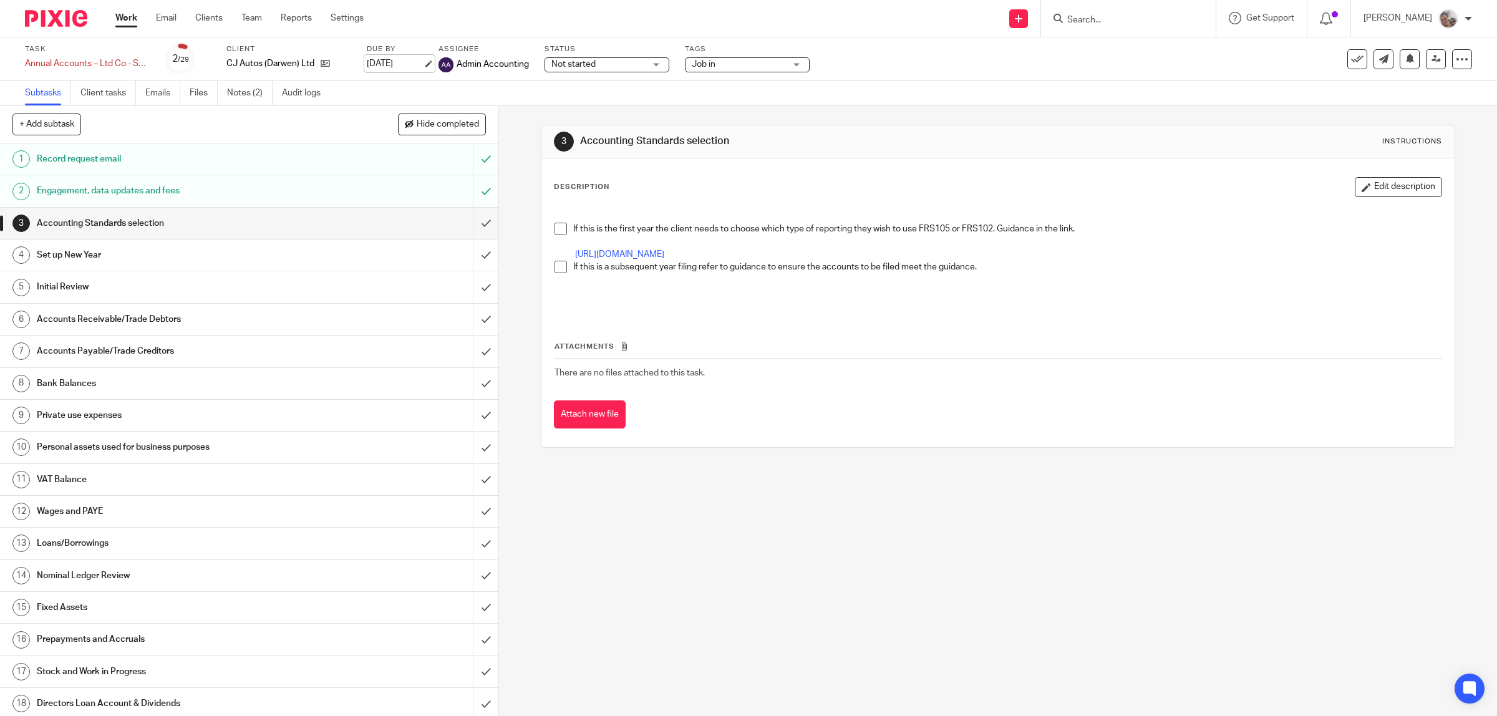
click at [399, 66] on link "13 Aug 2025" at bounding box center [395, 63] width 56 height 13
click at [852, 522] on div "3 Accounting Standards selection Instructions Description Edit description If t…" at bounding box center [998, 411] width 998 height 610
click at [1426, 64] on link at bounding box center [1436, 59] width 20 height 20
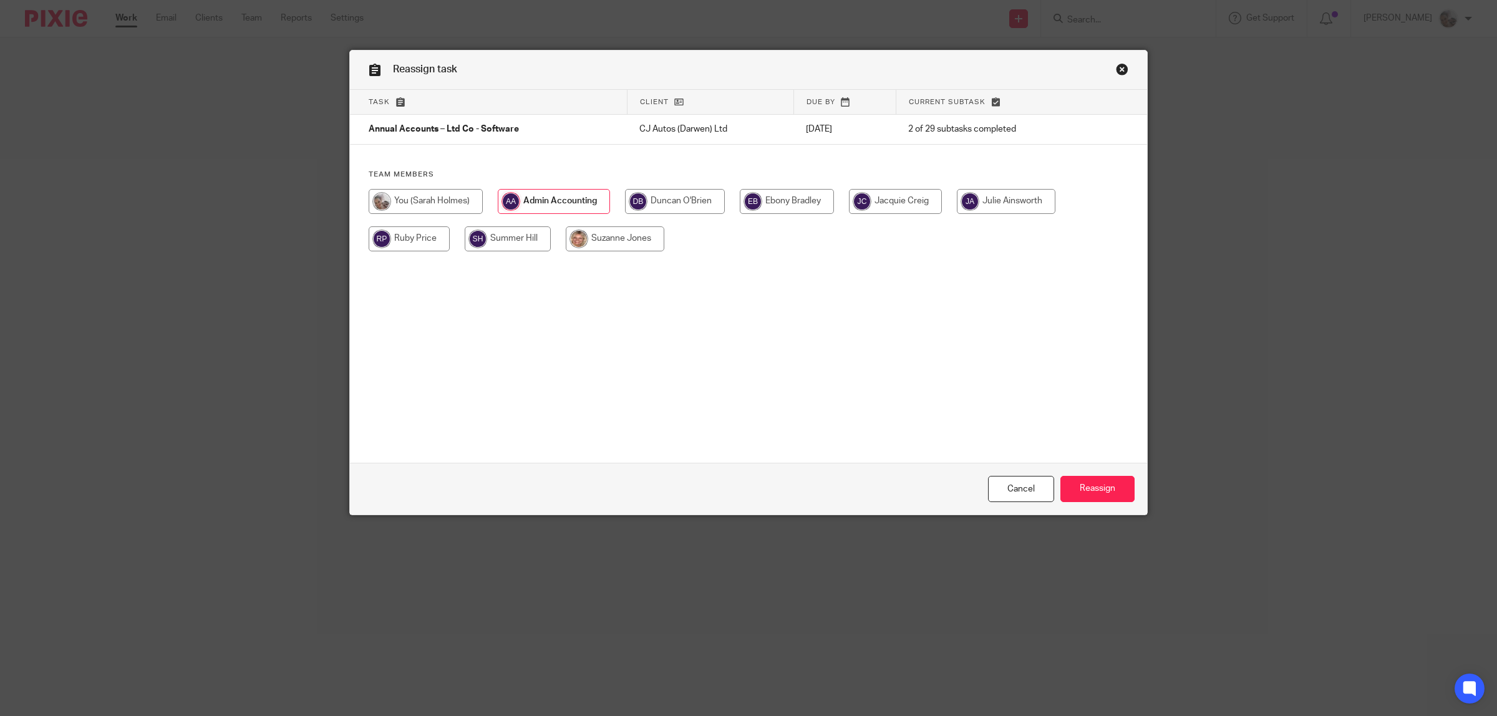
click at [684, 201] on input "radio" at bounding box center [675, 201] width 100 height 25
radio input "true"
click at [1099, 485] on input "Reassign" at bounding box center [1098, 489] width 74 height 27
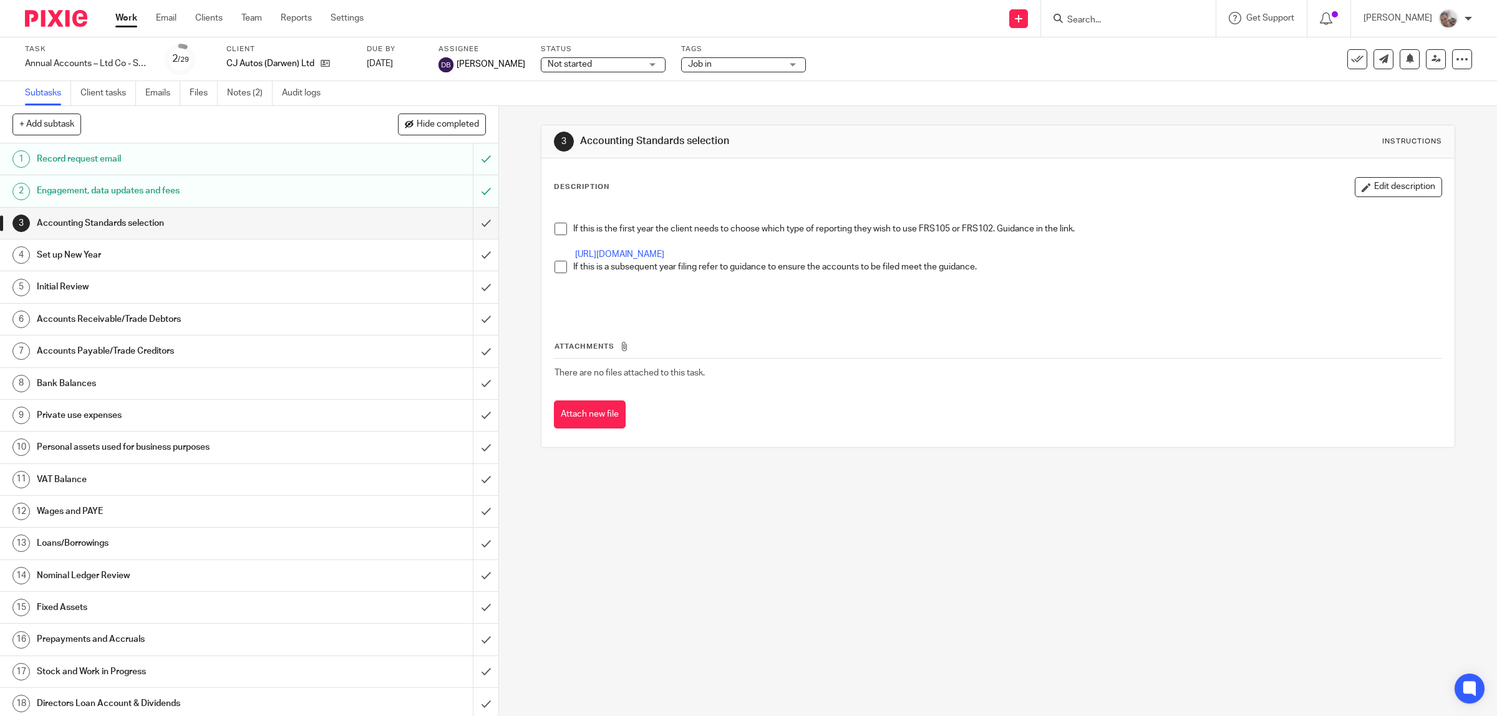
click at [1117, 23] on input "Search" at bounding box center [1122, 20] width 112 height 11
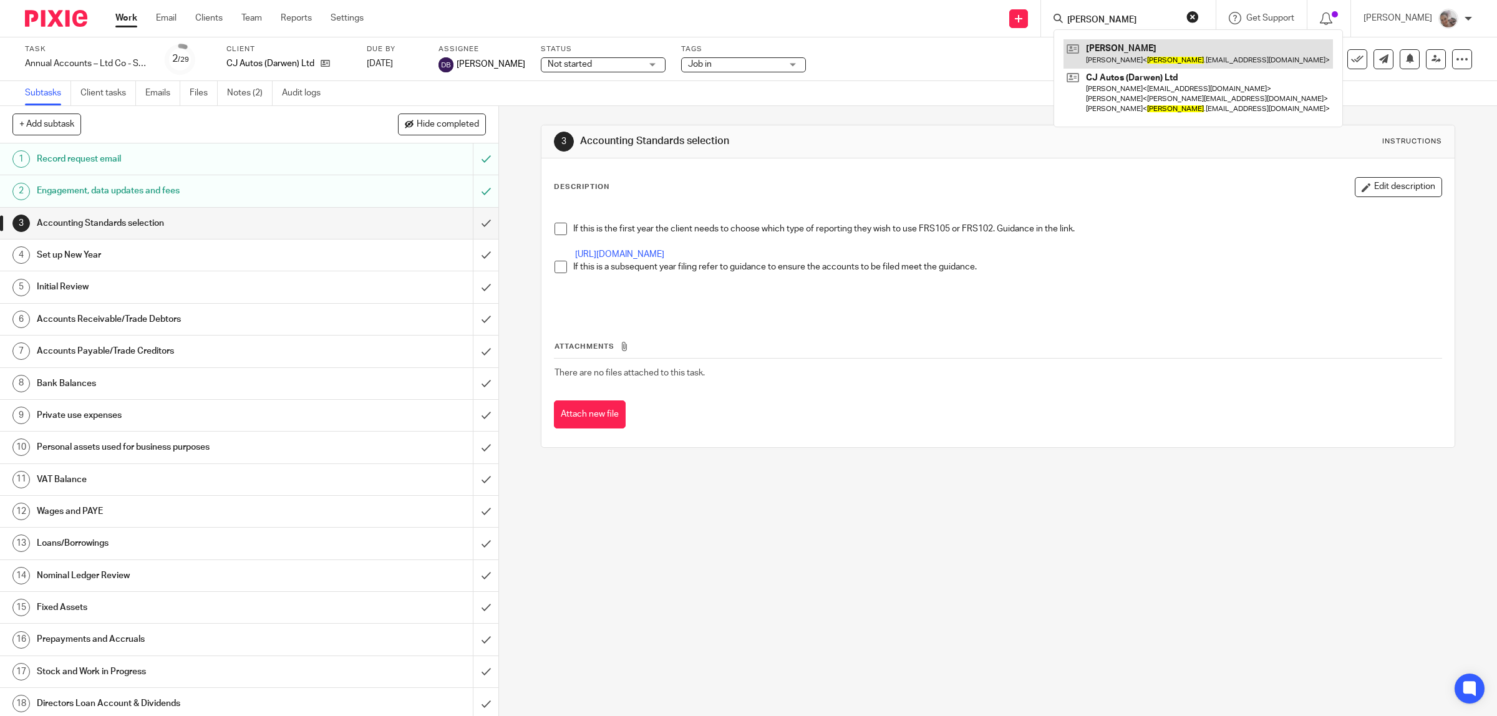
type input "tom"
click at [1119, 54] on link at bounding box center [1199, 53] width 270 height 29
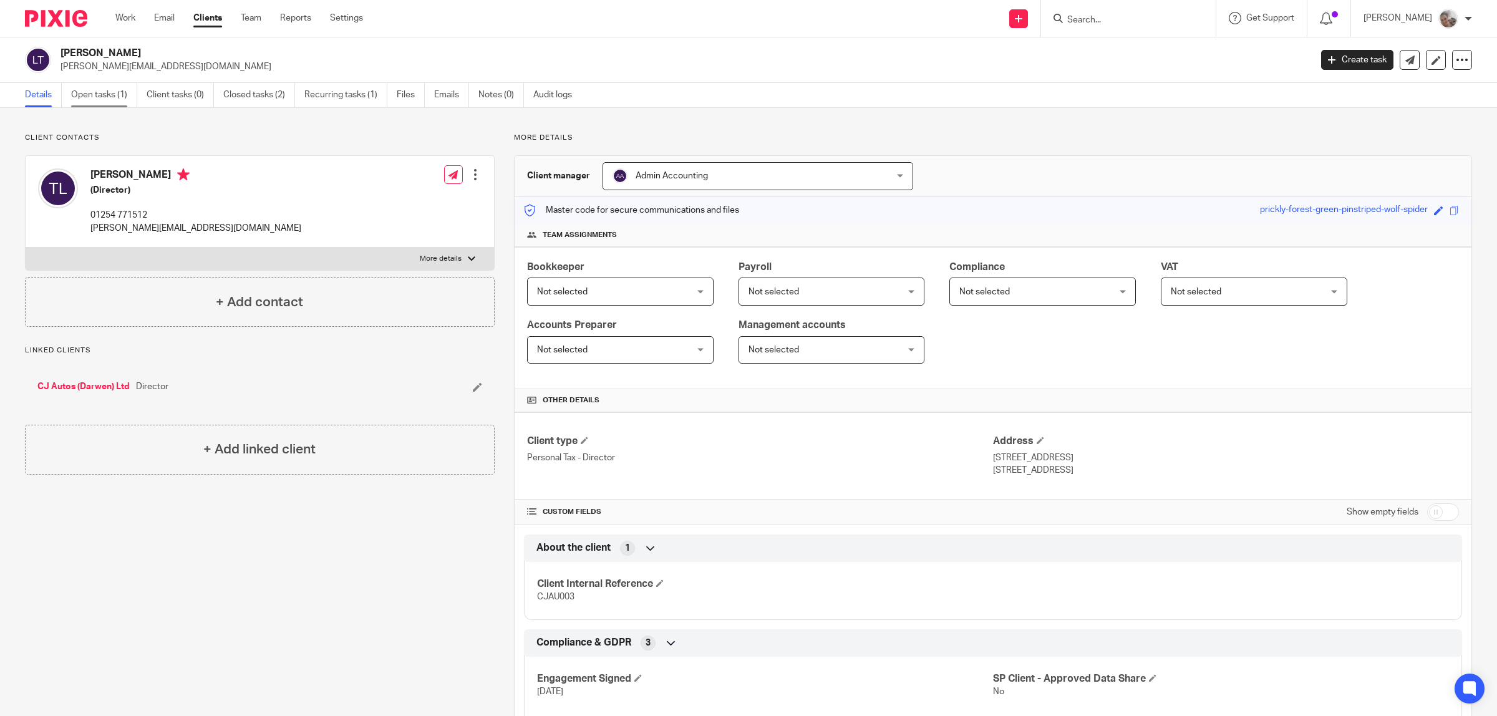
click at [104, 92] on link "Open tasks (1)" at bounding box center [104, 95] width 66 height 24
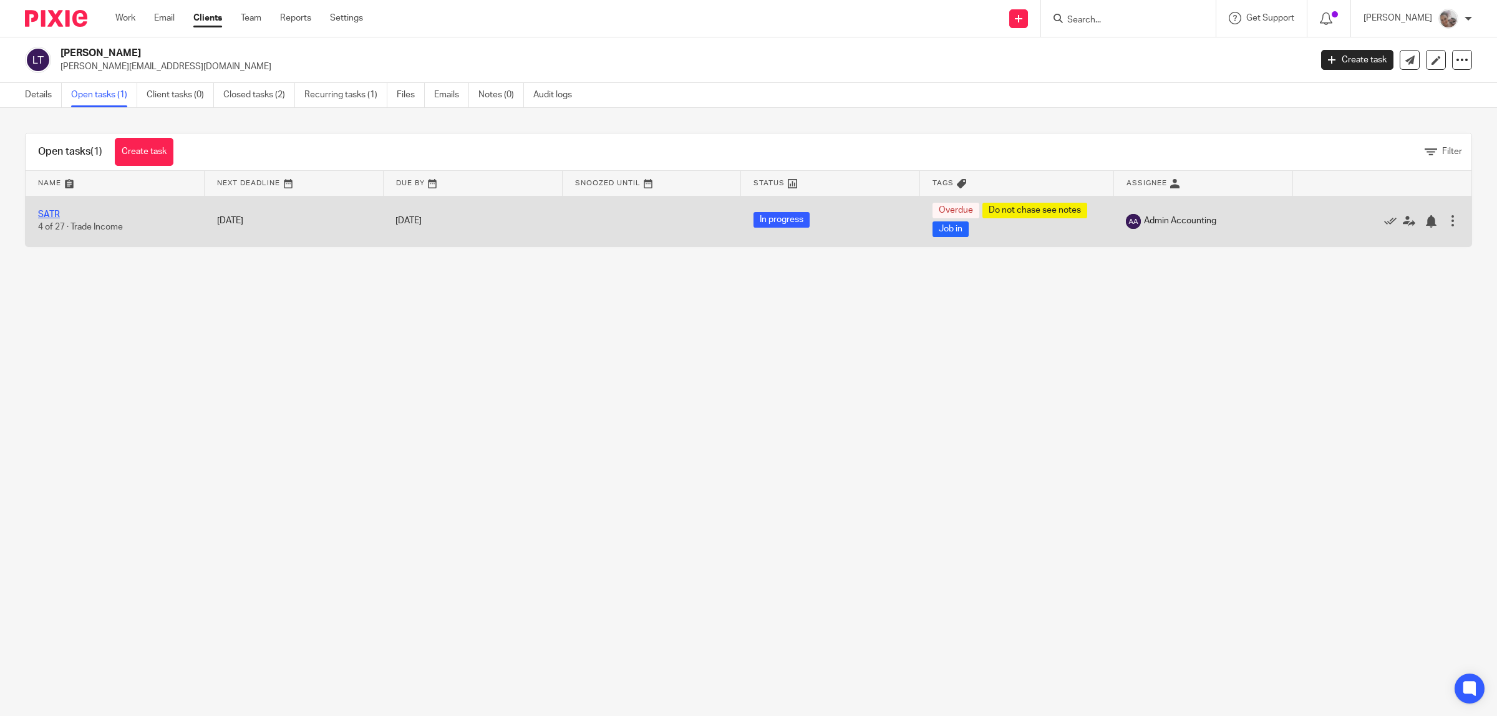
click at [41, 216] on link "SATR" at bounding box center [49, 214] width 22 height 9
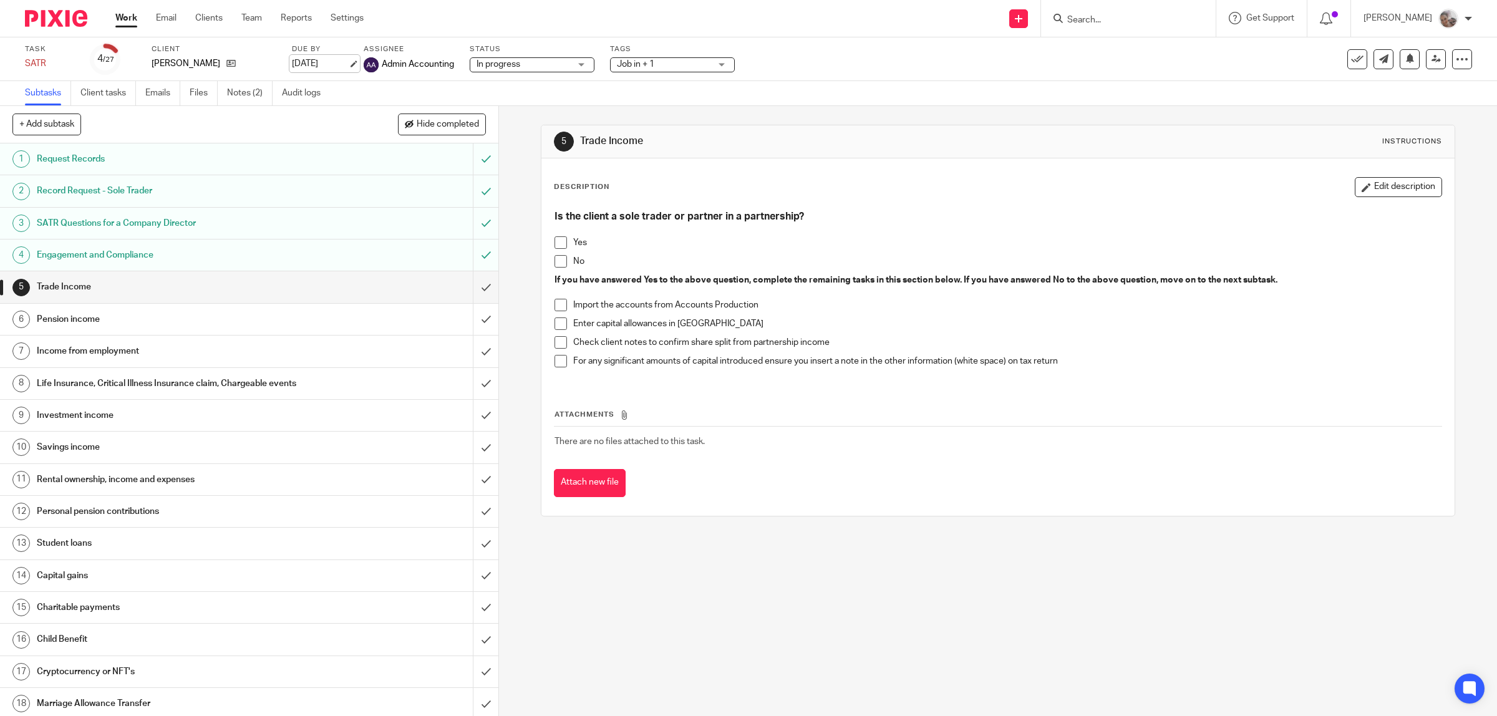
click at [323, 62] on link "18 Aug 2025" at bounding box center [320, 63] width 56 height 13
click at [665, 64] on span "Job in + 1" at bounding box center [664, 64] width 94 height 13
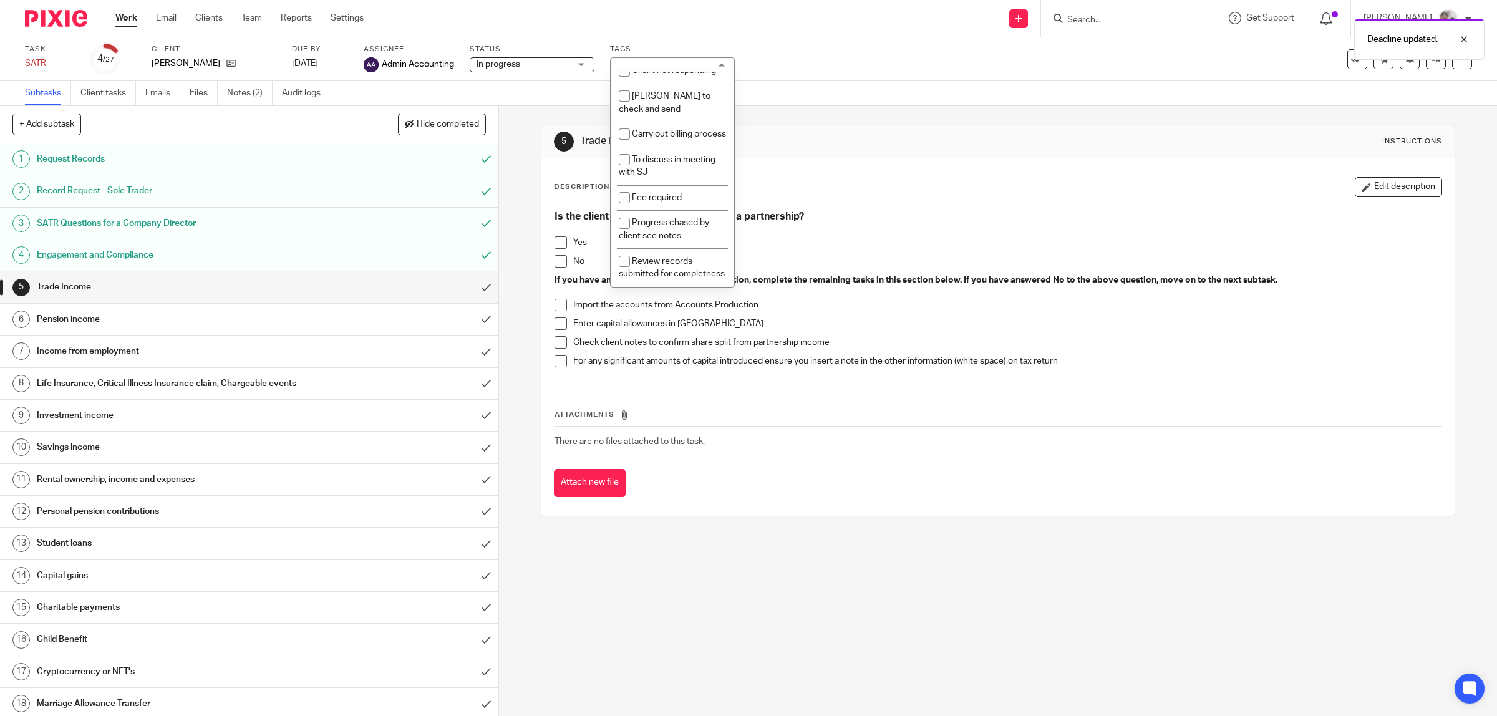
scroll to position [385, 0]
click at [666, 160] on li "Do not chase see notes" at bounding box center [673, 157] width 124 height 26
checkbox input "false"
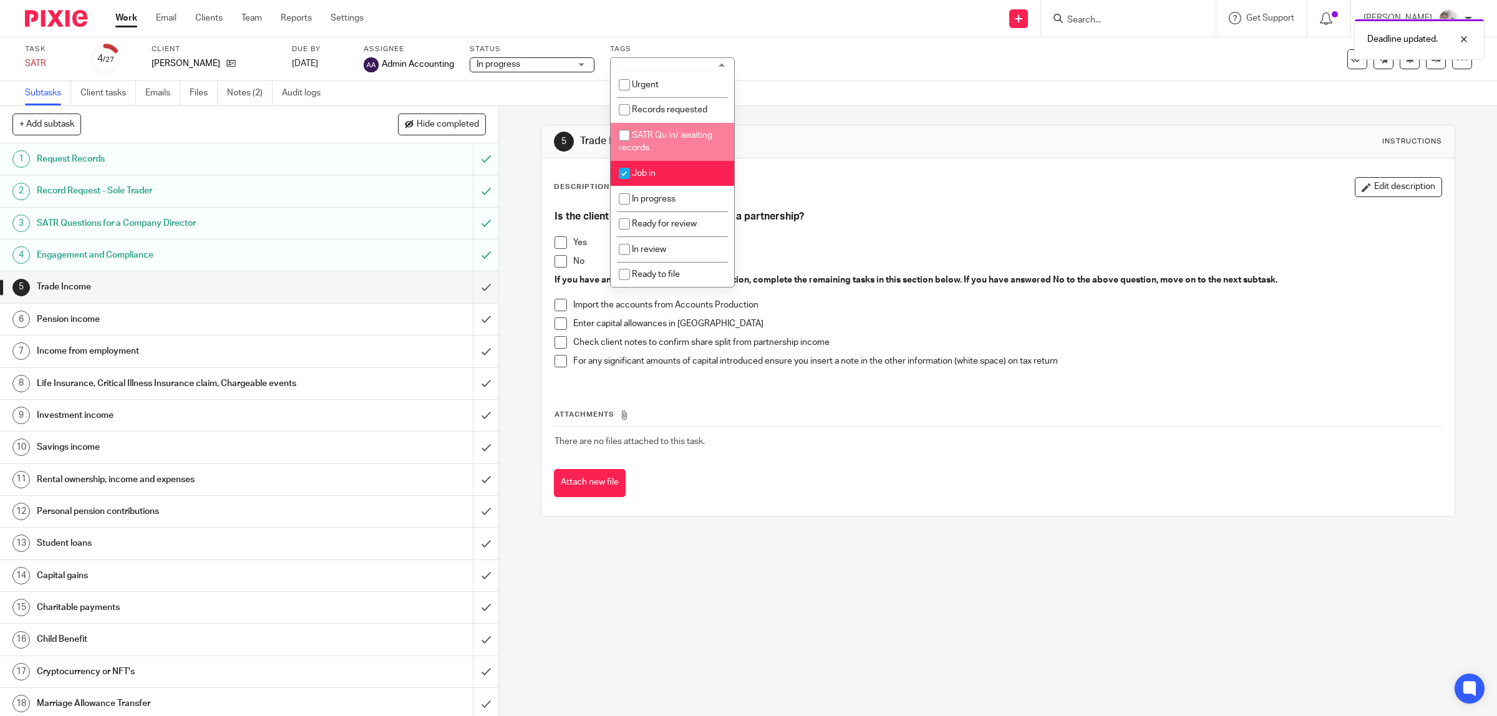
click at [993, 61] on div "Task SATR Save SATR 4 /27 Client Ledger, Thomas Due by 31 Oct 2025 Assignee Adm…" at bounding box center [628, 59] width 1206 height 30
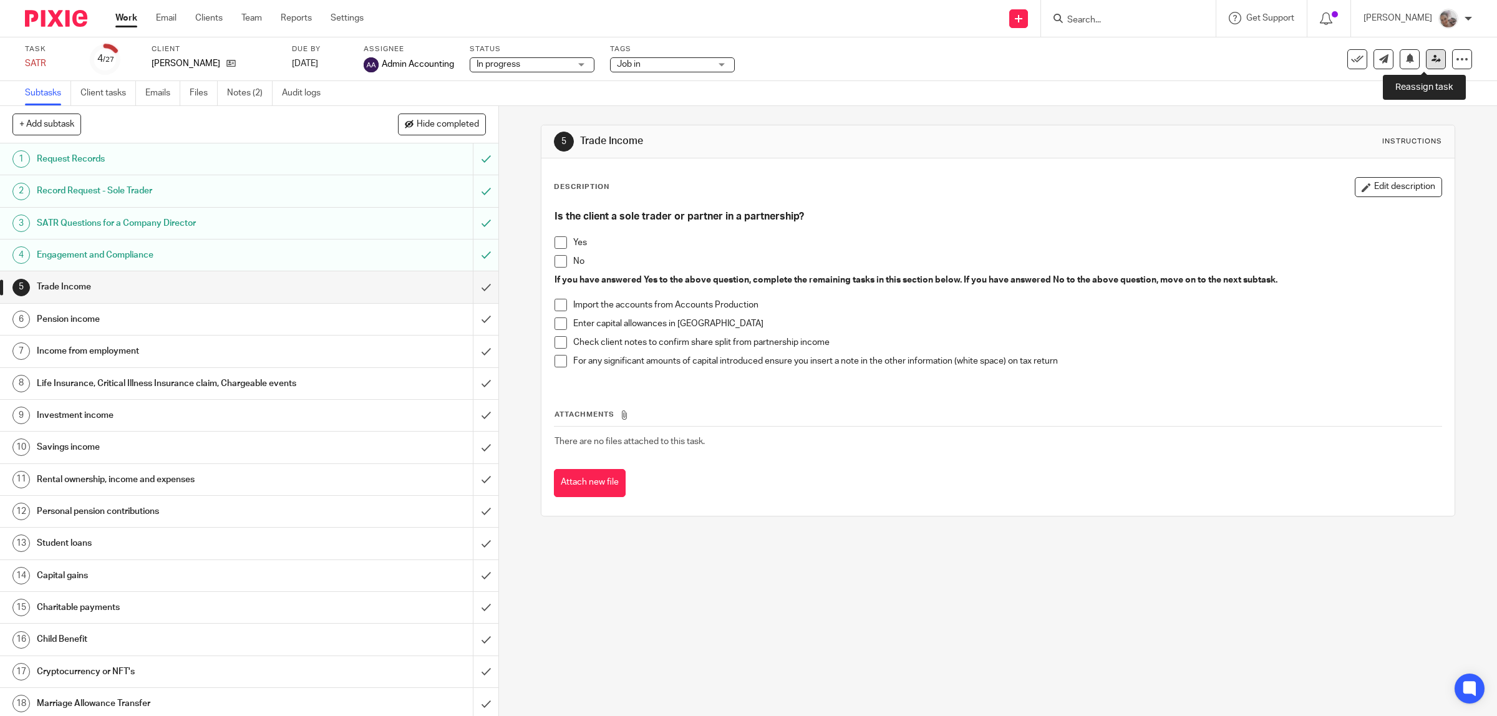
click at [1432, 63] on icon at bounding box center [1436, 58] width 9 height 9
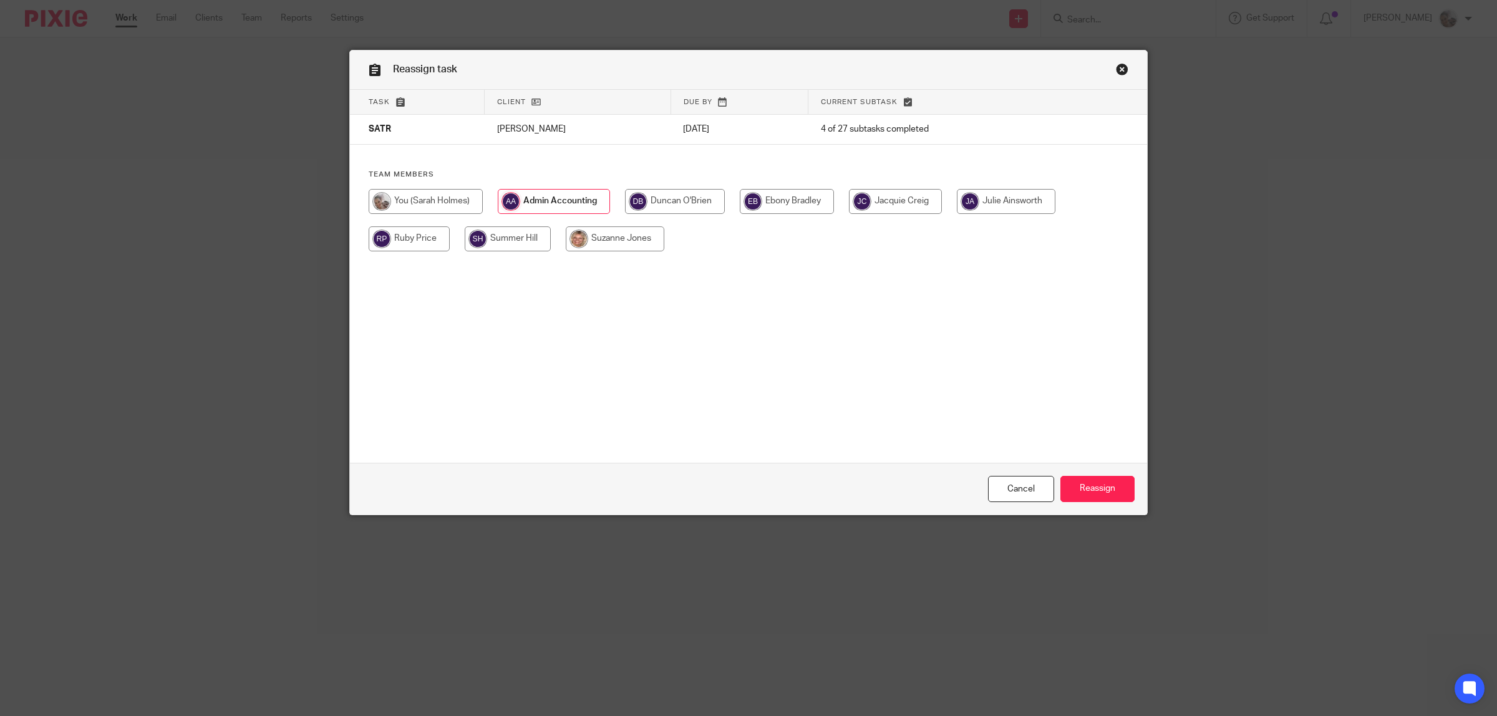
click at [668, 201] on input "radio" at bounding box center [675, 201] width 100 height 25
radio input "true"
click at [1106, 495] on input "Reassign" at bounding box center [1098, 489] width 74 height 27
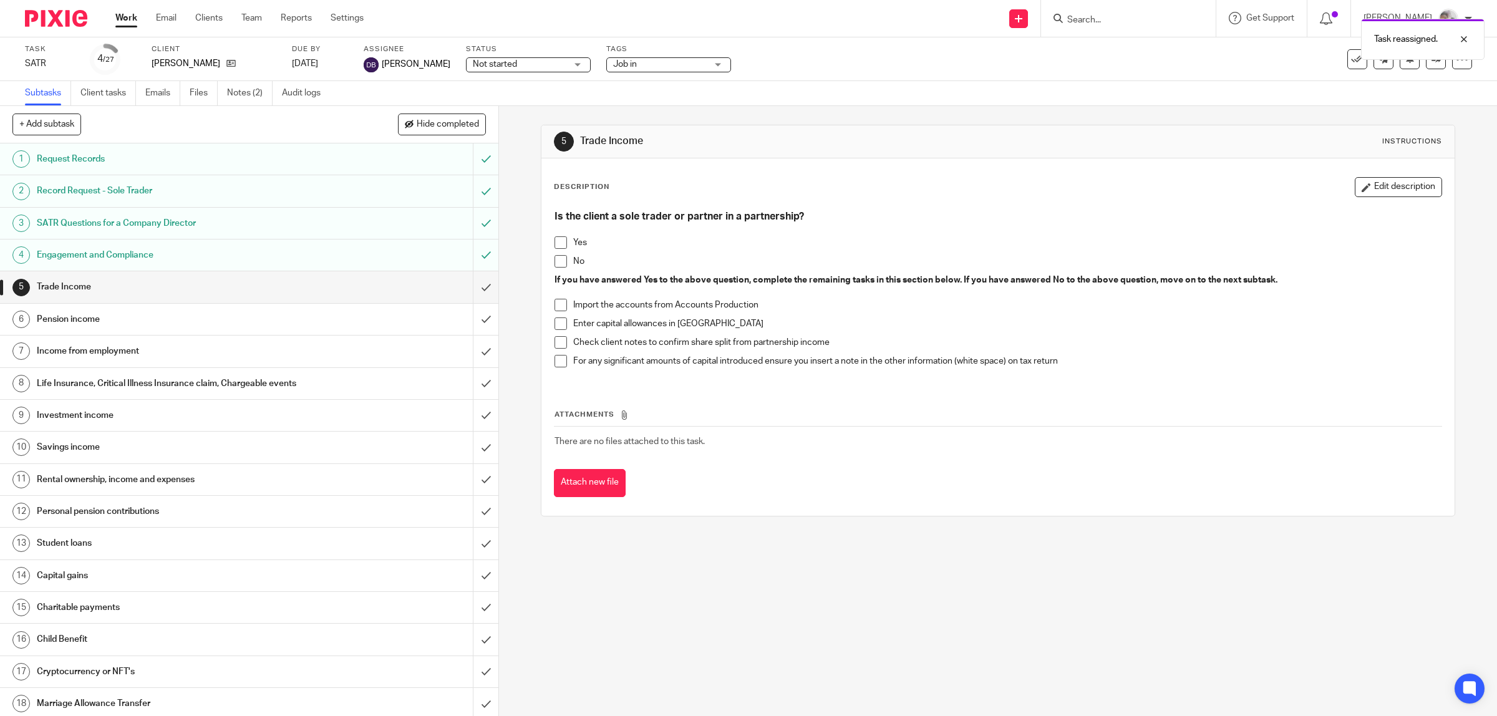
click at [125, 17] on link "Work" at bounding box center [126, 18] width 22 height 12
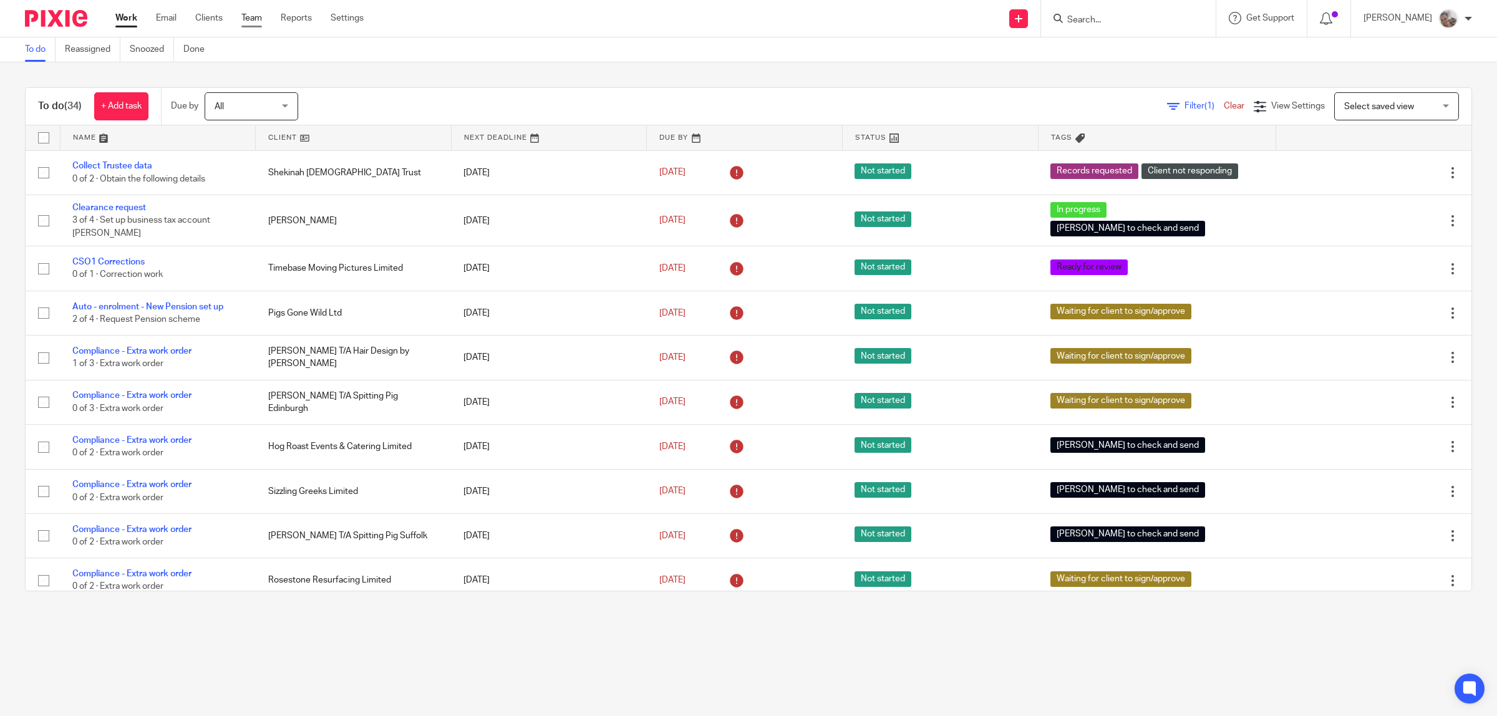
click at [248, 14] on link "Team" at bounding box center [251, 18] width 21 height 12
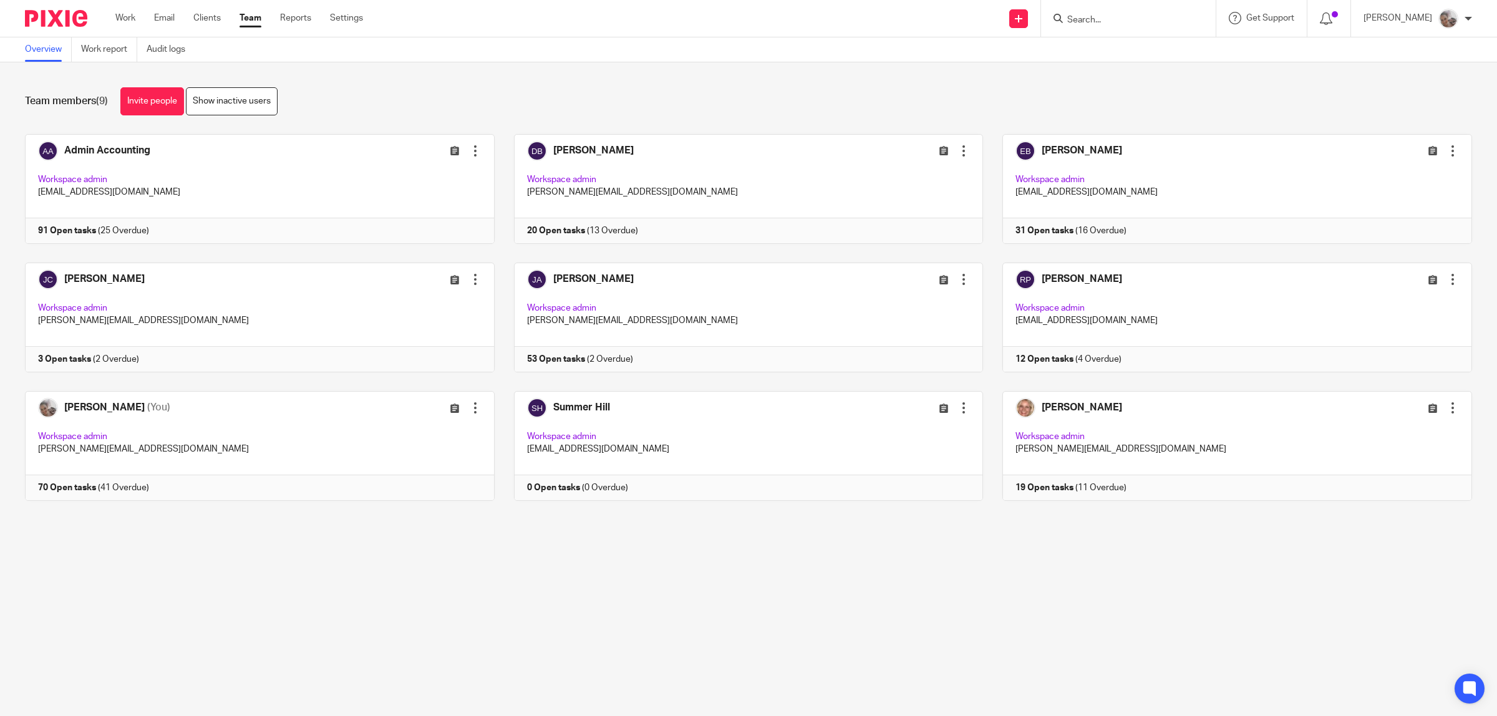
click at [1104, 19] on input "Search" at bounding box center [1122, 20] width 112 height 11
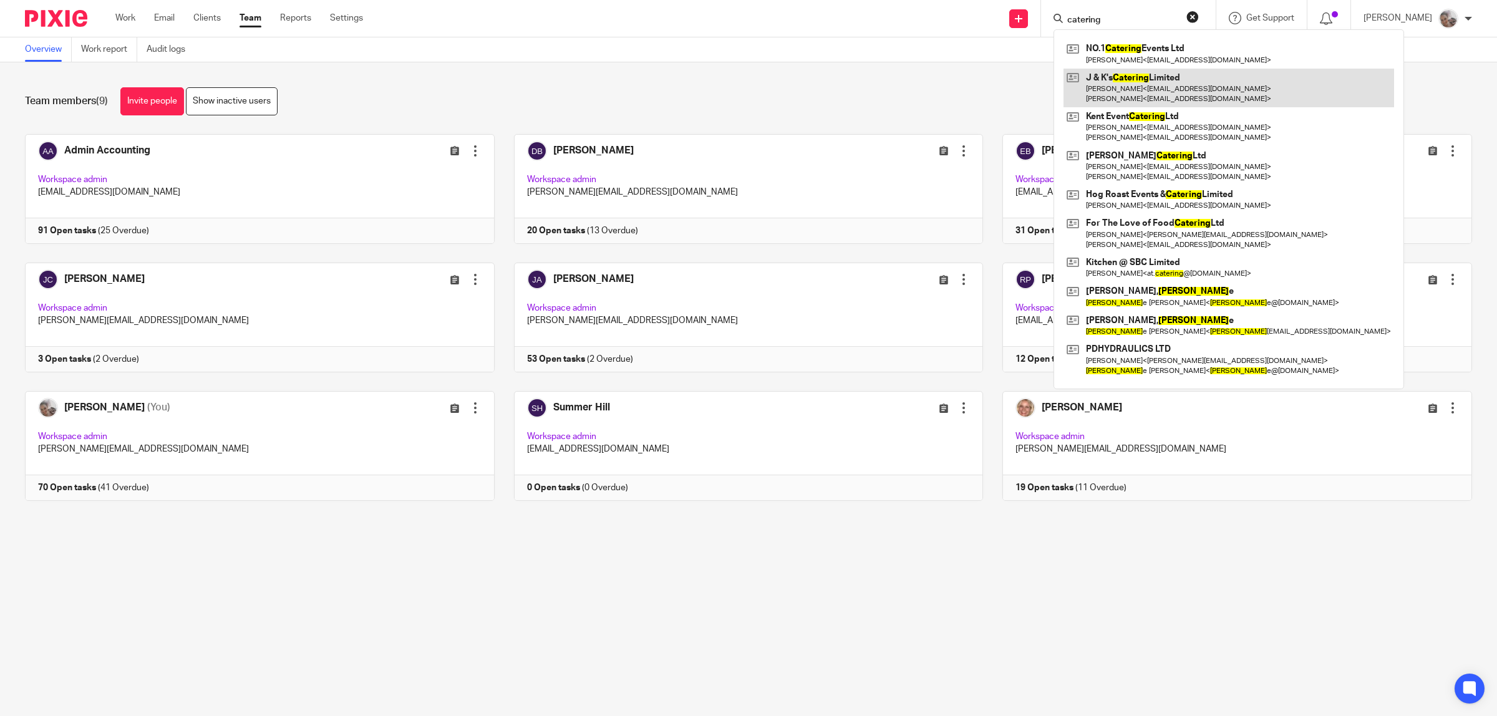
type input "catering"
click at [1139, 87] on link at bounding box center [1229, 88] width 331 height 39
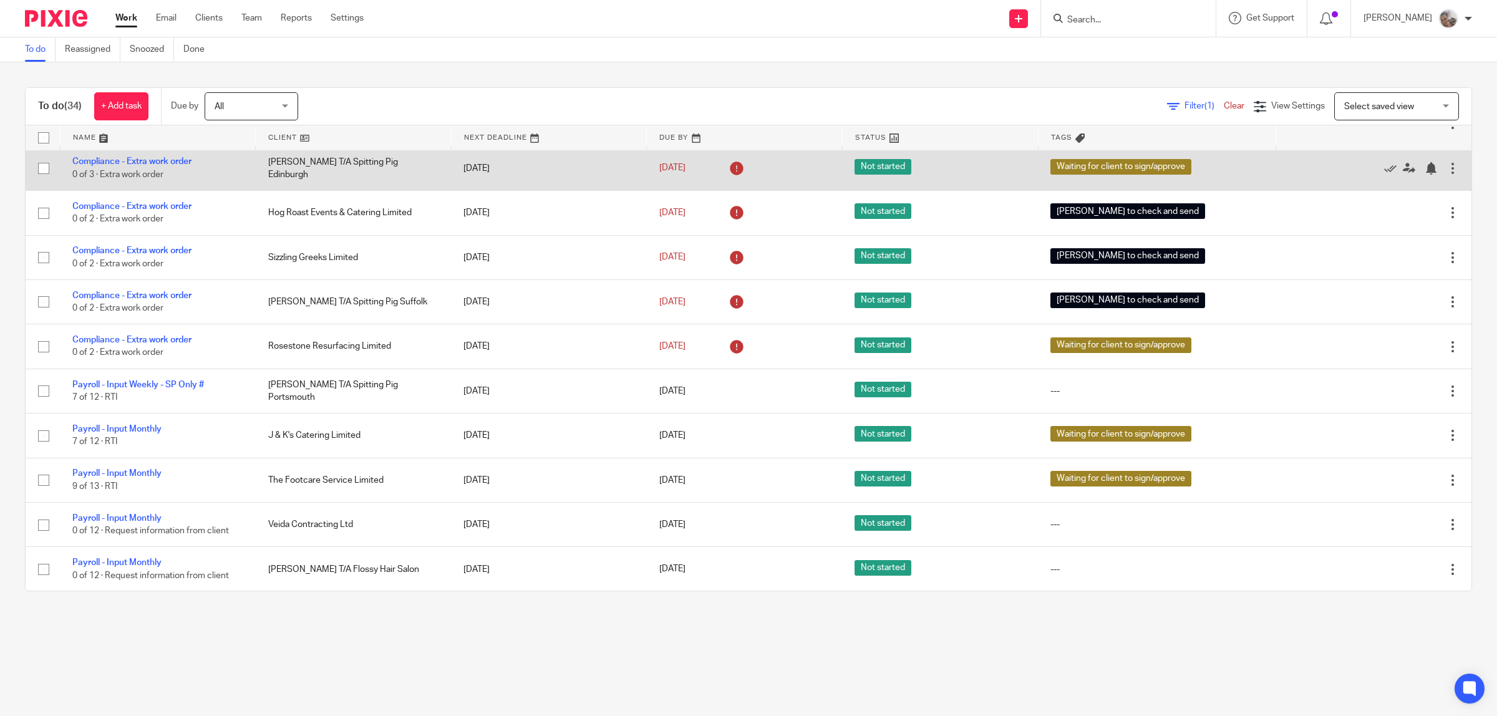
scroll to position [312, 0]
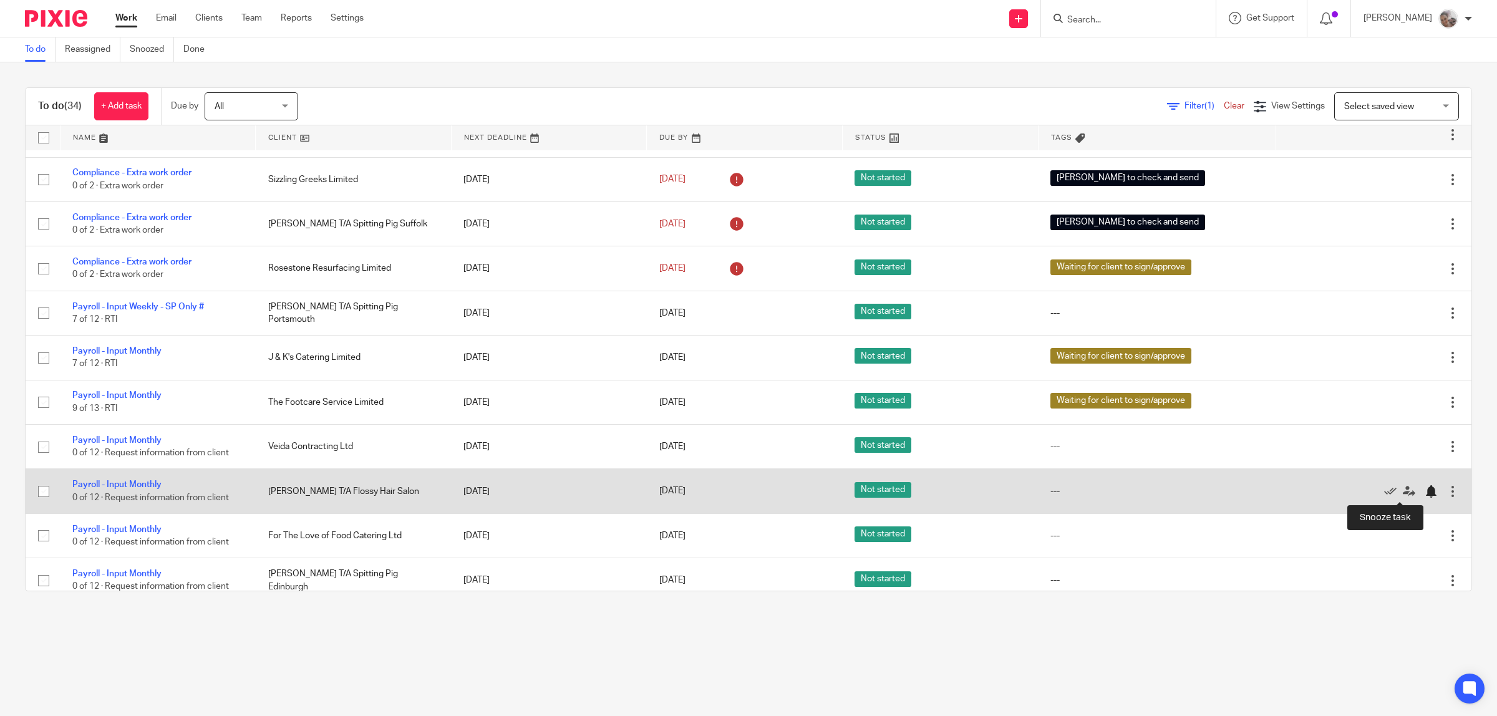
click at [1425, 494] on div at bounding box center [1431, 491] width 12 height 12
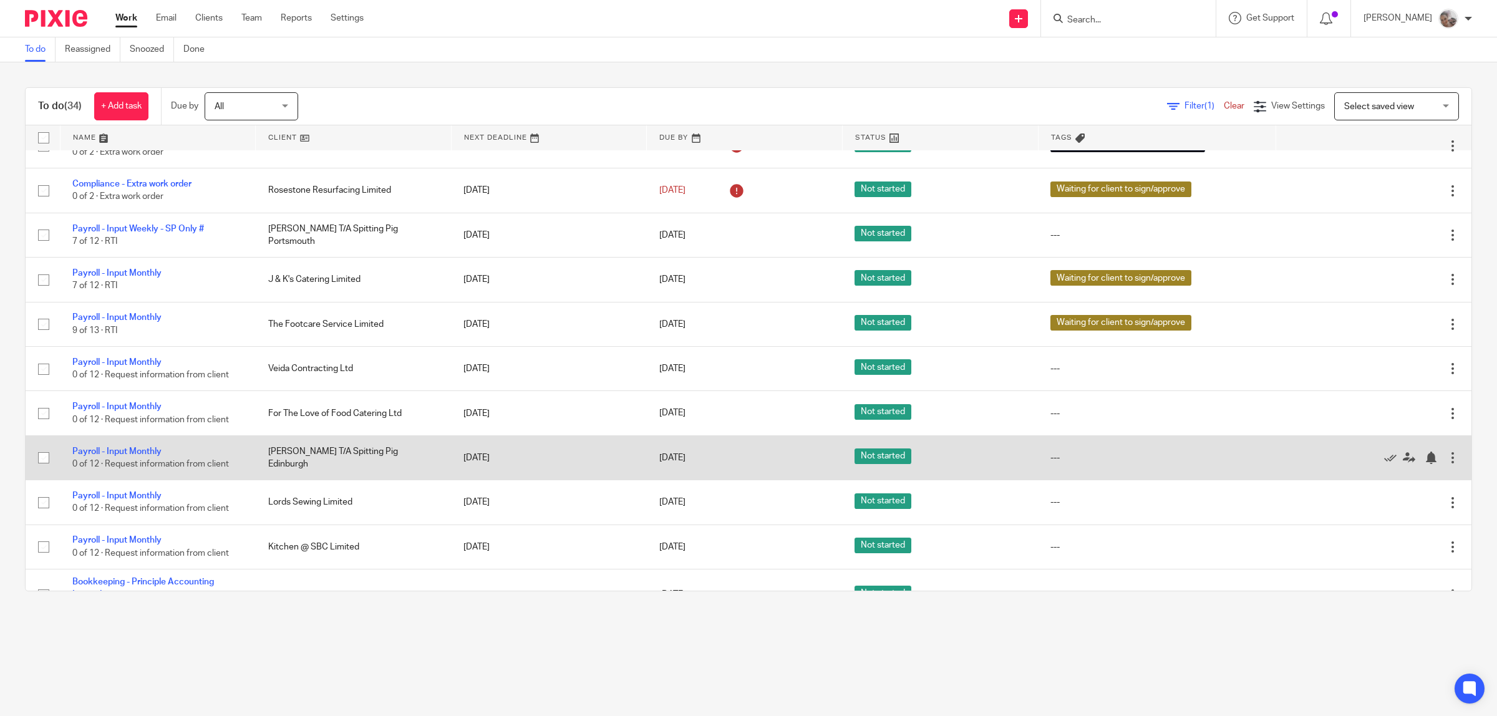
scroll to position [468, 0]
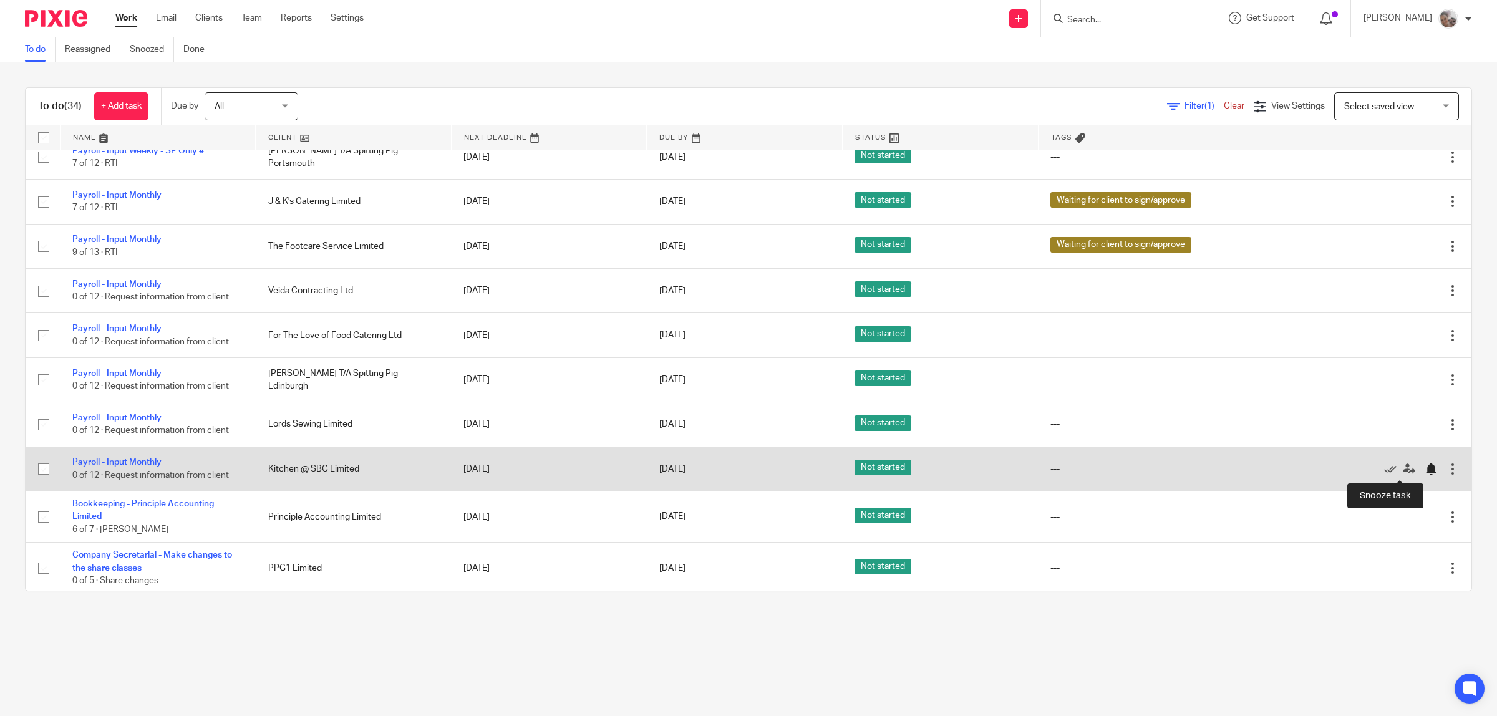
click at [1425, 468] on div at bounding box center [1431, 469] width 12 height 12
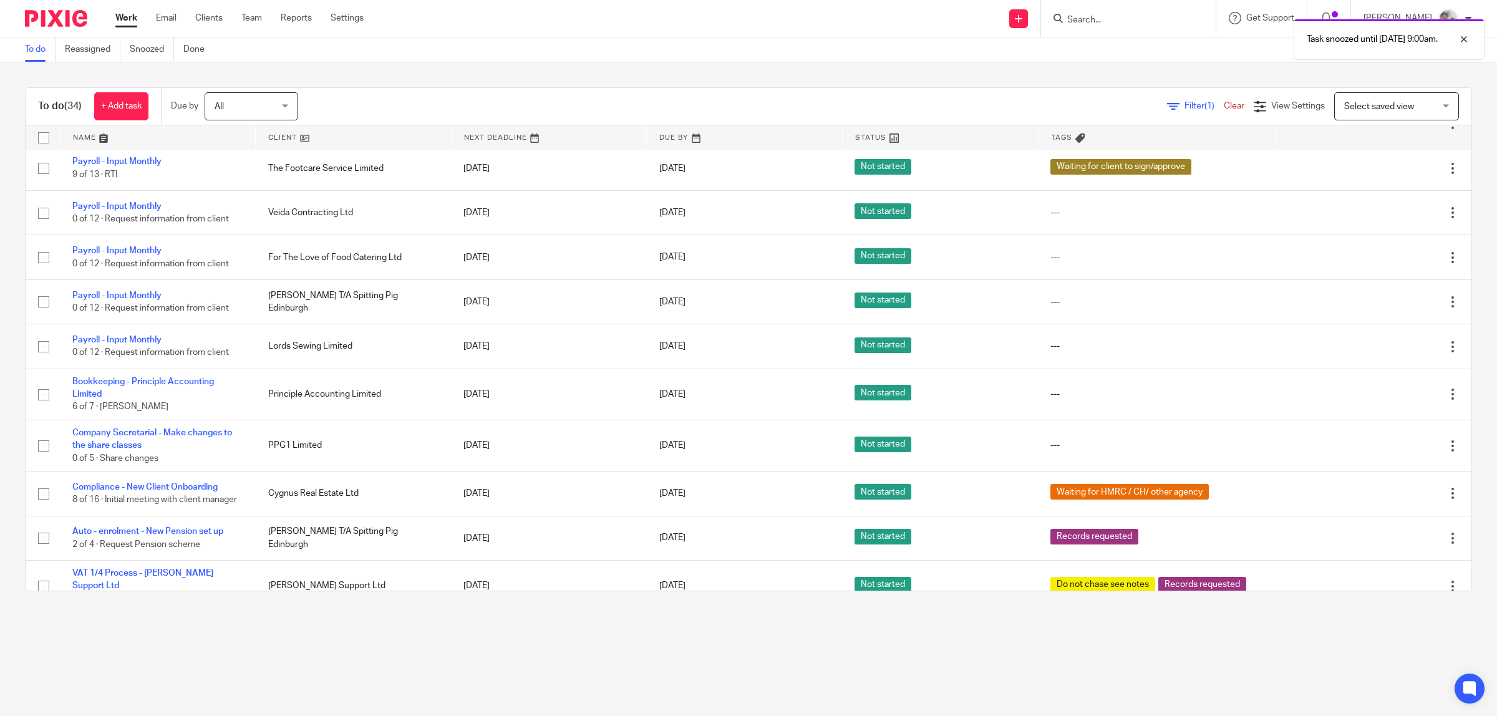
scroll to position [624, 0]
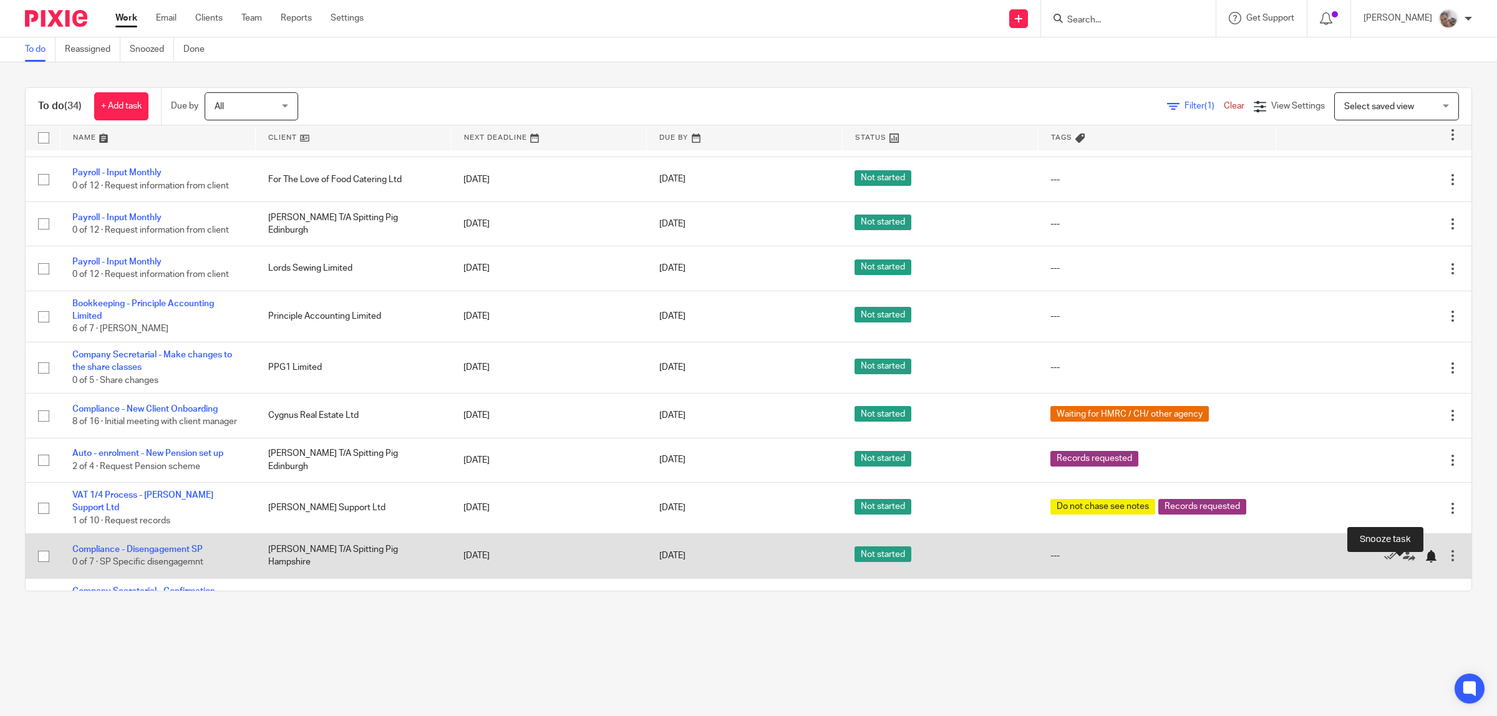
click at [1425, 563] on div at bounding box center [1431, 556] width 12 height 12
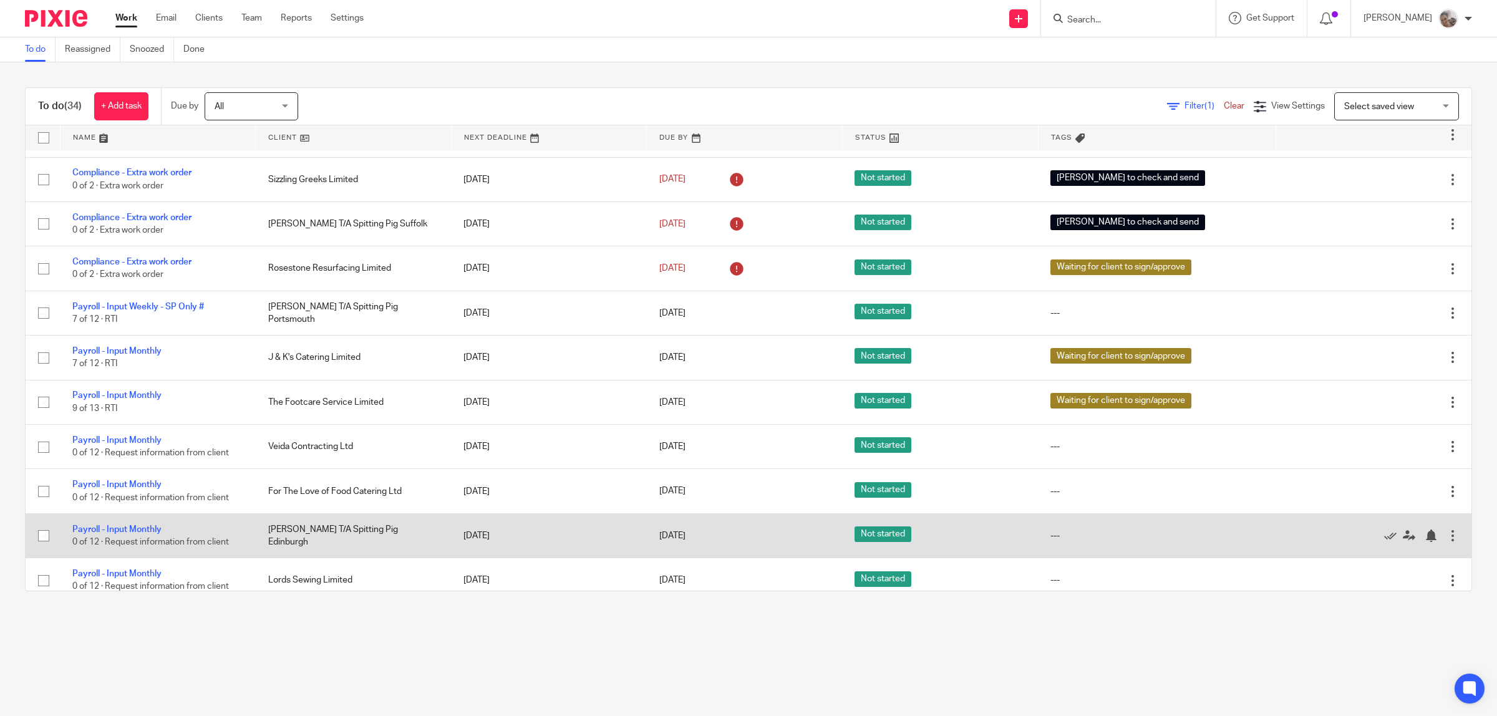
scroll to position [468, 0]
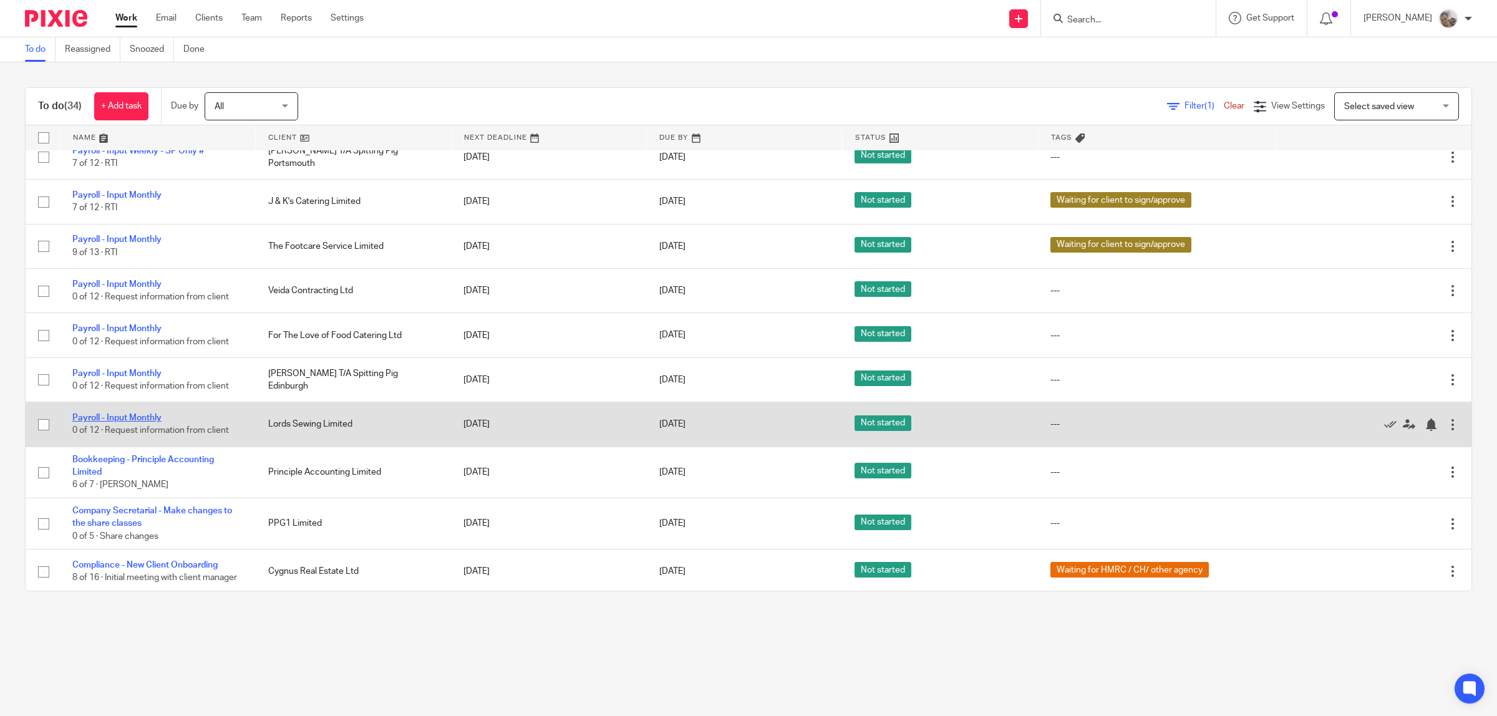
click at [147, 417] on link "Payroll - Input Monthly" at bounding box center [116, 418] width 89 height 9
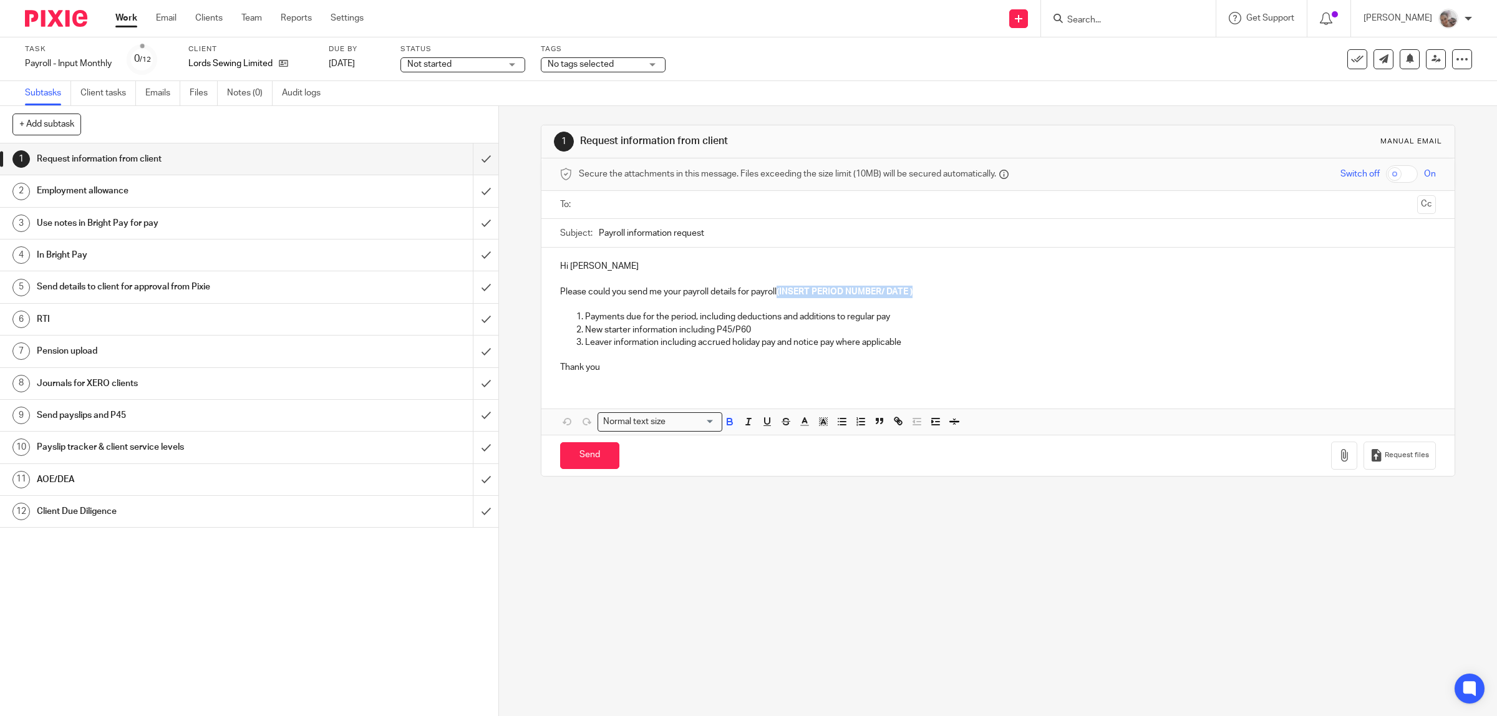
drag, startPoint x: 906, startPoint y: 290, endPoint x: 777, endPoint y: 295, distance: 129.2
click at [777, 295] on p "Please could you send me your payroll details for payroll (INSERT PERIOD NUMBER…" at bounding box center [998, 292] width 877 height 12
click at [627, 195] on ul at bounding box center [999, 205] width 838 height 21
click at [629, 202] on input "text" at bounding box center [997, 205] width 829 height 14
click at [602, 464] on input "Send" at bounding box center [589, 458] width 59 height 27
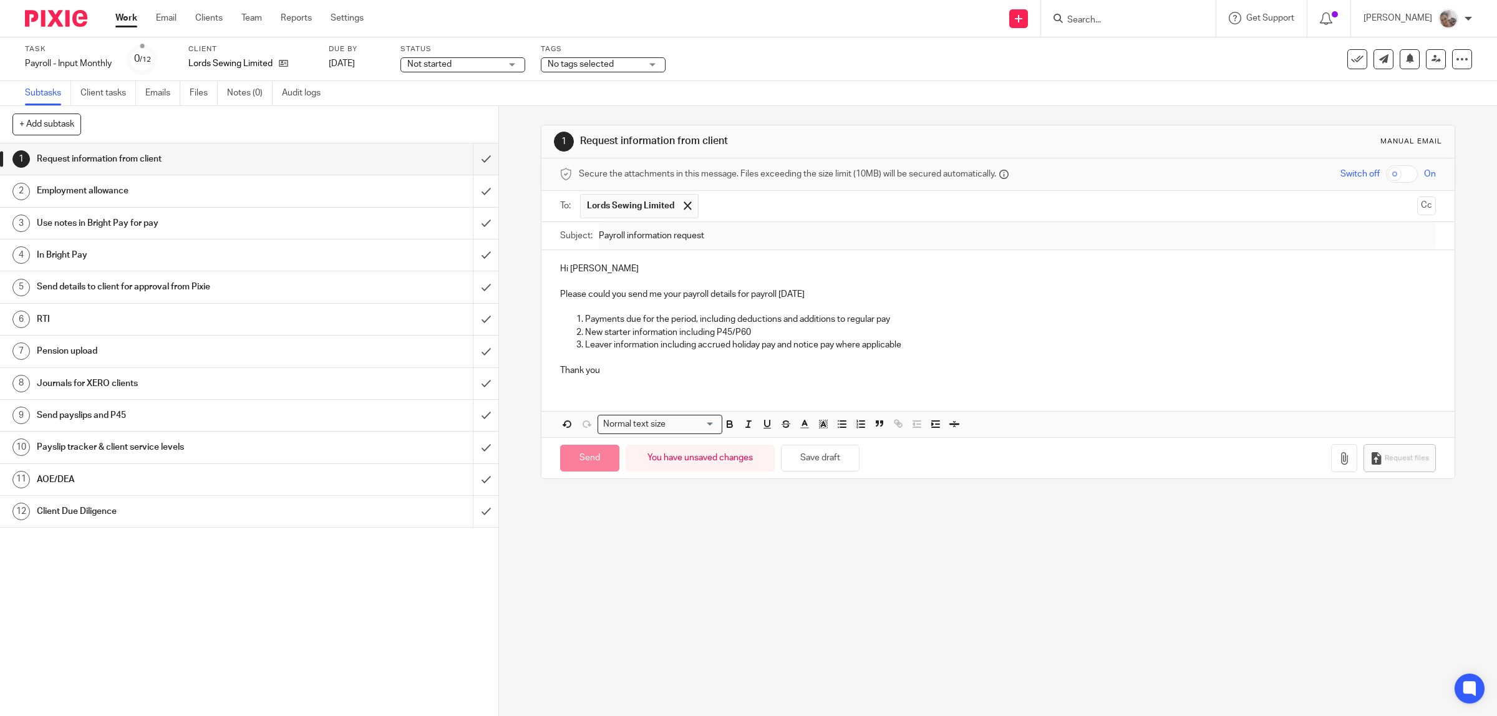
type input "Sent"
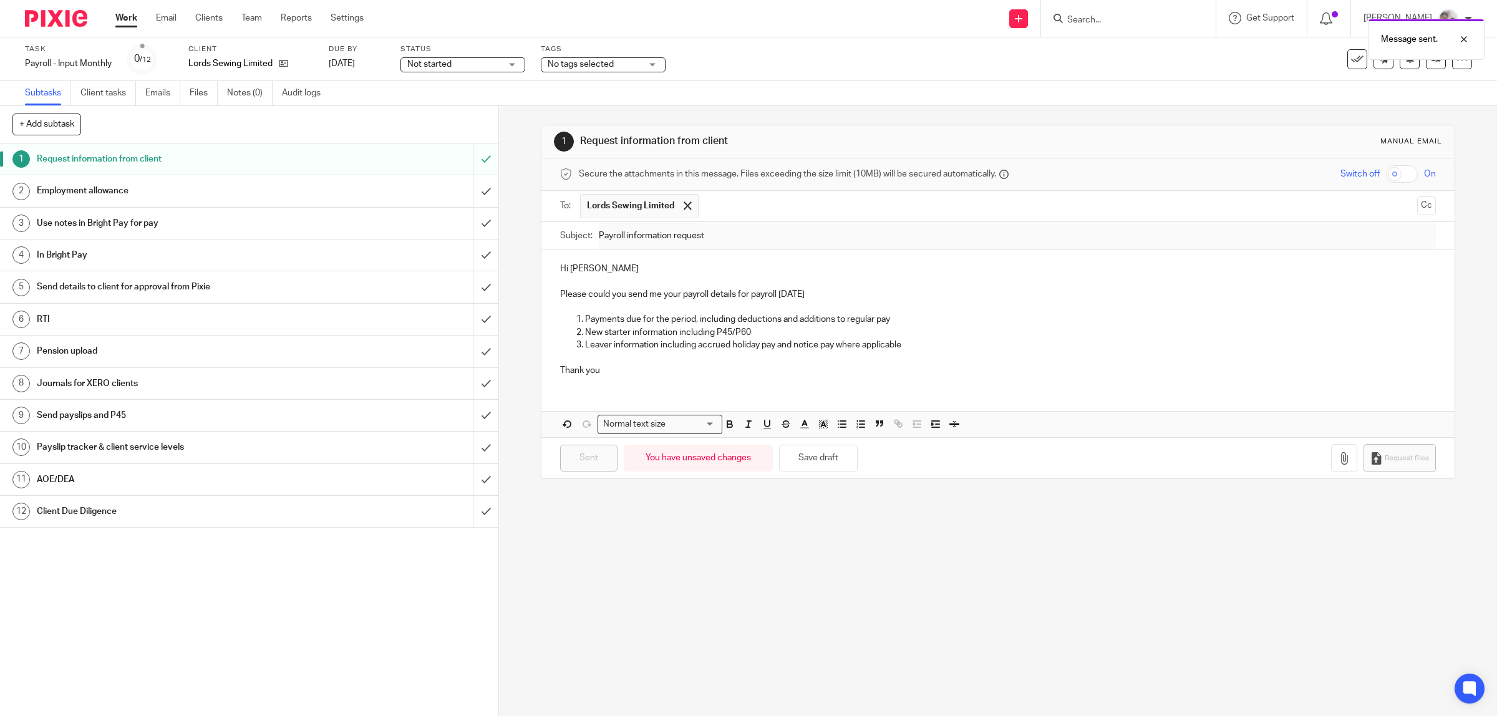
click at [627, 60] on span "No tags selected" at bounding box center [595, 64] width 94 height 13
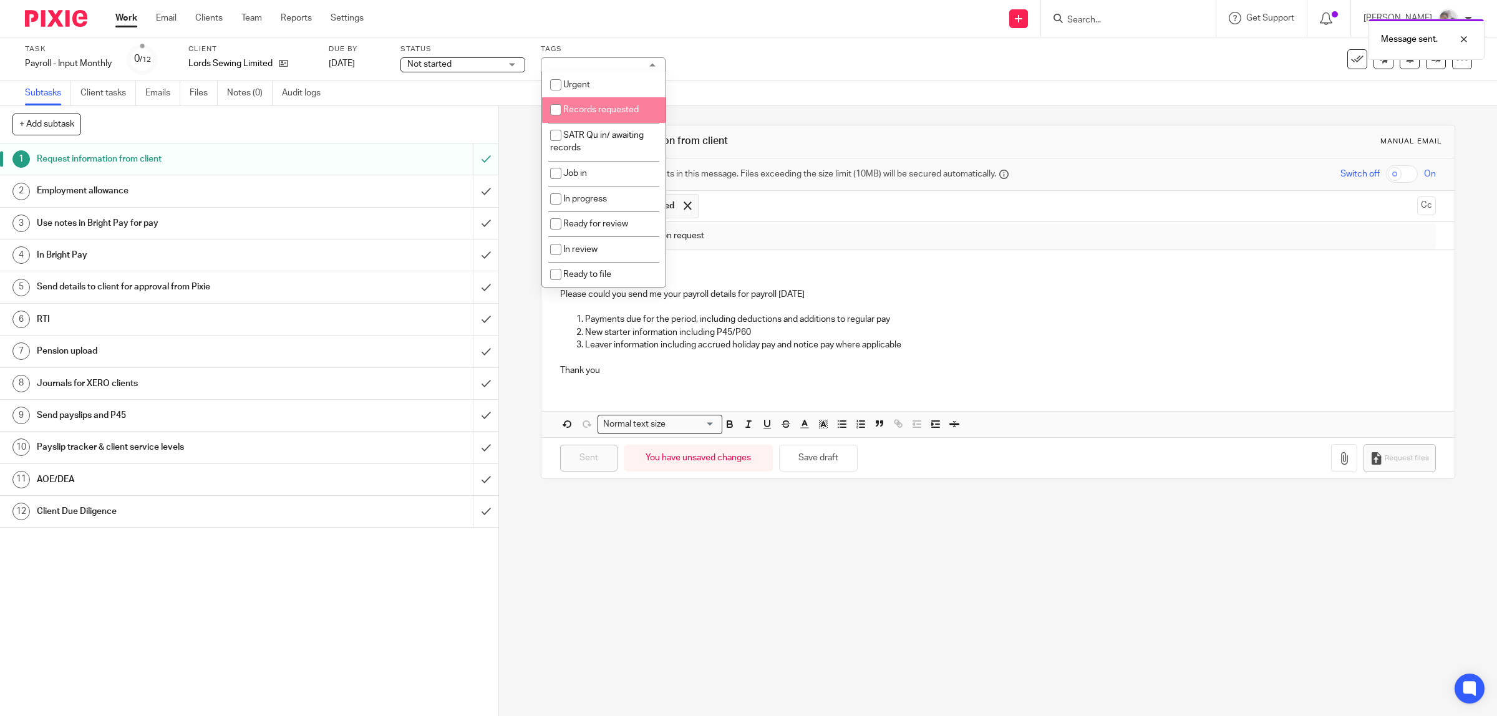
click at [609, 105] on span "Records requested" at bounding box center [600, 109] width 75 height 9
checkbox input "true"
drag, startPoint x: 639, startPoint y: 597, endPoint x: 470, endPoint y: 463, distance: 216.3
click at [638, 590] on div "1 Request information from client Manual email Secure the attachments in this m…" at bounding box center [998, 411] width 998 height 610
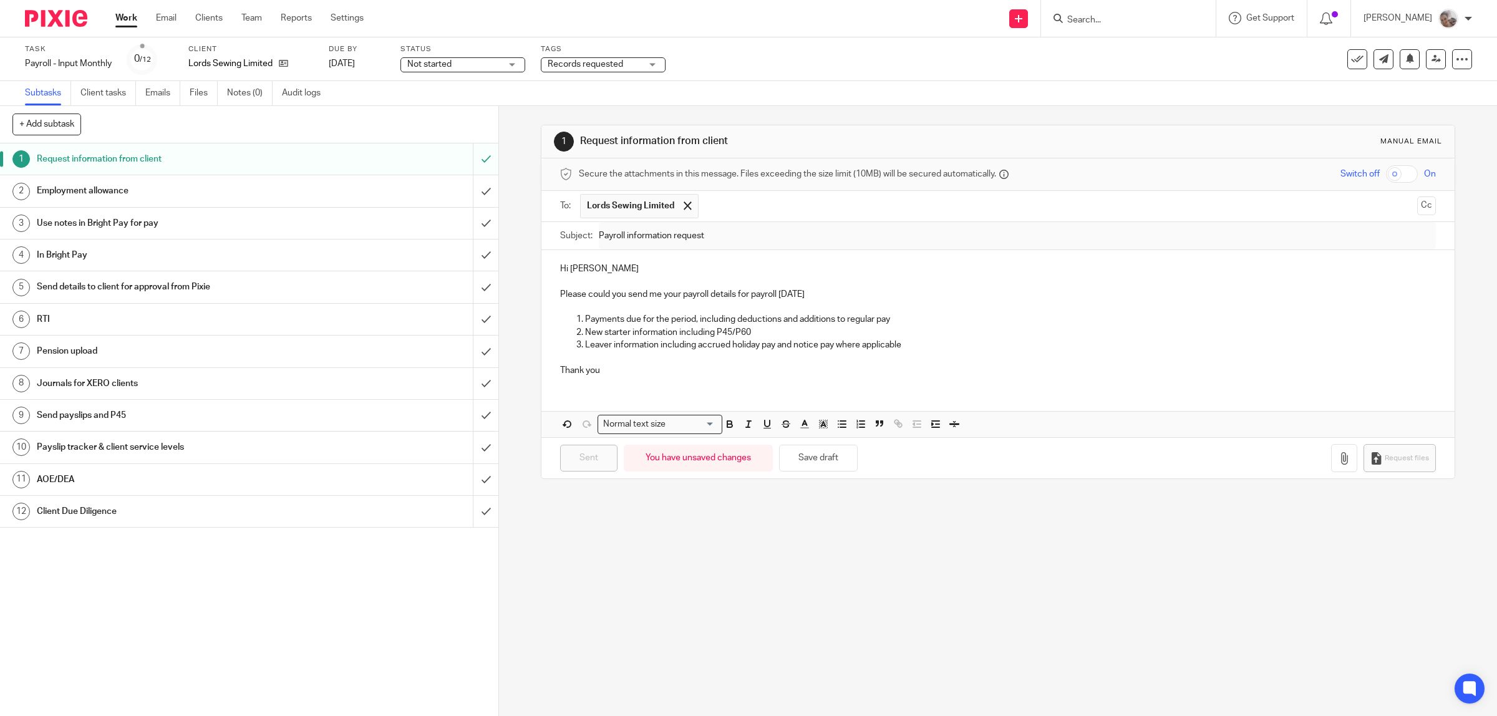
click at [206, 188] on h1 "Employment allowance" at bounding box center [178, 191] width 283 height 19
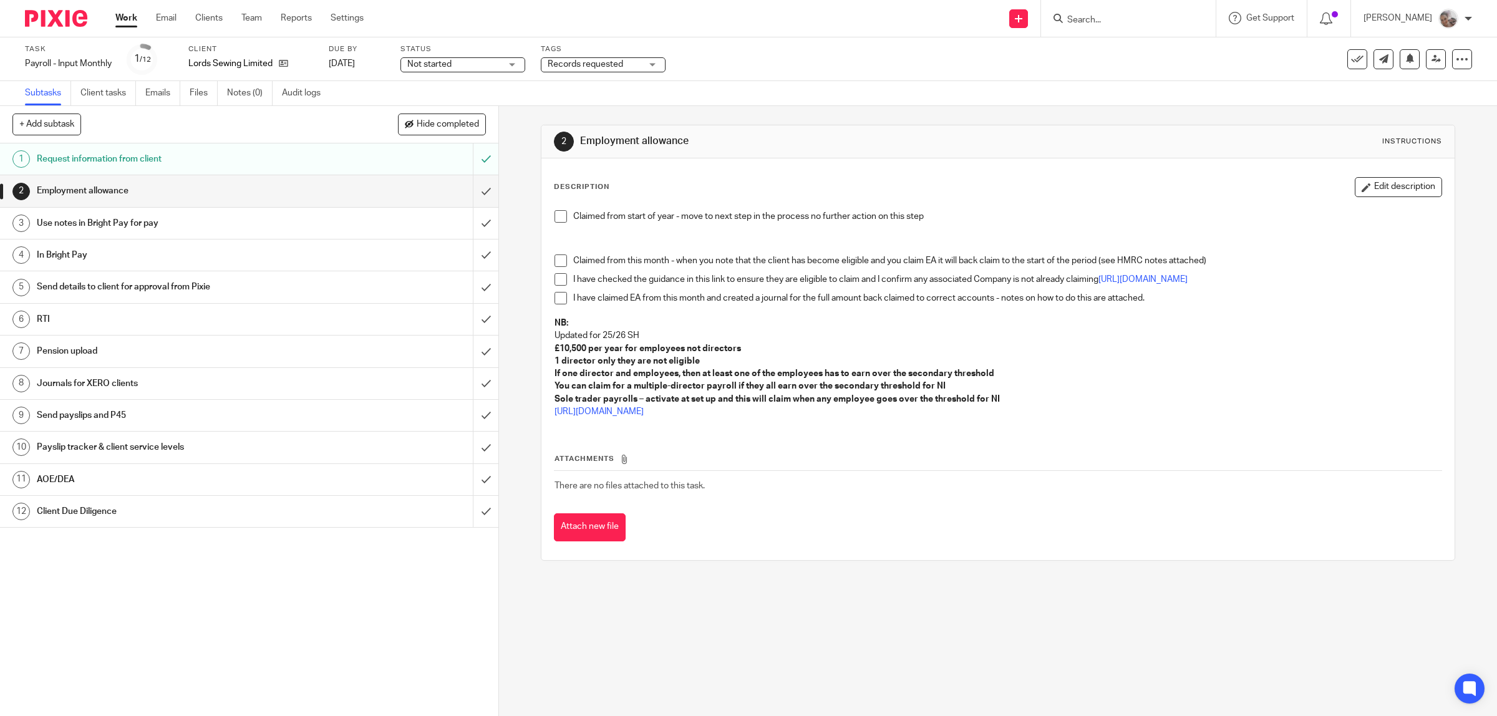
click at [130, 16] on link "Work" at bounding box center [126, 18] width 22 height 12
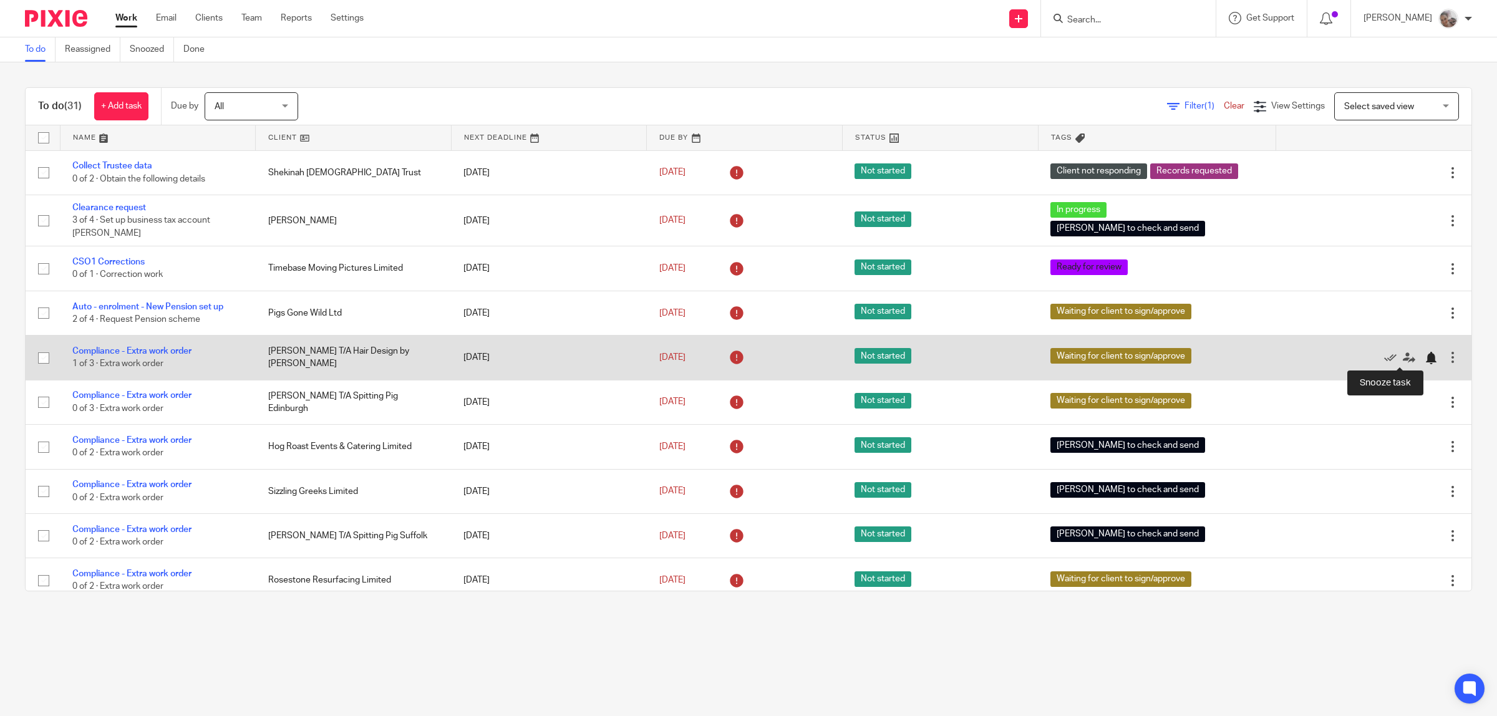
click at [1425, 354] on div at bounding box center [1431, 358] width 12 height 12
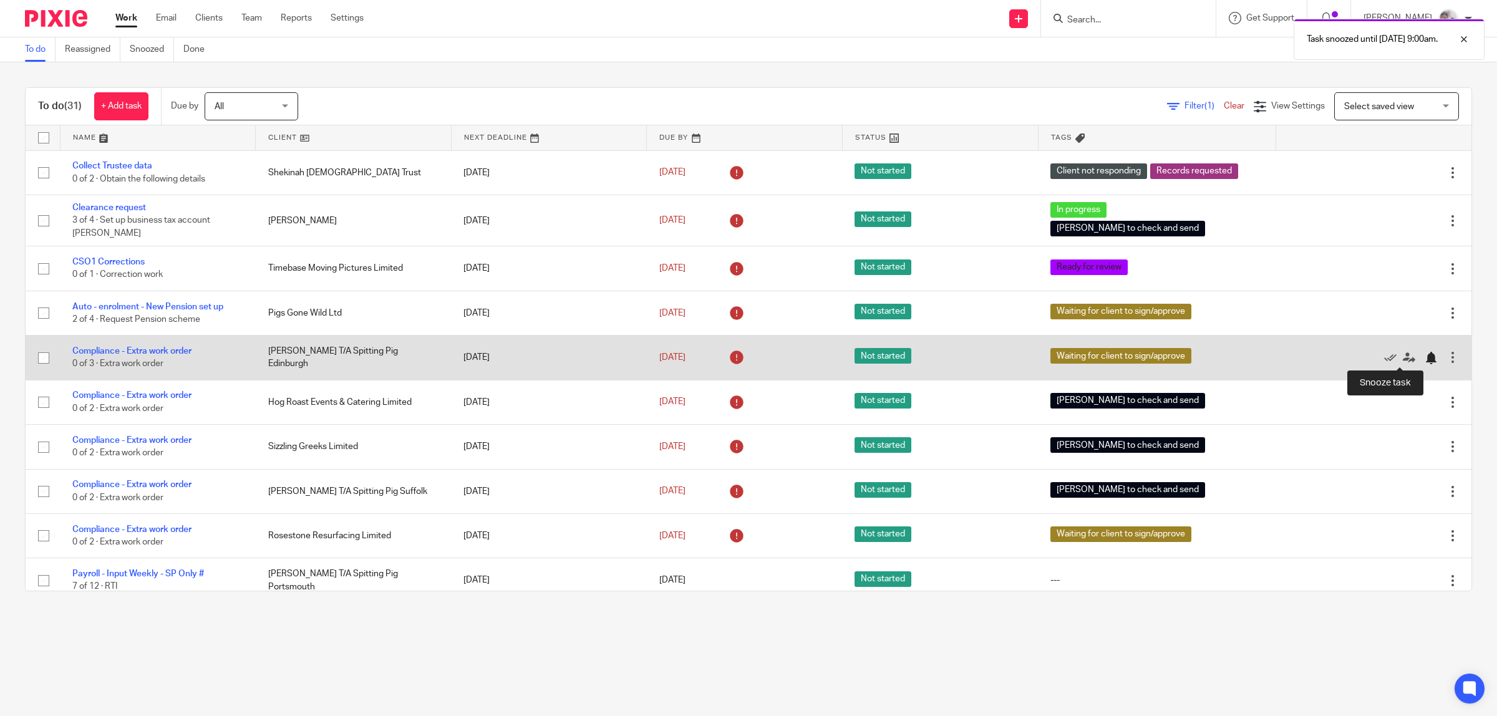
click at [1425, 357] on div at bounding box center [1431, 358] width 12 height 12
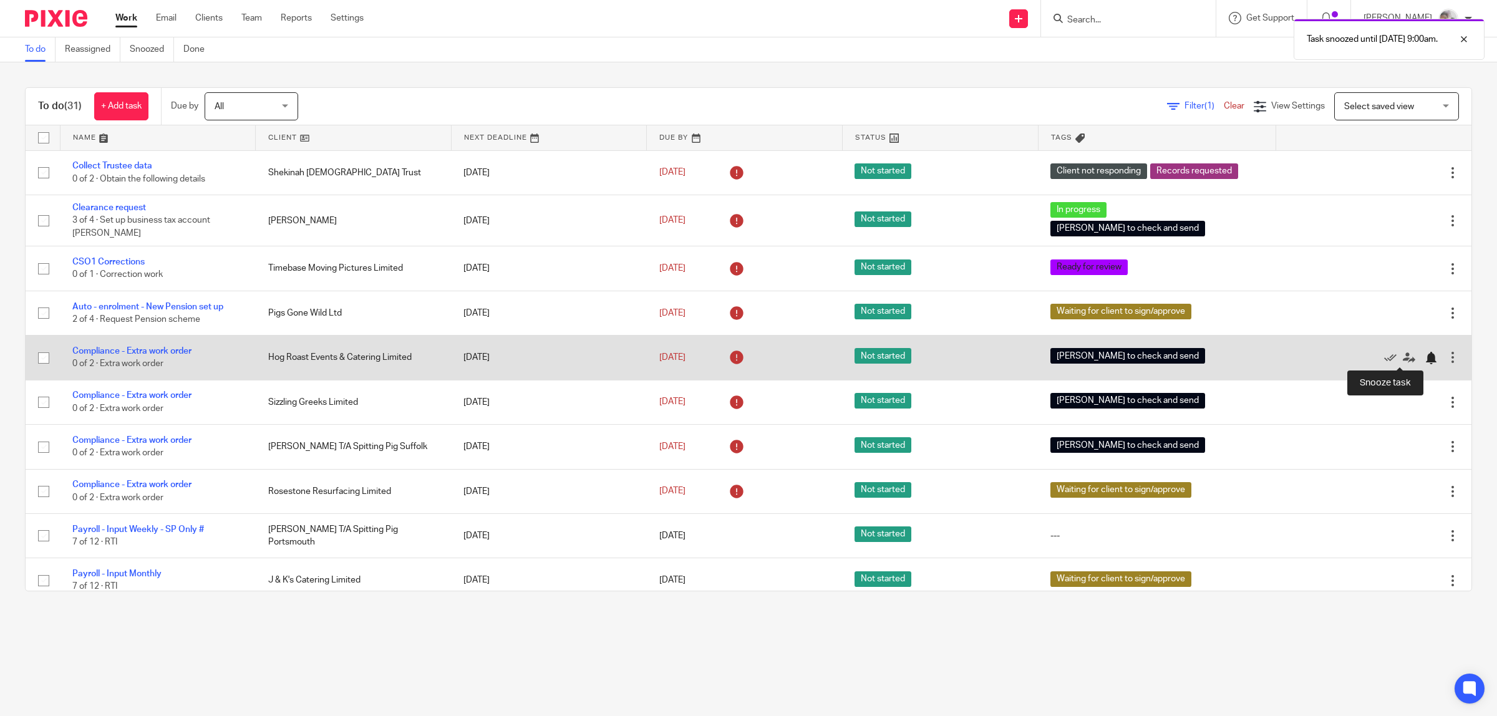
click at [1425, 357] on div at bounding box center [1431, 358] width 12 height 12
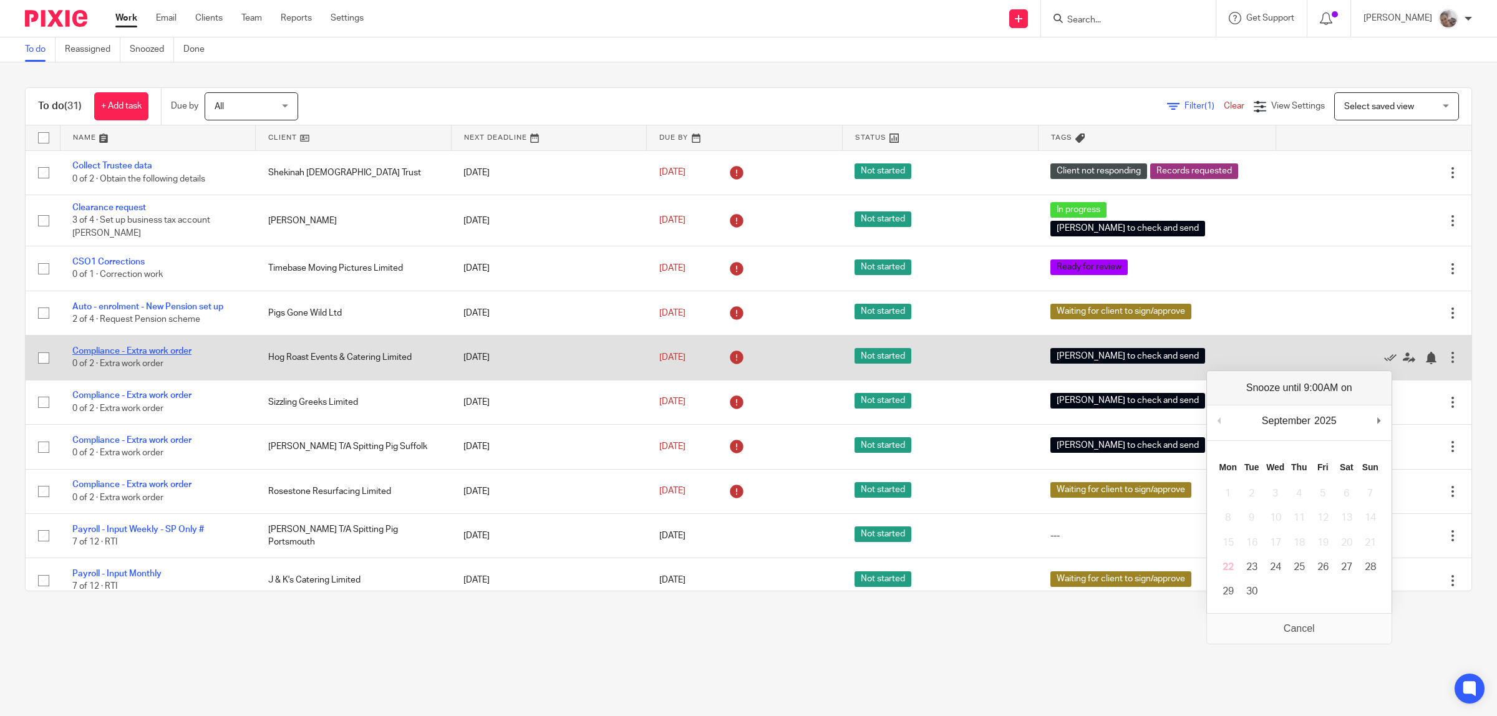
click at [158, 352] on link "Compliance - Extra work order" at bounding box center [131, 351] width 119 height 9
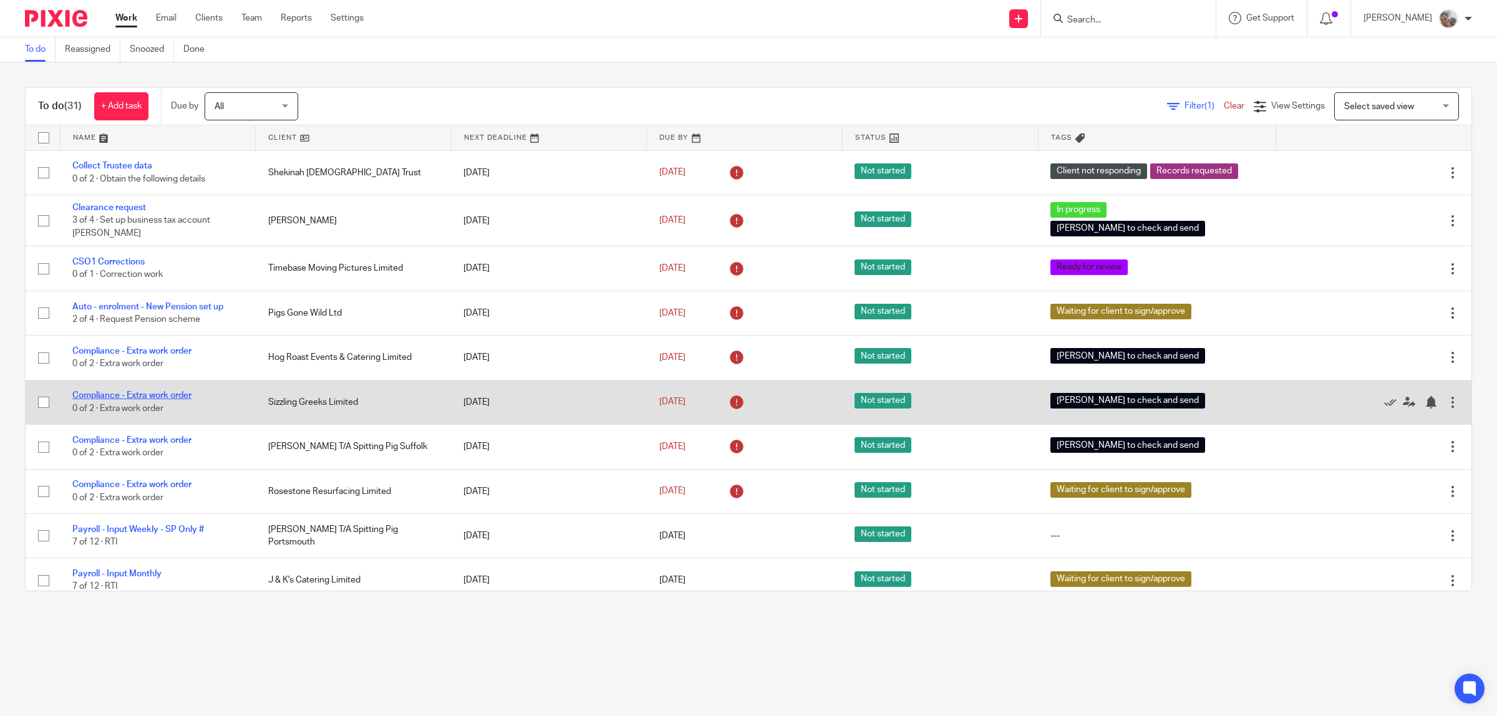
click at [163, 395] on link "Compliance - Extra work order" at bounding box center [131, 395] width 119 height 9
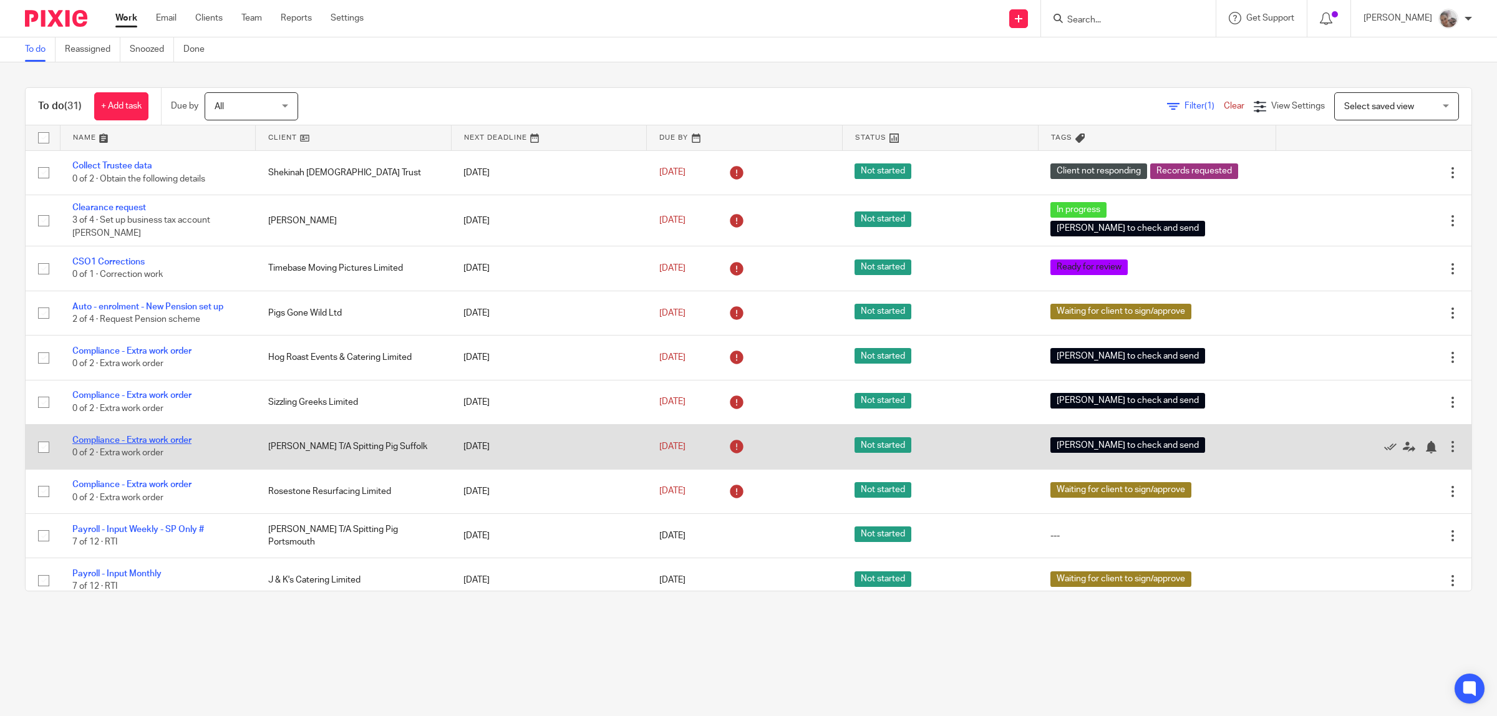
click at [173, 439] on link "Compliance - Extra work order" at bounding box center [131, 440] width 119 height 9
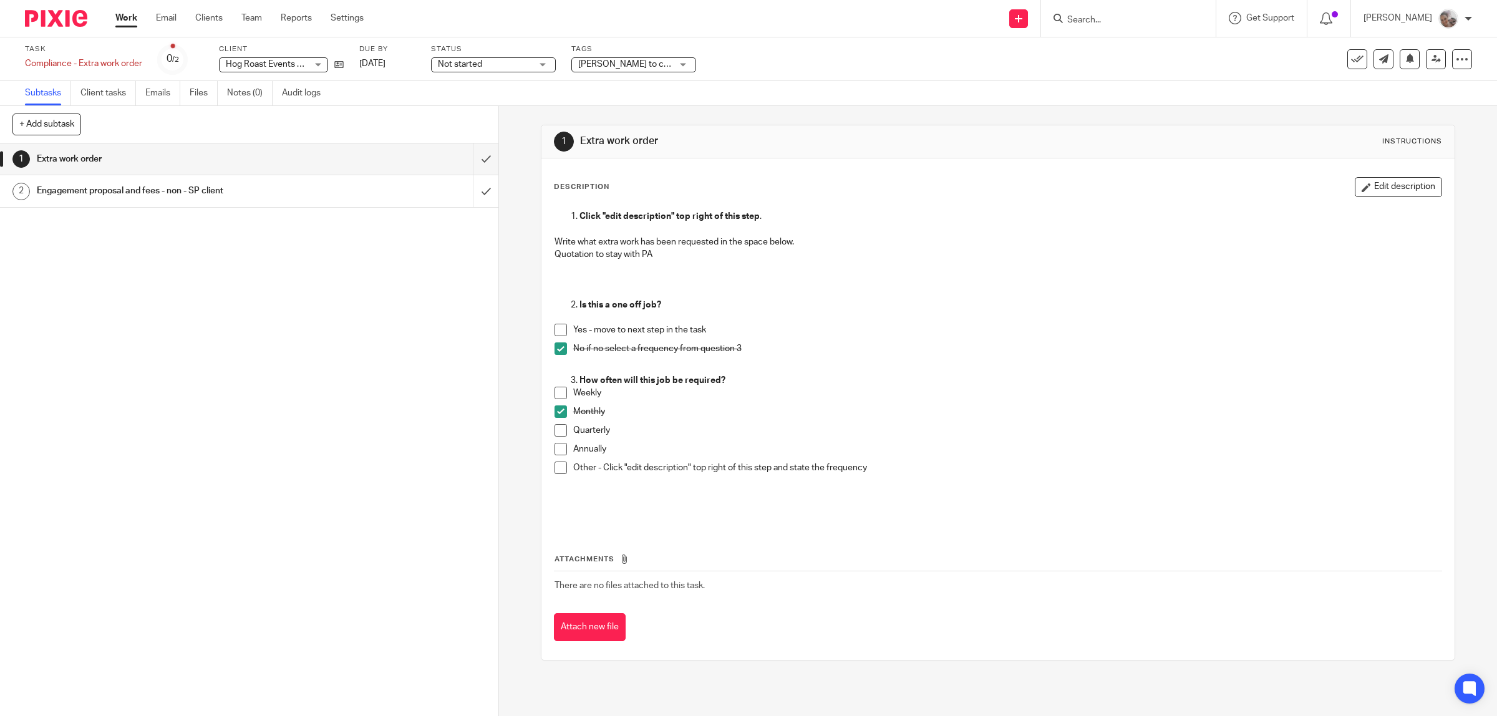
click at [668, 66] on span "[PERSON_NAME] to check and send" at bounding box center [649, 64] width 142 height 9
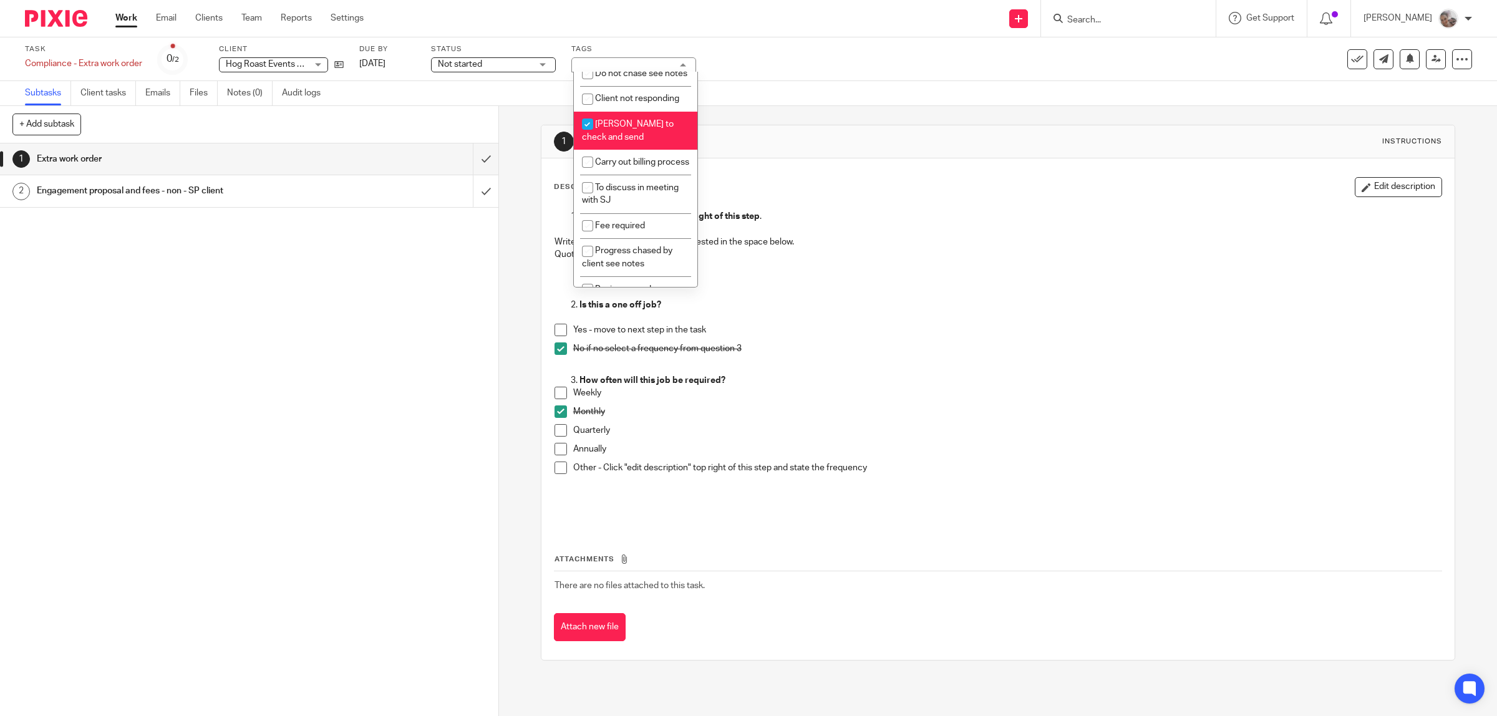
scroll to position [541, 0]
click at [643, 84] on li "[PERSON_NAME] to check and send" at bounding box center [636, 103] width 124 height 38
checkbox input "false"
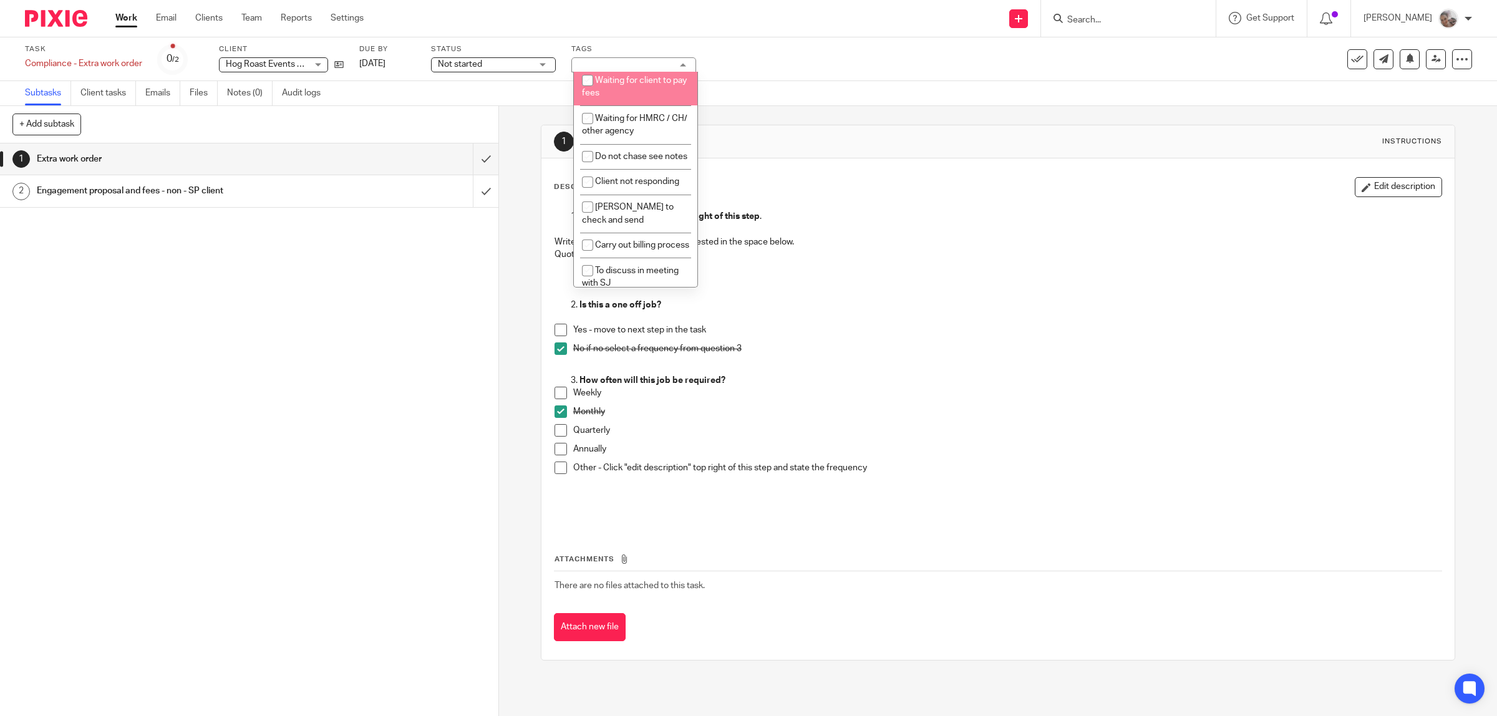
click at [634, 87] on li "Waiting for client to pay fees" at bounding box center [636, 86] width 124 height 38
checkbox input "true"
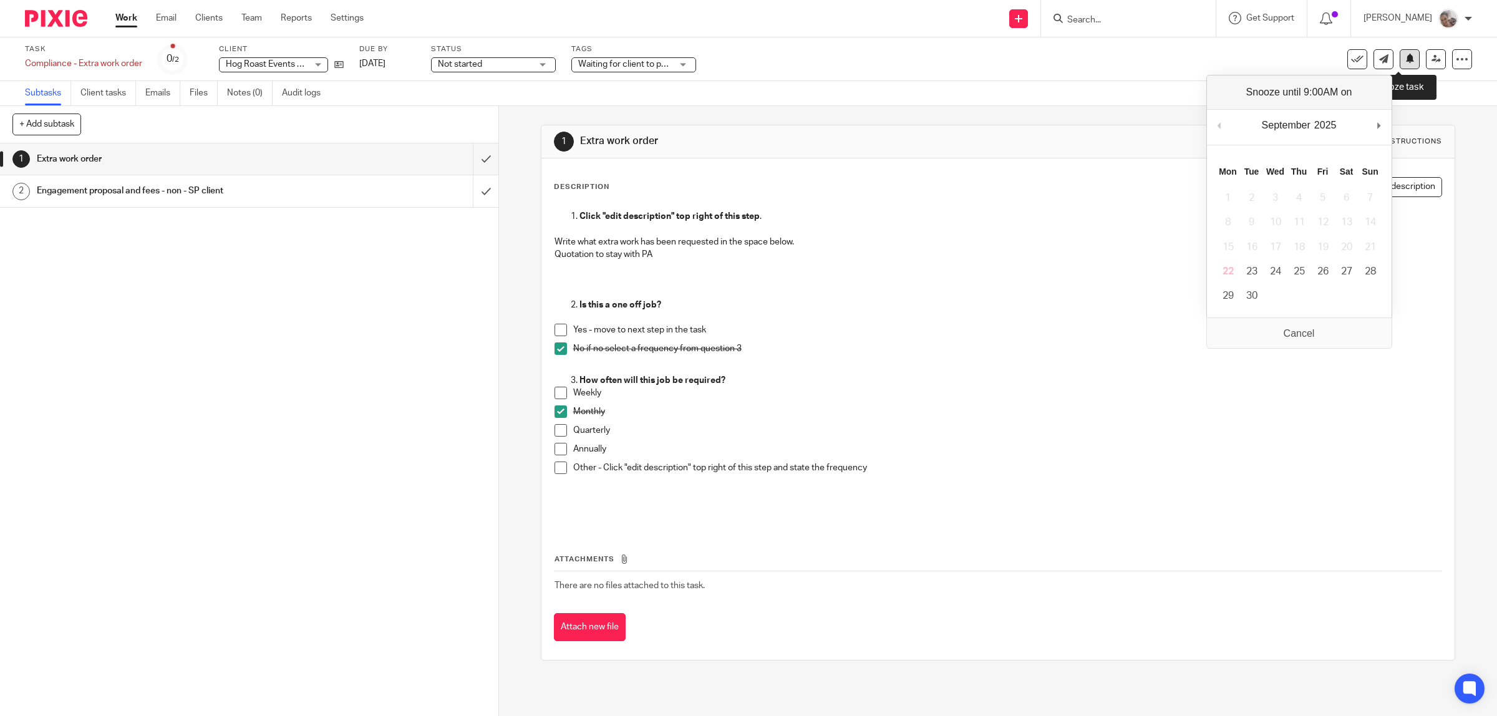
click at [1406, 57] on icon at bounding box center [1410, 58] width 9 height 9
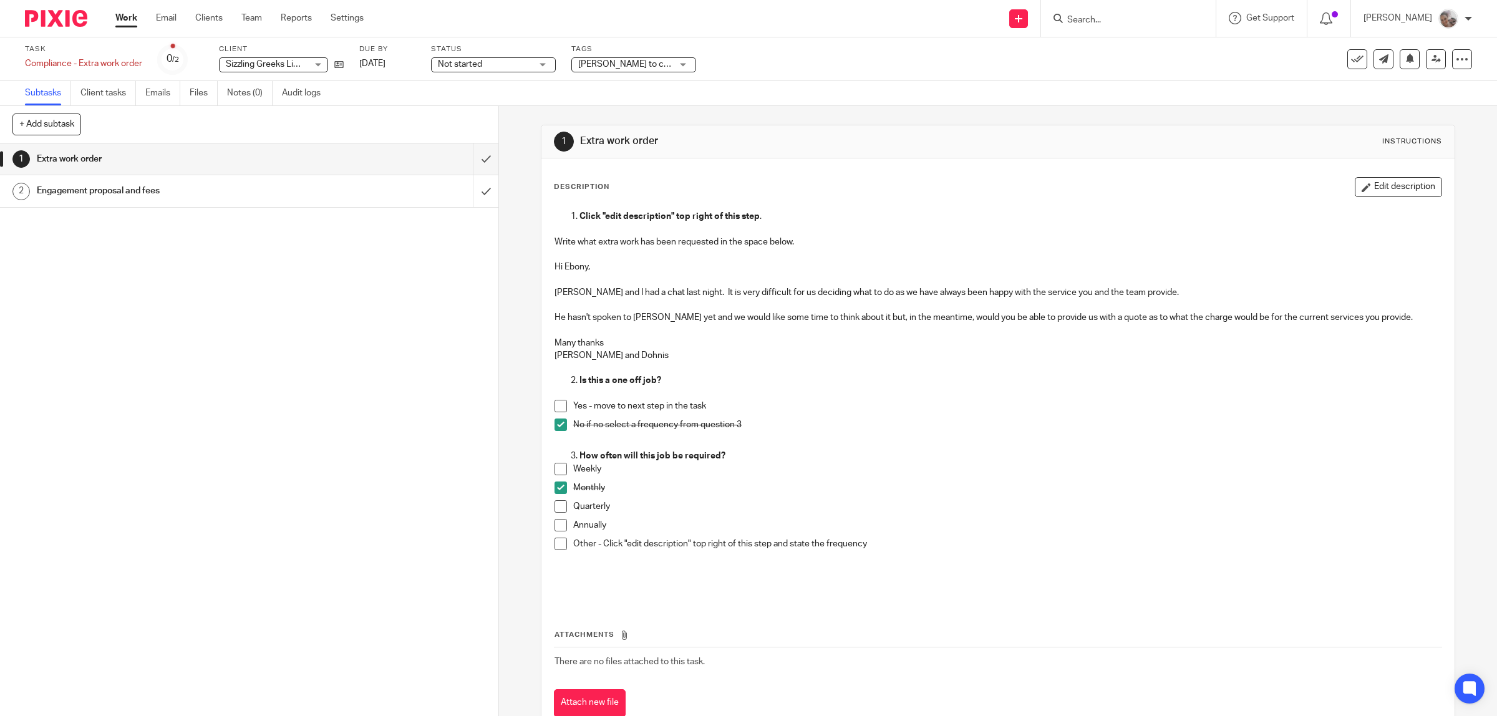
click at [678, 58] on div "[PERSON_NAME] to check and send" at bounding box center [633, 64] width 125 height 15
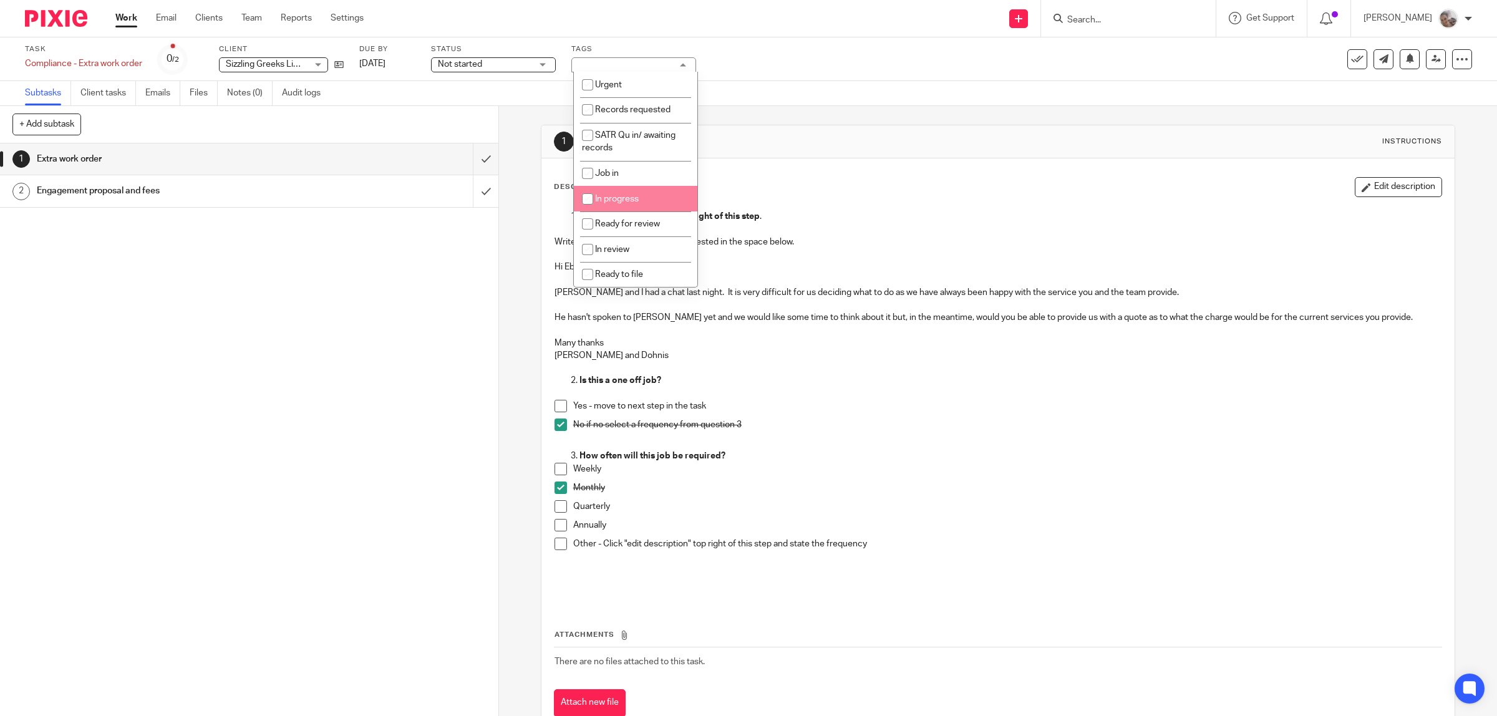
scroll to position [234, 0]
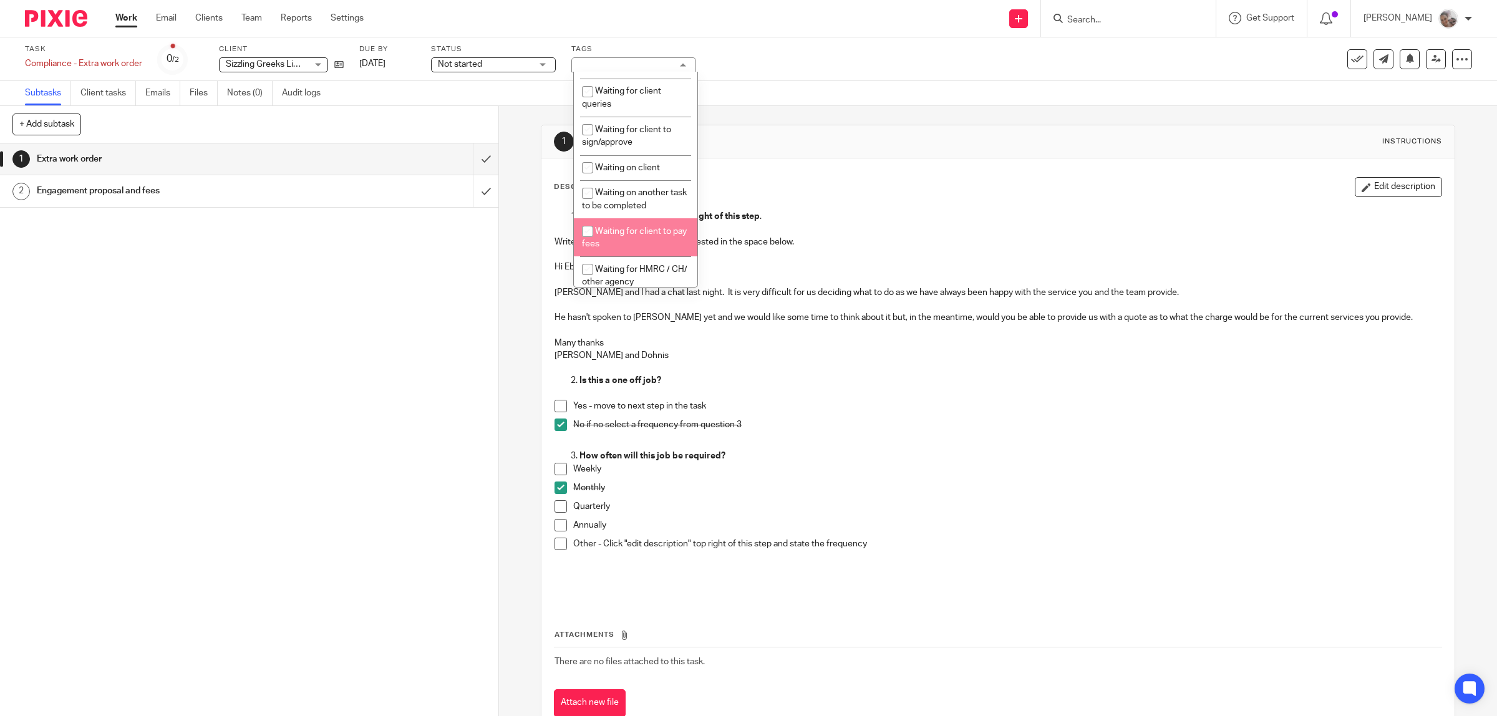
click at [636, 234] on li "Waiting for client to pay fees" at bounding box center [636, 237] width 124 height 38
checkbox input "false"
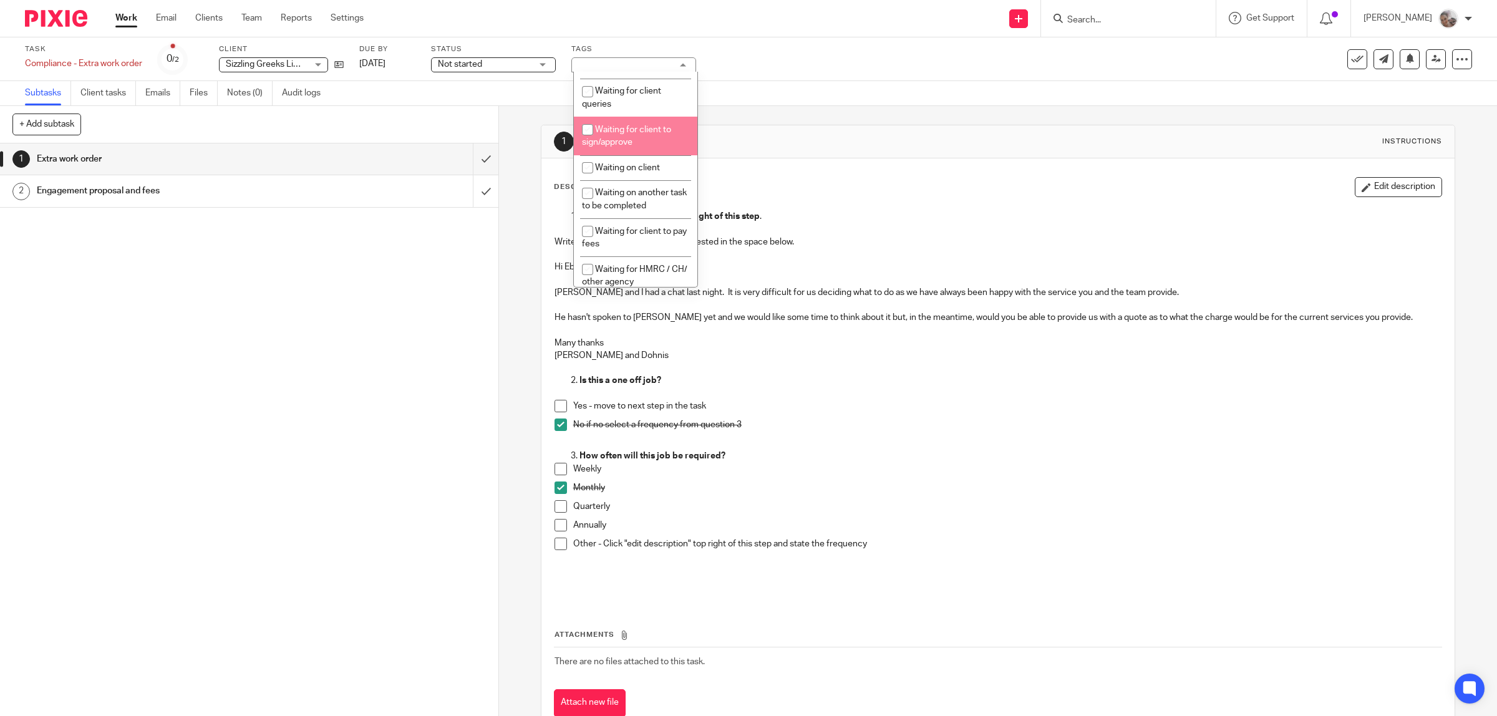
click at [628, 135] on li "Waiting for client to sign/approve" at bounding box center [636, 136] width 124 height 38
checkbox input "true"
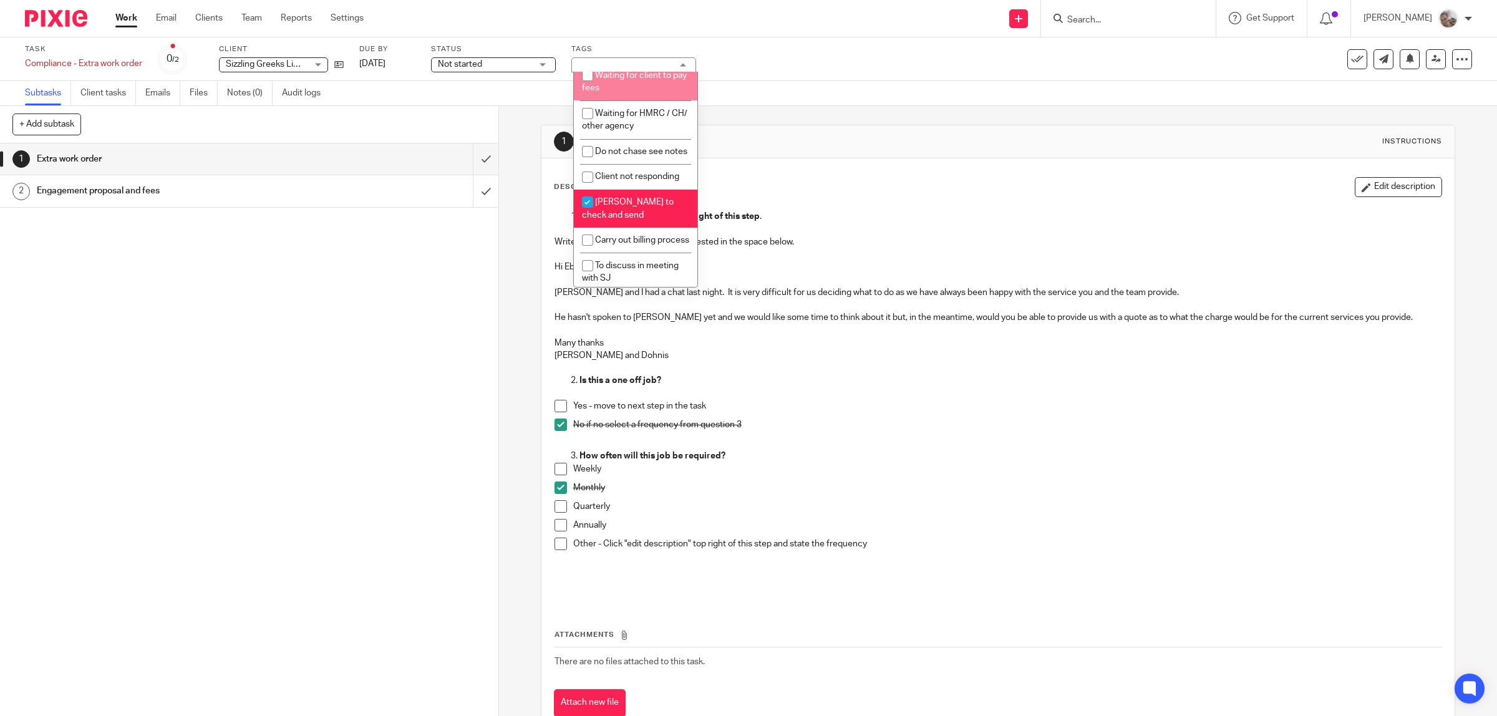
scroll to position [468, 0]
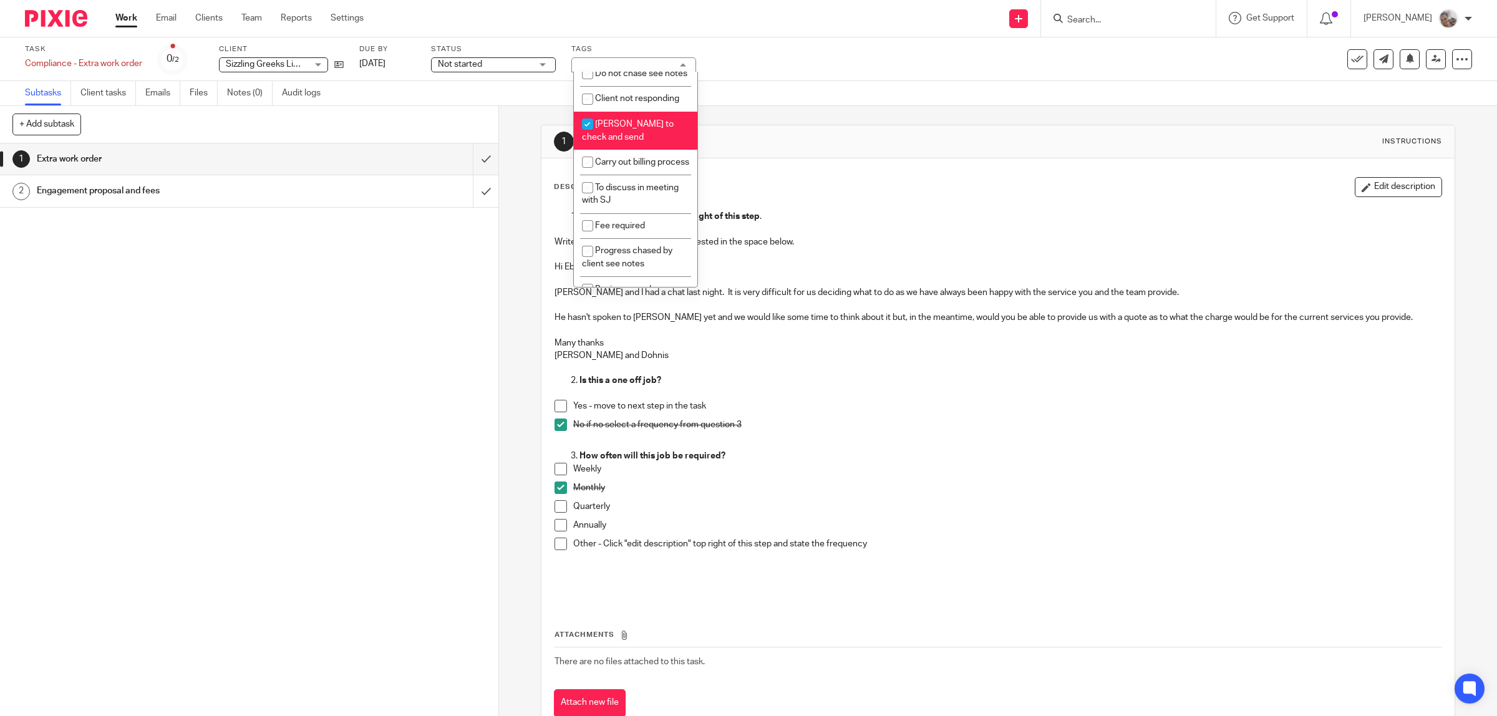
click at [626, 150] on li "[PERSON_NAME] to check and send" at bounding box center [636, 131] width 124 height 38
checkbox input "false"
click at [1406, 60] on icon at bounding box center [1410, 58] width 9 height 9
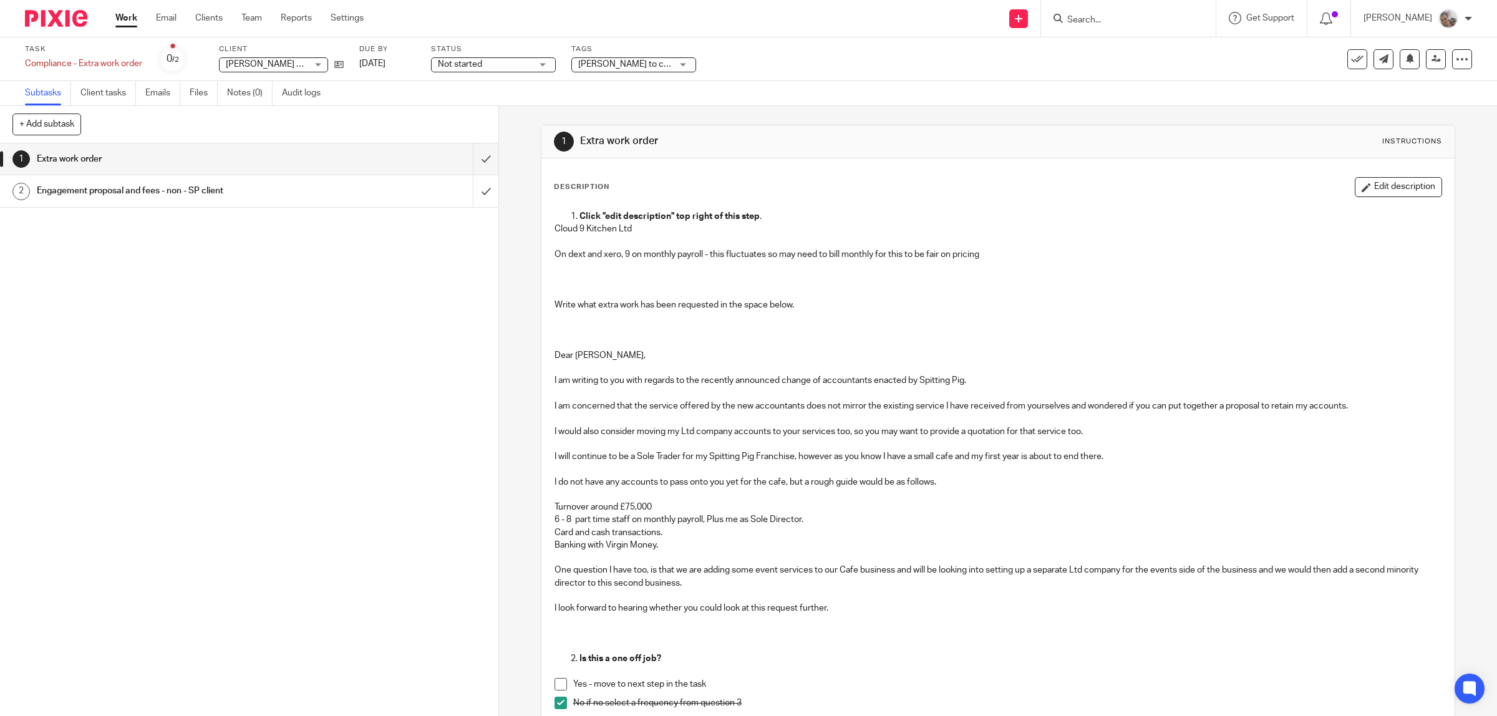
click at [633, 62] on span "[PERSON_NAME] to check and send" at bounding box center [649, 64] width 142 height 9
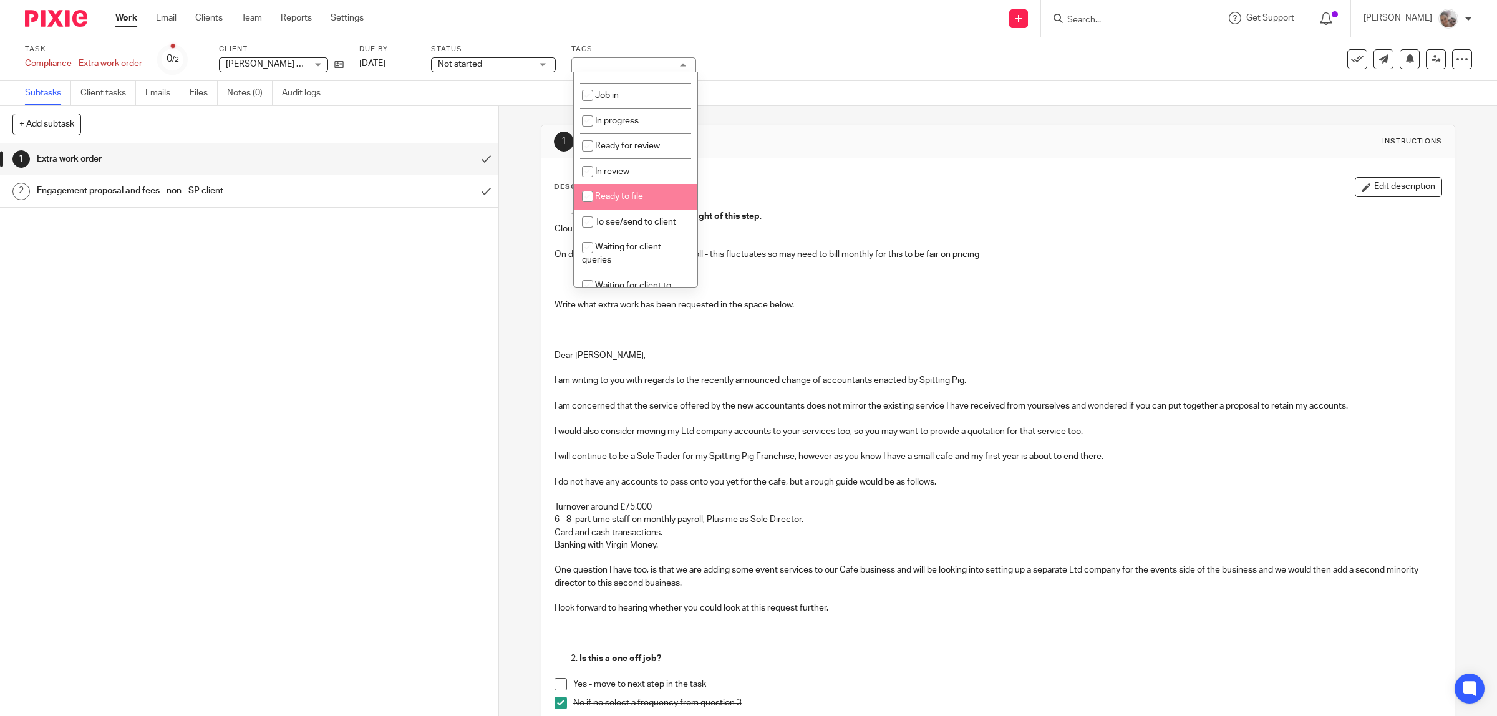
scroll to position [156, 0]
click at [602, 213] on li "Waiting for client to sign/approve" at bounding box center [636, 214] width 124 height 38
checkbox input "true"
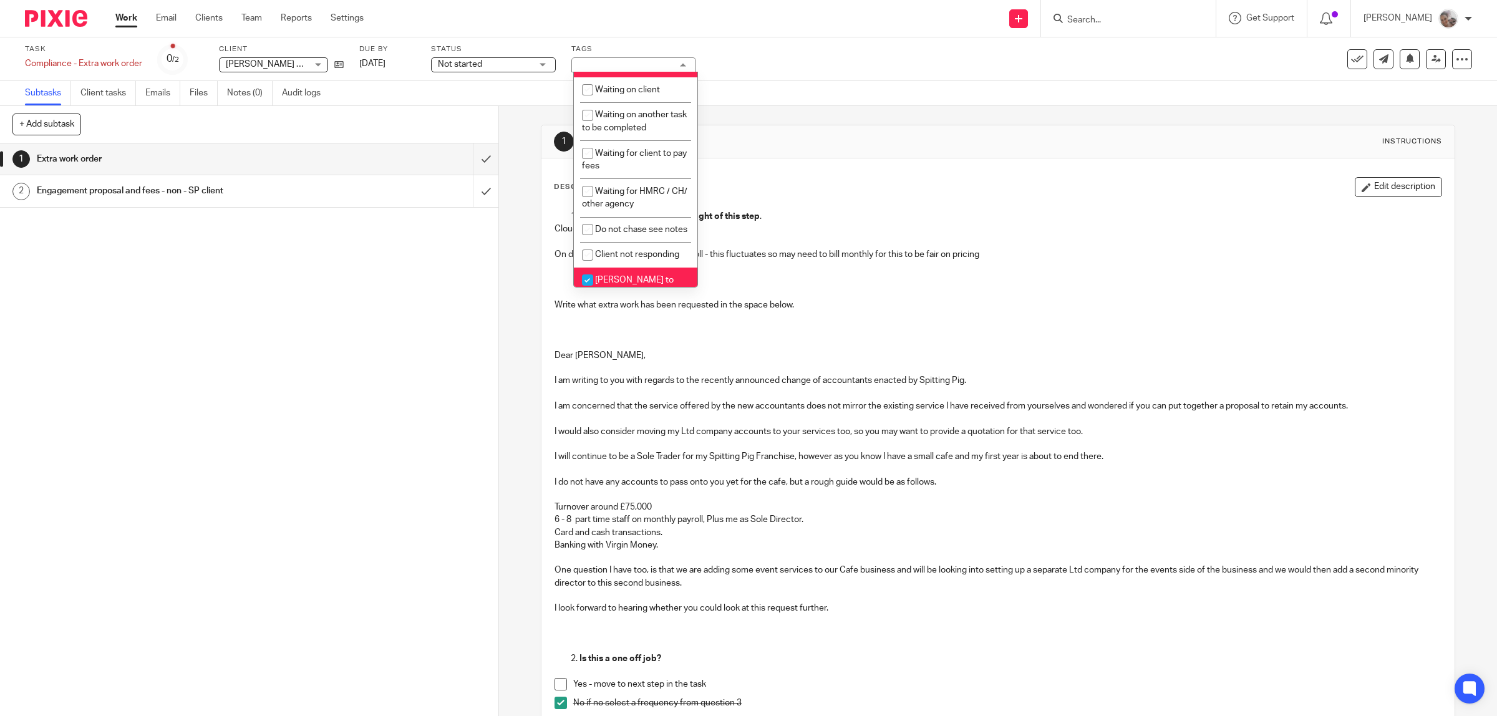
scroll to position [390, 0]
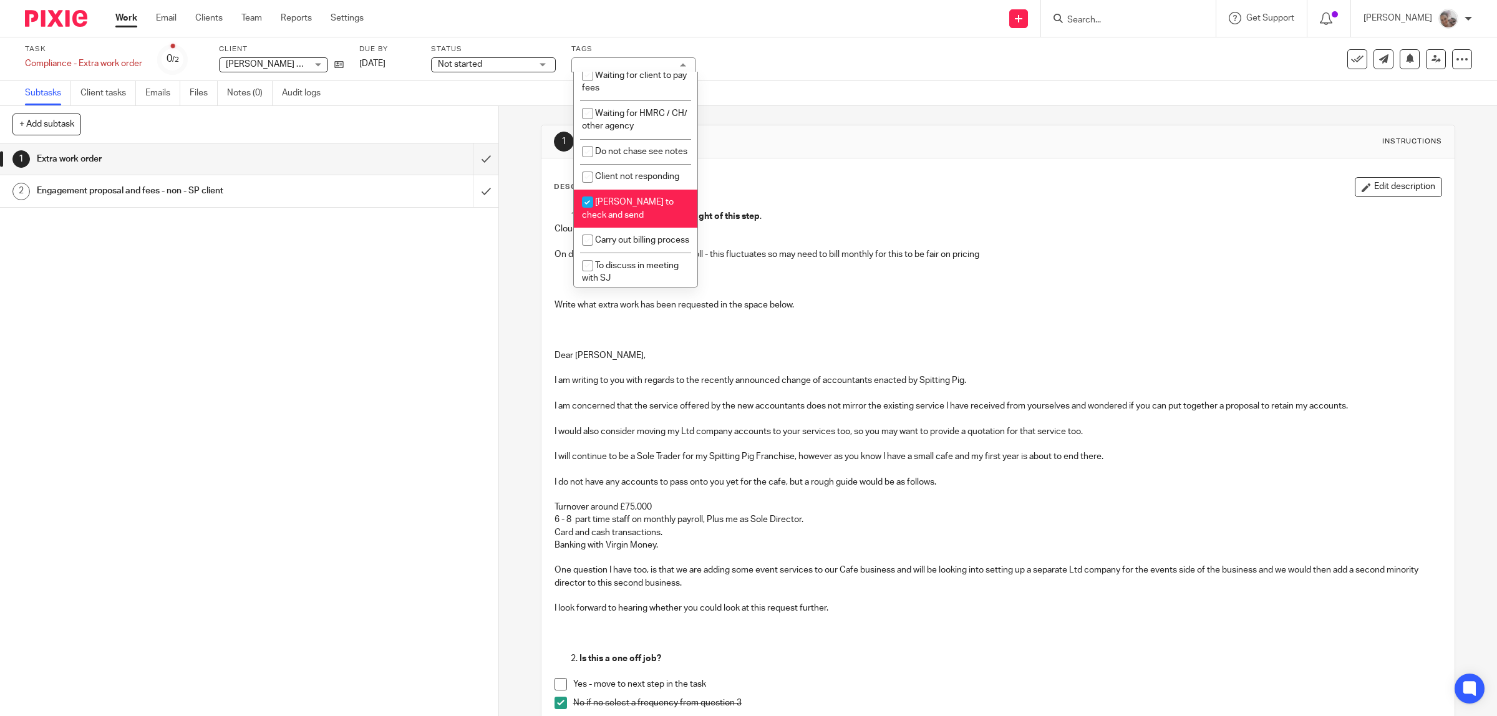
click at [600, 217] on li "LOE to check and send" at bounding box center [636, 209] width 124 height 38
checkbox input "false"
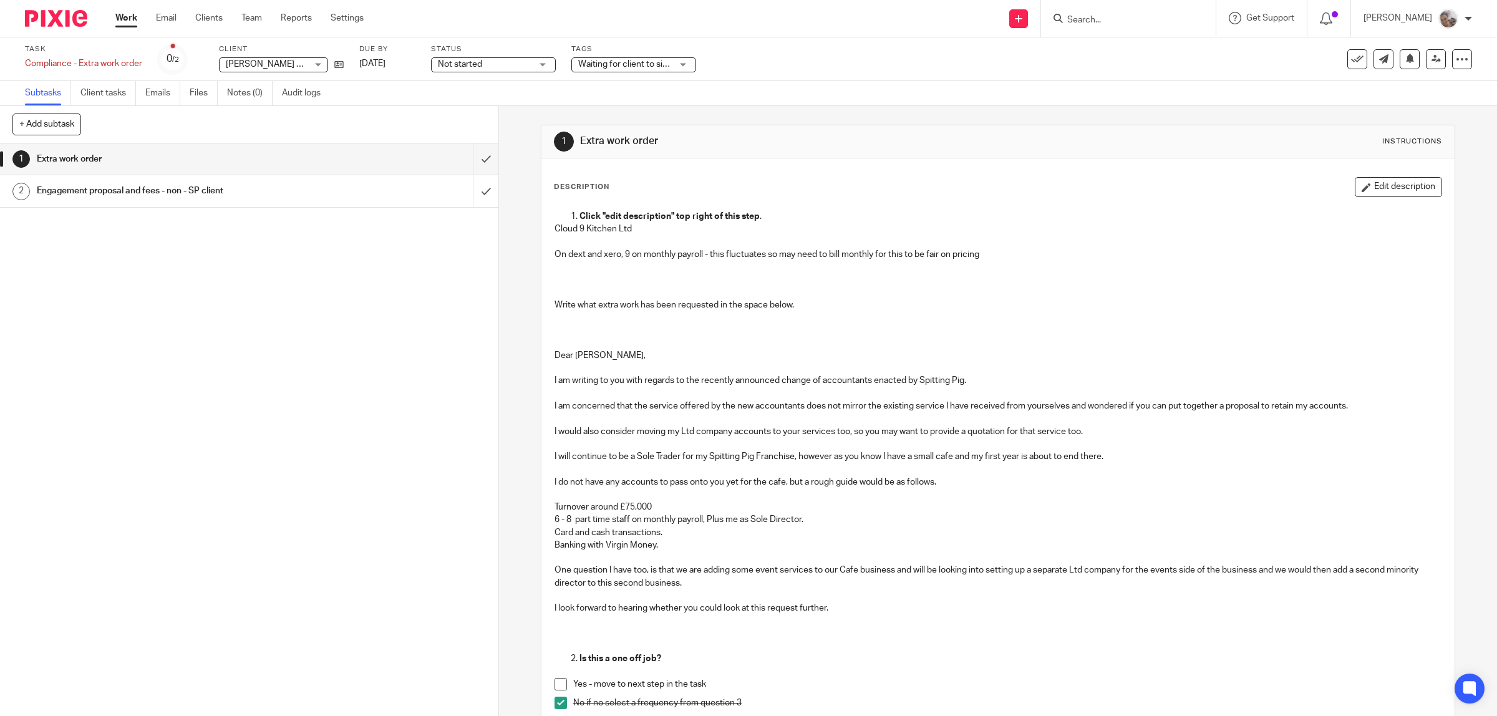
click at [795, 69] on div "Task Compliance - Extra work order Save Compliance - Extra work order 0 /2 Clie…" at bounding box center [628, 59] width 1206 height 30
click at [1426, 53] on link at bounding box center [1436, 59] width 20 height 20
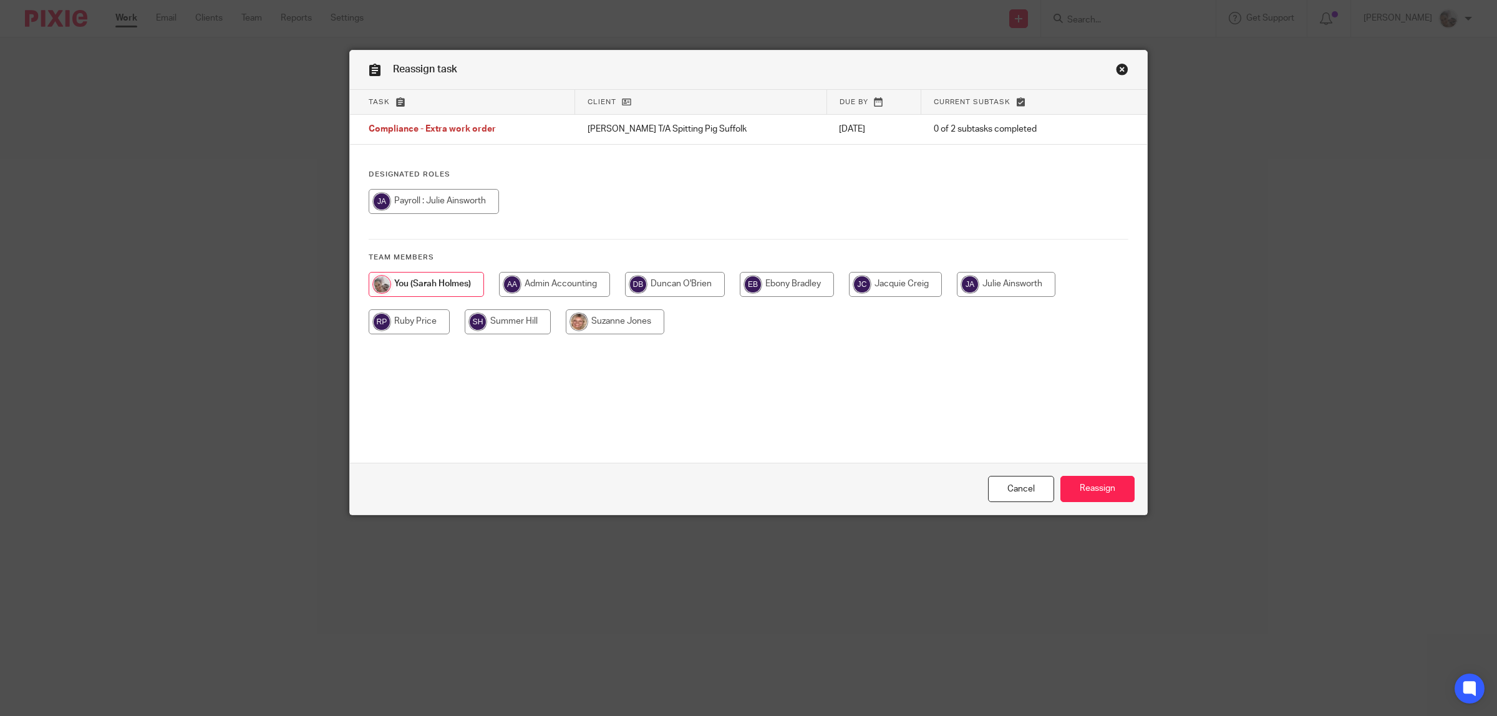
click at [1116, 67] on link "Close this dialog window" at bounding box center [1122, 71] width 12 height 17
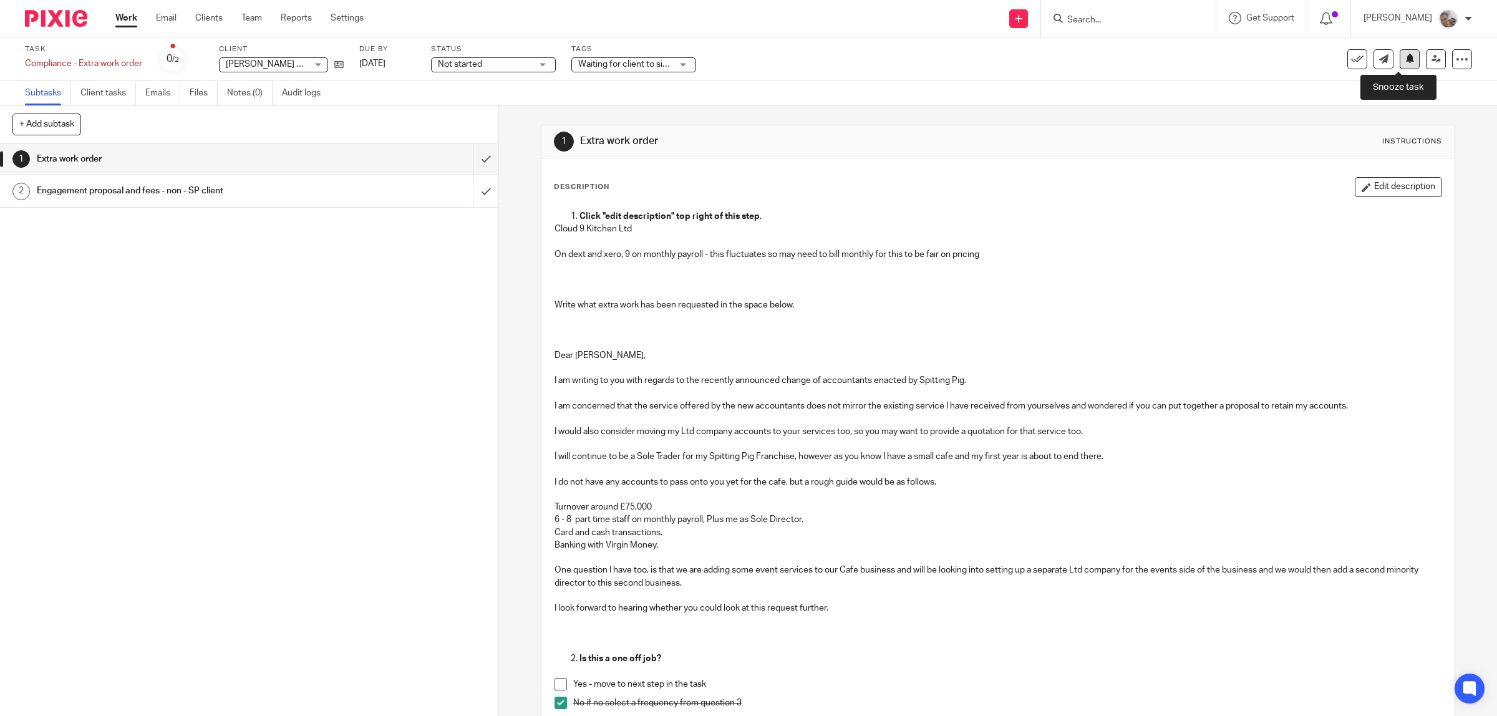
click at [1406, 61] on icon at bounding box center [1410, 58] width 9 height 9
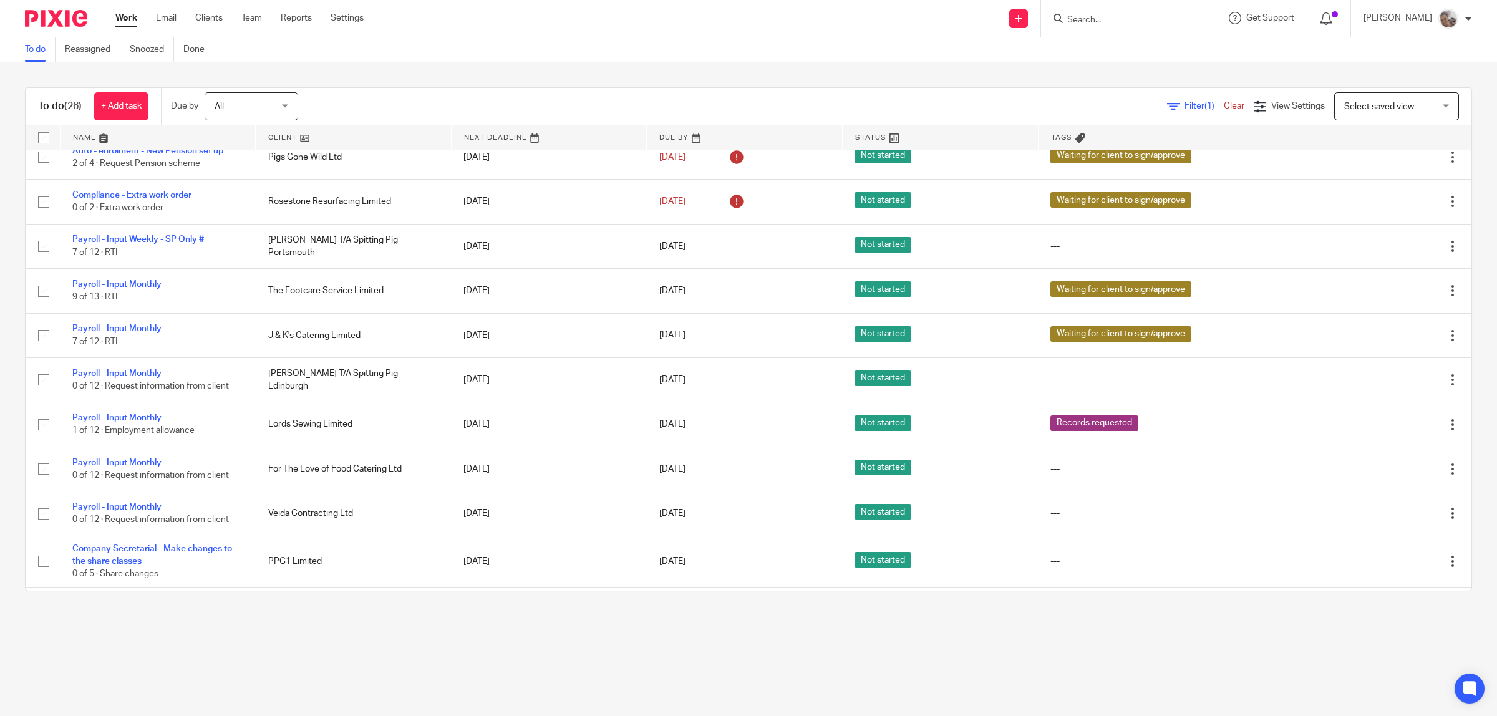
scroll to position [390, 0]
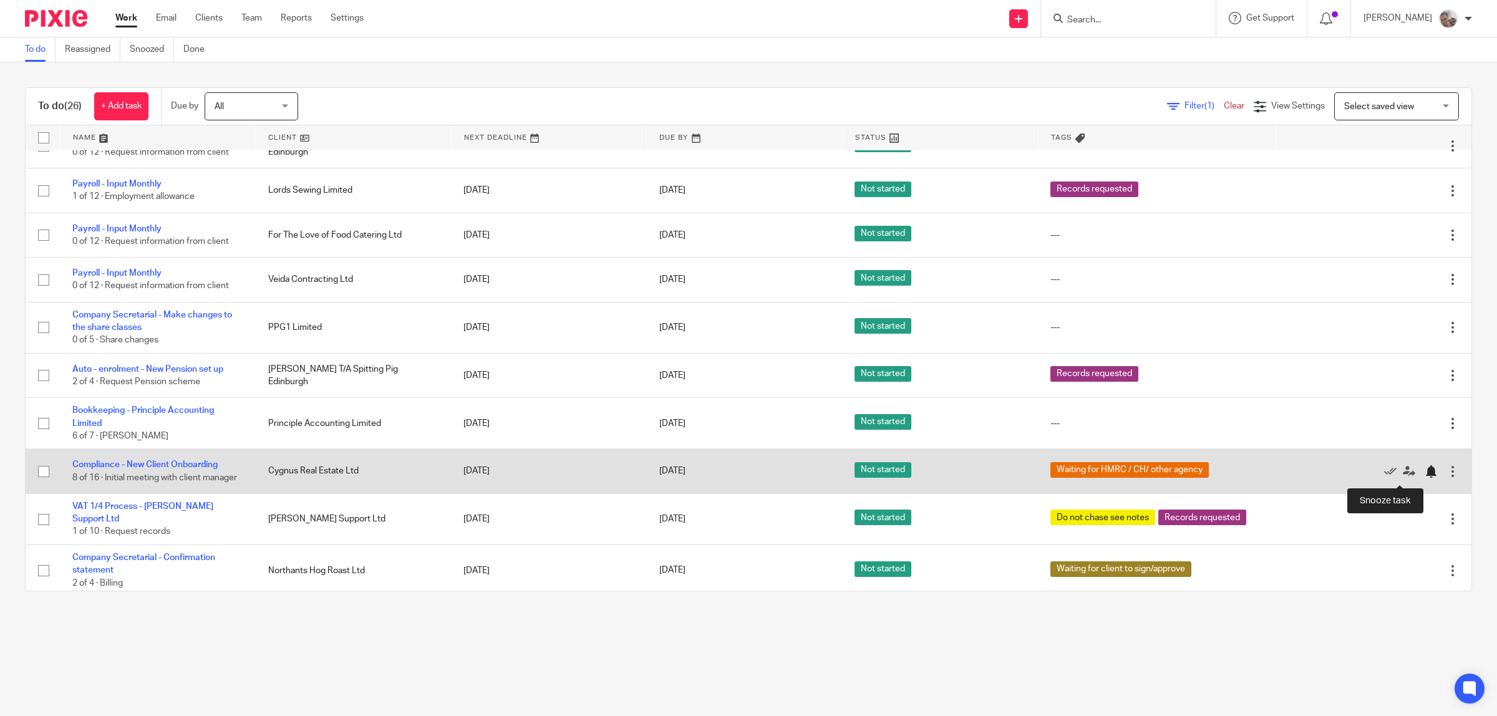
click at [1425, 475] on div at bounding box center [1431, 471] width 12 height 12
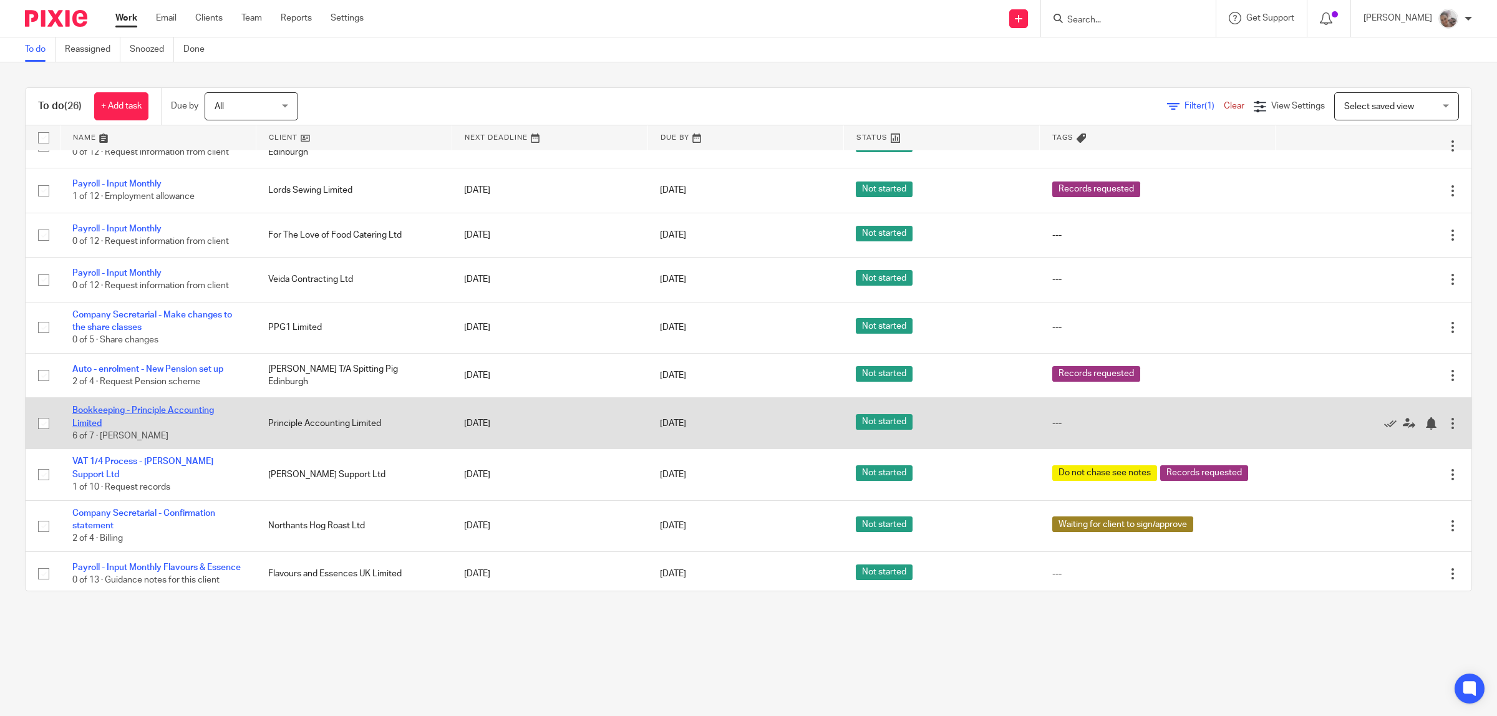
click at [179, 409] on link "Bookkeeping - Principle Accounting Limited" at bounding box center [143, 416] width 142 height 21
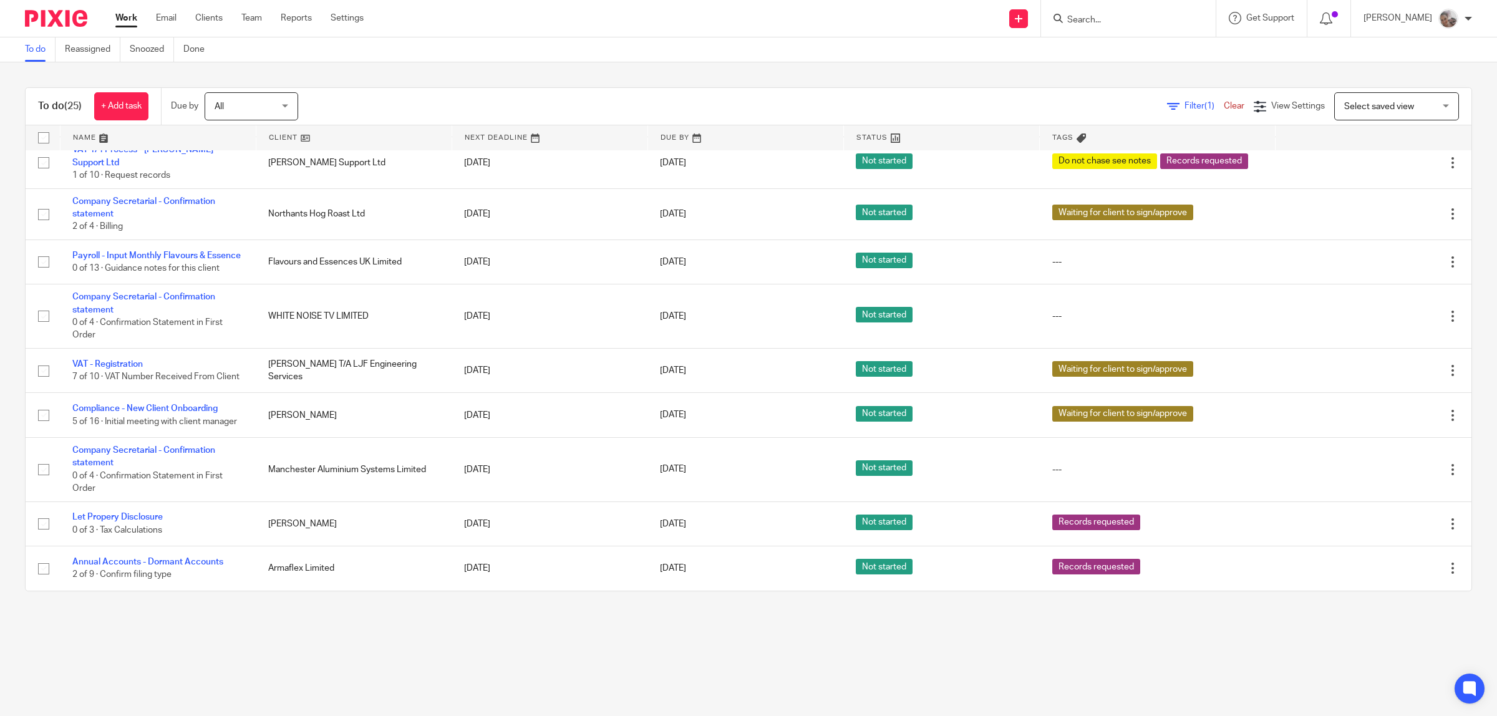
scroll to position [760, 0]
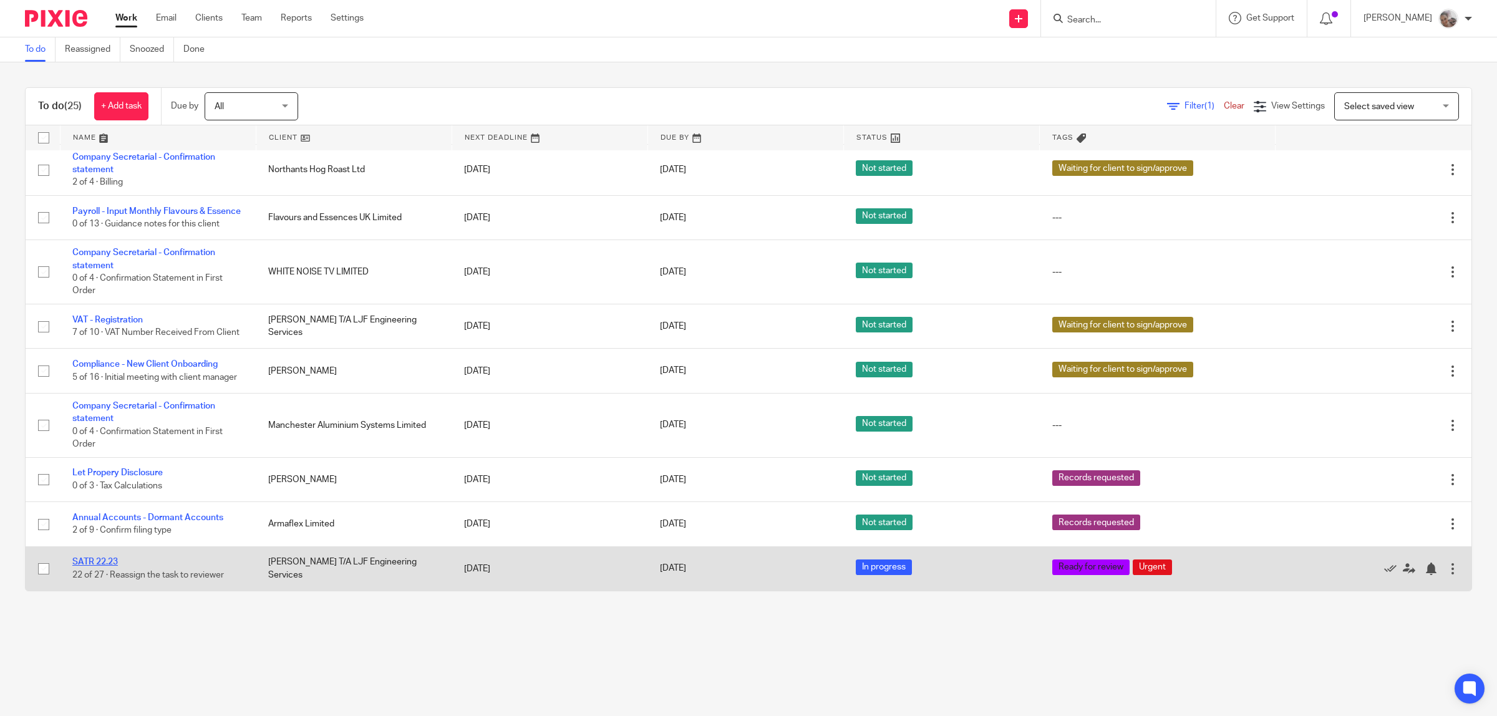
click at [104, 565] on link "SATR 22.23" at bounding box center [95, 562] width 46 height 9
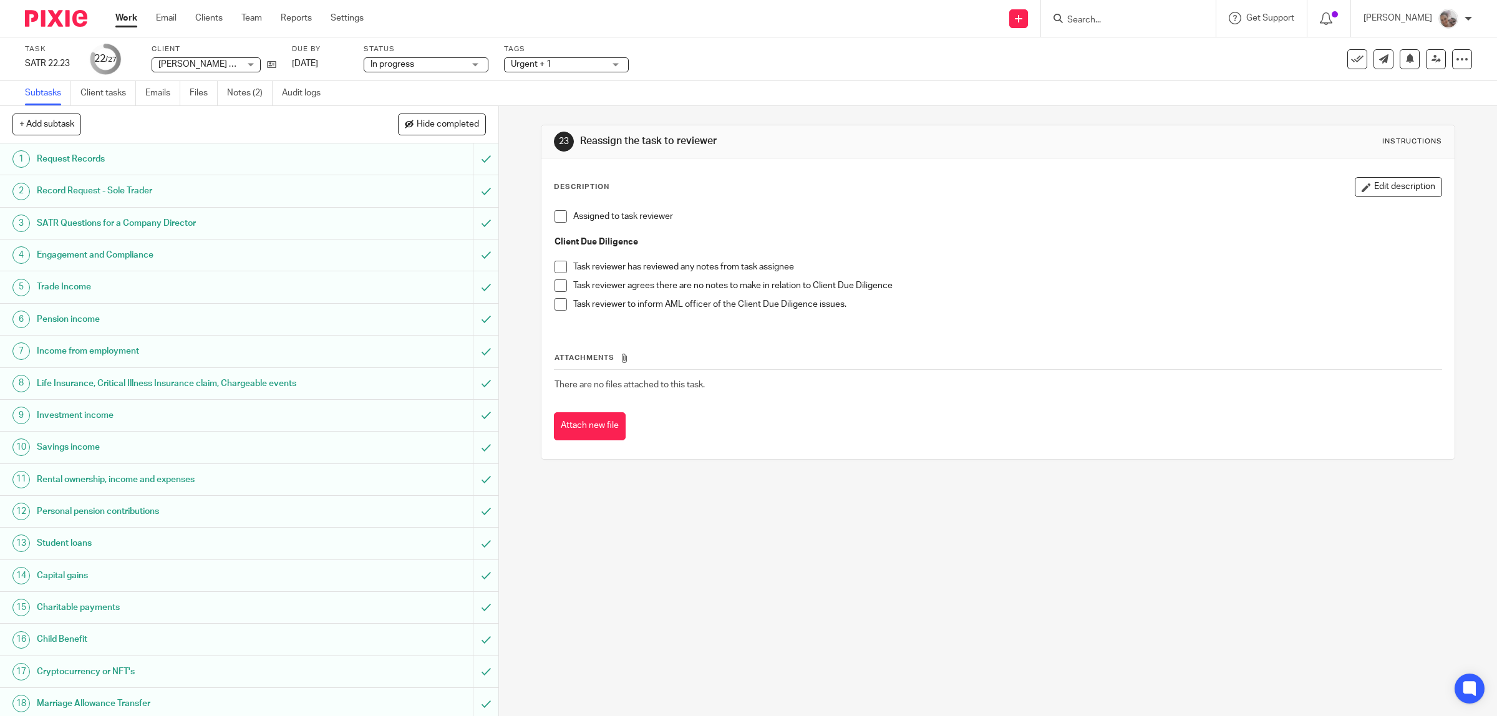
click at [577, 61] on span "Urgent + 1" at bounding box center [558, 64] width 94 height 13
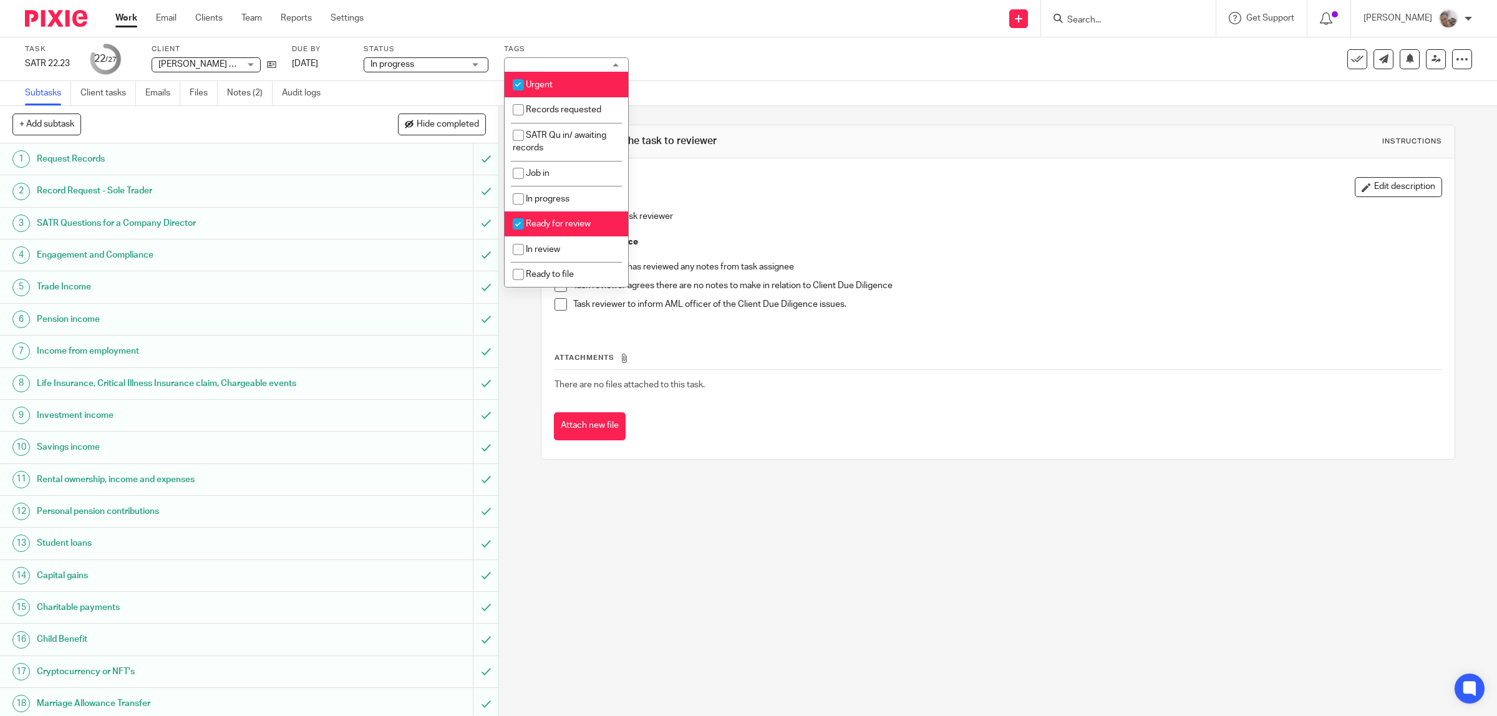
drag, startPoint x: 570, startPoint y: 223, endPoint x: 565, endPoint y: 168, distance: 54.5
click at [571, 222] on span "Ready for review" at bounding box center [558, 224] width 65 height 9
checkbox input "false"
click at [561, 84] on li "Urgent" at bounding box center [567, 85] width 124 height 26
checkbox input "false"
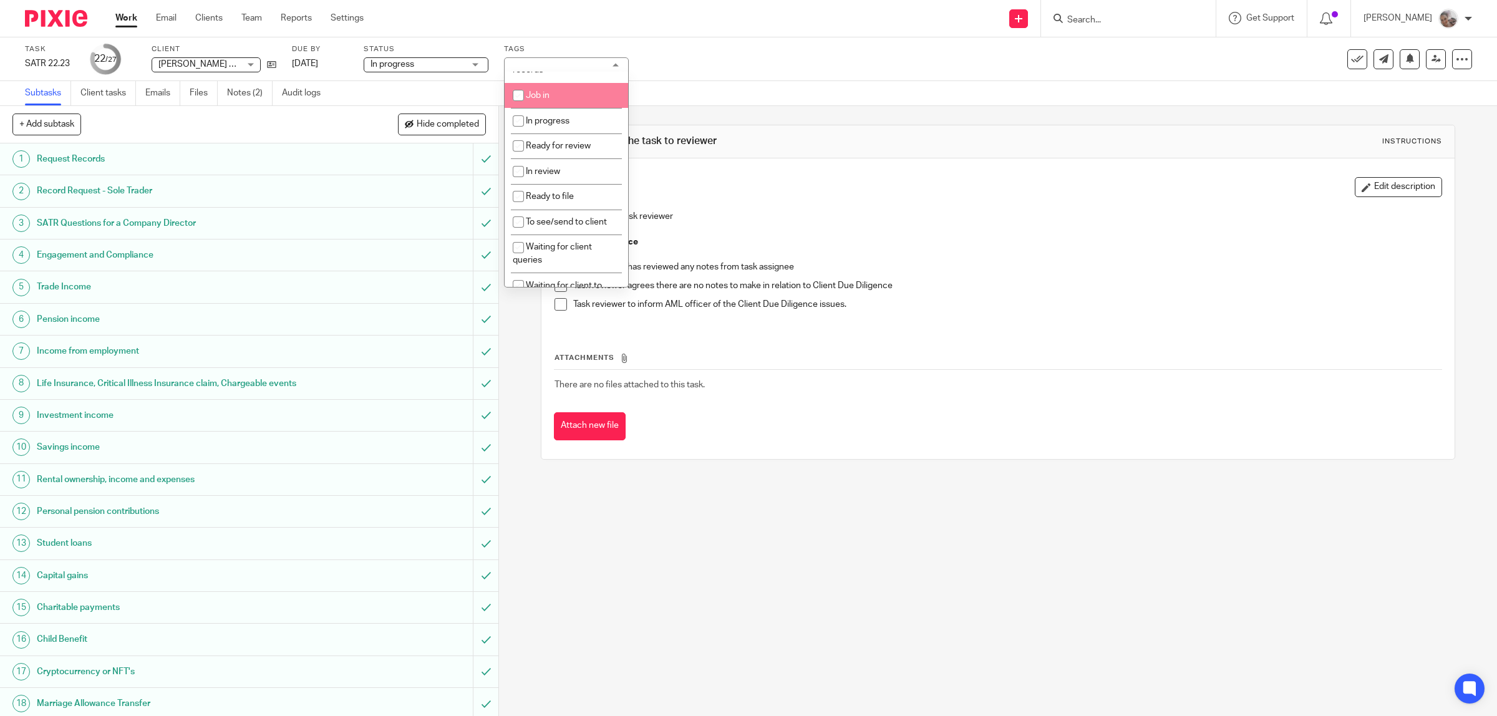
scroll to position [156, 0]
click at [582, 140] on span "To see/send to client" at bounding box center [566, 144] width 81 height 9
checkbox input "true"
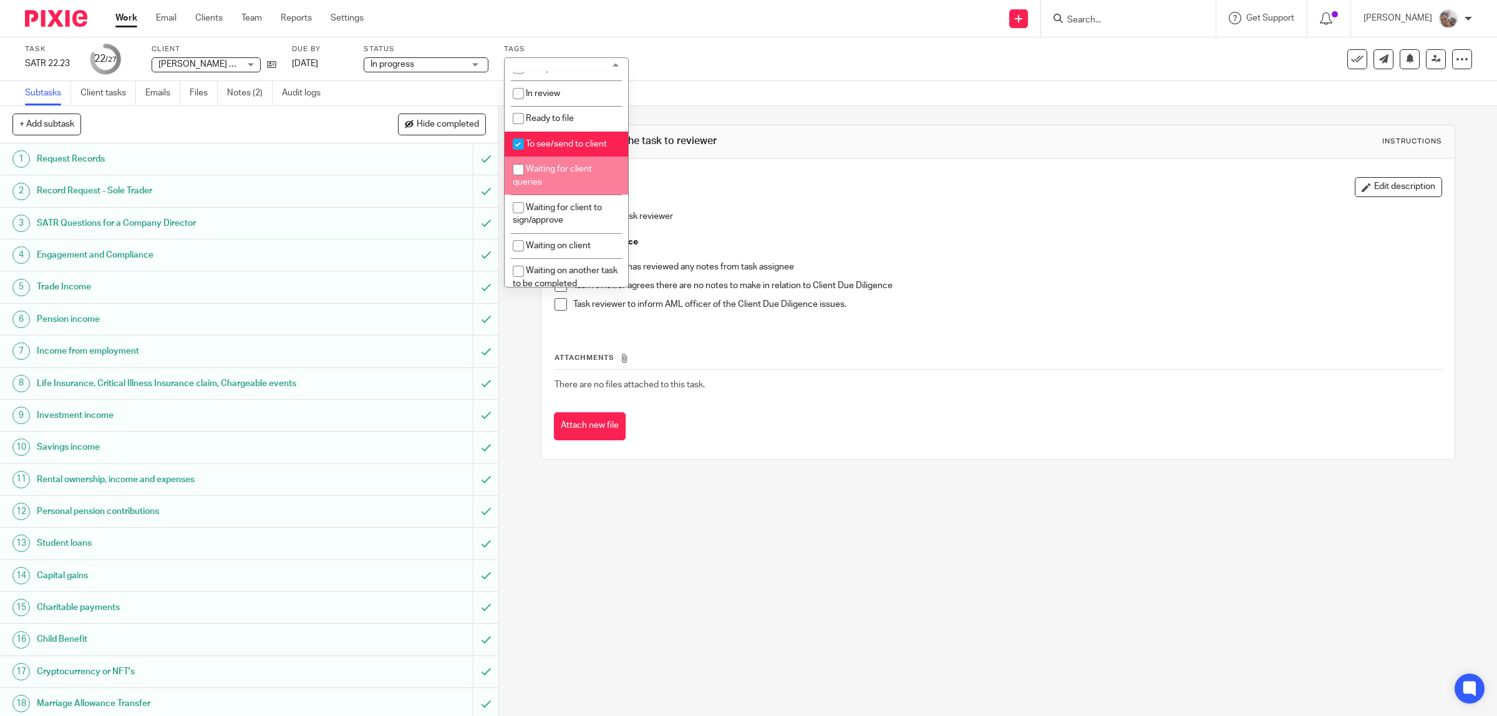
click at [909, 522] on div "23 Reassign the task to reviewer Instructions Description Edit description Assi…" at bounding box center [998, 411] width 998 height 610
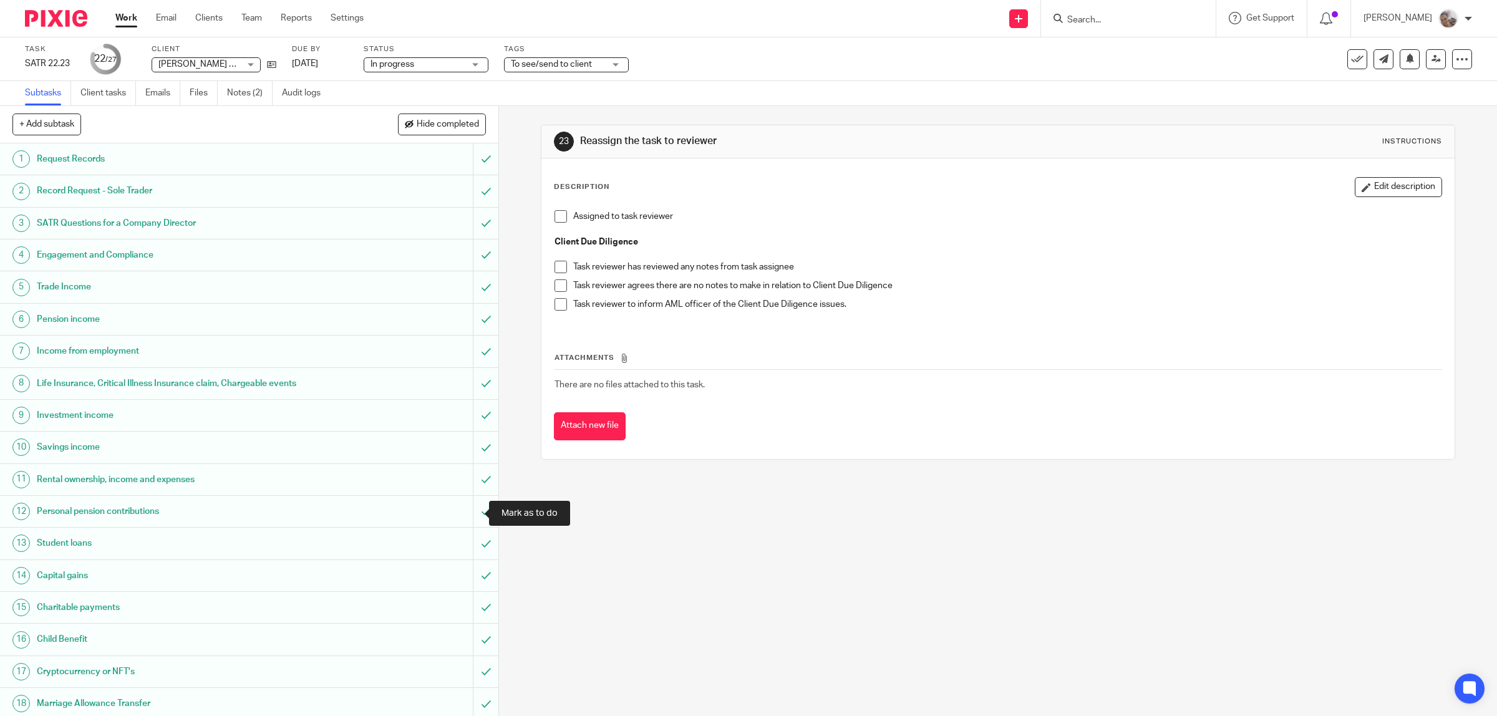
scroll to position [296, 0]
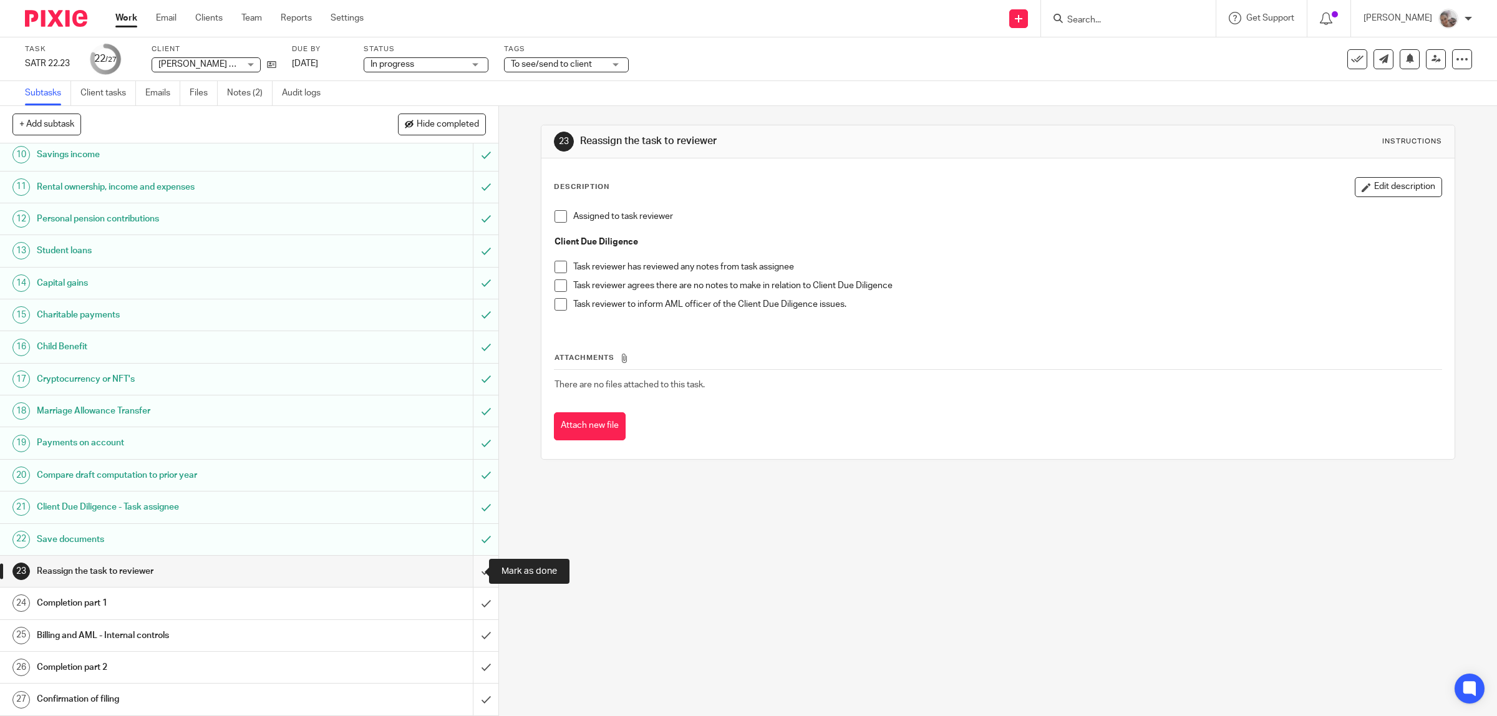
click at [471, 566] on input "submit" at bounding box center [249, 571] width 498 height 31
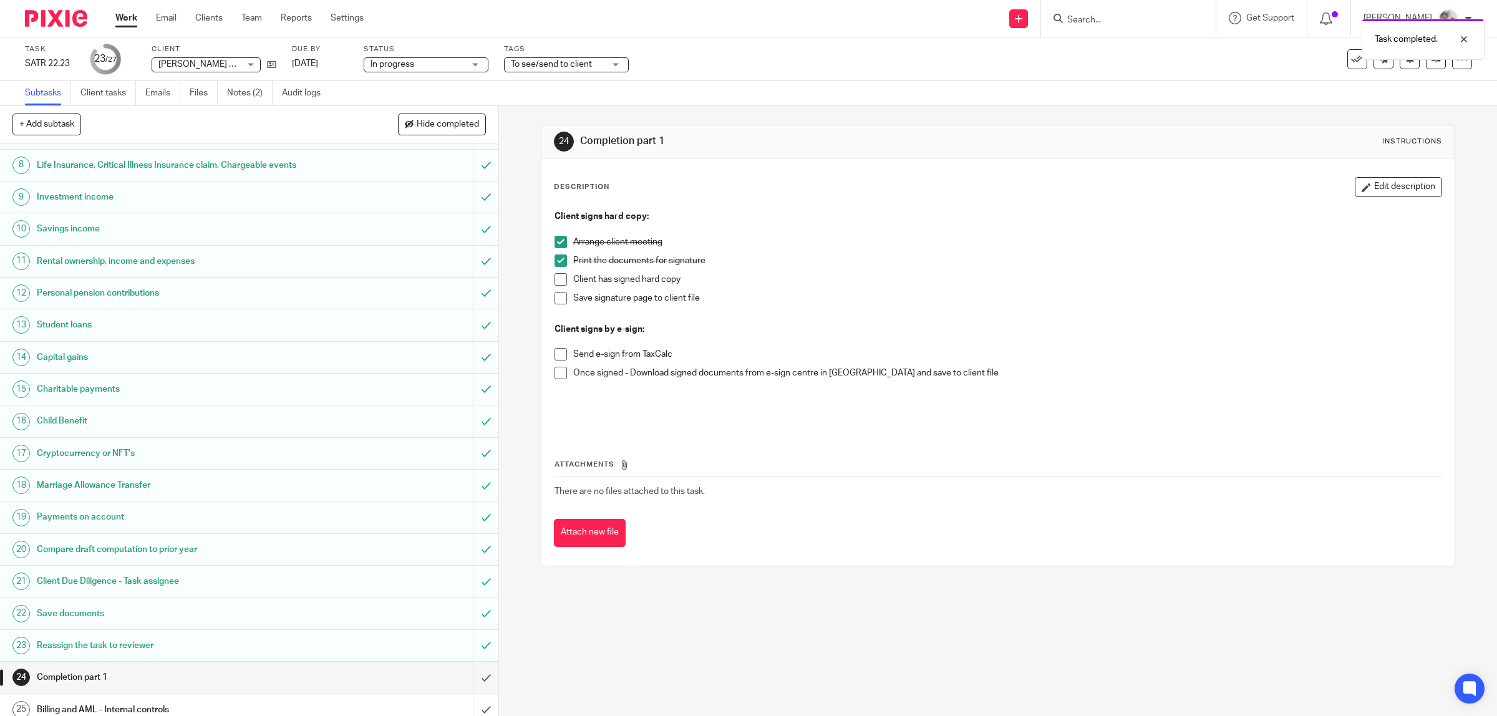
scroll to position [296, 0]
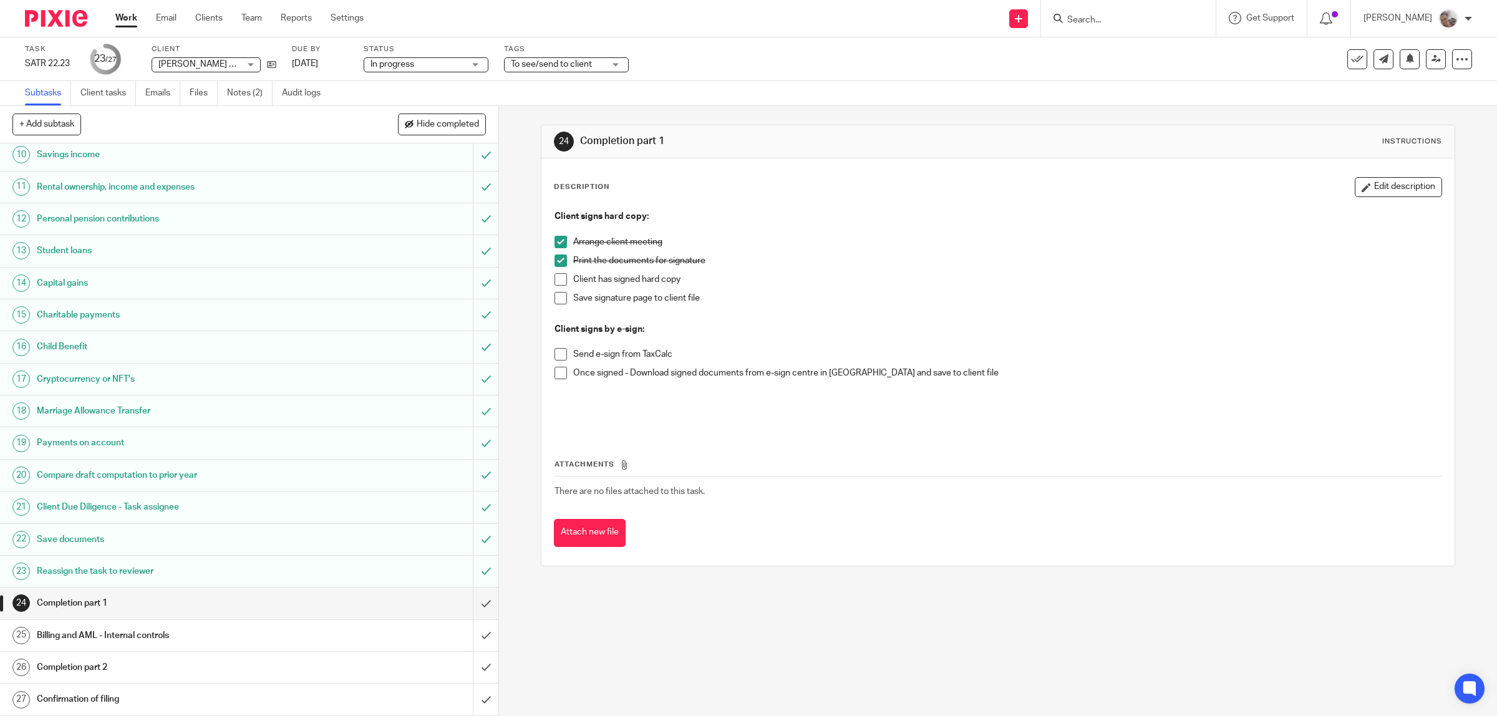
click at [148, 634] on h1 "Billing and AML - Internal controls" at bounding box center [178, 635] width 283 height 19
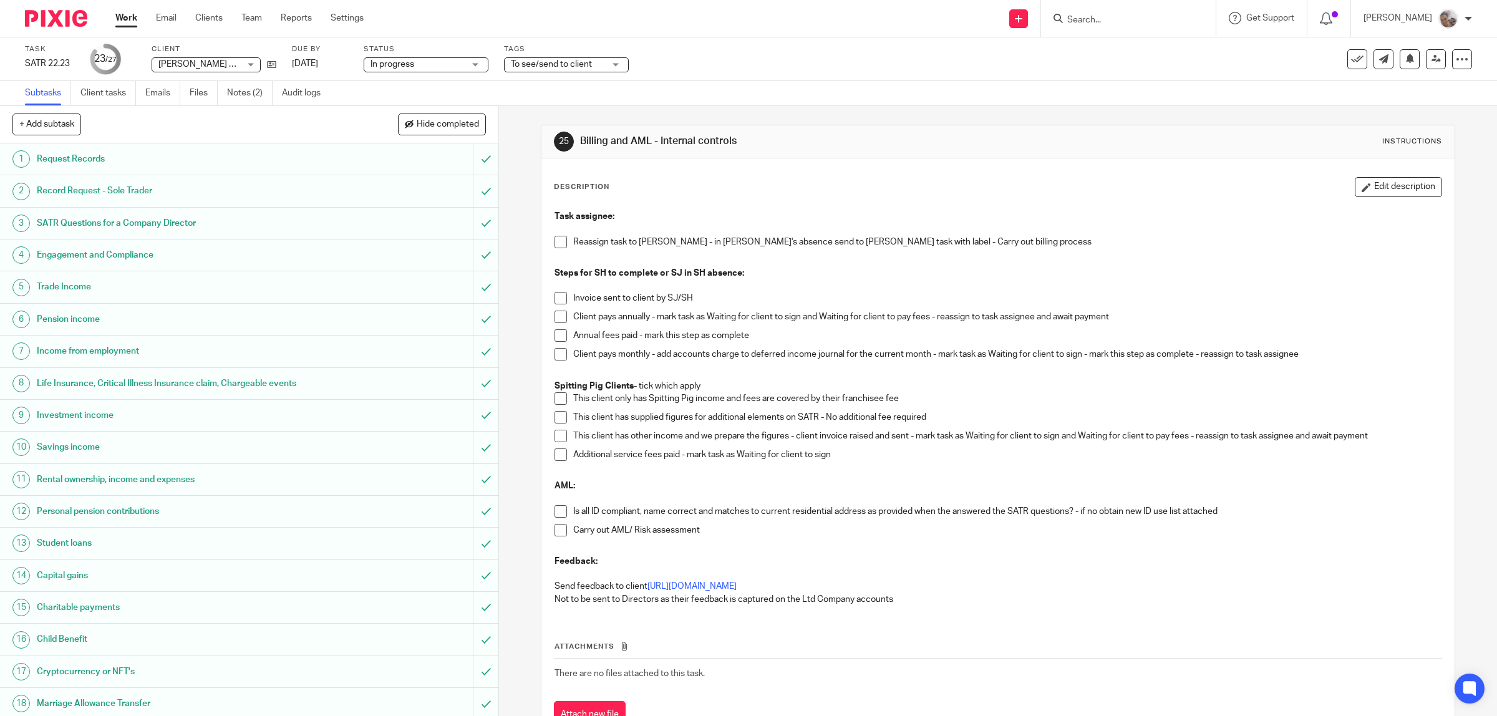
click at [1120, 16] on input "Search" at bounding box center [1122, 20] width 112 height 11
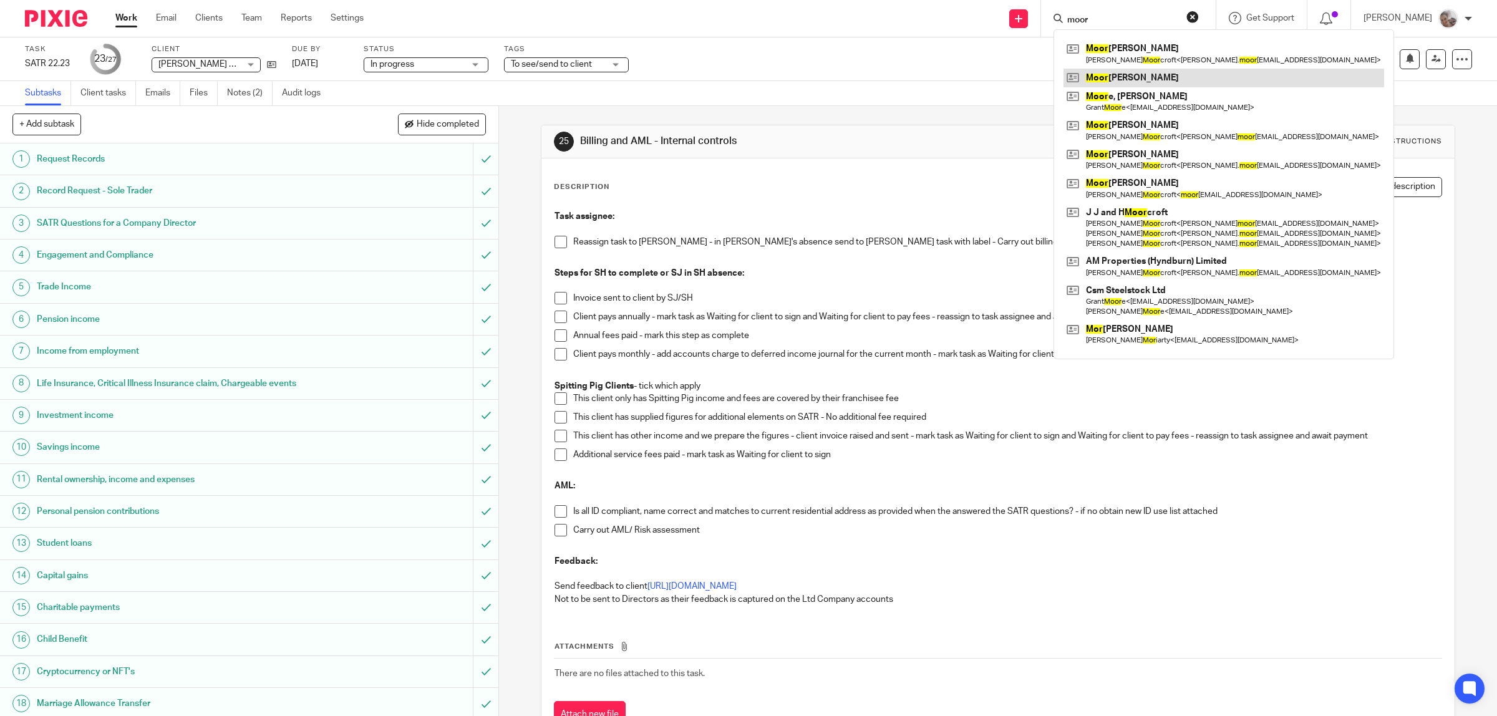
type input "moor"
click at [1177, 86] on link at bounding box center [1224, 78] width 321 height 19
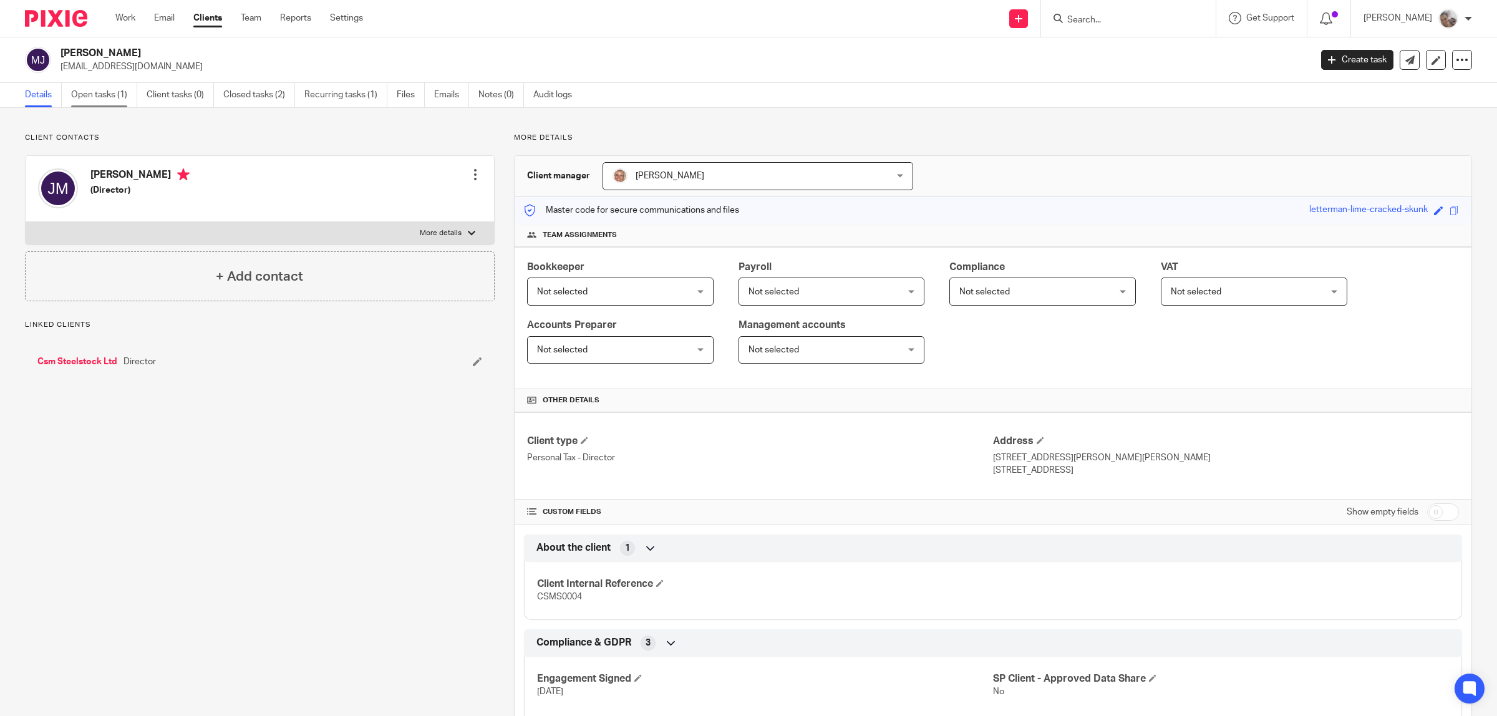
click at [97, 92] on link "Open tasks (1)" at bounding box center [104, 95] width 66 height 24
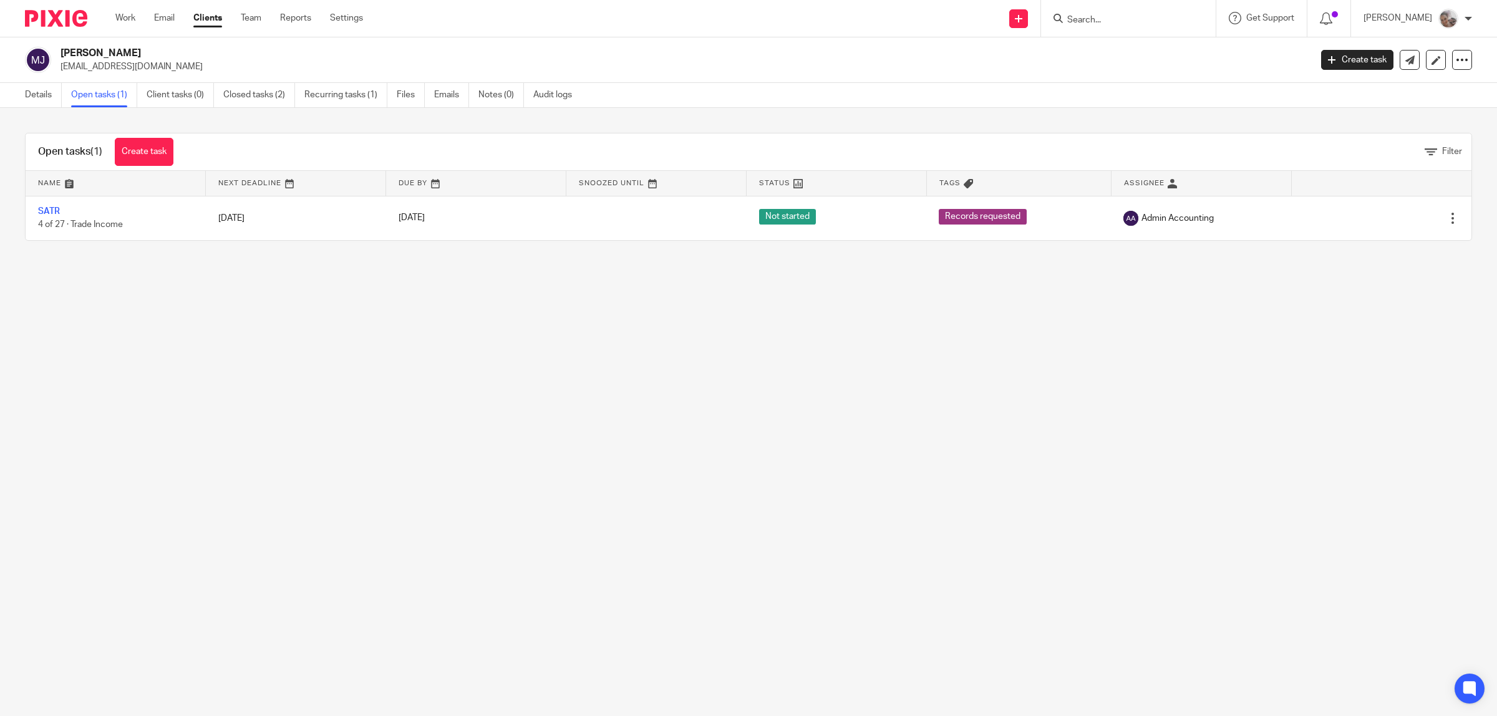
click at [1150, 19] on input "Search" at bounding box center [1122, 20] width 112 height 11
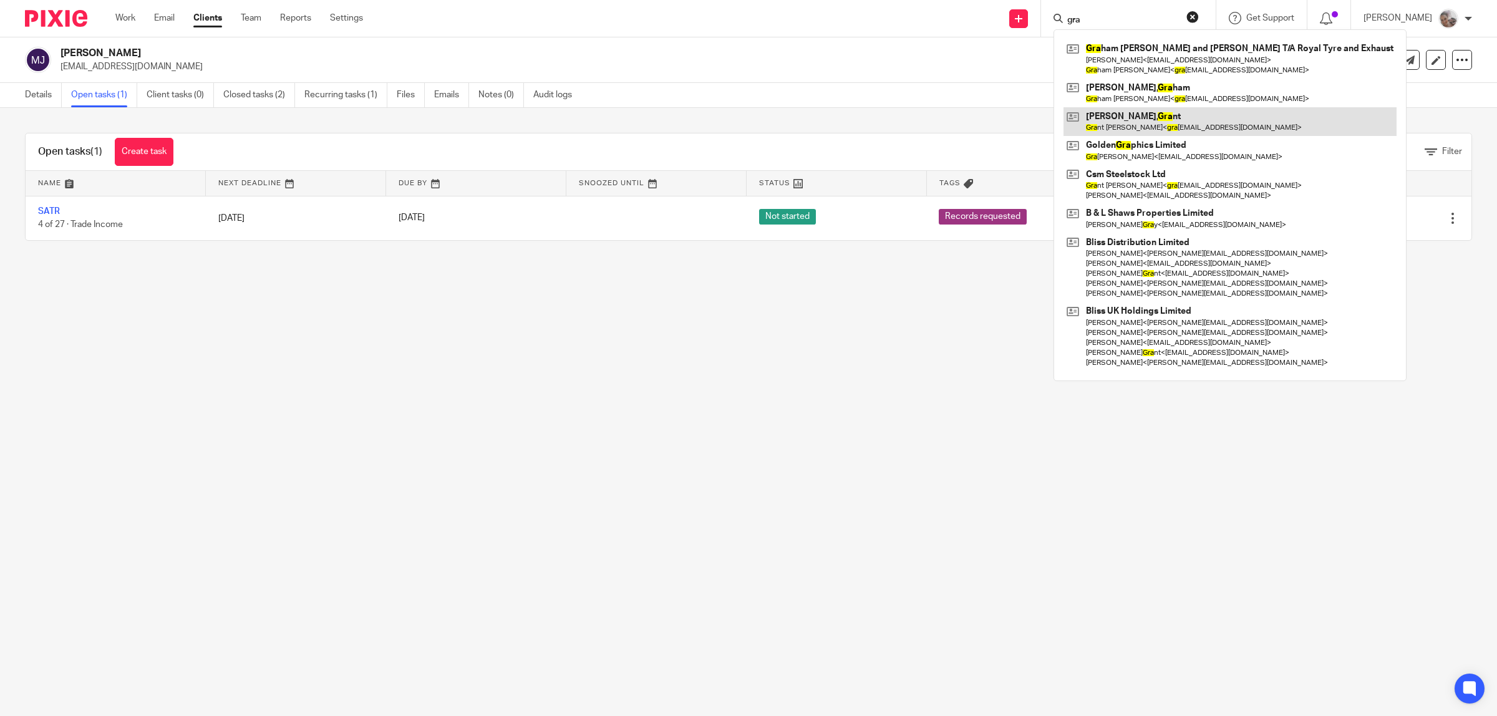
type input "gra"
click at [1147, 120] on link at bounding box center [1230, 121] width 333 height 29
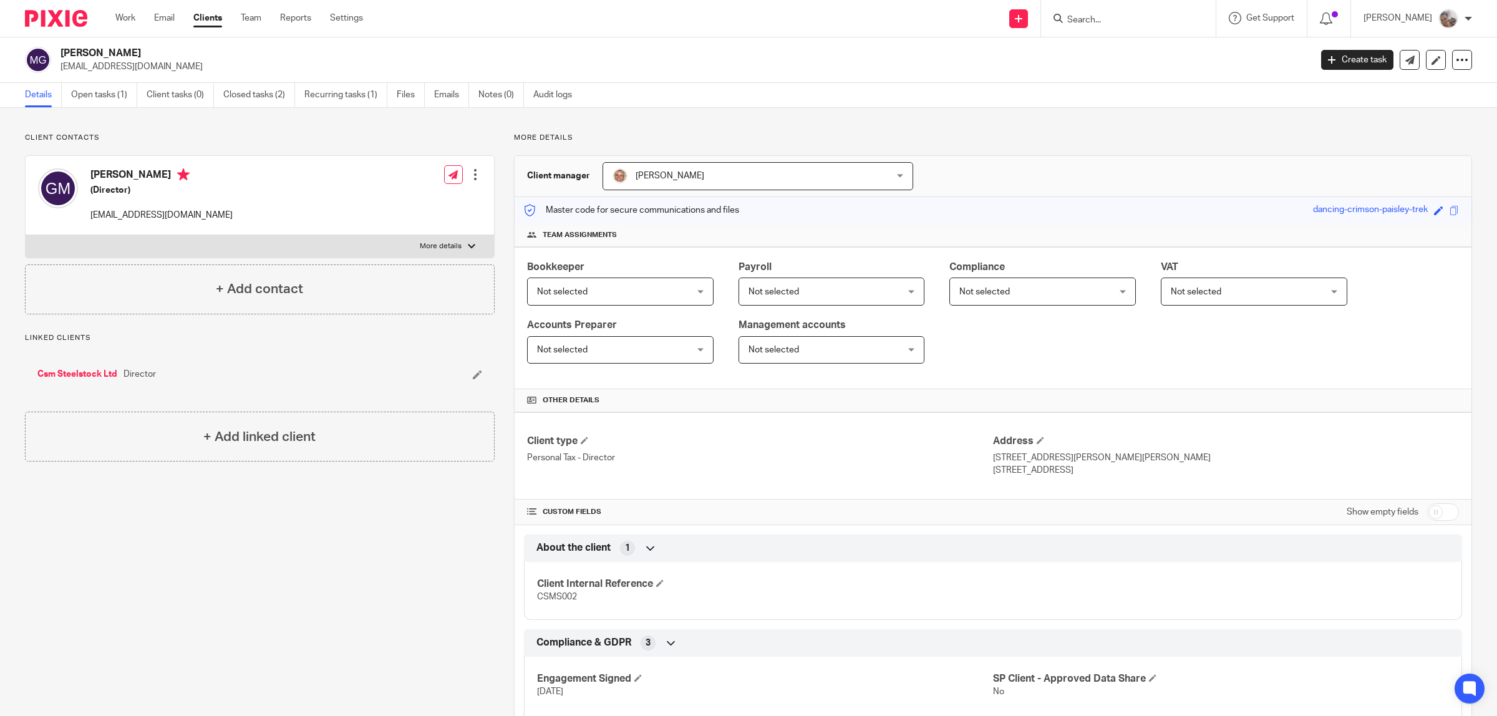
click at [1102, 13] on form at bounding box center [1132, 19] width 133 height 16
click at [1114, 9] on div at bounding box center [1128, 18] width 175 height 37
click at [1114, 19] on input "Search" at bounding box center [1122, 20] width 112 height 11
type input "cyg"
click at [1149, 48] on link at bounding box center [1169, 58] width 211 height 39
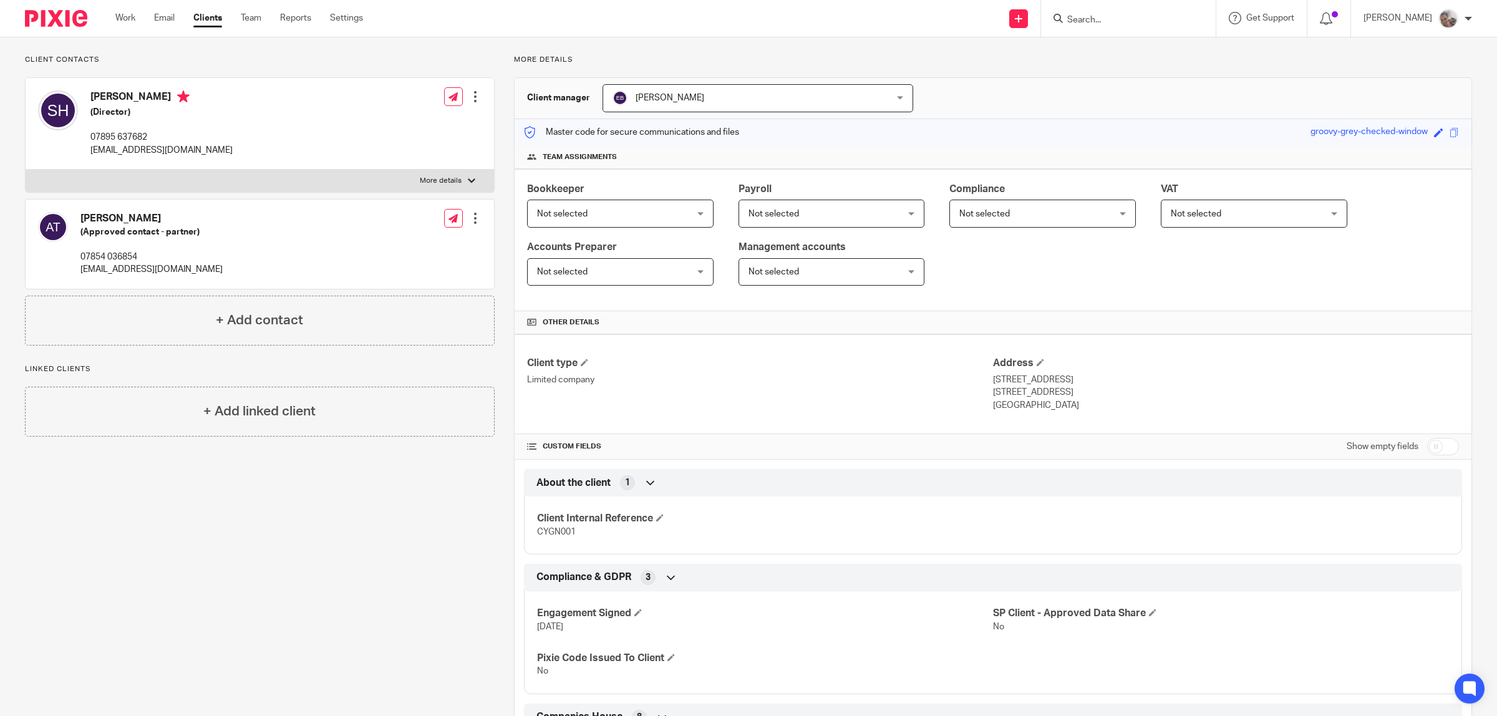
scroll to position [234, 0]
